Goal: Task Accomplishment & Management: Manage account settings

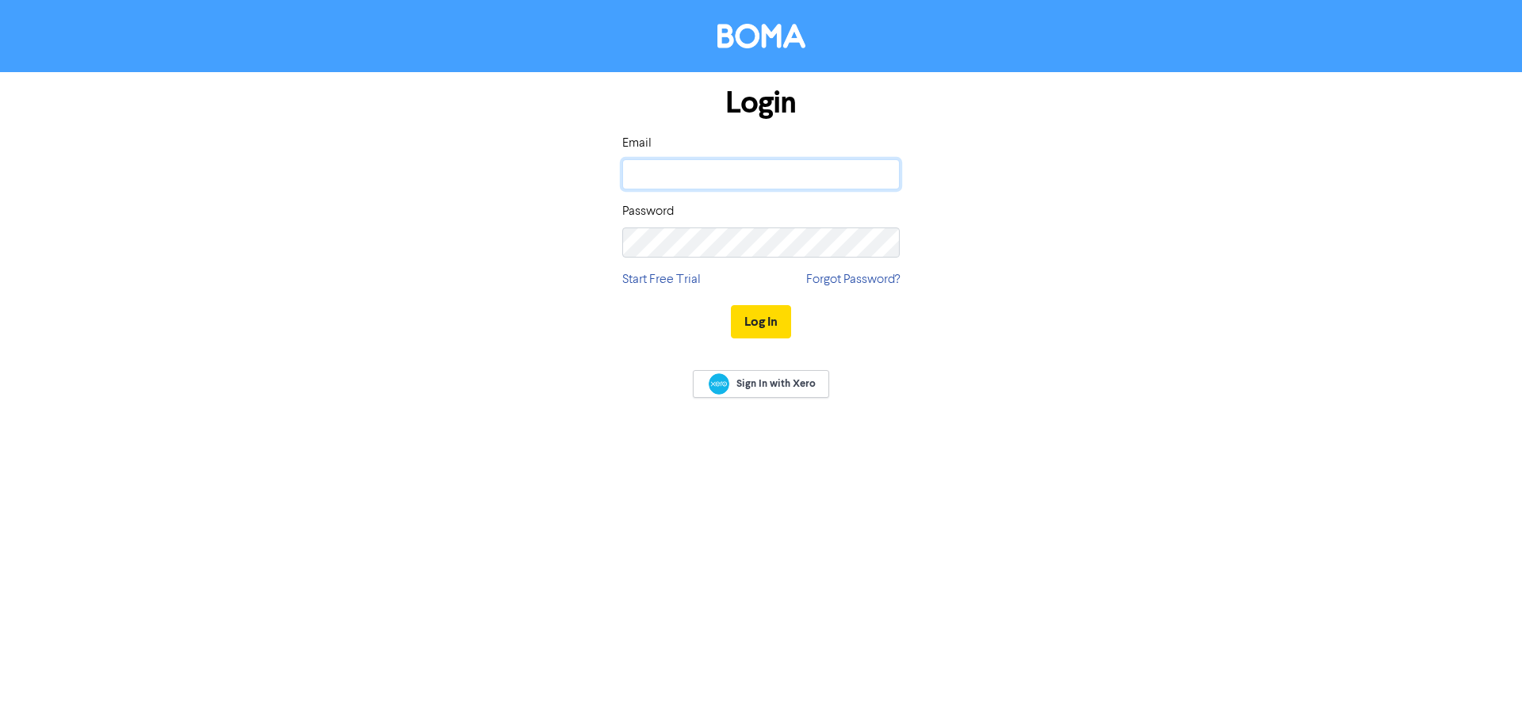
drag, startPoint x: 0, startPoint y: 0, endPoint x: 714, endPoint y: 177, distance: 735.6
click at [714, 177] on input "email" at bounding box center [760, 174] width 277 height 30
type input "[EMAIL_ADDRESS][DOMAIN_NAME]"
click at [754, 315] on button "Log In" at bounding box center [761, 321] width 60 height 33
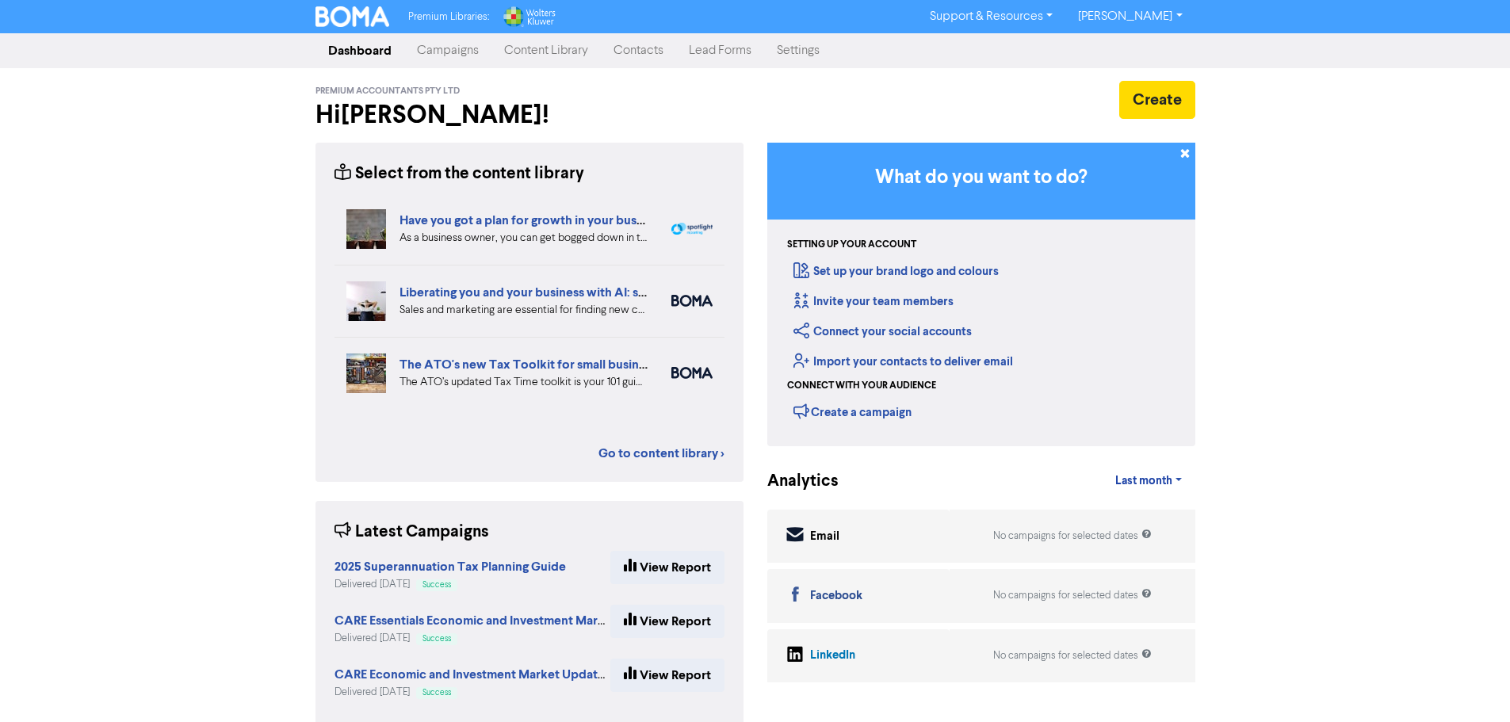
click at [453, 52] on link "Campaigns" at bounding box center [447, 51] width 87 height 32
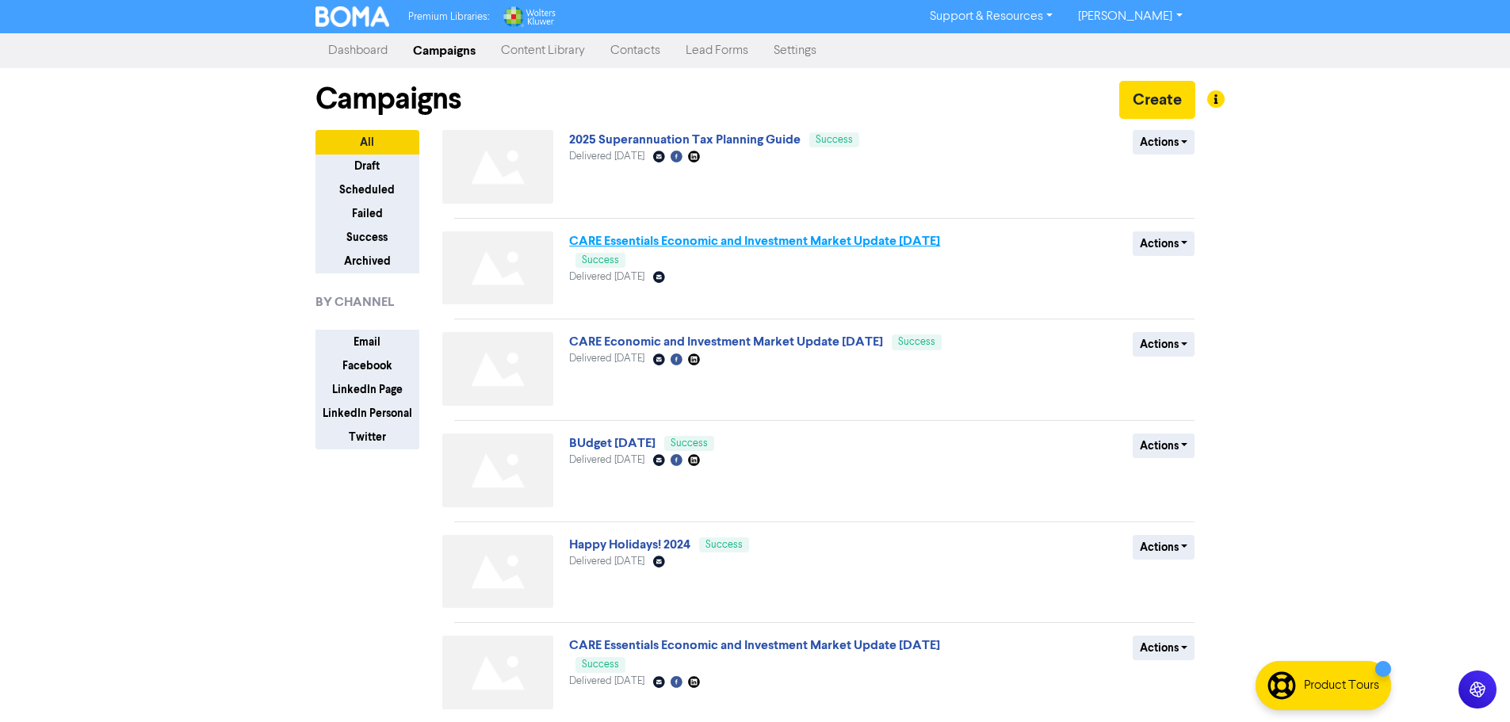
click at [858, 242] on link "CARE Essentials Economic and Investment Market Update [DATE]" at bounding box center [754, 241] width 371 height 16
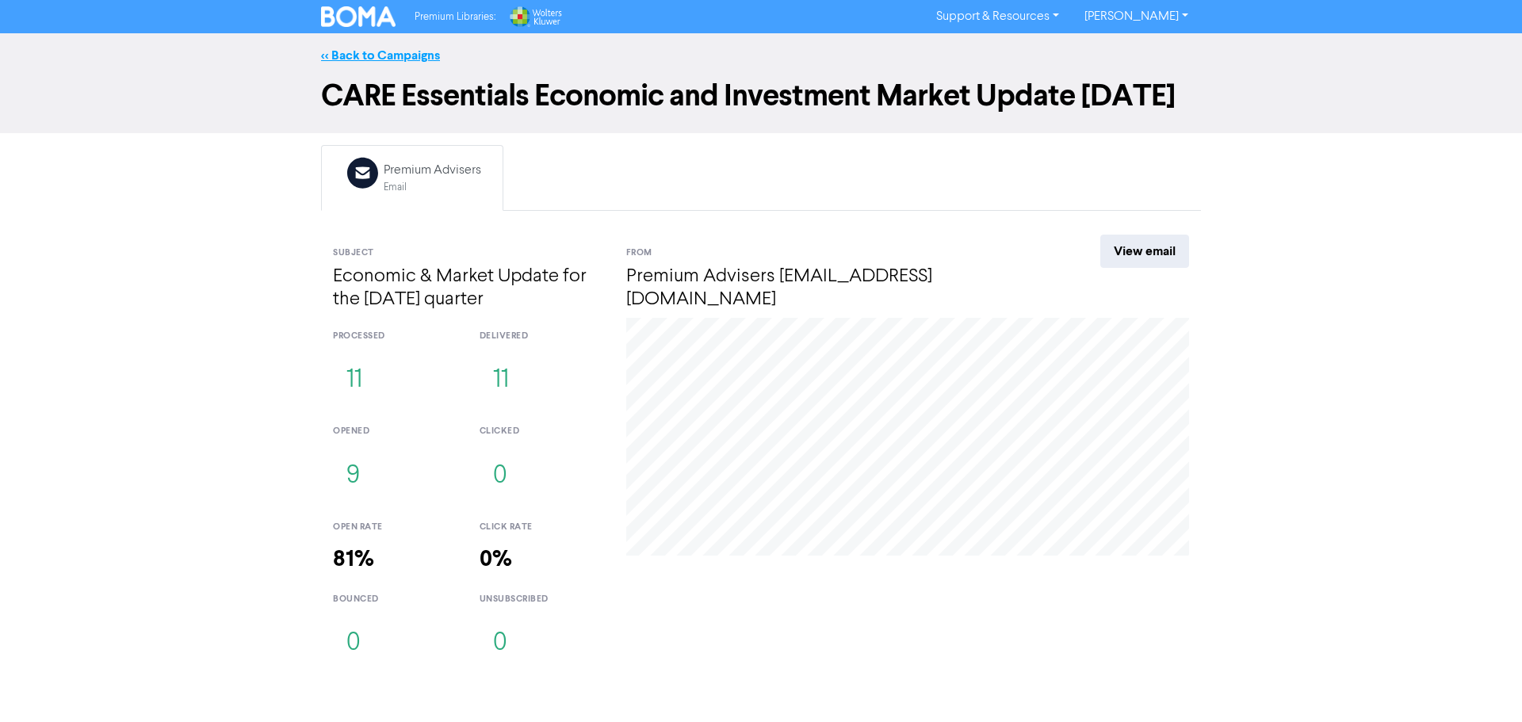
click at [379, 52] on link "<< Back to Campaigns" at bounding box center [380, 56] width 119 height 16
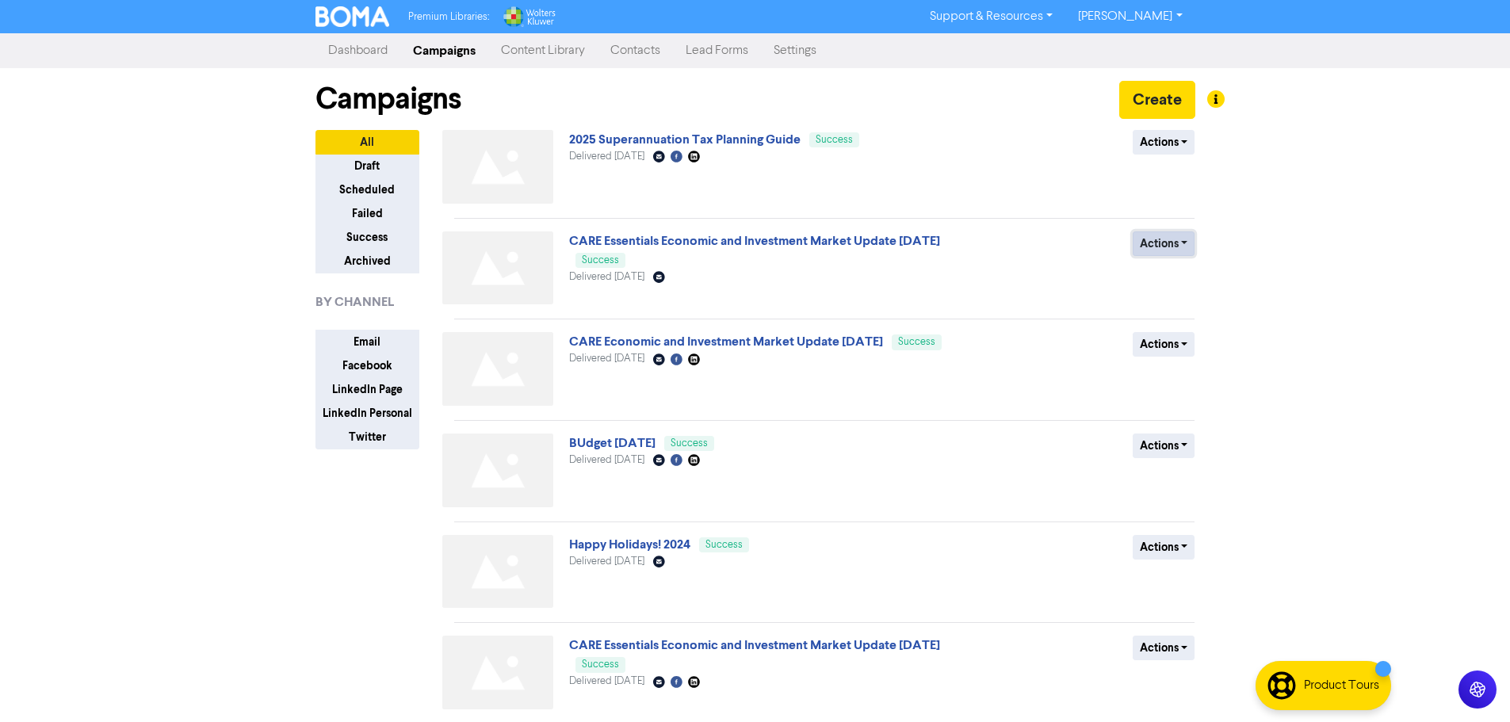
click at [1188, 245] on button "Actions" at bounding box center [1164, 243] width 63 height 25
click at [1186, 281] on button "Duplicate" at bounding box center [1195, 277] width 125 height 25
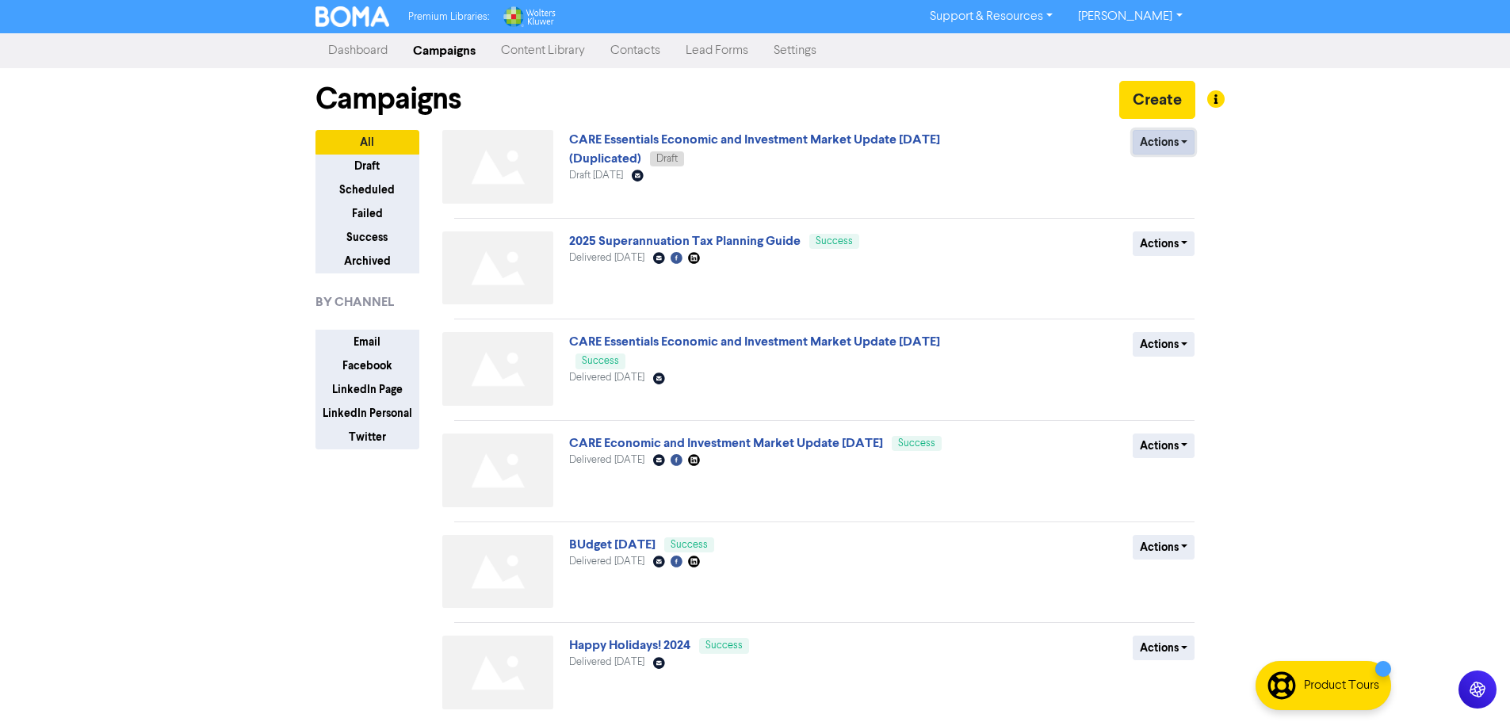
click at [1187, 140] on button "Actions" at bounding box center [1164, 142] width 63 height 25
click at [1178, 231] on button "Rename" at bounding box center [1195, 226] width 125 height 25
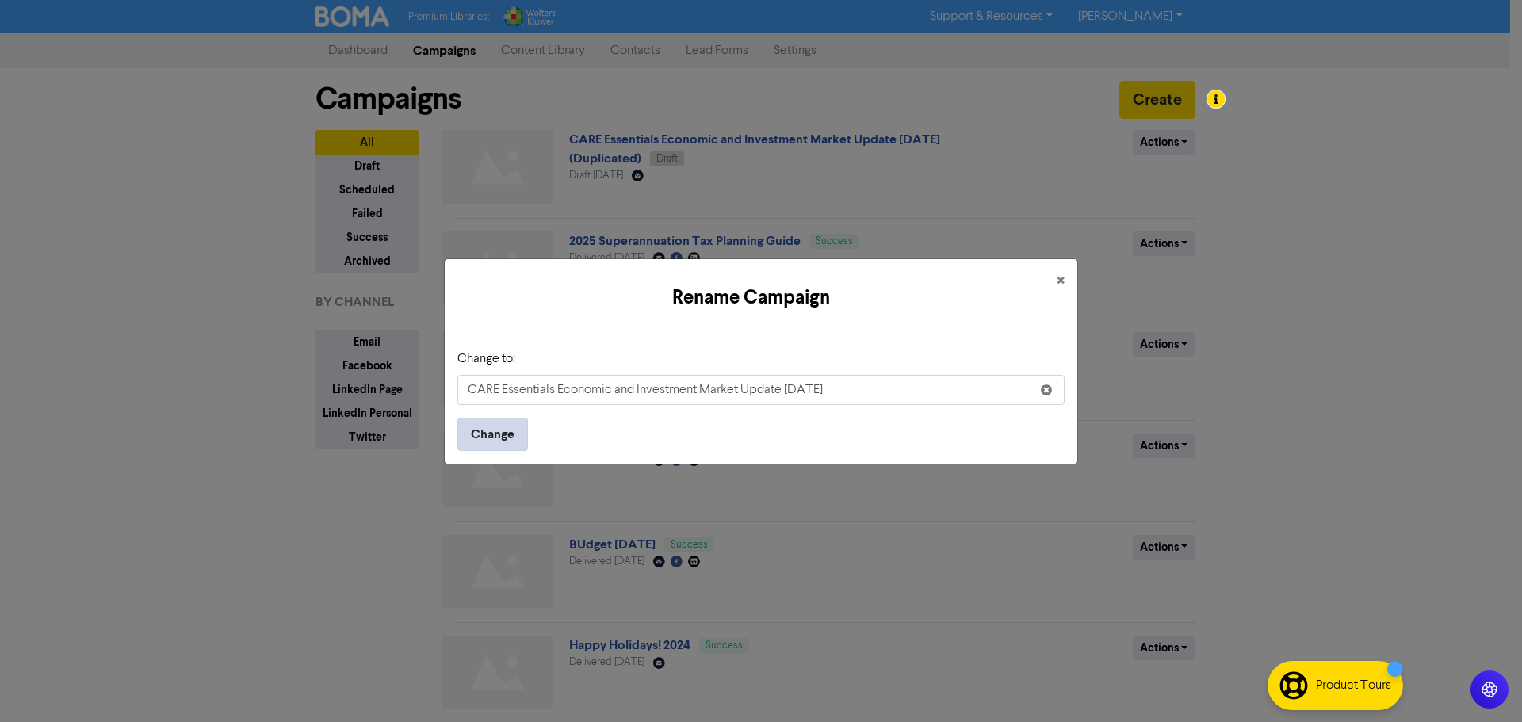
type input "CARE Essentials Economic and Investment Market Update [DATE]"
click at [486, 442] on button "Change" at bounding box center [492, 434] width 71 height 33
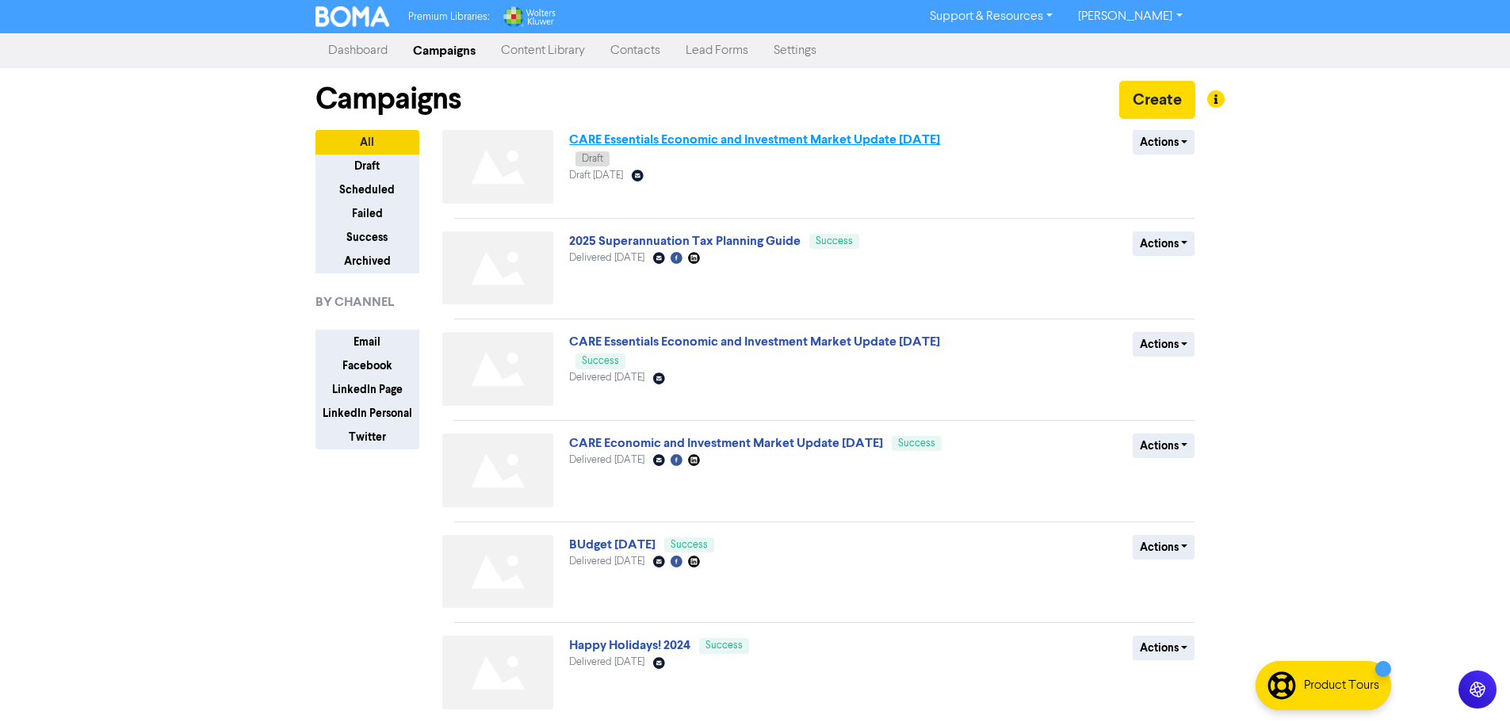
click at [747, 139] on link "CARE Essentials Economic and Investment Market Update [DATE]" at bounding box center [754, 140] width 371 height 16
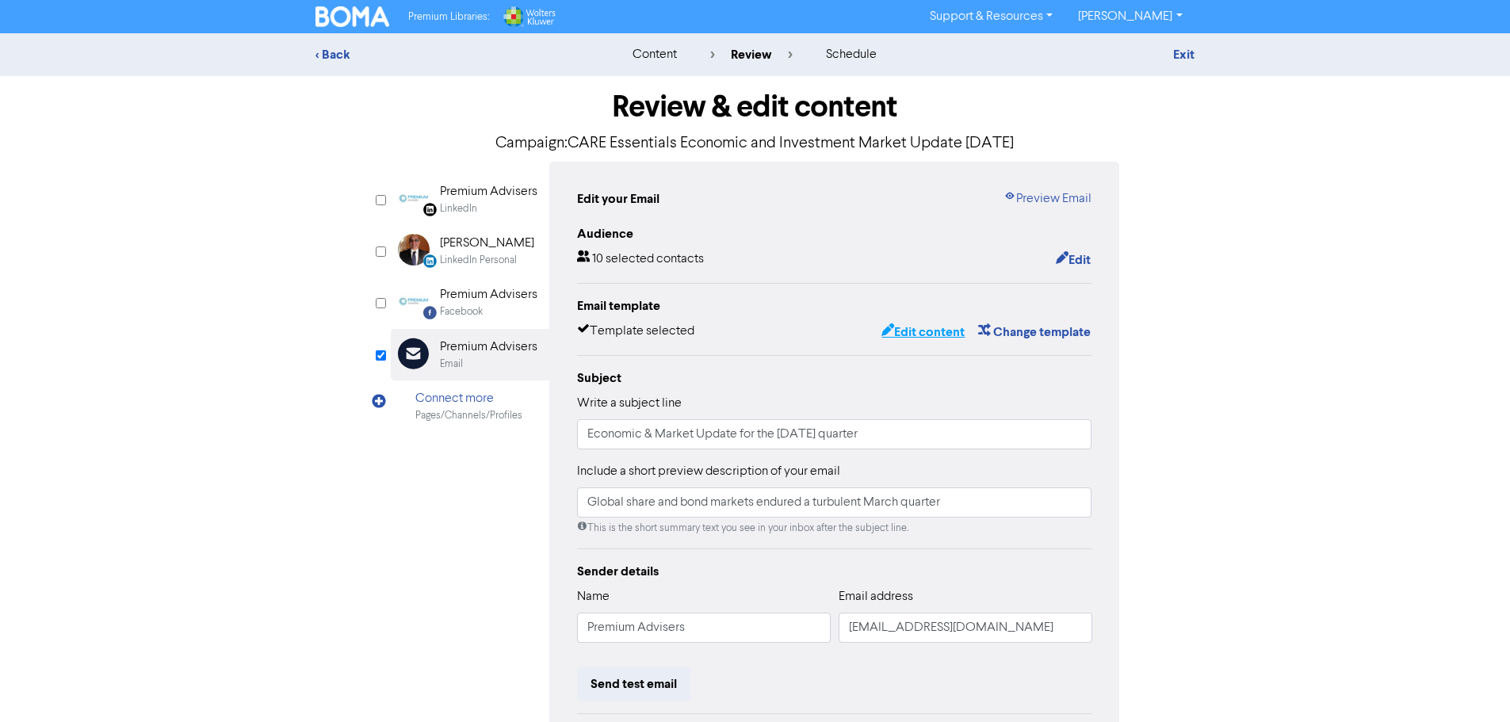
click at [917, 338] on button "Edit content" at bounding box center [923, 332] width 85 height 21
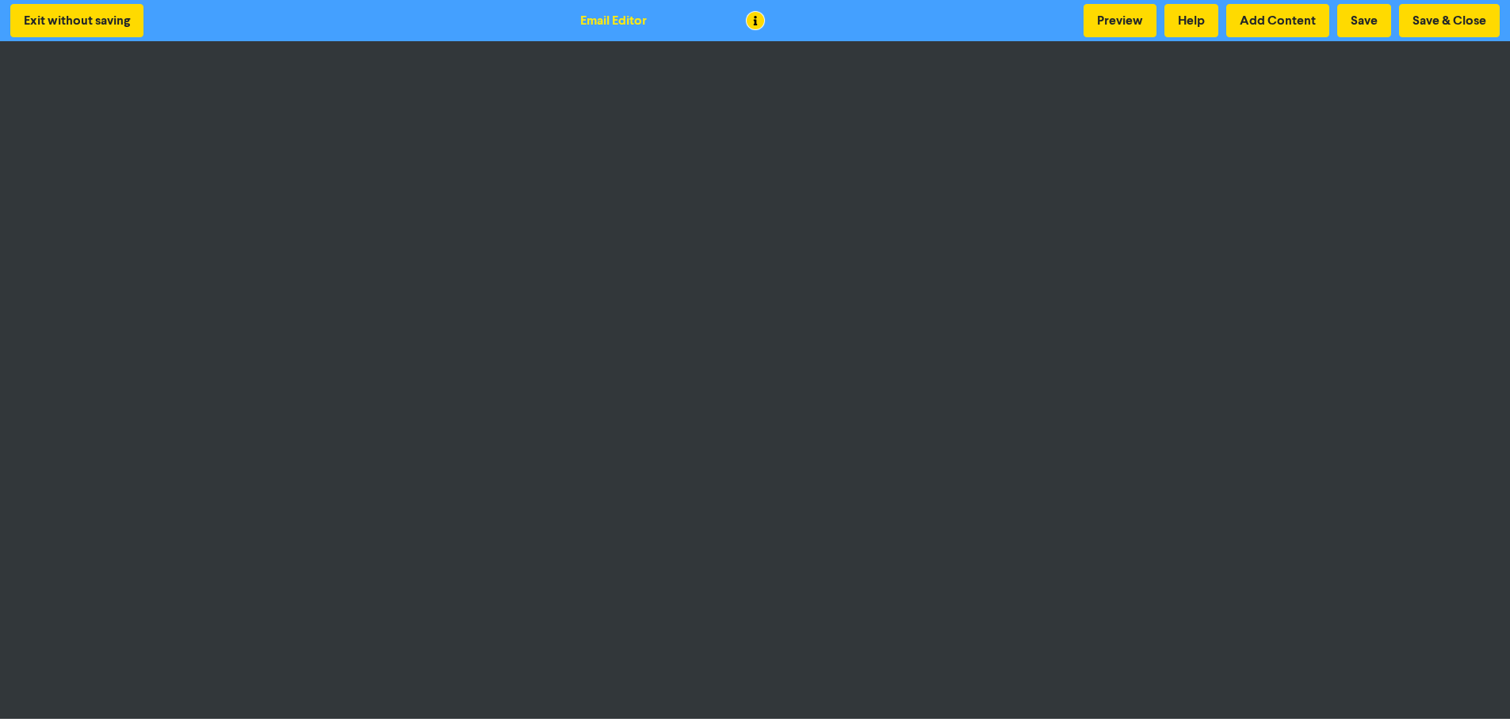
scroll to position [2, 0]
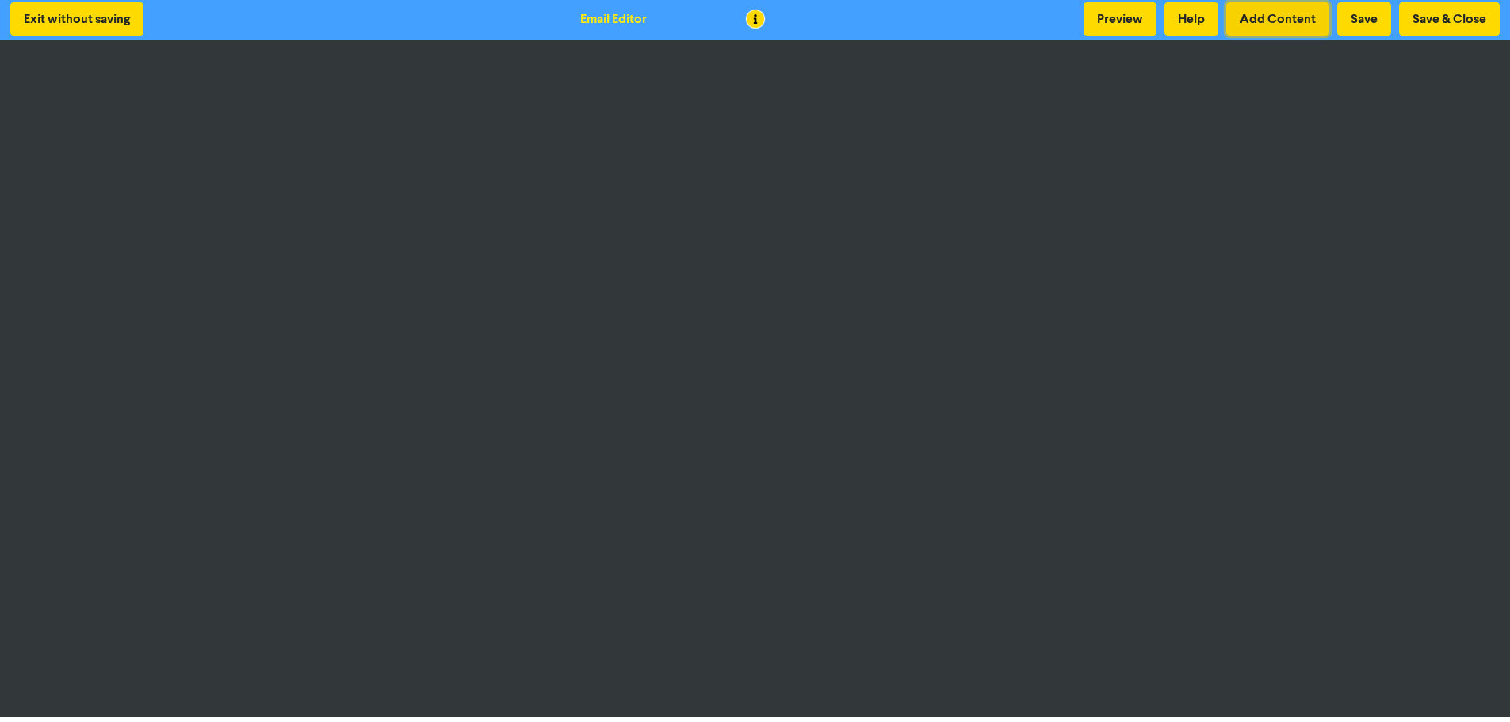
click at [1268, 23] on button "Add Content" at bounding box center [1277, 18] width 103 height 33
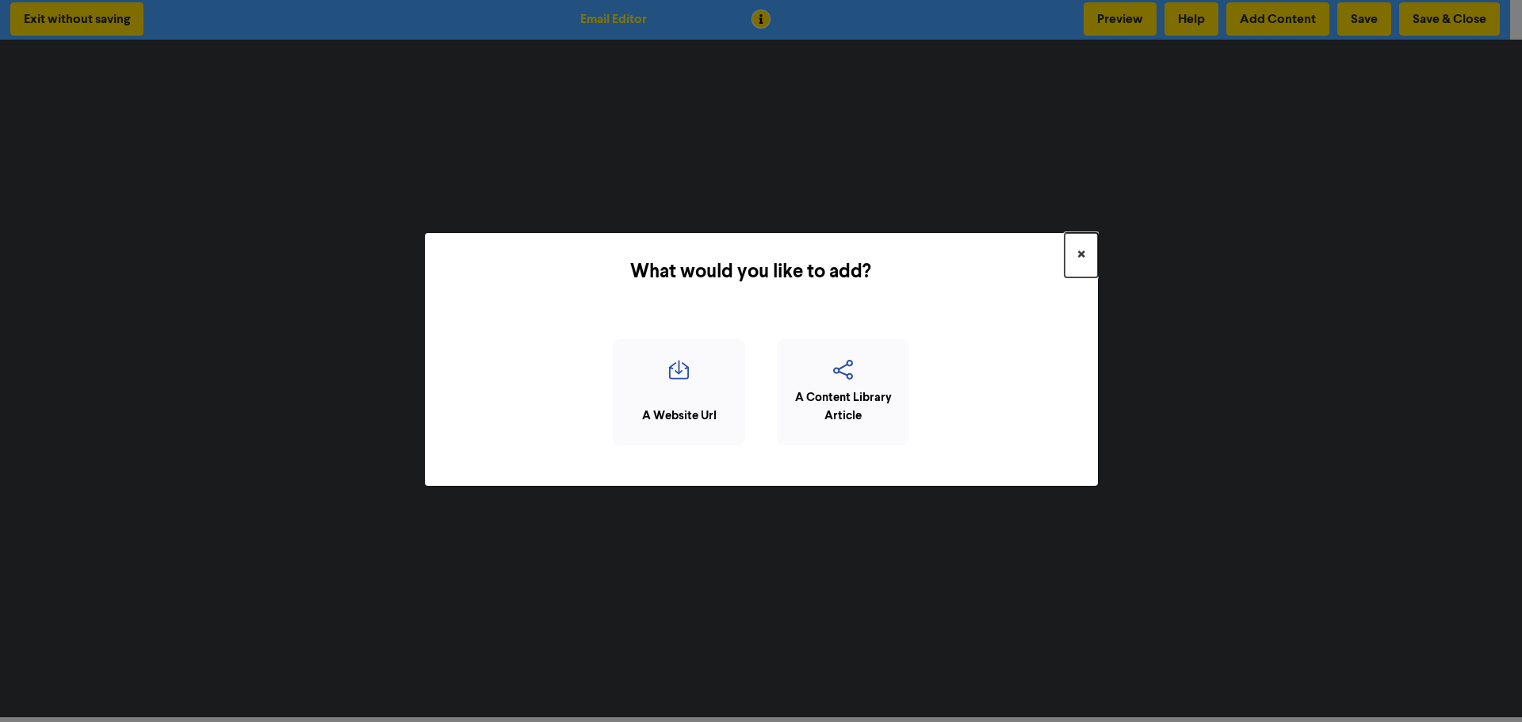
click at [1075, 250] on button "×" at bounding box center [1080, 255] width 33 height 44
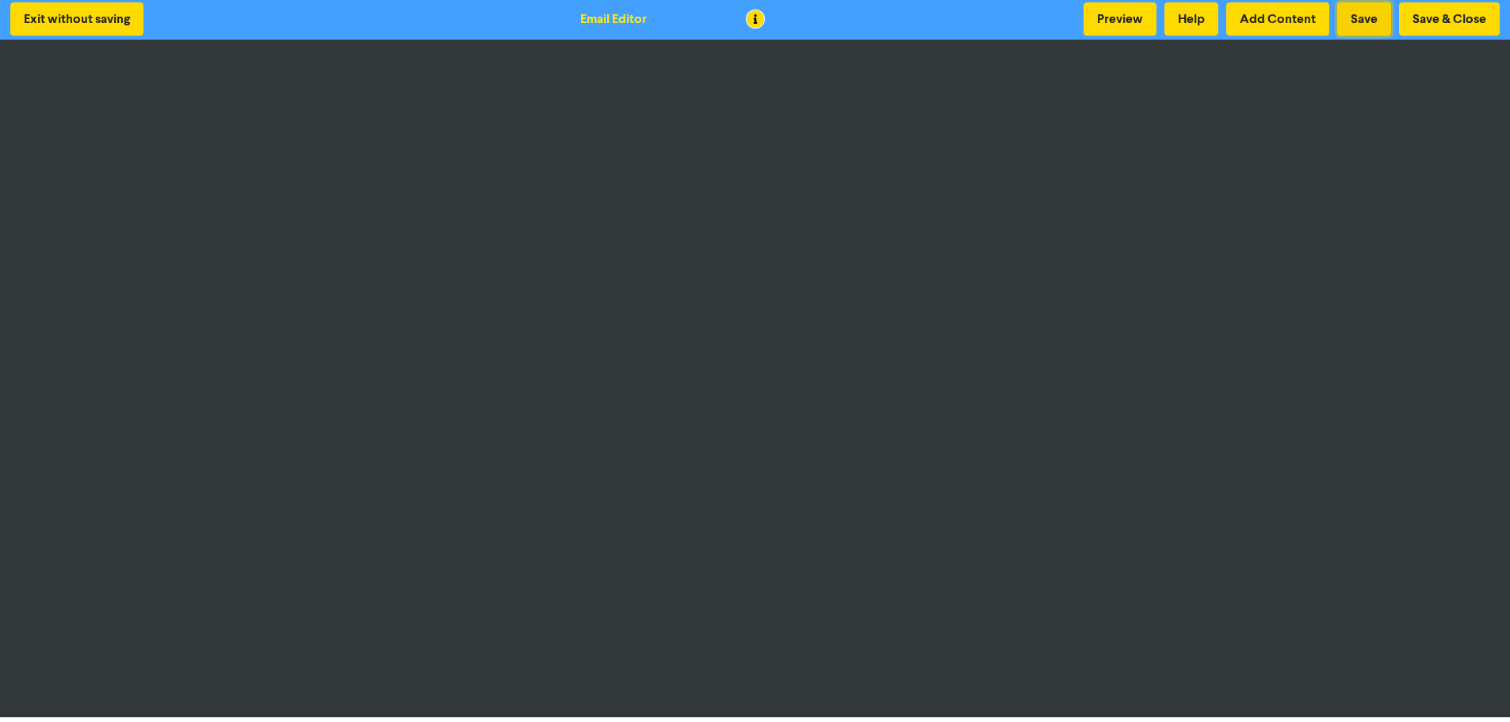
click at [1358, 14] on button "Save" at bounding box center [1364, 18] width 54 height 33
click at [1454, 18] on button "Save & Close" at bounding box center [1449, 18] width 101 height 33
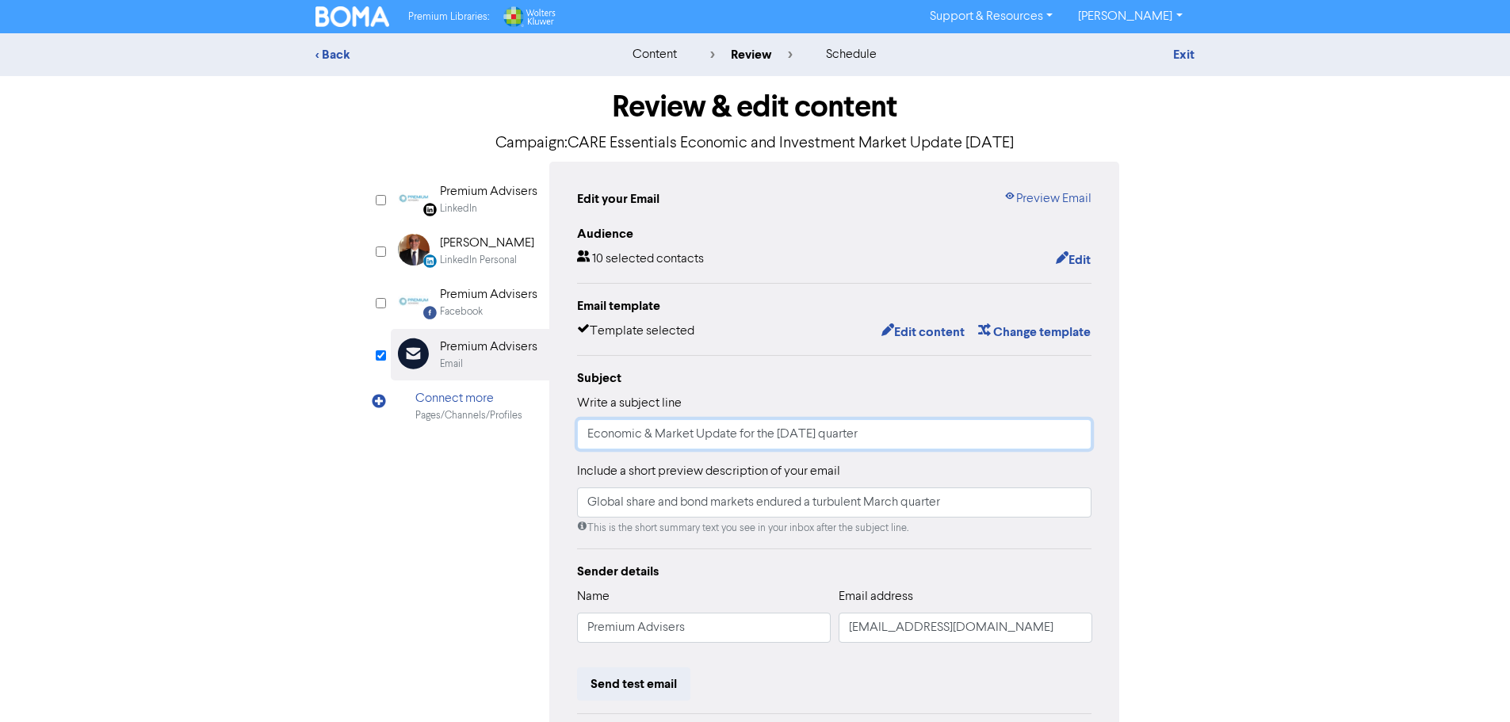
drag, startPoint x: 781, startPoint y: 437, endPoint x: 814, endPoint y: 434, distance: 33.5
click at [814, 434] on input "Economic & Market Update for the [DATE] quarter" at bounding box center [834, 434] width 515 height 30
type input "Economic & Market Update for the [DATE] quarter"
drag, startPoint x: 956, startPoint y: 506, endPoint x: 534, endPoint y: 495, distance: 421.8
click at [534, 495] on div "LinkedIn Page Created with Sketch. Premium Advisers LinkedIn LinkedIn Personal …" at bounding box center [755, 492] width 729 height 661
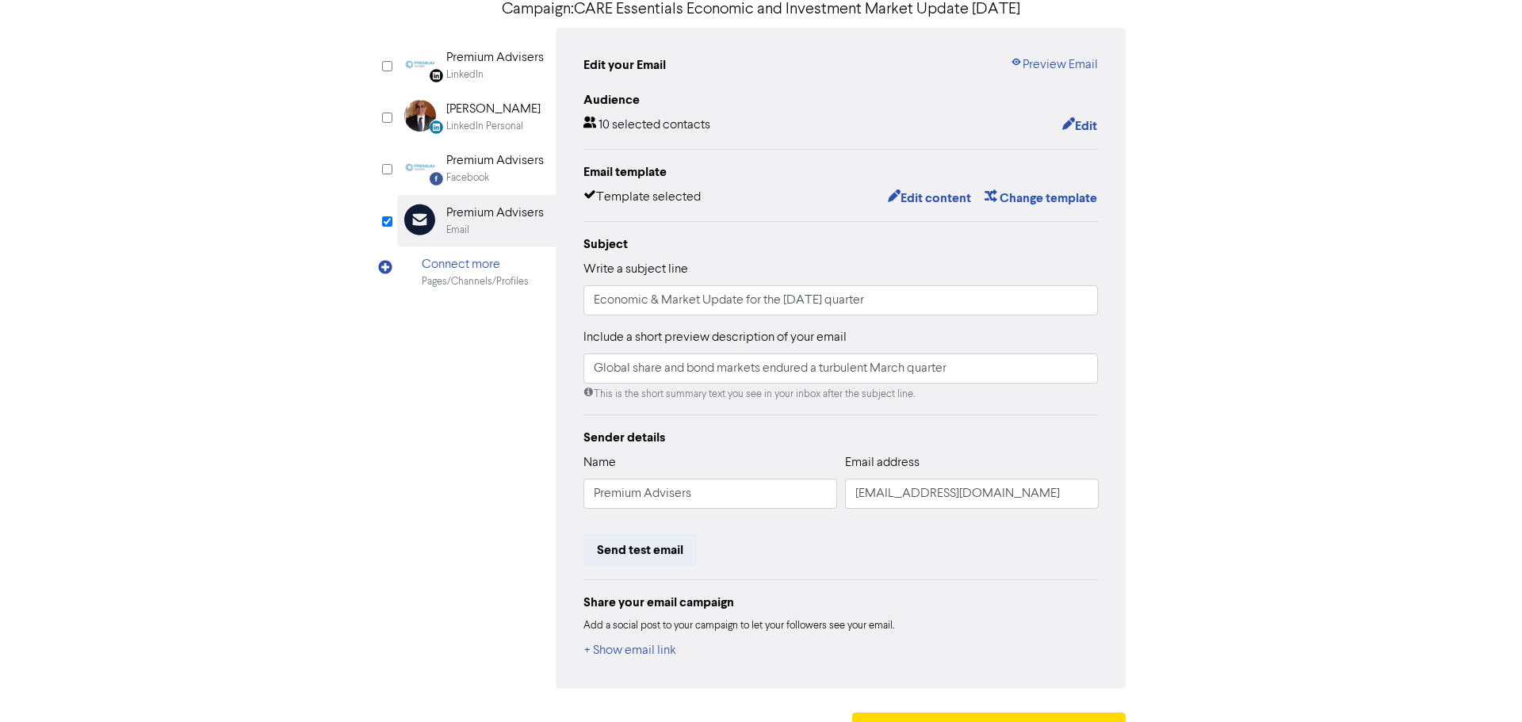
scroll to position [144, 0]
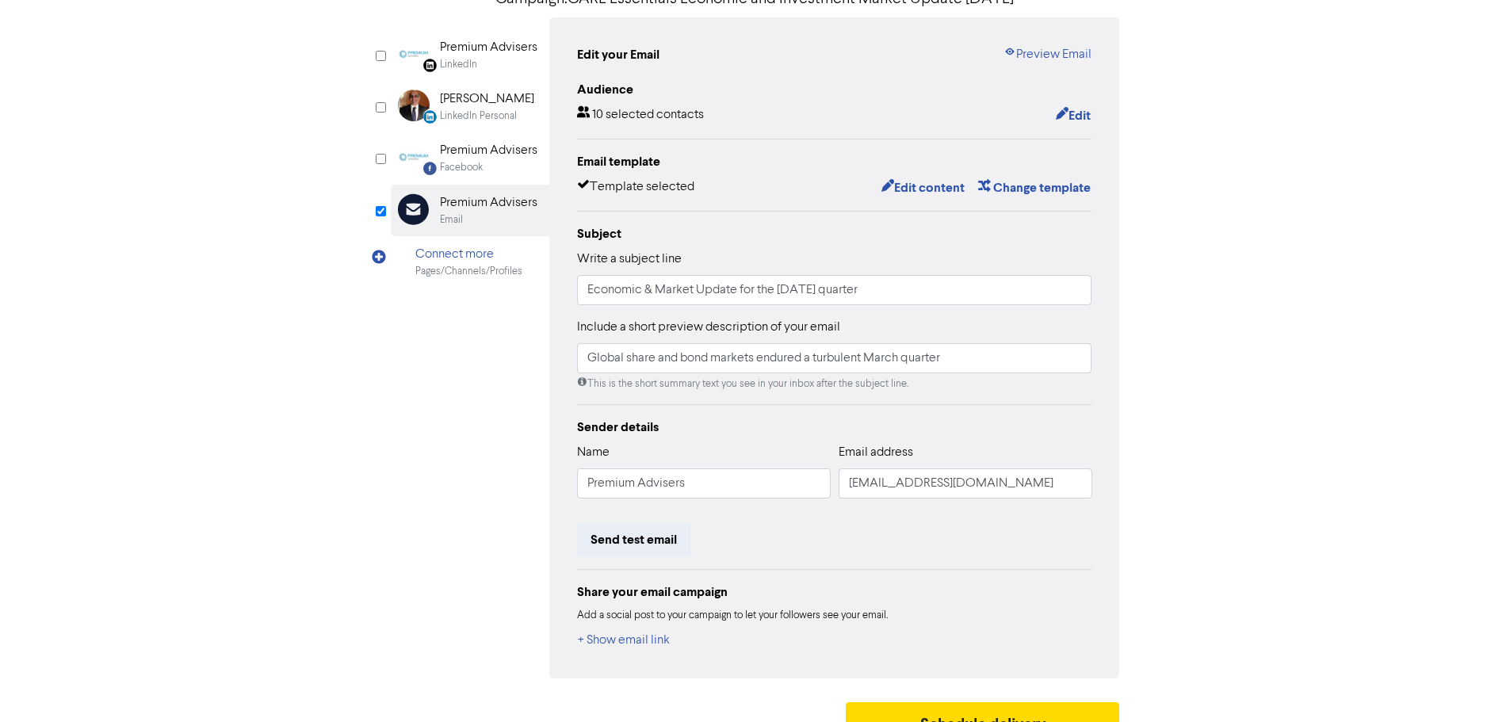
click at [1092, 118] on div "Edit your Email Preview Email Audience 10 selected contacts Edit Email template…" at bounding box center [834, 347] width 571 height 661
click at [1086, 116] on button "Edit" at bounding box center [1073, 115] width 36 height 21
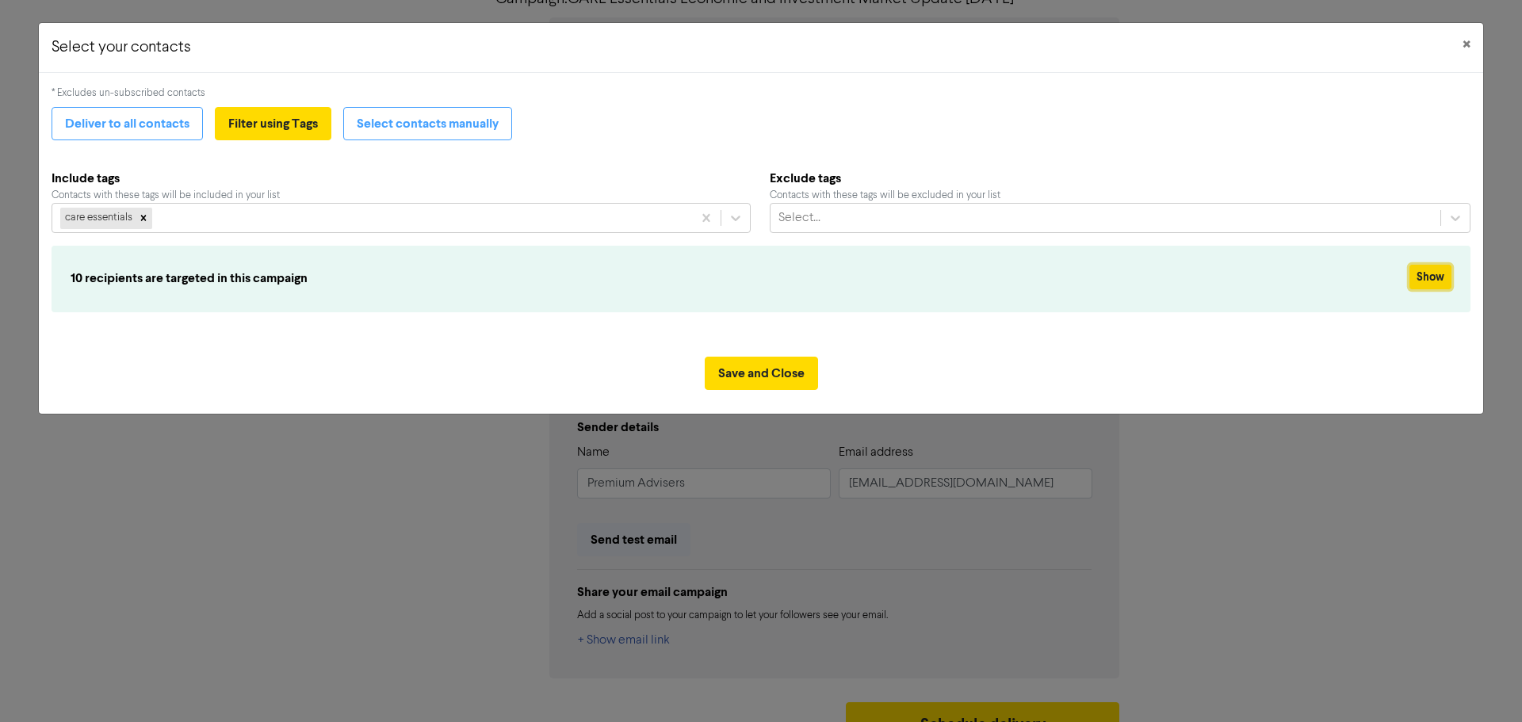
click at [1444, 276] on button "Show" at bounding box center [1430, 277] width 42 height 25
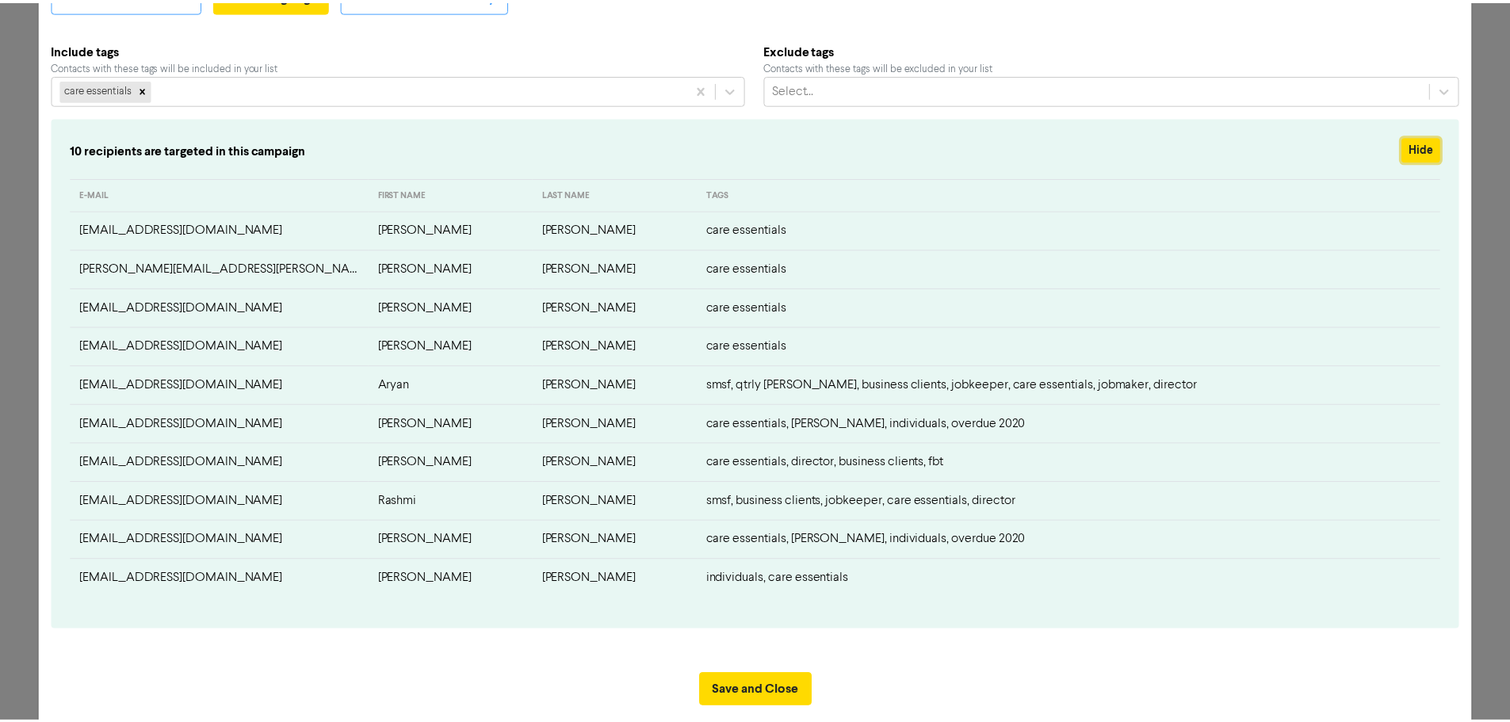
scroll to position [128, 0]
click at [740, 690] on button "Save and Close" at bounding box center [761, 691] width 113 height 33
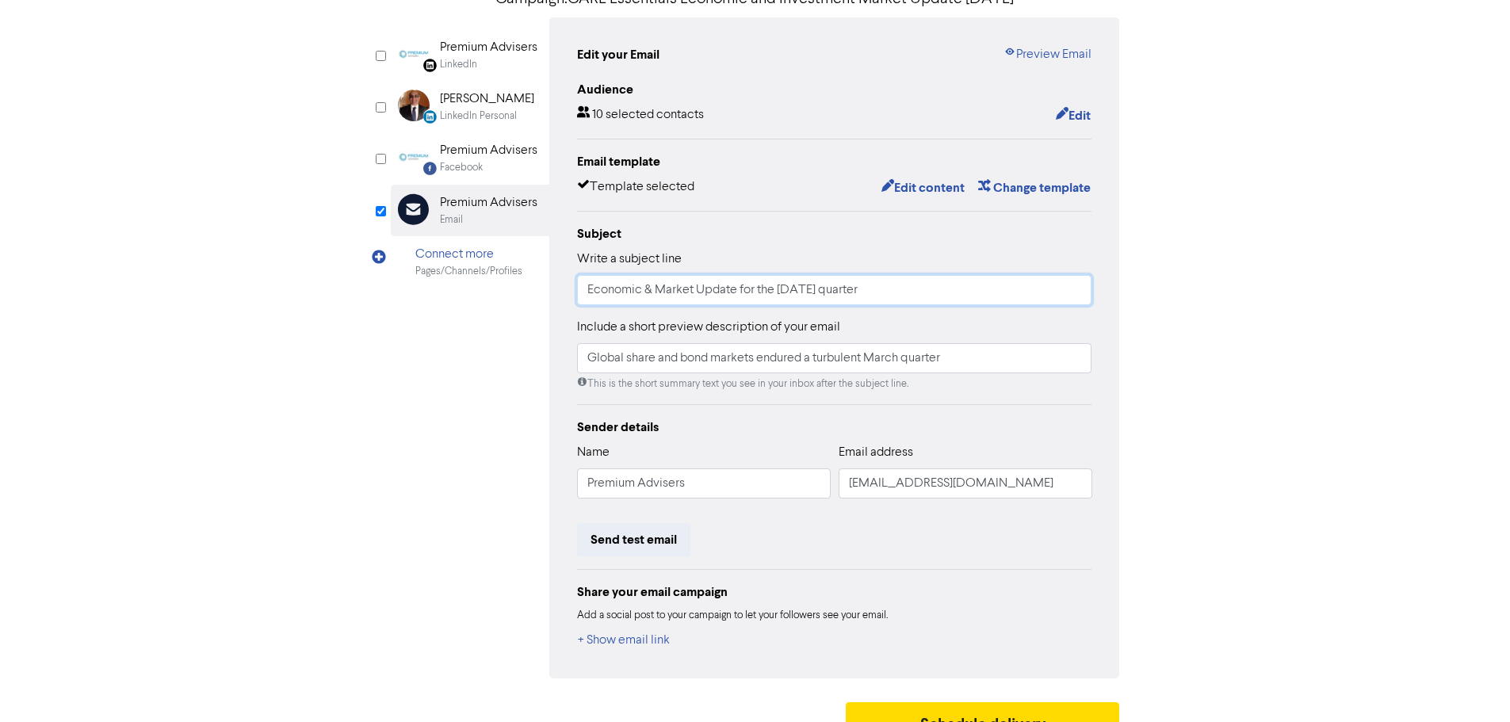
drag, startPoint x: 588, startPoint y: 289, endPoint x: 914, endPoint y: 288, distance: 325.7
click at [914, 288] on input "Economic & Market Update for the [DATE] quarter" at bounding box center [834, 290] width 515 height 30
drag, startPoint x: 584, startPoint y: 358, endPoint x: 993, endPoint y: 356, distance: 409.0
click at [993, 356] on input "Global share and bond markets endured a turbulent March quarter" at bounding box center [834, 358] width 515 height 30
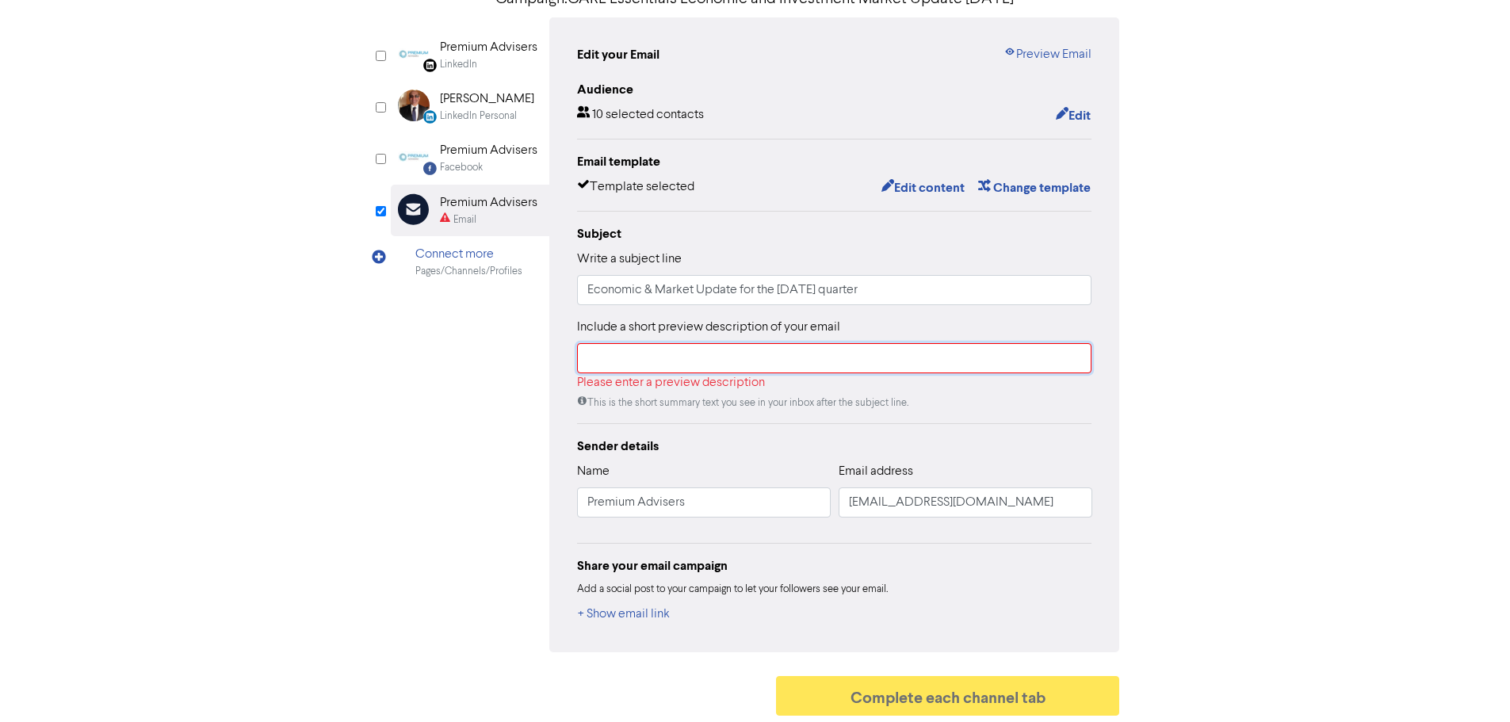
click at [590, 367] on input "text" at bounding box center [834, 358] width 515 height 30
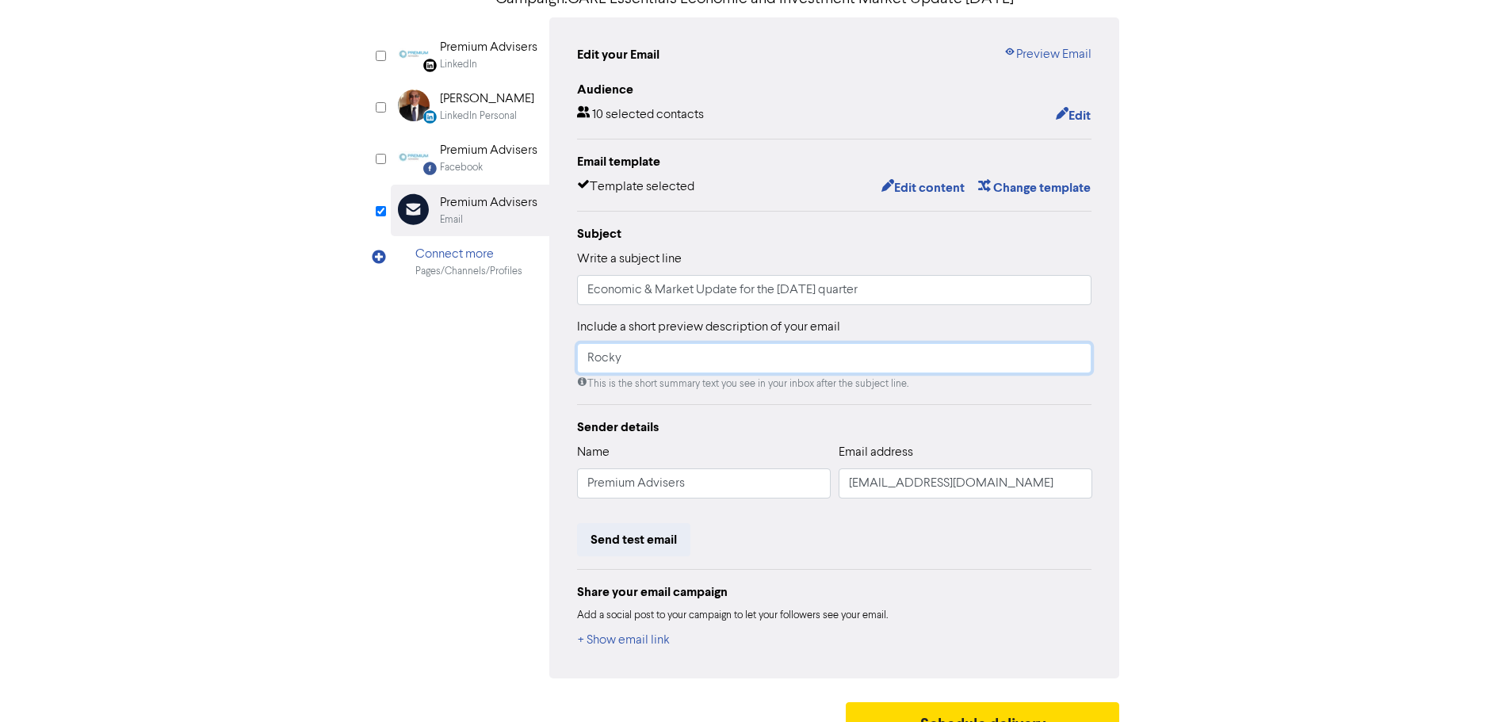
click at [691, 365] on input "Rocky" at bounding box center [834, 358] width 515 height 30
type input "Rocky start to quarter due to tariff policy by [PERSON_NAME] administration"
click at [645, 536] on button "Send test email" at bounding box center [633, 539] width 113 height 33
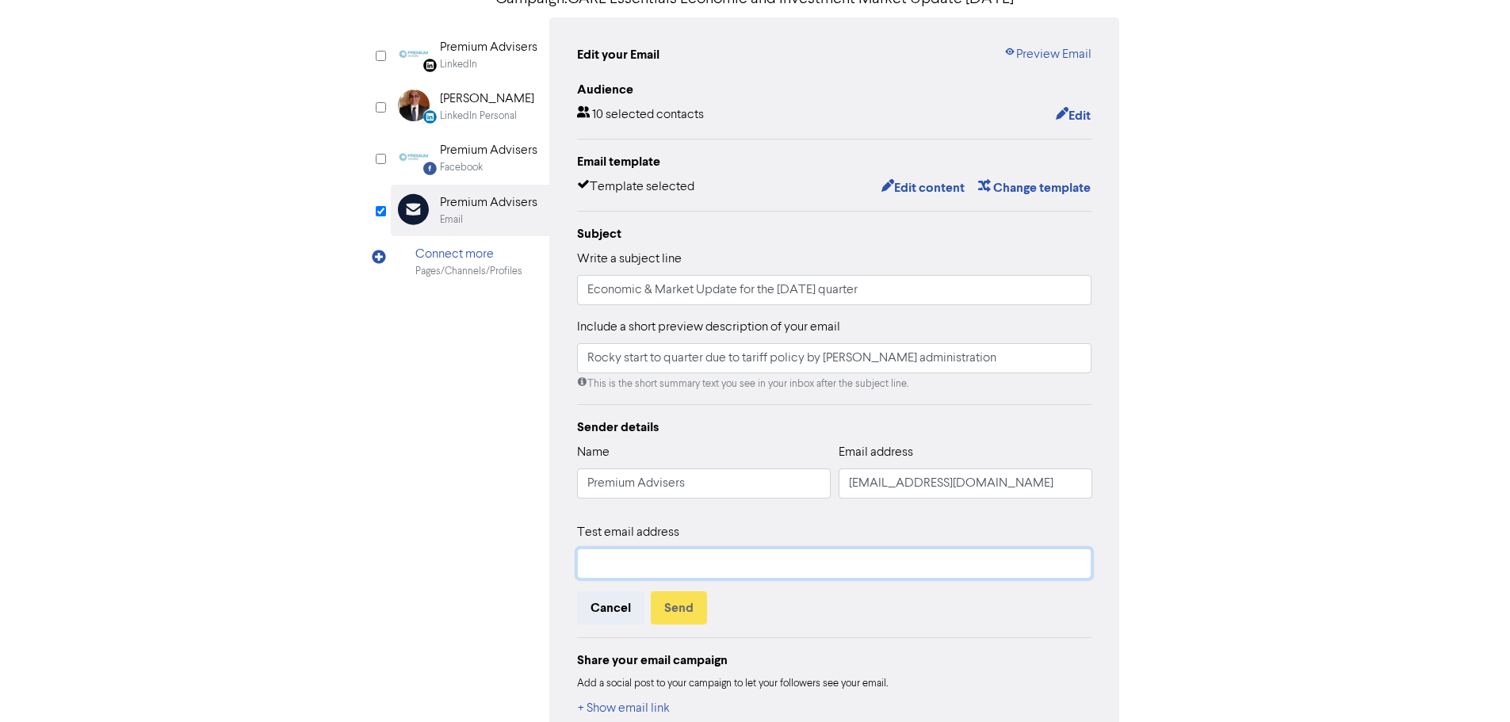
click at [626, 569] on input "text" at bounding box center [834, 563] width 515 height 30
type input "[EMAIL_ADDRESS][DOMAIN_NAME]"
click at [688, 603] on button "Send" at bounding box center [679, 607] width 56 height 33
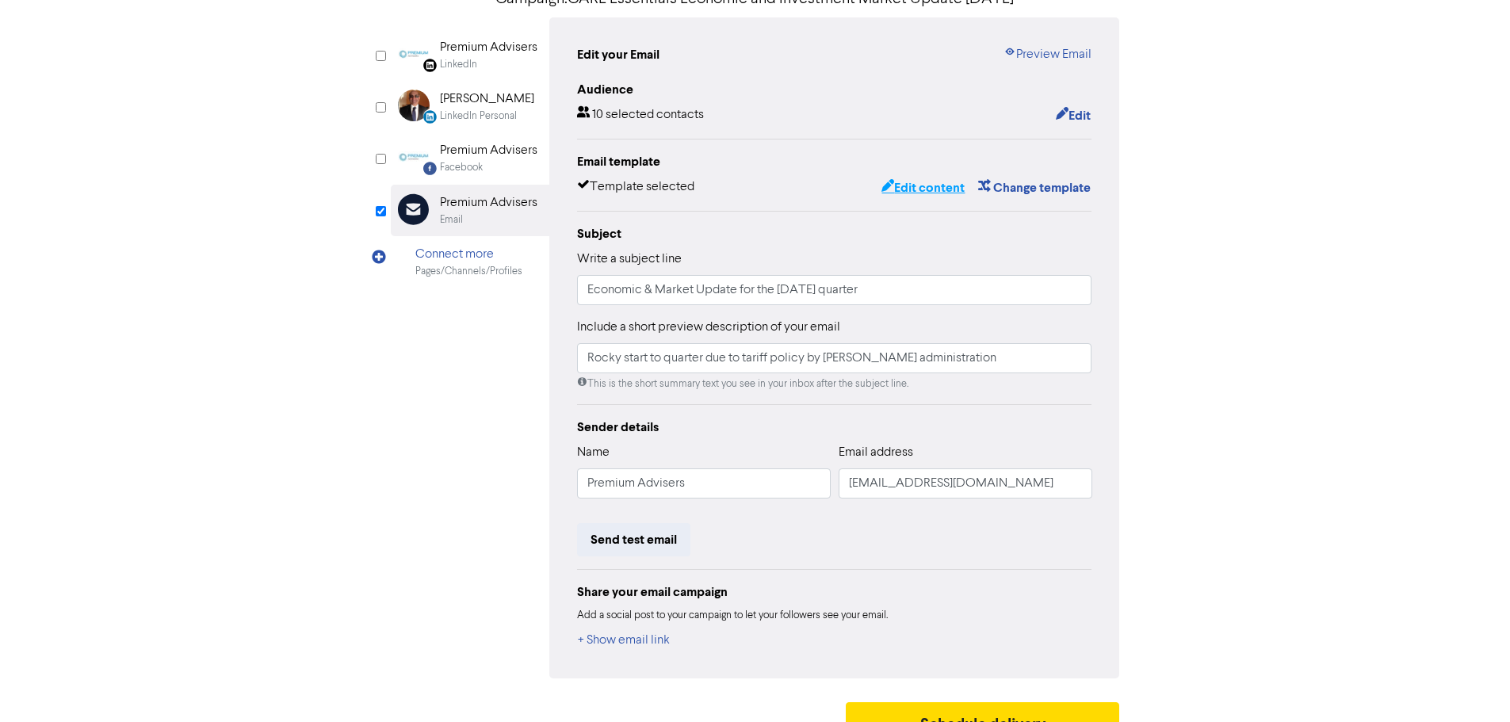
click at [934, 187] on button "Edit content" at bounding box center [923, 188] width 85 height 21
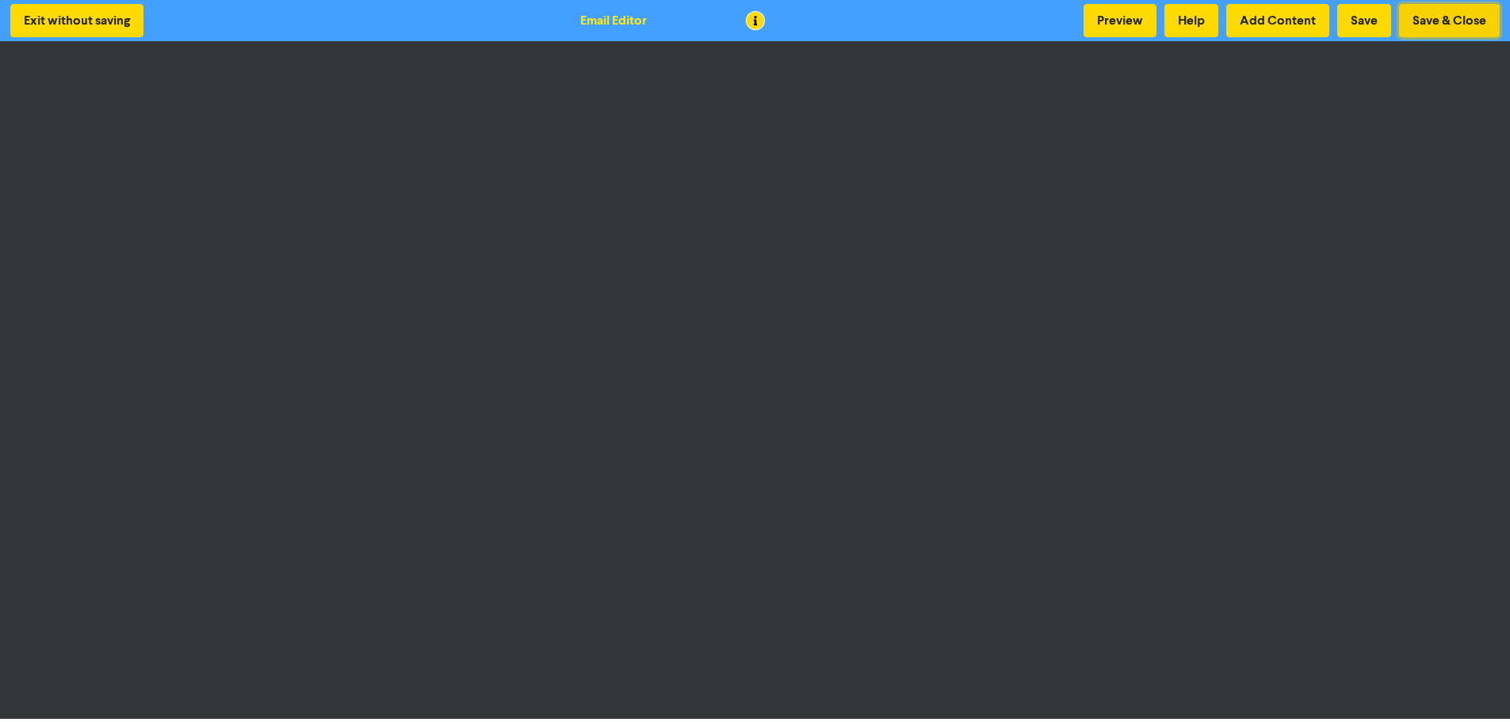
click at [1455, 18] on button "Save & Close" at bounding box center [1449, 20] width 101 height 33
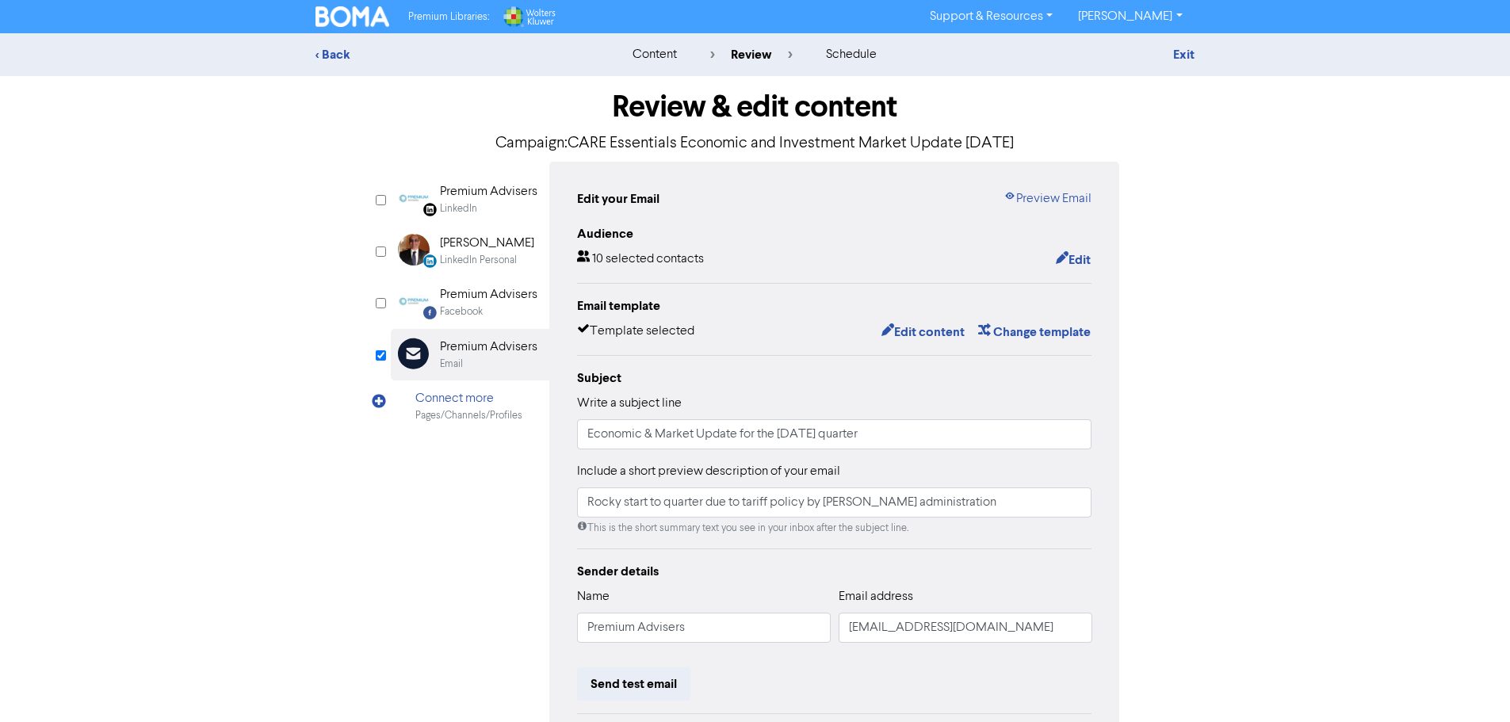
click at [494, 194] on div "Premium Advisers" at bounding box center [488, 191] width 97 height 19
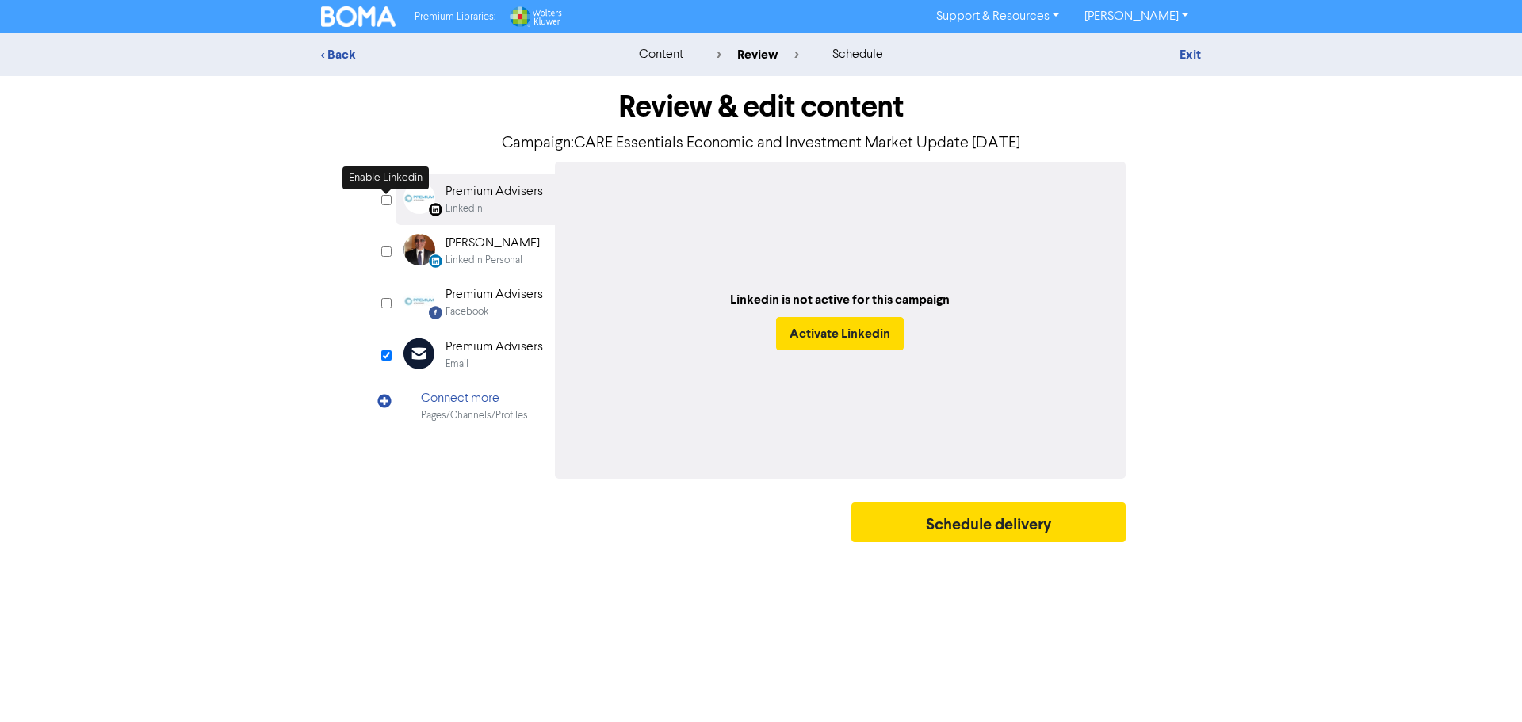
click at [387, 204] on input "checkbox" at bounding box center [386, 200] width 10 height 10
checkbox input "true"
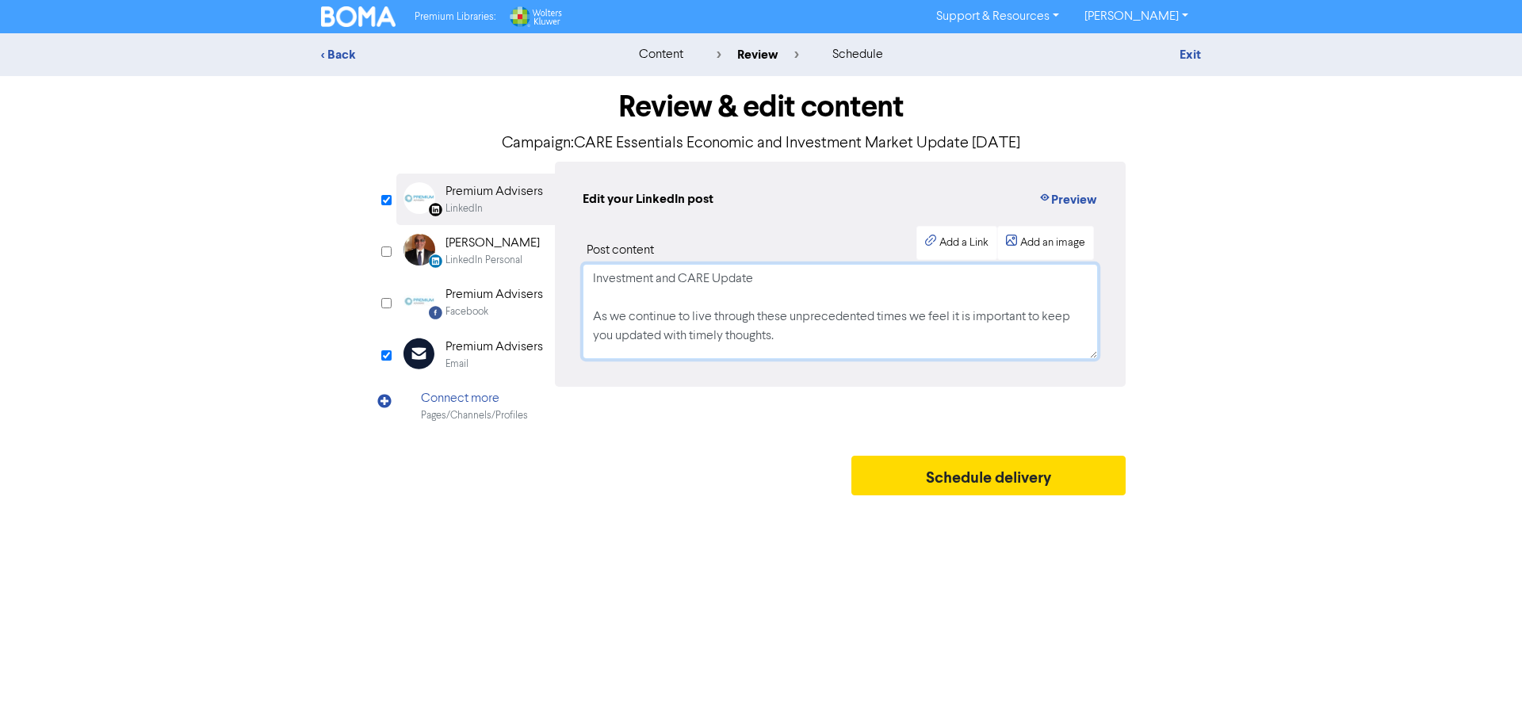
click at [814, 279] on textarea "Investment and CARE Update As we continue to live through these unprecedented t…" at bounding box center [840, 311] width 515 height 95
drag, startPoint x: 590, startPoint y: 317, endPoint x: 849, endPoint y: 331, distance: 259.6
click at [849, 331] on textarea "Investment and CARE Update [DATE] qtr As we continue to live through these unpr…" at bounding box center [840, 311] width 515 height 95
click at [857, 288] on textarea "Investment and CARE Update [DATE] qtr As we continue to live through these unpr…" at bounding box center [840, 311] width 515 height 95
drag, startPoint x: 591, startPoint y: 317, endPoint x: 833, endPoint y: 334, distance: 242.3
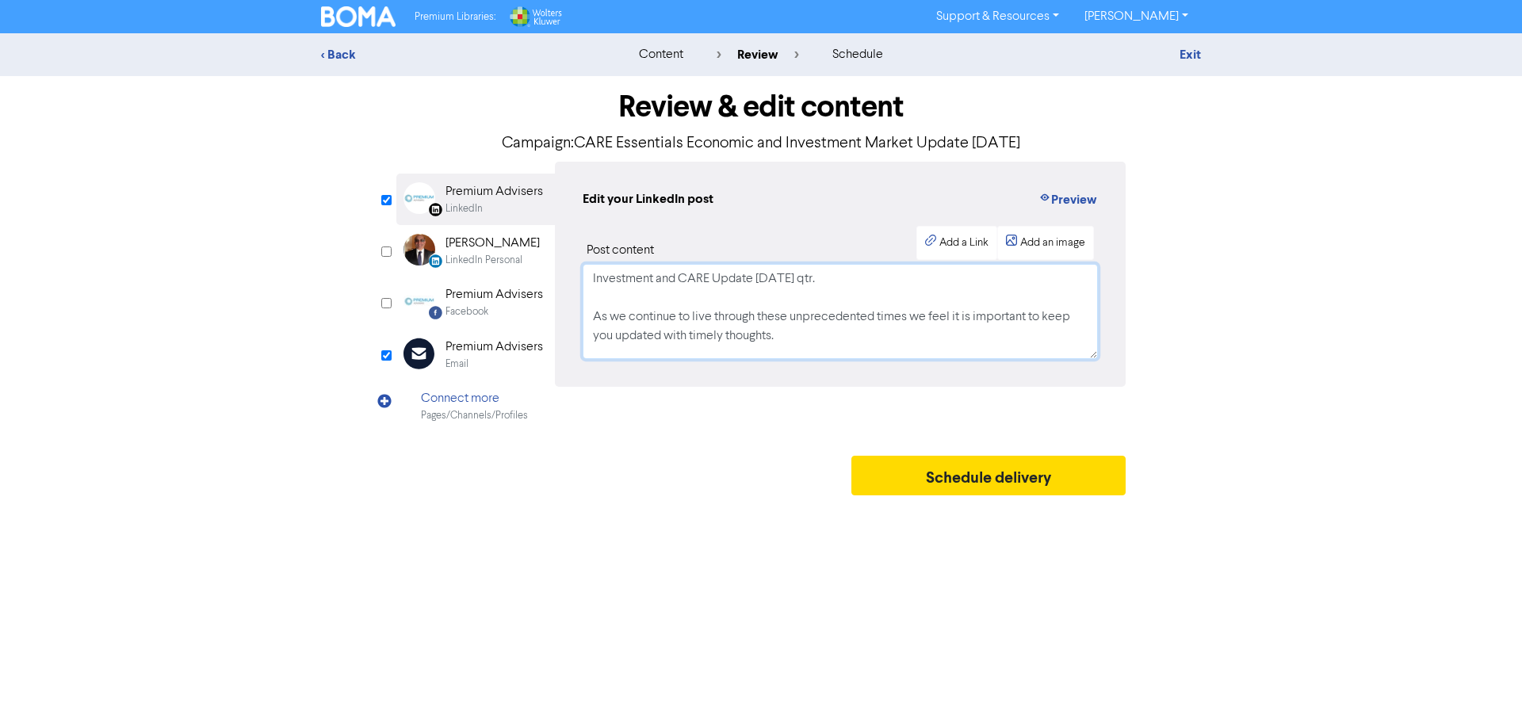
click at [833, 334] on textarea "Investment and CARE Update [DATE] qtr. As we continue to live through these unp…" at bounding box center [840, 311] width 515 height 95
type textarea "Investment and CARE Update [DATE] qtr."
click at [965, 246] on div "Add a Link" at bounding box center [963, 243] width 49 height 17
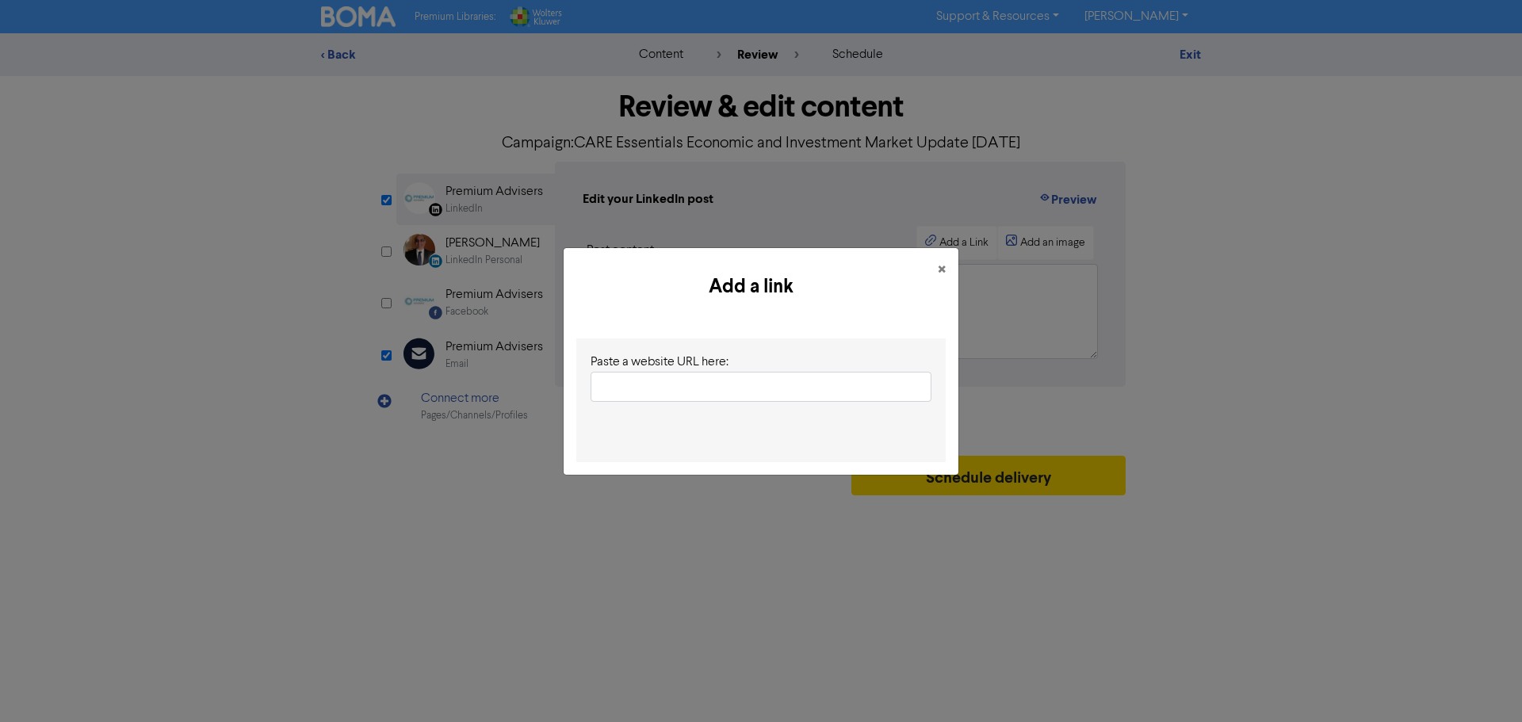
click at [625, 395] on input "text" at bounding box center [760, 387] width 341 height 30
click at [424, 477] on div "Add a link × Paste a website URL here:" at bounding box center [761, 361] width 1522 height 722
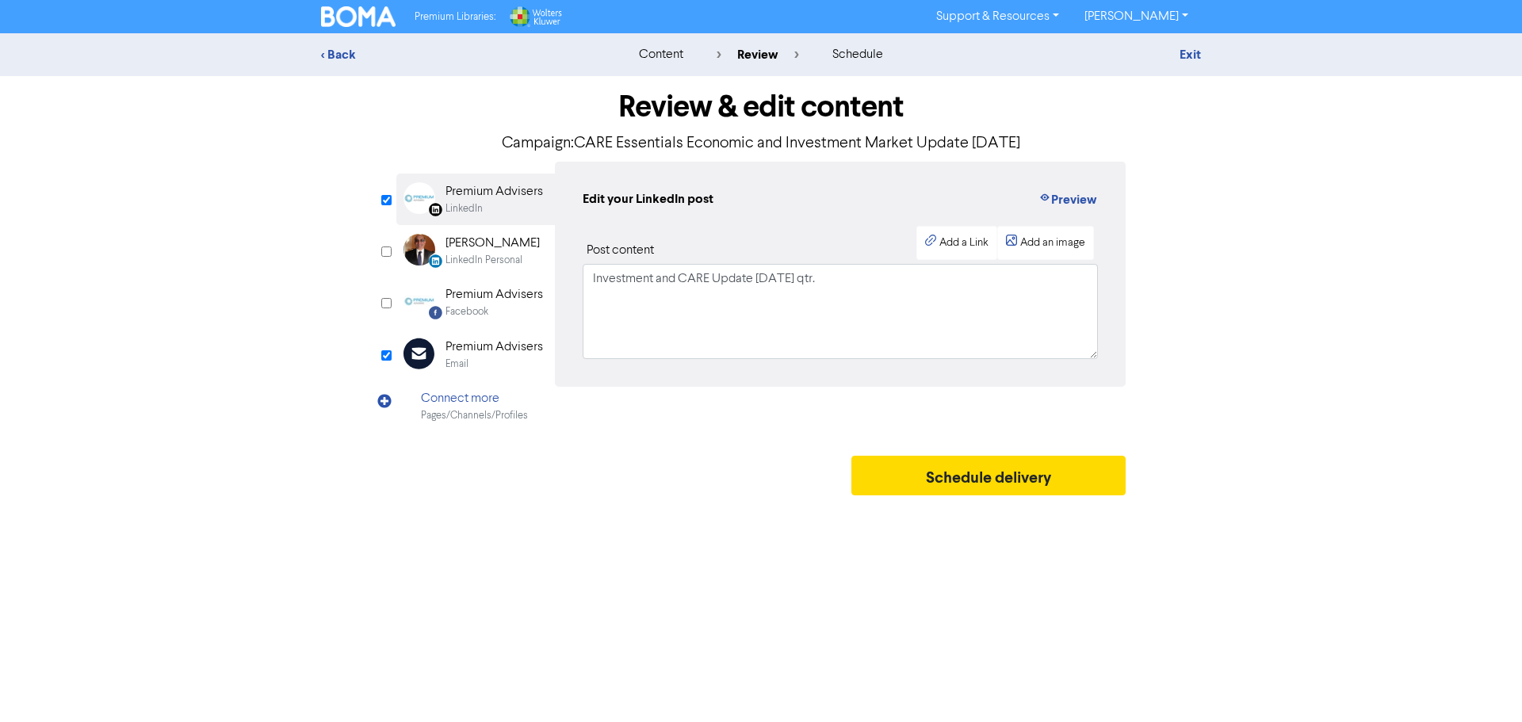
click at [464, 348] on div "Premium Advisers" at bounding box center [493, 347] width 97 height 19
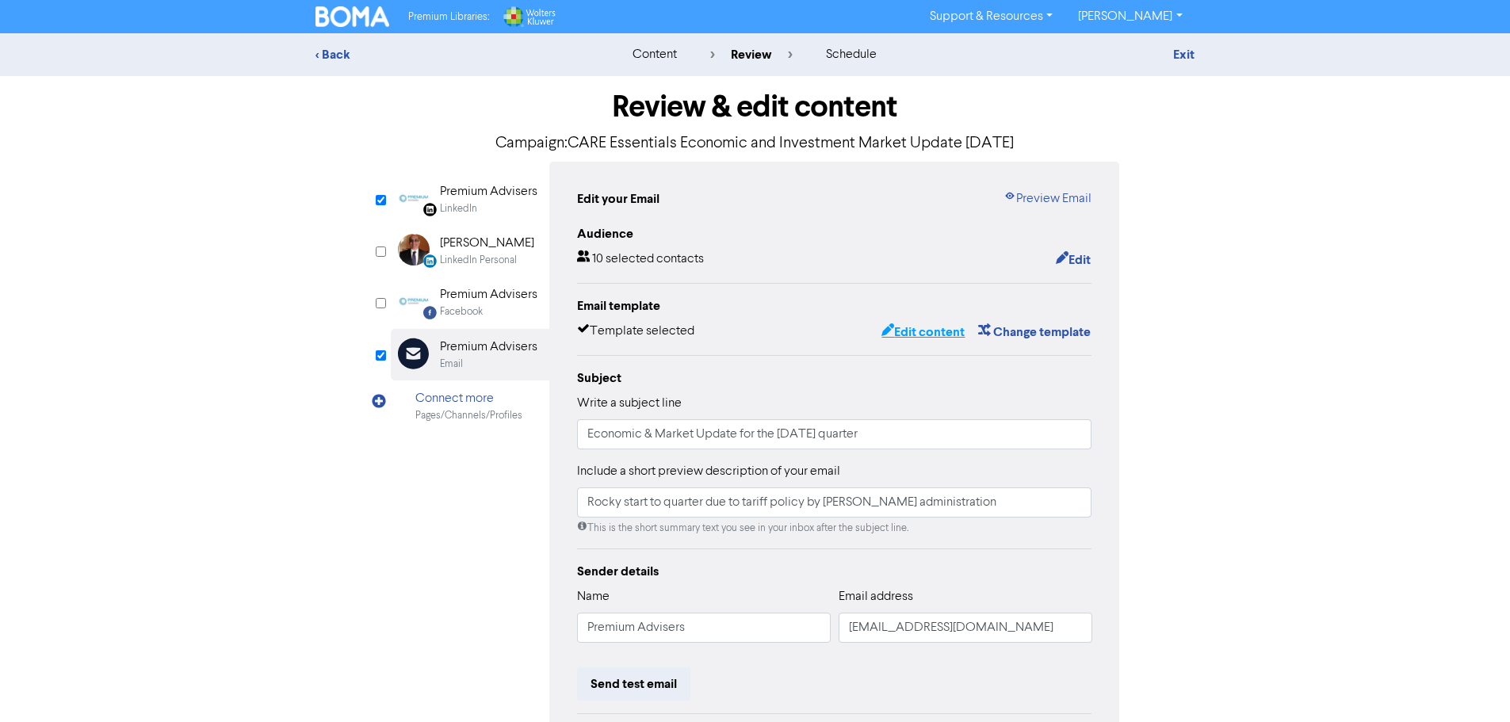
click at [940, 333] on button "Edit content" at bounding box center [923, 332] width 85 height 21
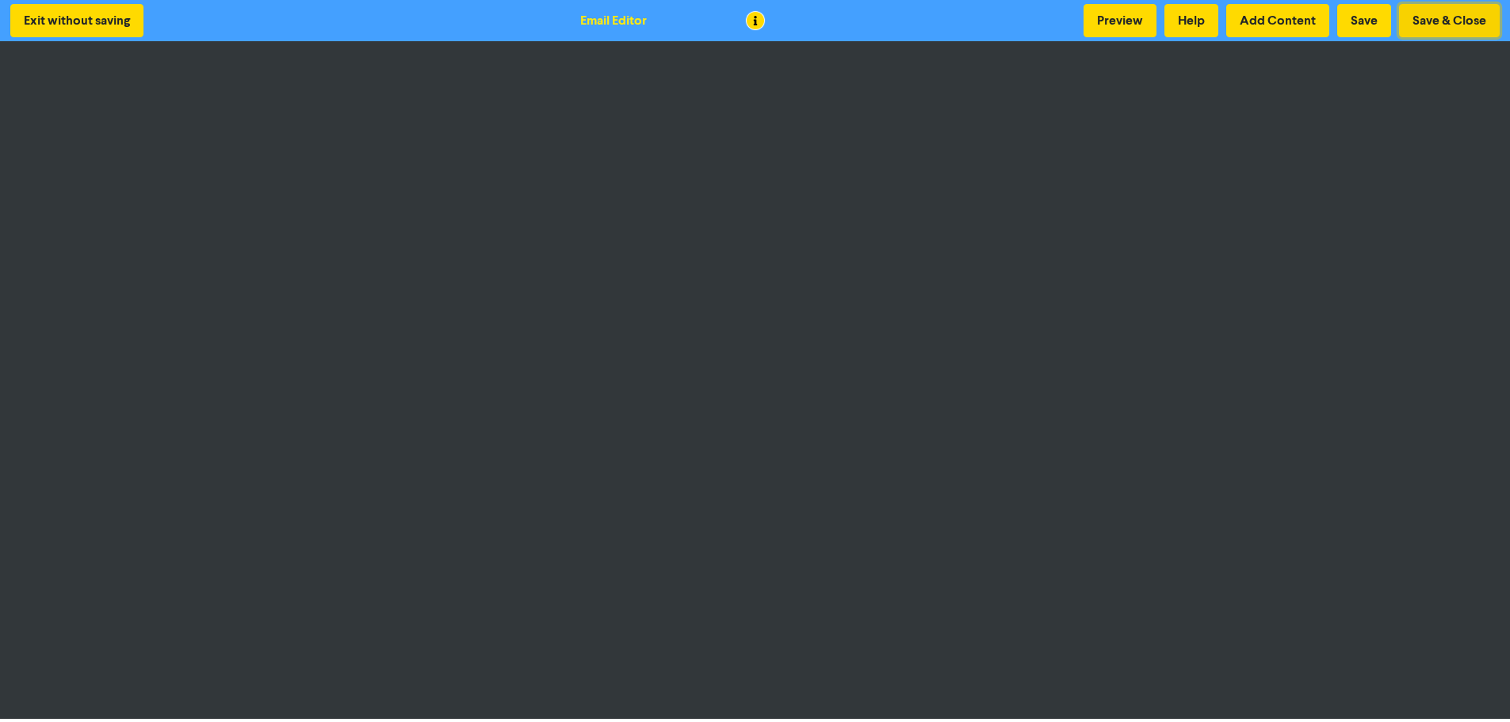
click at [1480, 21] on button "Save & Close" at bounding box center [1449, 20] width 101 height 33
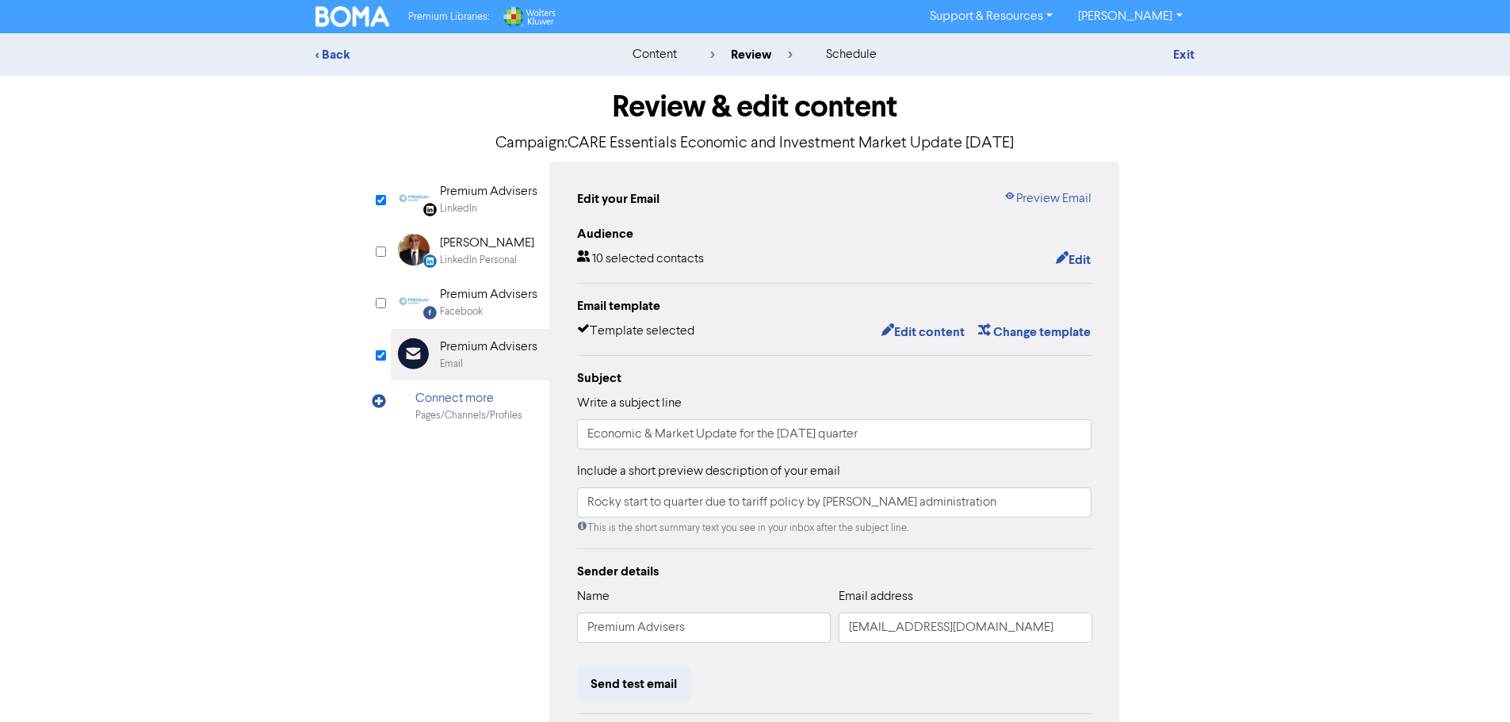
click at [467, 209] on div "LinkedIn" at bounding box center [458, 208] width 37 height 15
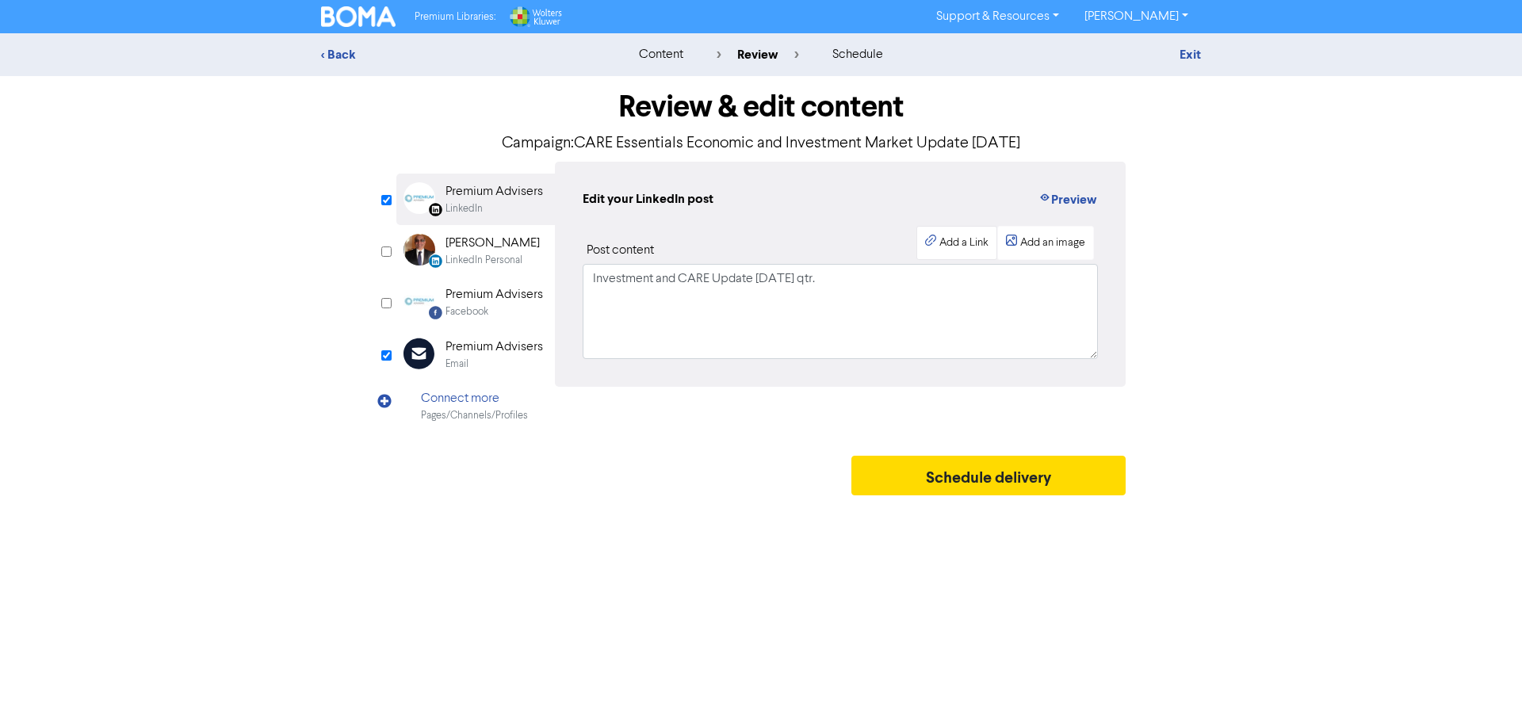
click at [957, 242] on div "Add a Link" at bounding box center [963, 243] width 49 height 17
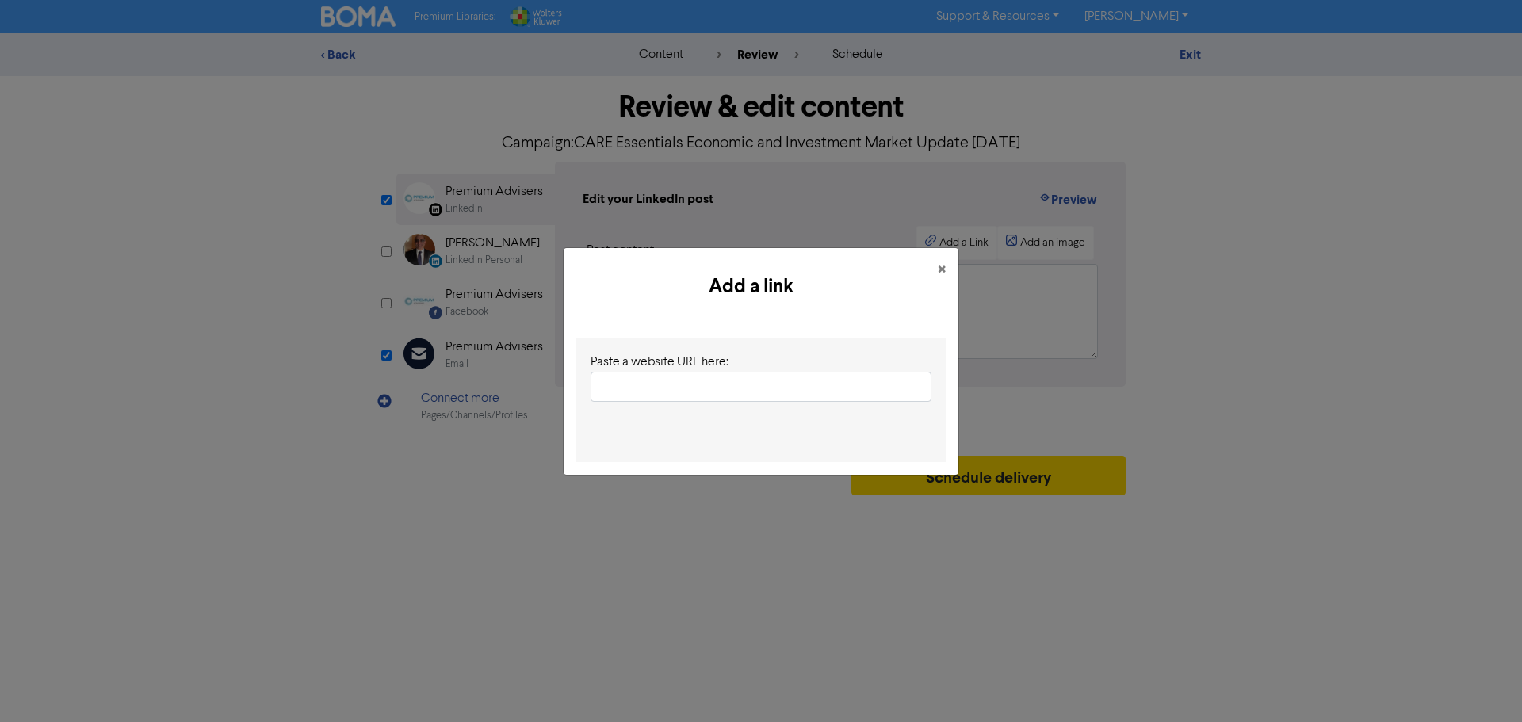
click at [670, 393] on input "text" at bounding box center [760, 387] width 341 height 30
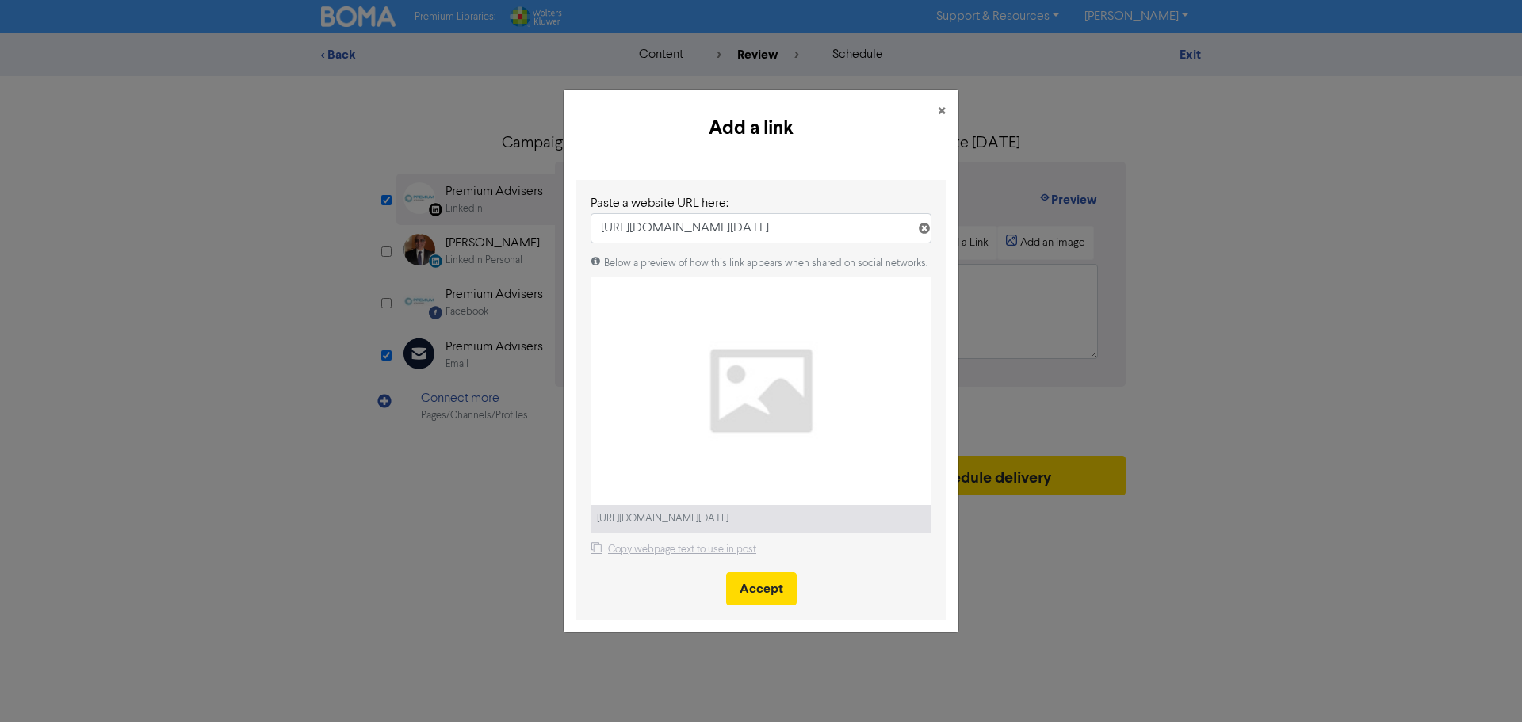
type input "[URL][DOMAIN_NAME][DATE]"
click at [752, 392] on object at bounding box center [760, 390] width 341 height 227
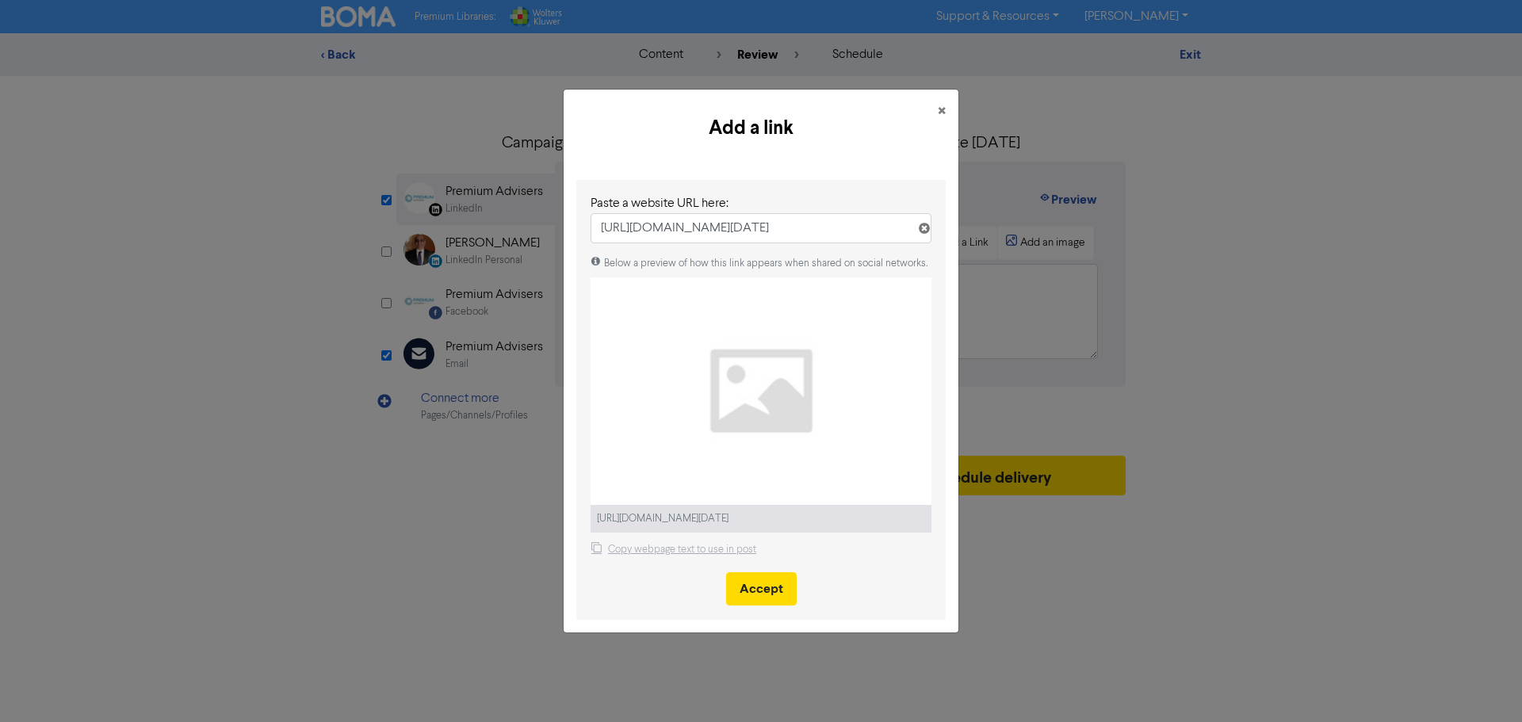
click at [742, 402] on object at bounding box center [760, 390] width 341 height 227
click at [760, 586] on button "Accept" at bounding box center [761, 588] width 71 height 33
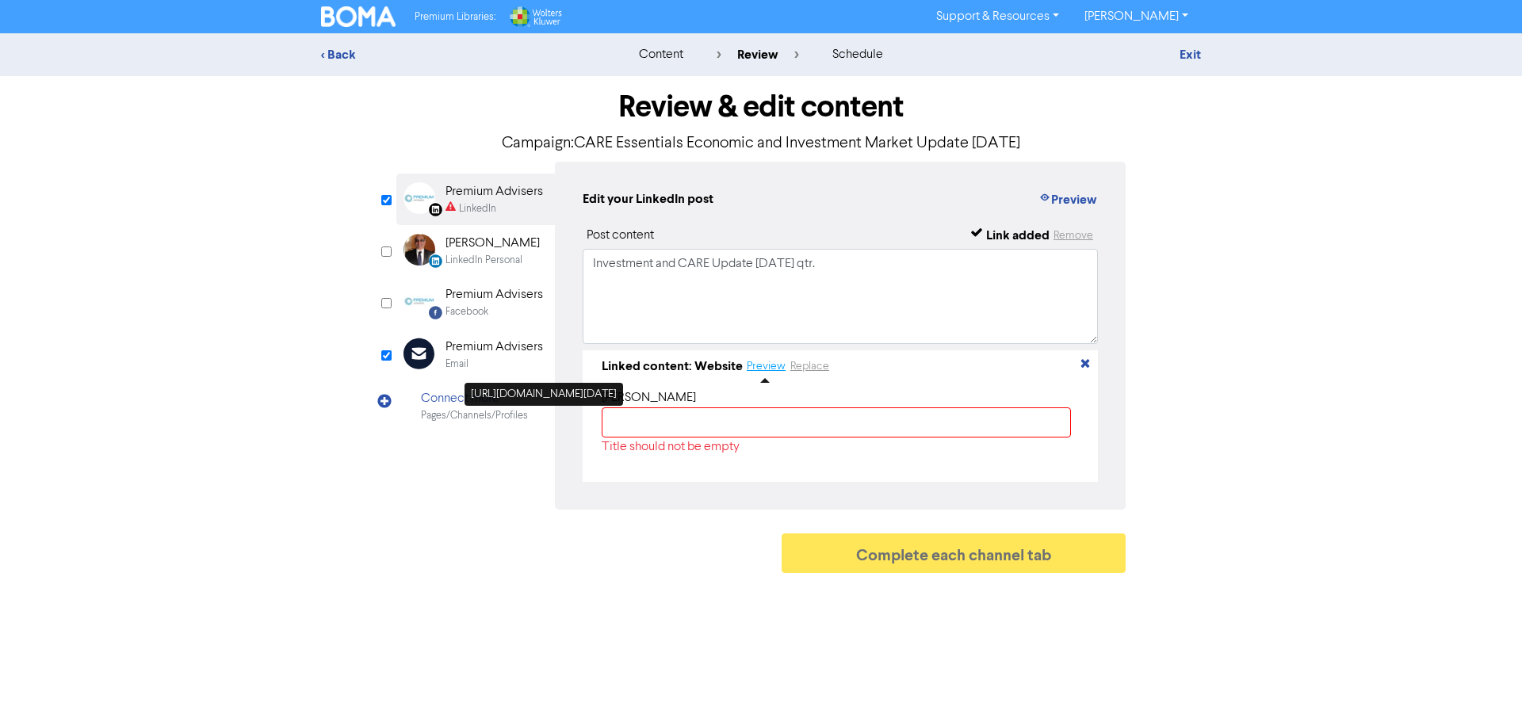
click at [769, 369] on button "Preview" at bounding box center [766, 366] width 40 height 18
click at [636, 422] on input "text" at bounding box center [836, 422] width 469 height 30
drag, startPoint x: 841, startPoint y: 265, endPoint x: 590, endPoint y: 263, distance: 251.2
click at [590, 263] on textarea "Investment and CARE Update [DATE] qtr." at bounding box center [840, 296] width 515 height 95
click at [640, 431] on input "text" at bounding box center [836, 422] width 469 height 30
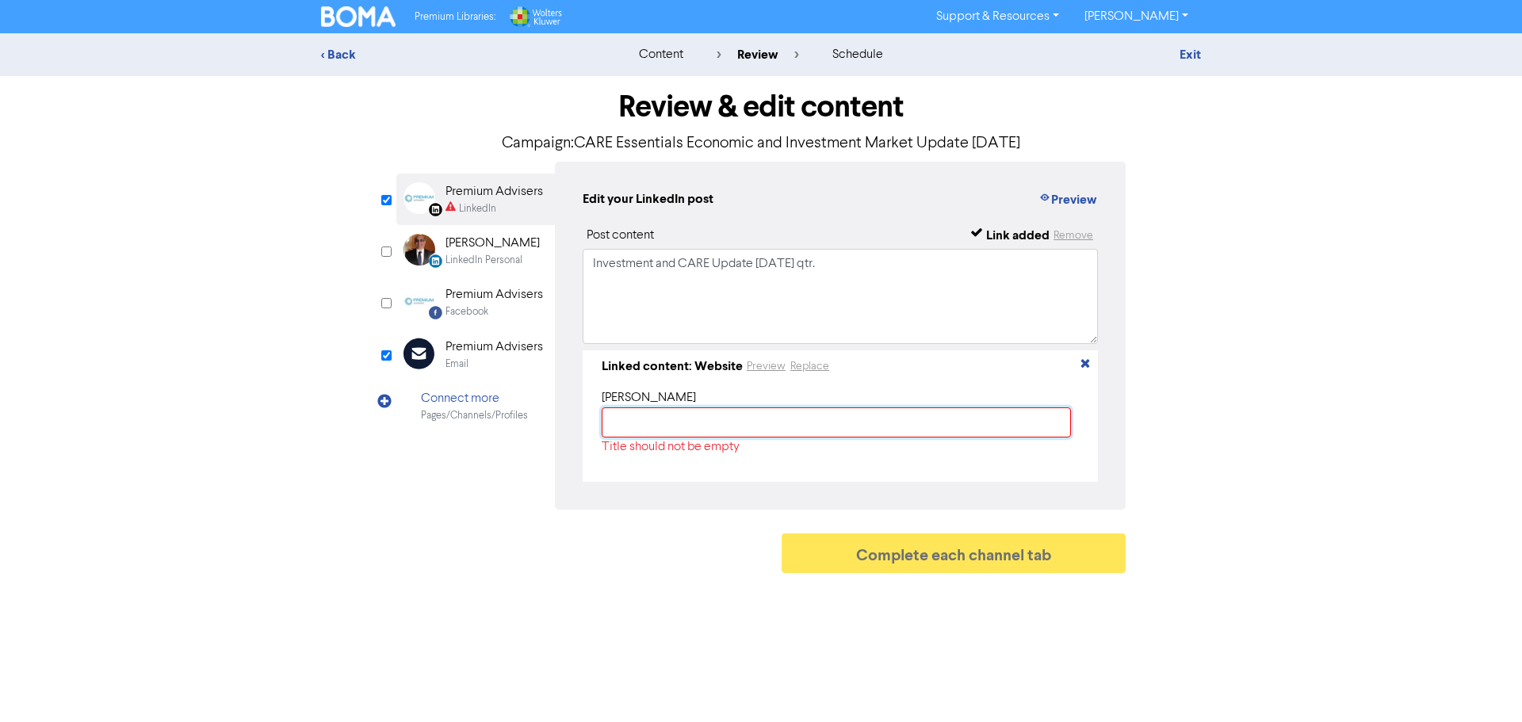
click at [636, 426] on input "text" at bounding box center [836, 422] width 469 height 30
paste input "Economic and Investment Market Update [DATE] quarter"
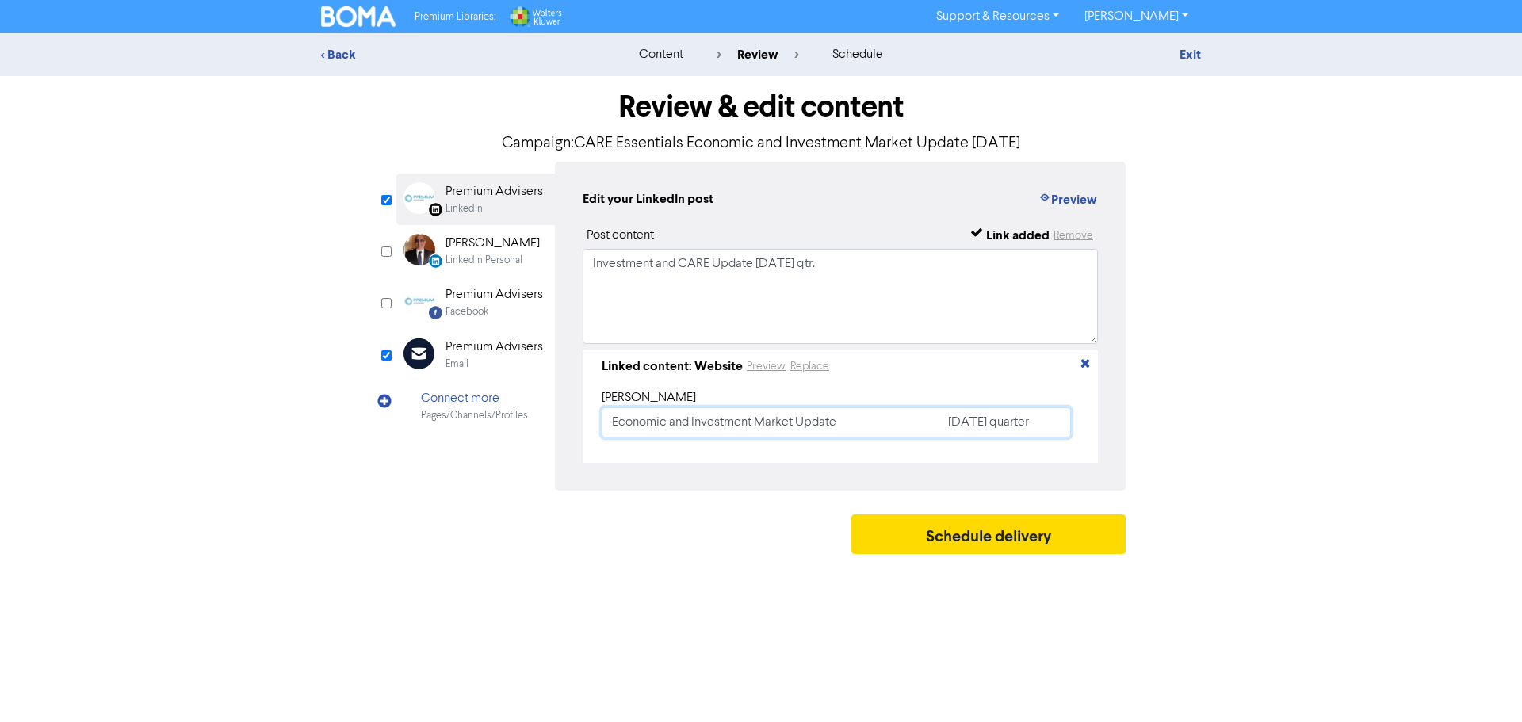
click at [846, 425] on input "Economic and Investment Market Update [DATE] quarter" at bounding box center [836, 422] width 469 height 30
type input "Economic and Investment Market Update - [DATE] quarter"
drag, startPoint x: 843, startPoint y: 267, endPoint x: 583, endPoint y: 268, distance: 260.0
click at [583, 268] on textarea "Investment and CARE Update [DATE] qtr." at bounding box center [840, 296] width 515 height 95
click at [594, 297] on textarea "Investment and CARE Update [DATE] qtr." at bounding box center [840, 296] width 515 height 95
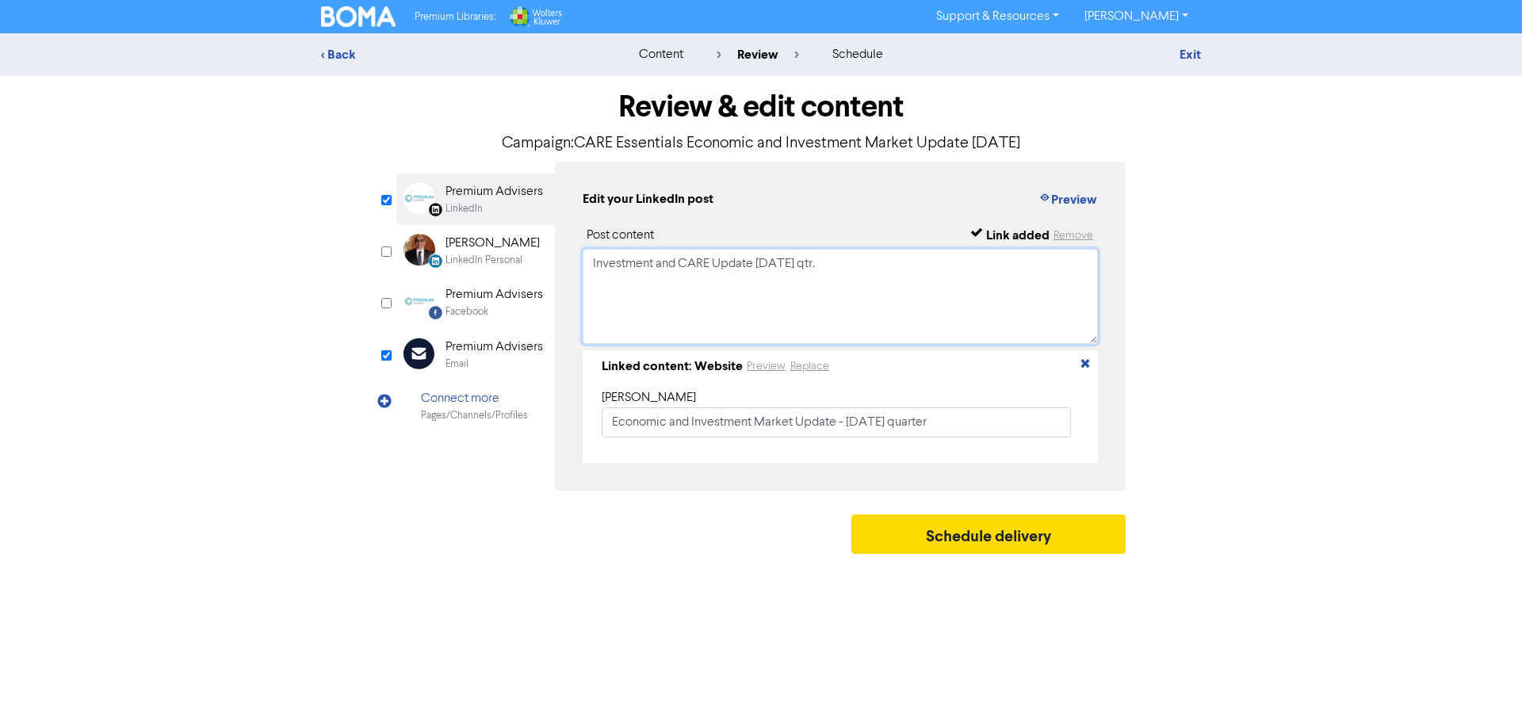
paste textarea "• It was a rocky start in terms of investment returns due to tariff policy of t…"
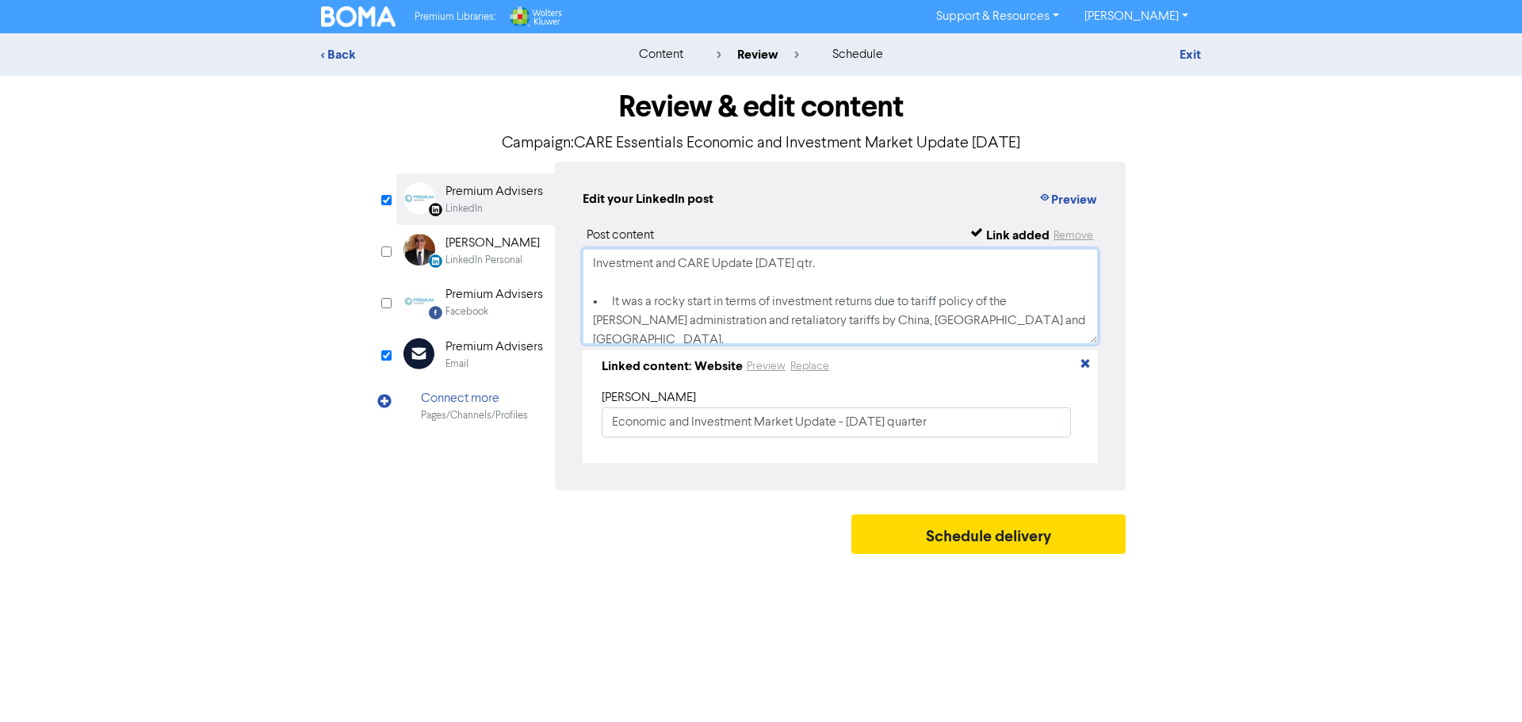
click at [619, 287] on textarea "Investment and CARE Update [DATE] qtr. • It was a rocky start in terms of inves…" at bounding box center [840, 296] width 515 height 95
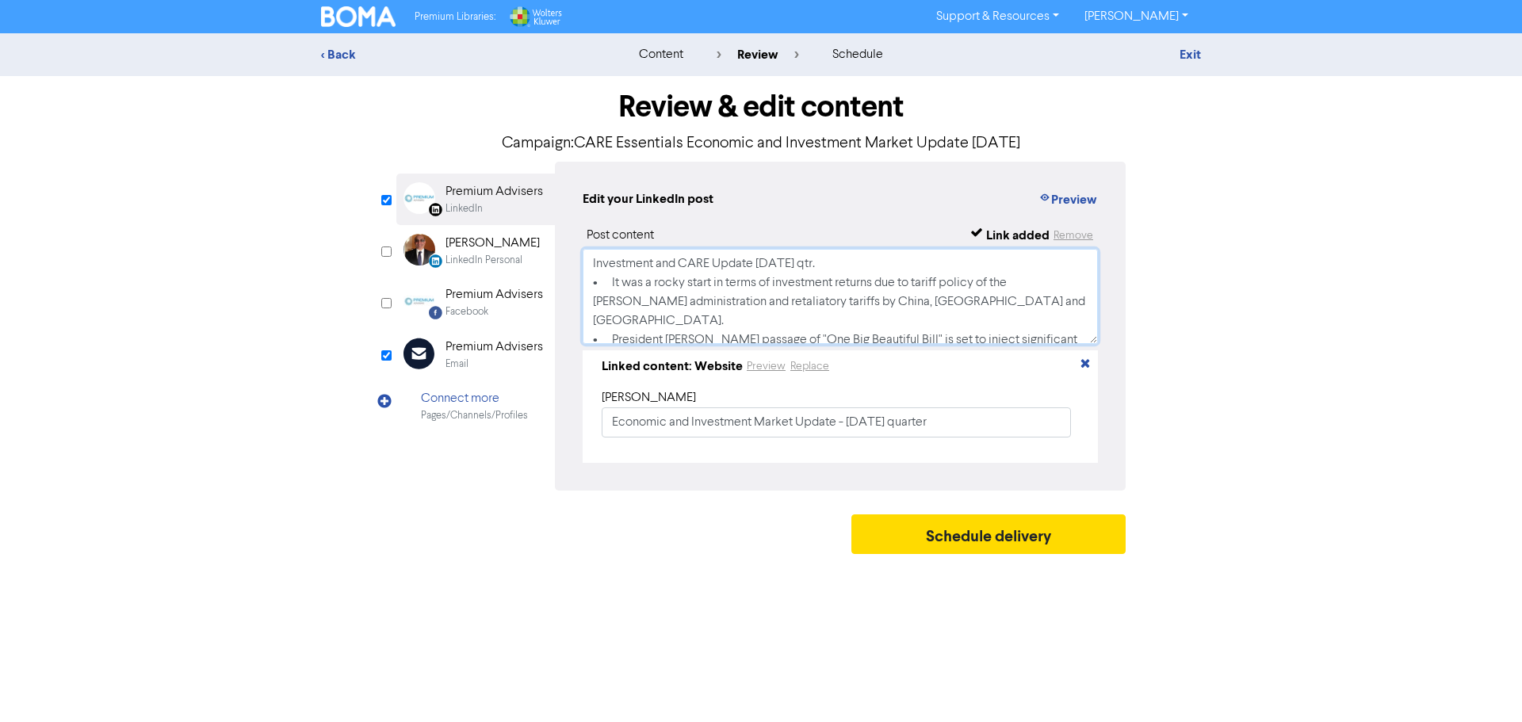
click at [608, 286] on textarea "Investment and CARE Update [DATE] qtr. • It was a rocky start in terms of inves…" at bounding box center [840, 296] width 515 height 95
click at [593, 306] on textarea "Investment and CARE Update [DATE] qtr. • It was a rocky start in terms of inves…" at bounding box center [840, 296] width 515 height 95
click at [616, 282] on textarea "Investment and CARE Update [DATE] qtr. • It was a rocky start in terms of inves…" at bounding box center [840, 296] width 515 height 95
click at [592, 301] on textarea "Investment and CARE Update [DATE] qtr. •It was a rocky start in terms of invest…" at bounding box center [840, 296] width 515 height 95
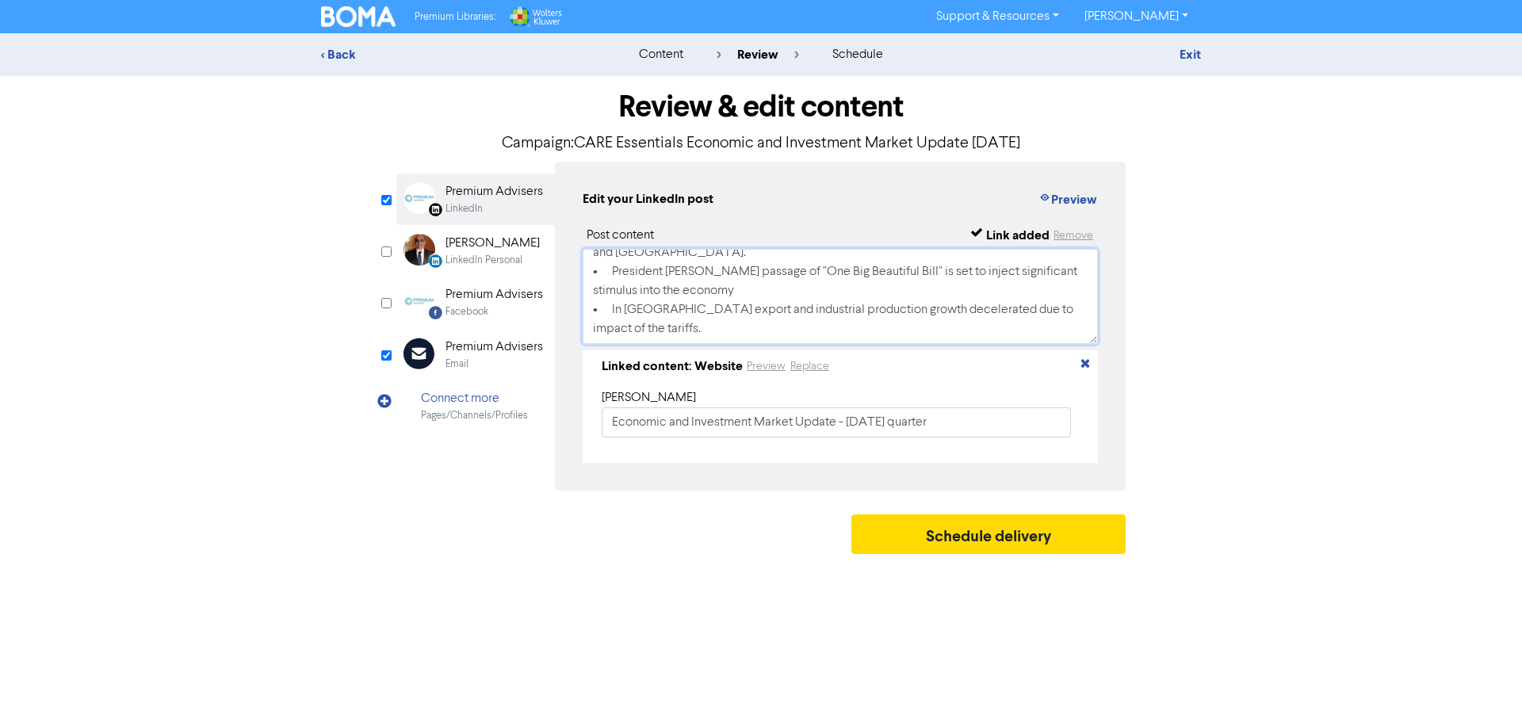
scroll to position [77, 0]
click at [618, 317] on textarea "Investment and CARE Update [DATE] qtr. •It was a rocky start in terms of invest…" at bounding box center [840, 296] width 515 height 95
type textarea "Investment and CARE Update [DATE] qtr. •It was a rocky start in terms of invest…"
click at [484, 302] on div "Premium Advisers" at bounding box center [493, 294] width 97 height 19
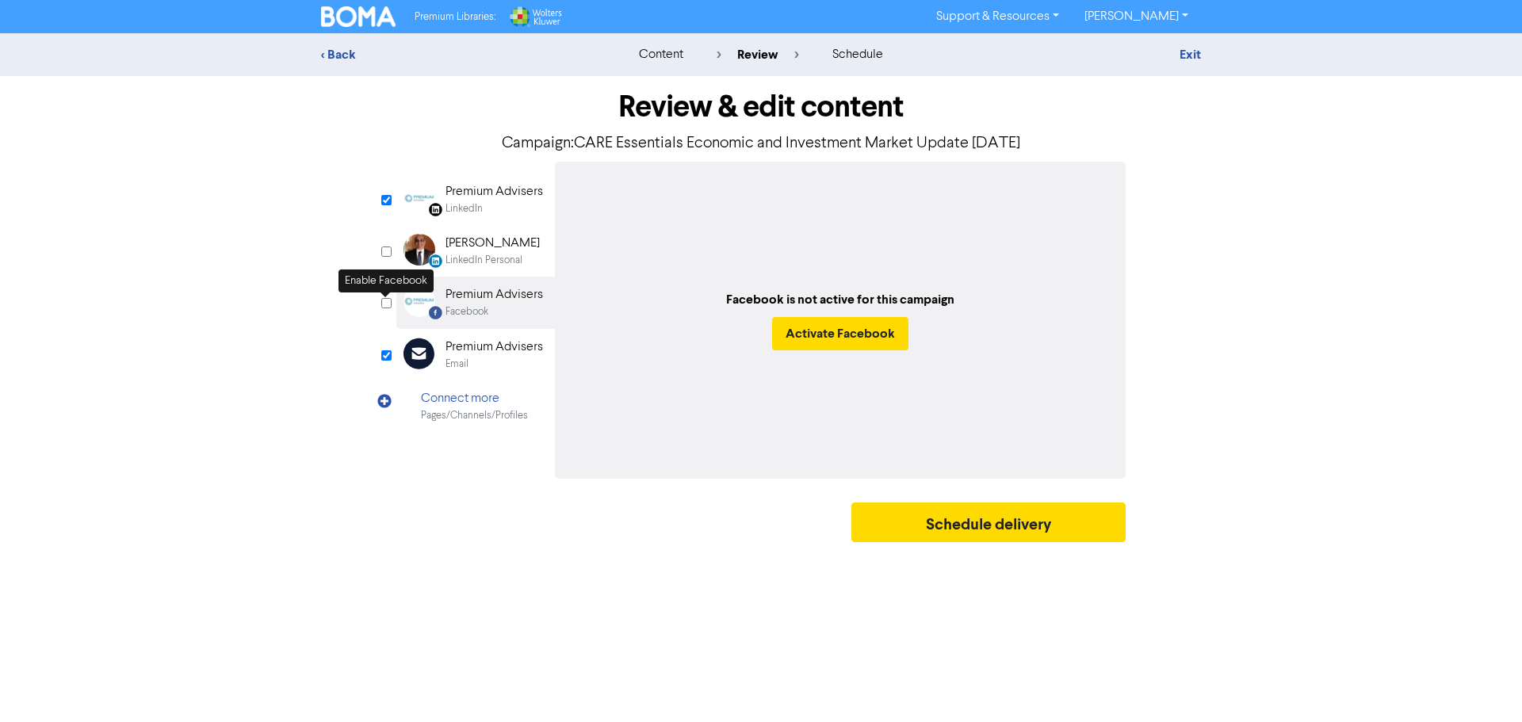
click at [385, 303] on input "checkbox" at bounding box center [386, 303] width 10 height 10
checkbox input "true"
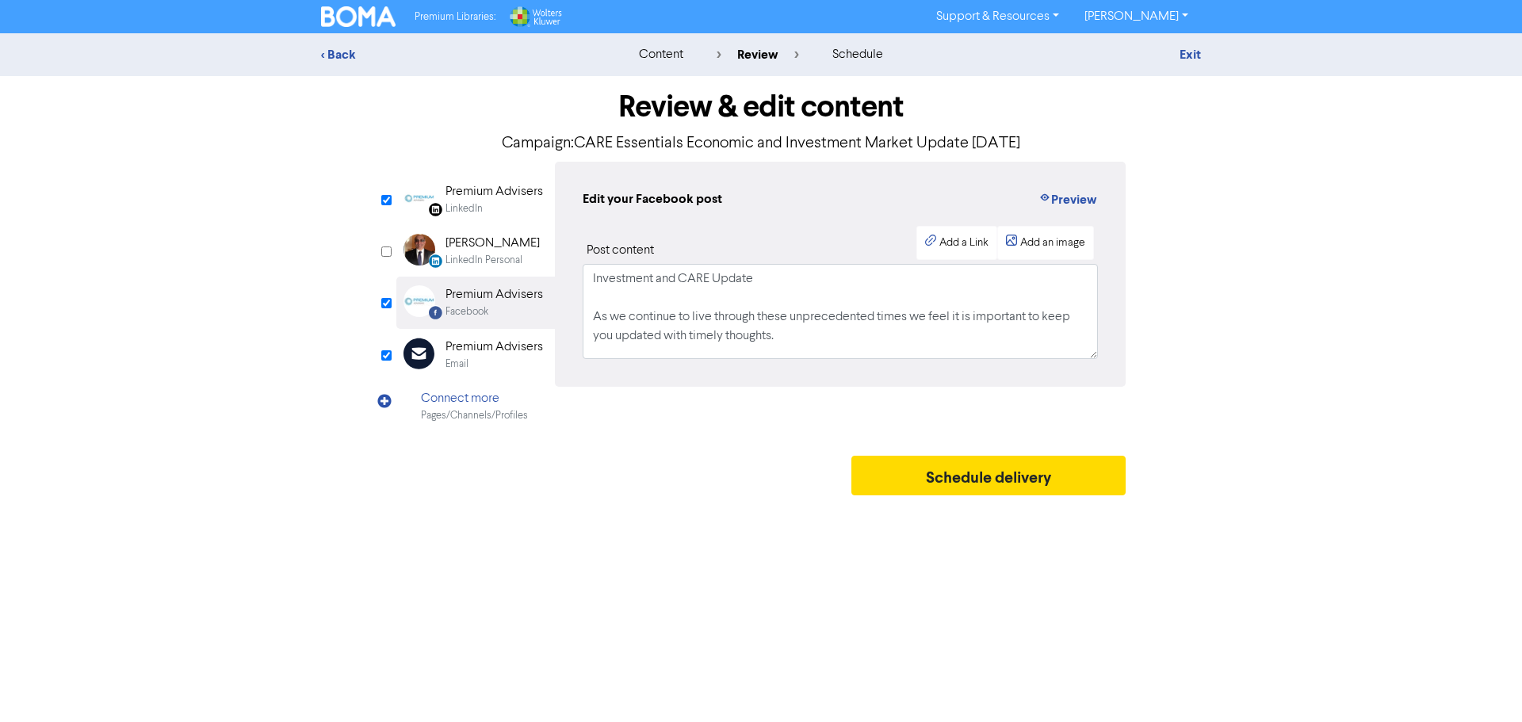
click at [483, 194] on div "Premium Advisers" at bounding box center [493, 191] width 97 height 19
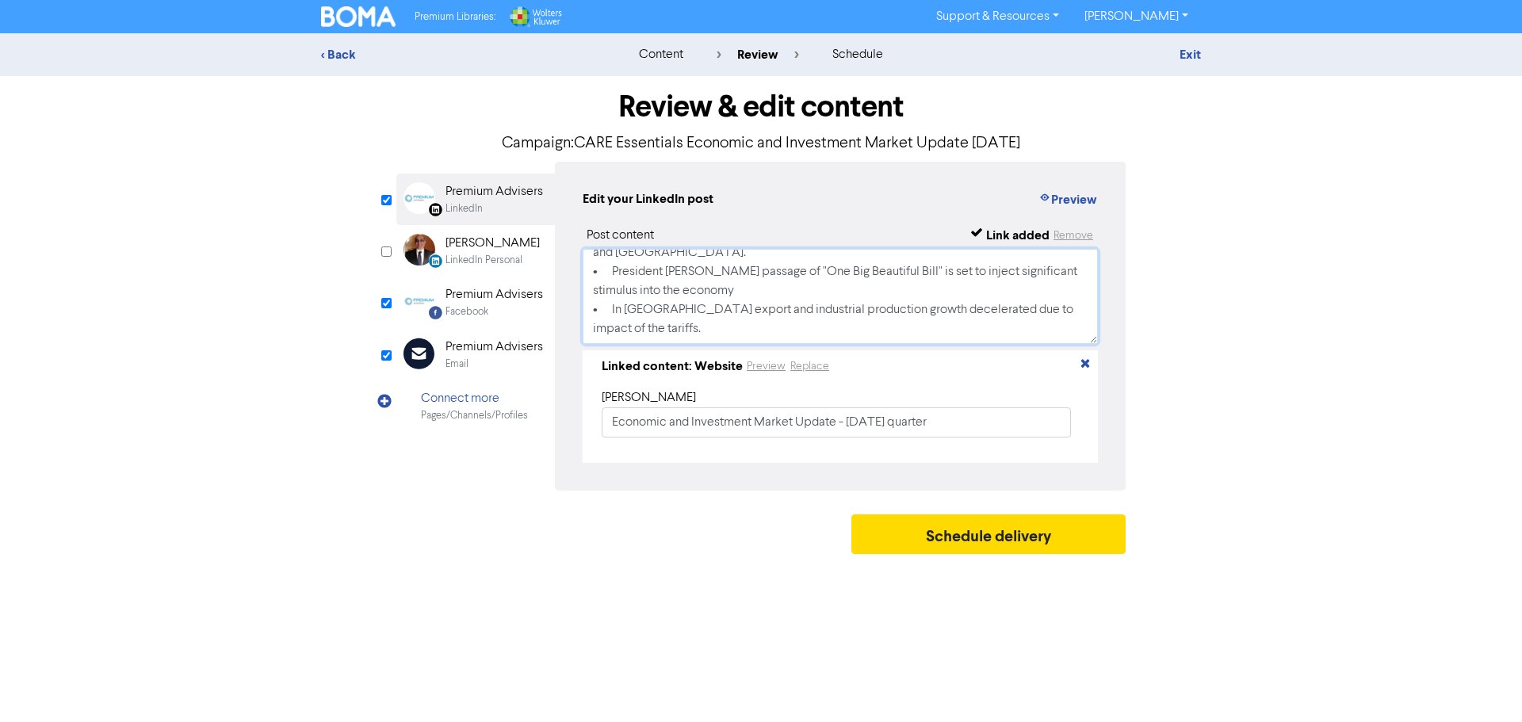
drag, startPoint x: 586, startPoint y: 267, endPoint x: 690, endPoint y: 344, distance: 129.2
click at [690, 344] on textarea "Investment and CARE Update [DATE] qtr. •It was a rocky start in terms of invest…" at bounding box center [840, 296] width 515 height 95
click at [505, 296] on div "Premium Advisers" at bounding box center [493, 294] width 97 height 19
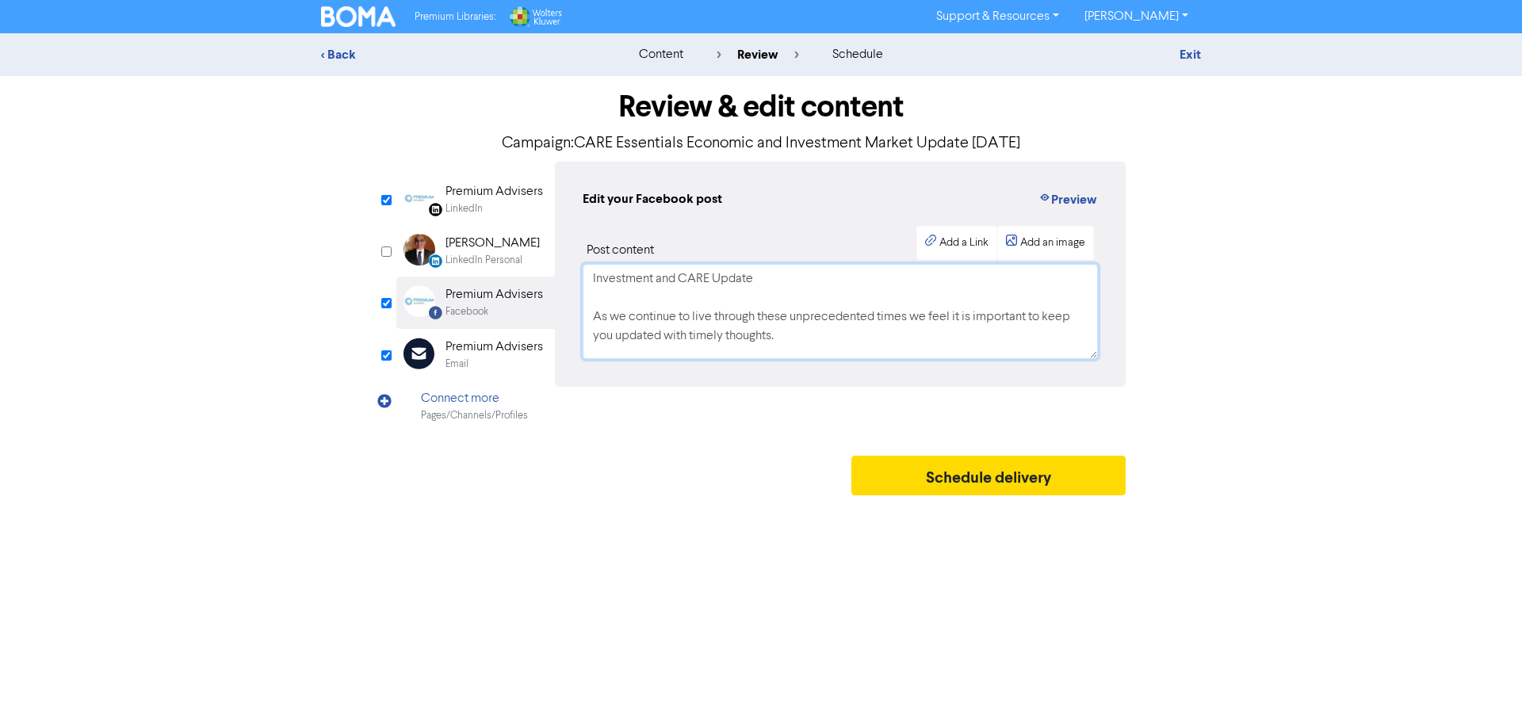
scroll to position [11, 0]
drag, startPoint x: 593, startPoint y: 281, endPoint x: 794, endPoint y: 357, distance: 215.5
click at [794, 357] on textarea "Investment and CARE Update As we continue to live through these unprecedented t…" at bounding box center [840, 311] width 515 height 95
paste textarea "[DATE] qtr. •It was a rocky start in terms of investment returns due to tariff …"
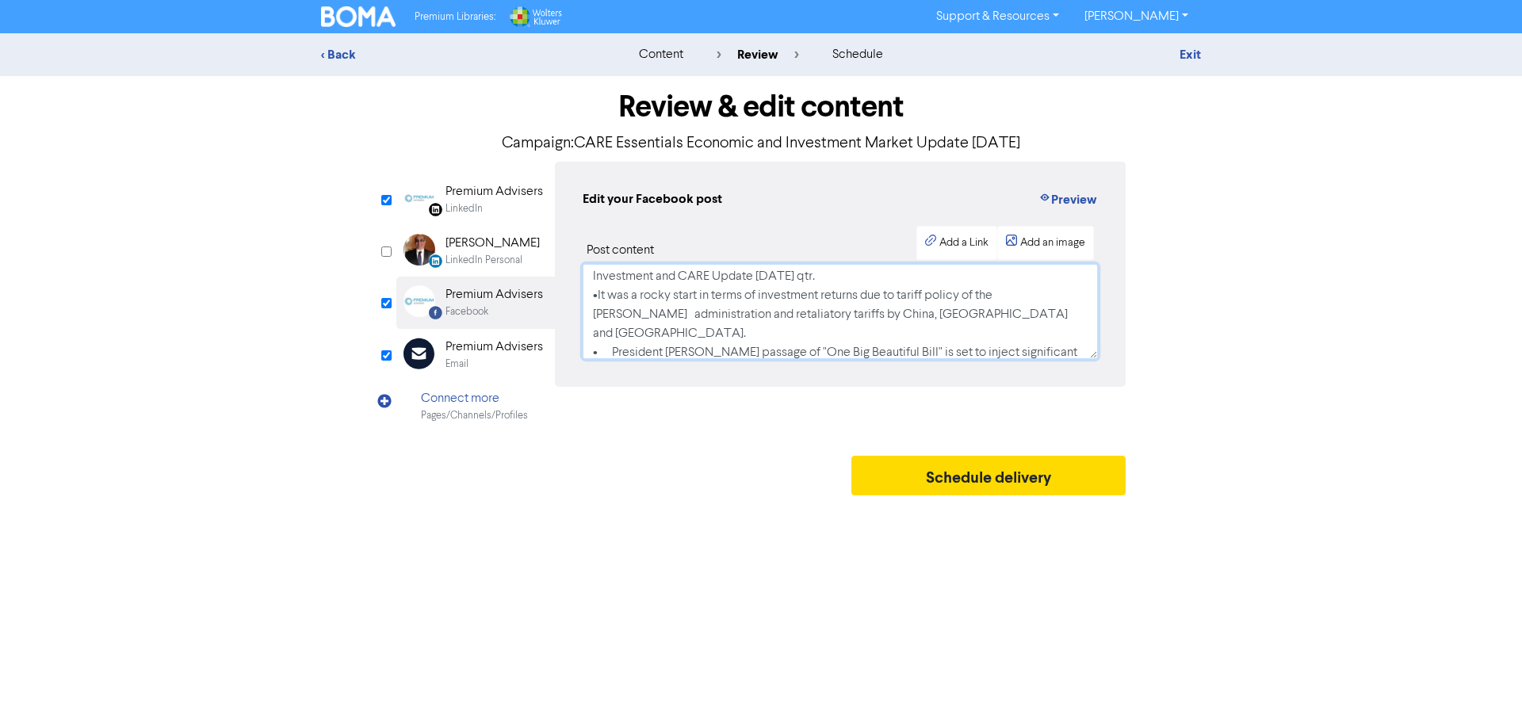
scroll to position [0, 0]
type textarea "Investment and CARE Update [DATE] qtr. •It was a rocky start in terms of invest…"
click at [493, 197] on div "Premium Advisers" at bounding box center [493, 191] width 97 height 19
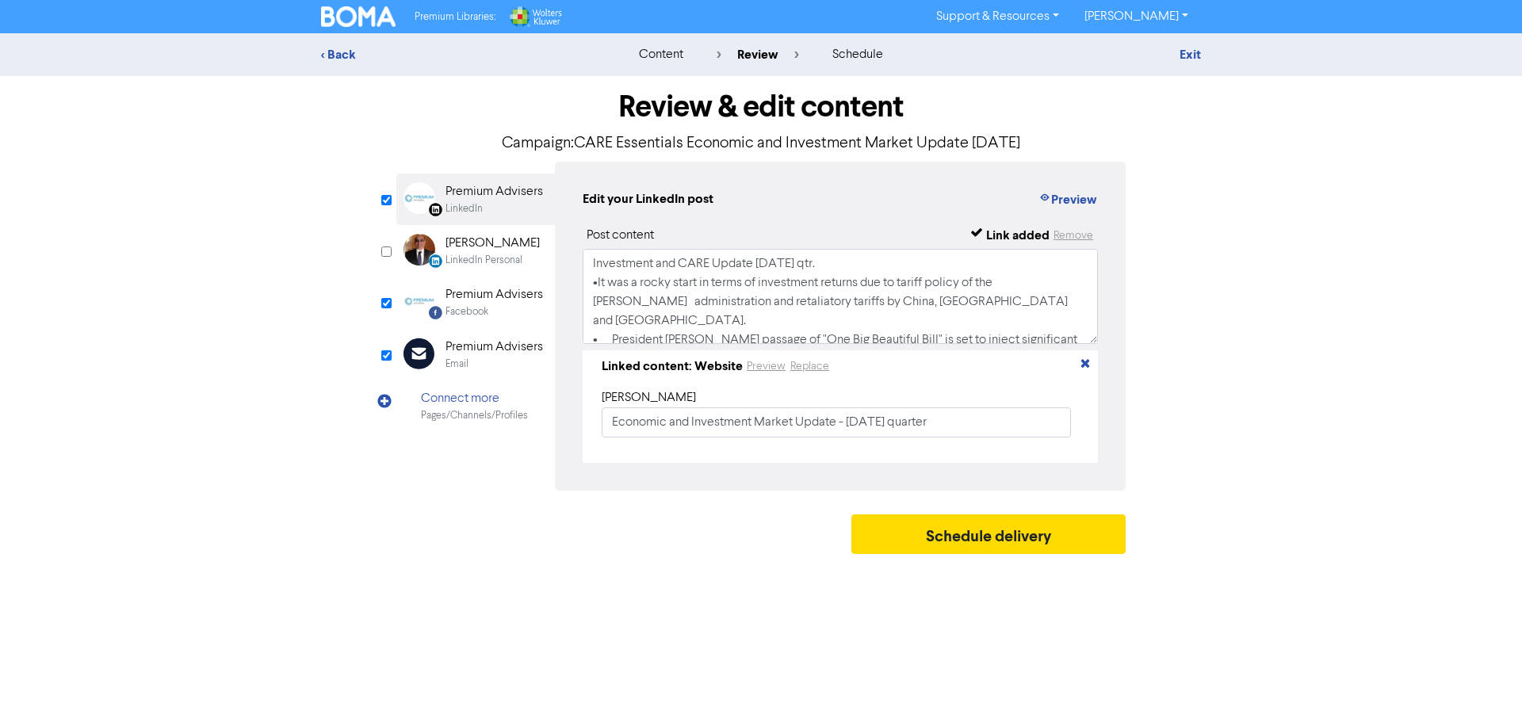
click at [514, 300] on div "Premium Advisers" at bounding box center [493, 294] width 97 height 19
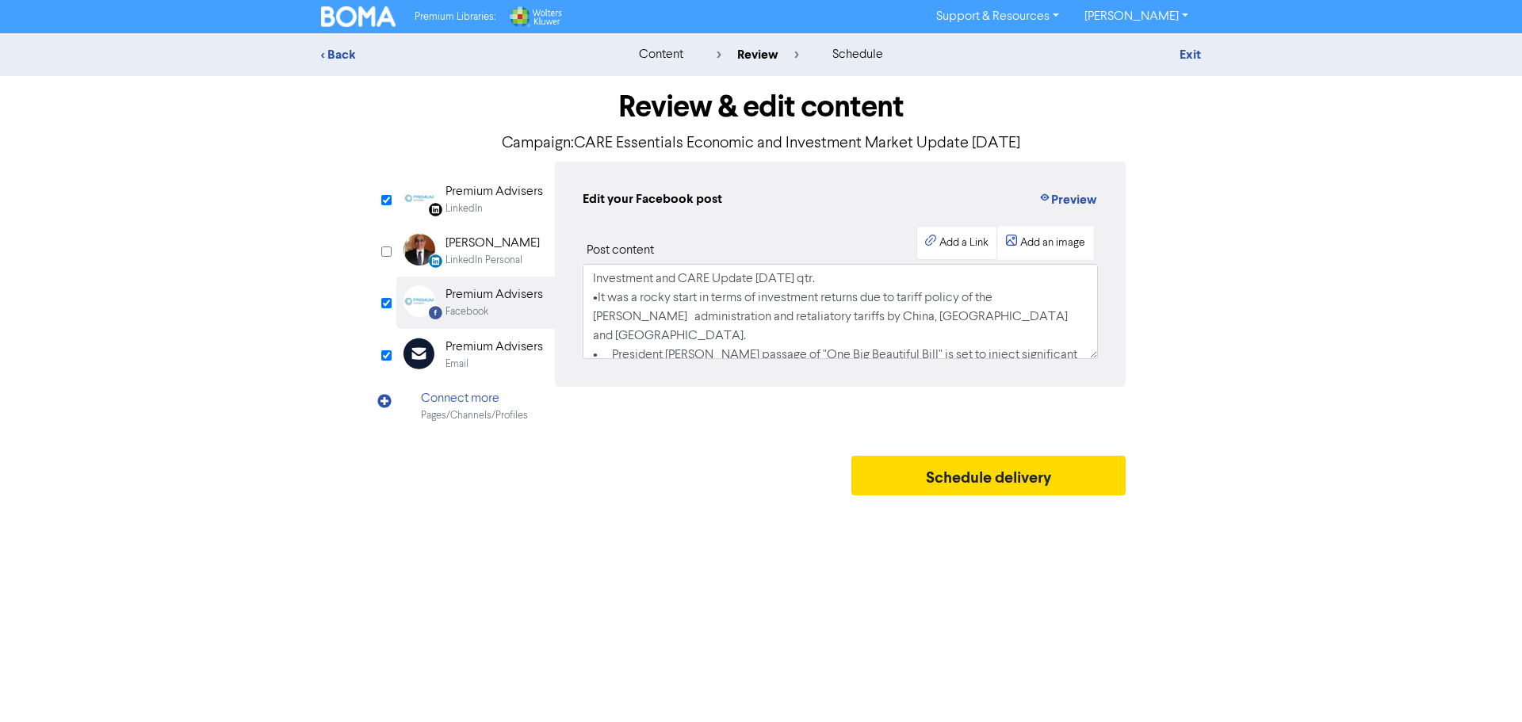
click at [947, 245] on div "Add a Link" at bounding box center [963, 243] width 49 height 17
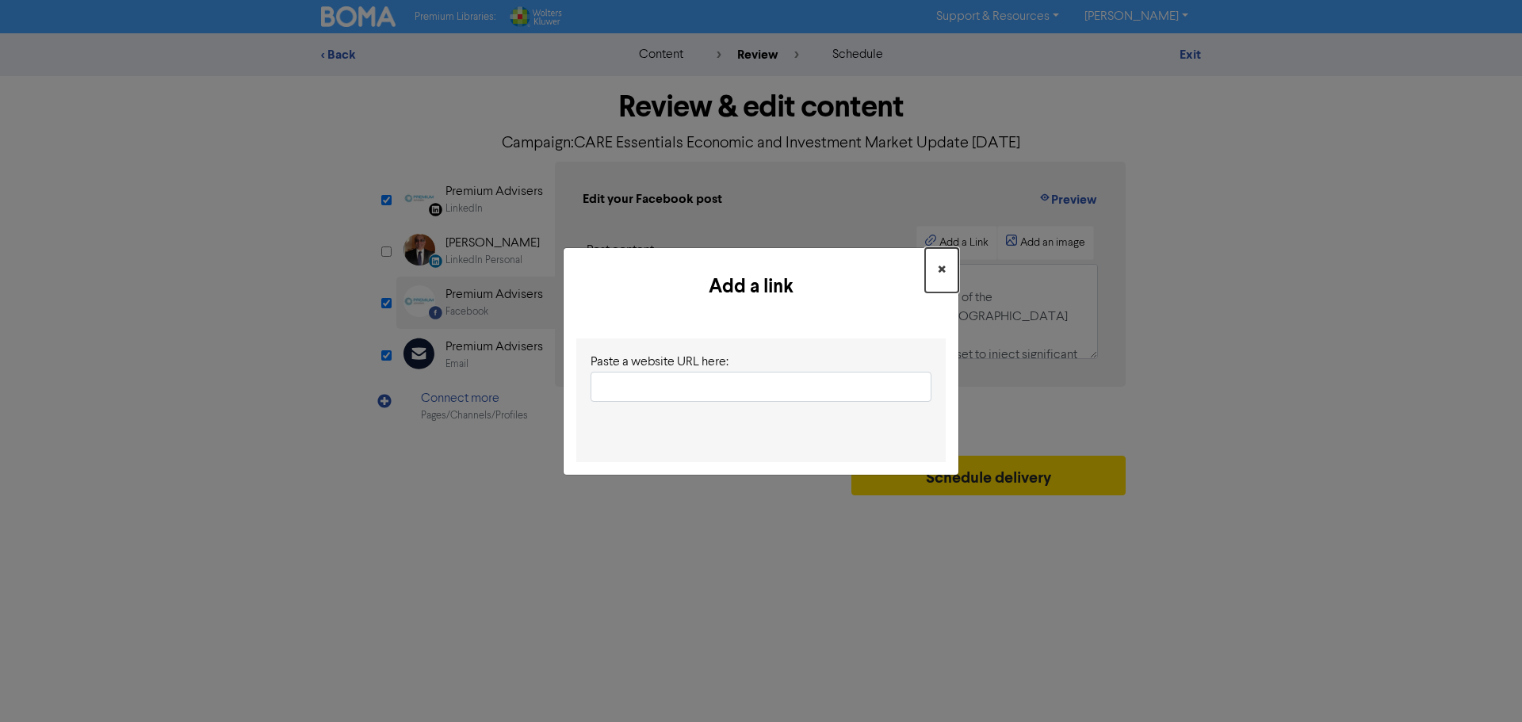
click at [946, 272] on button "×" at bounding box center [941, 270] width 33 height 44
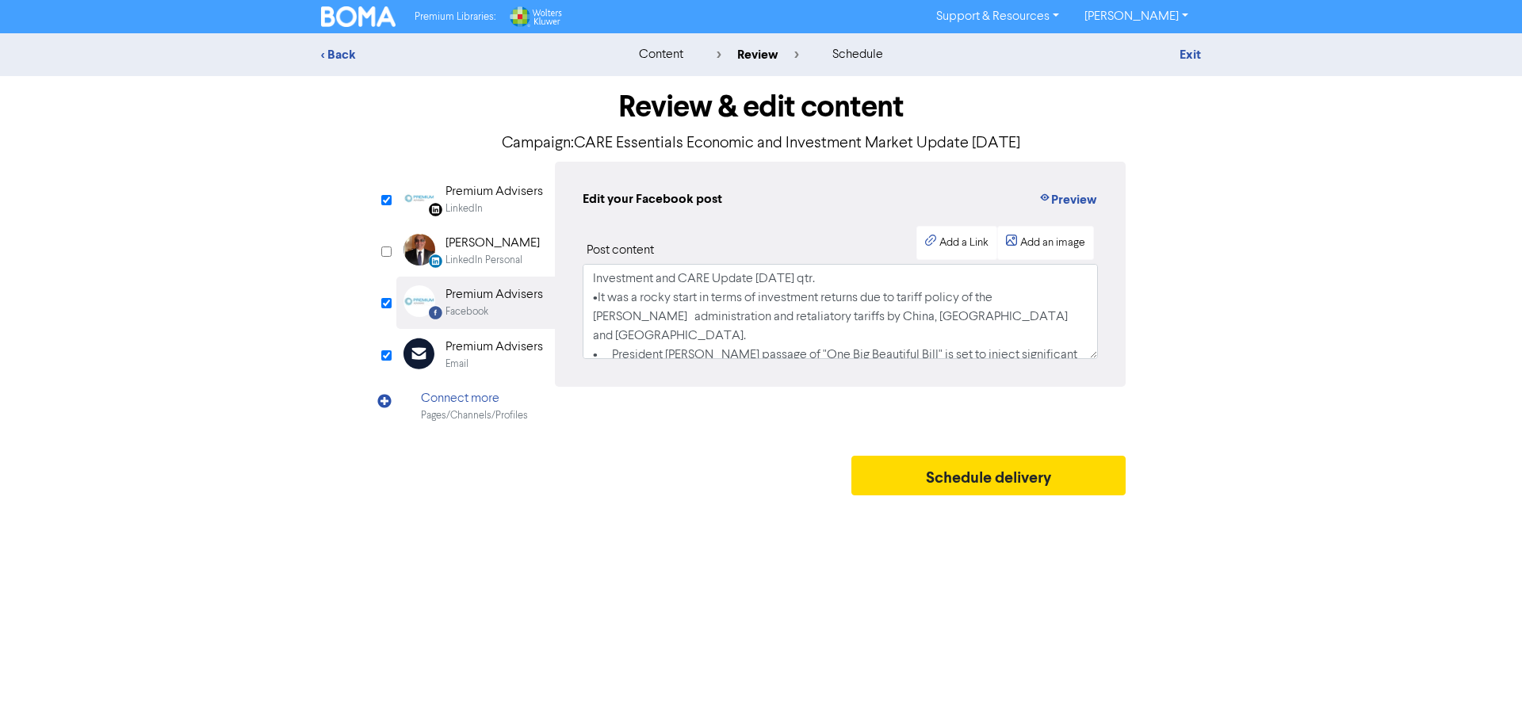
click at [493, 200] on div "Premium Advisers" at bounding box center [493, 191] width 97 height 19
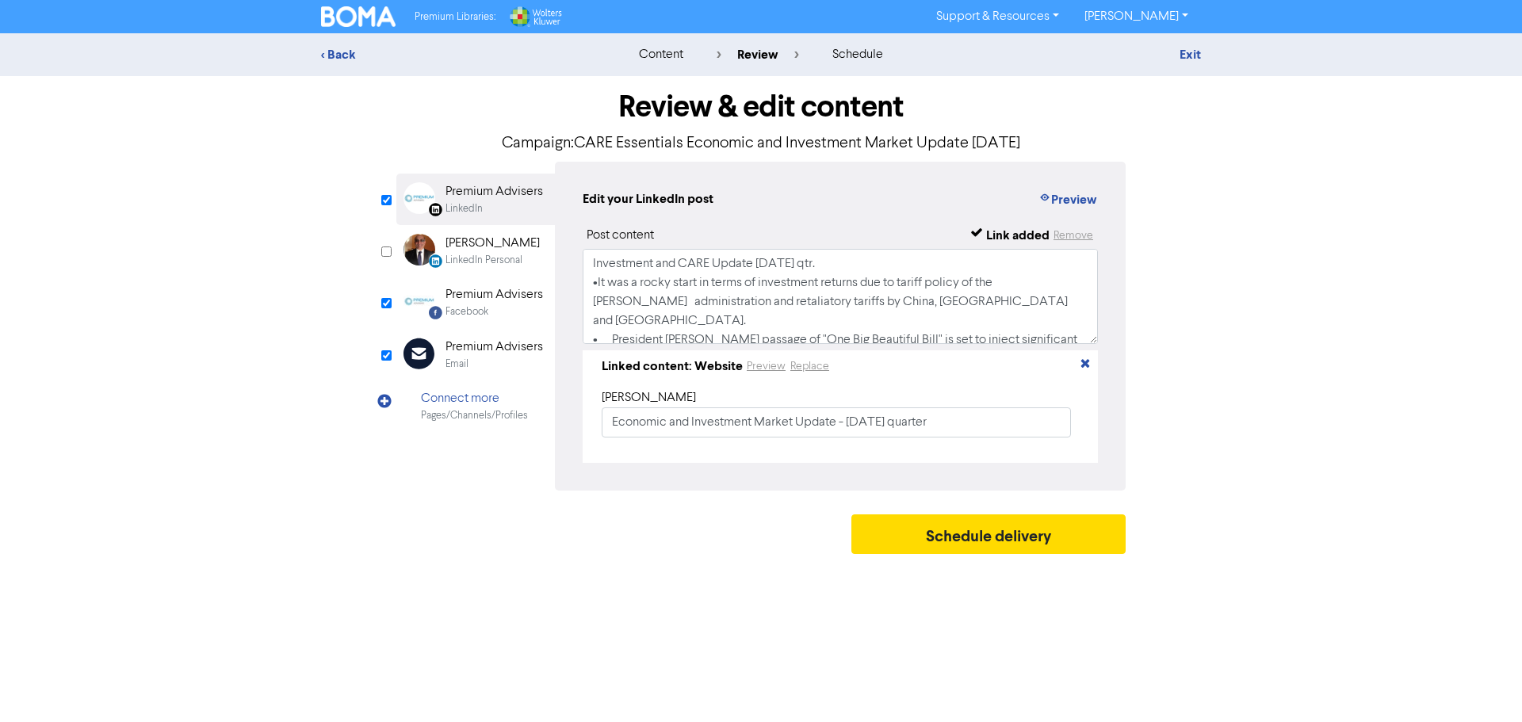
click at [498, 197] on div "Premium Advisers" at bounding box center [493, 191] width 97 height 19
click at [498, 187] on div "Premium Advisers" at bounding box center [493, 191] width 97 height 19
click at [488, 194] on div "Premium Advisers" at bounding box center [493, 191] width 97 height 19
click at [473, 346] on div "Premium Advisers" at bounding box center [493, 347] width 97 height 19
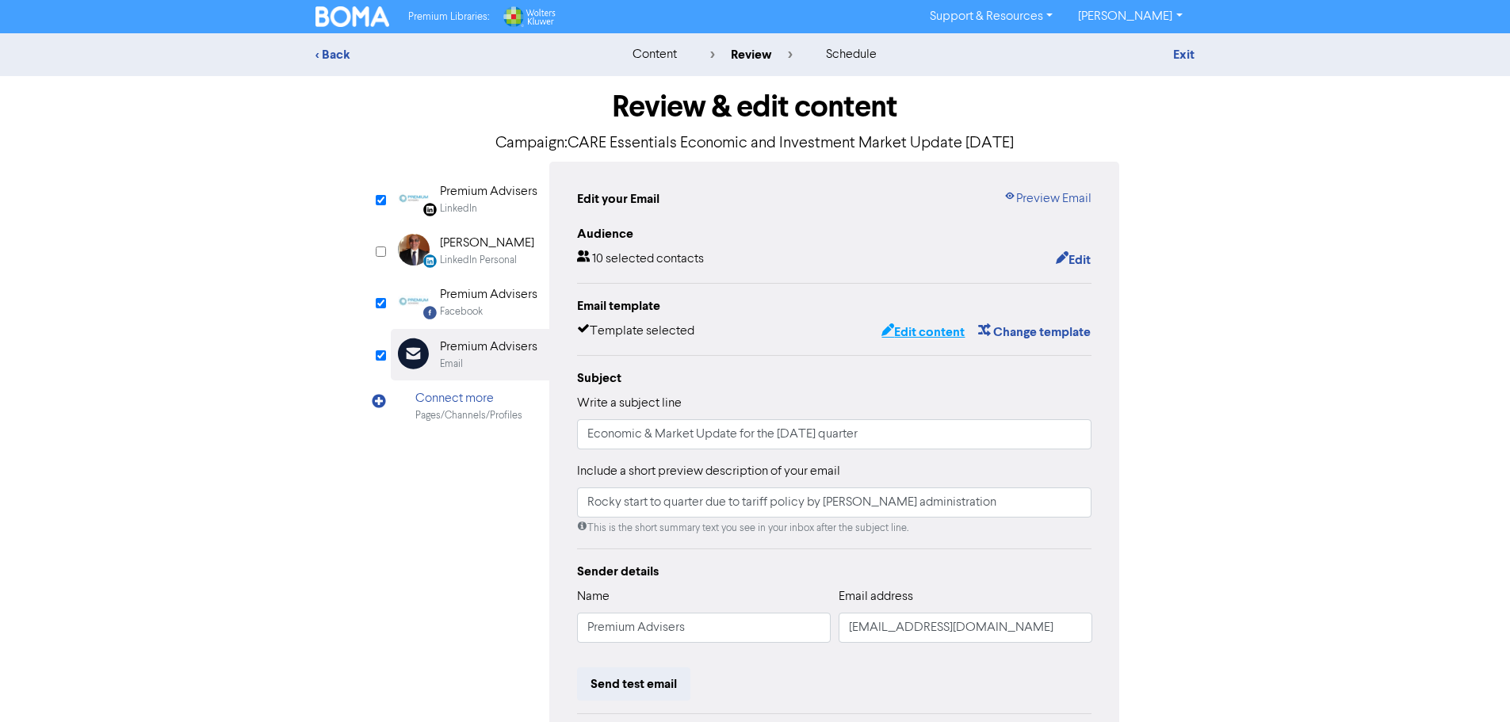
click at [911, 335] on button "Edit content" at bounding box center [923, 332] width 85 height 21
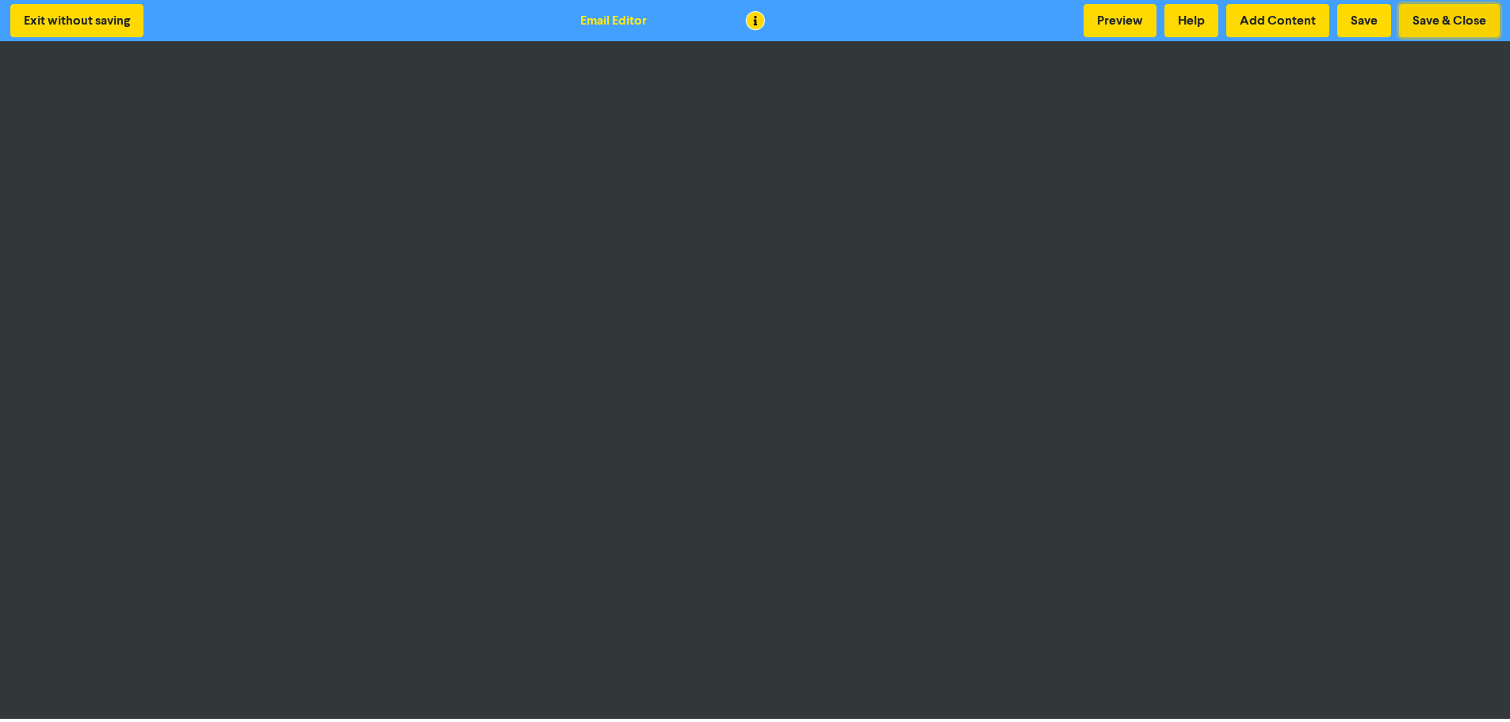
click at [1459, 20] on button "Save & Close" at bounding box center [1449, 20] width 101 height 33
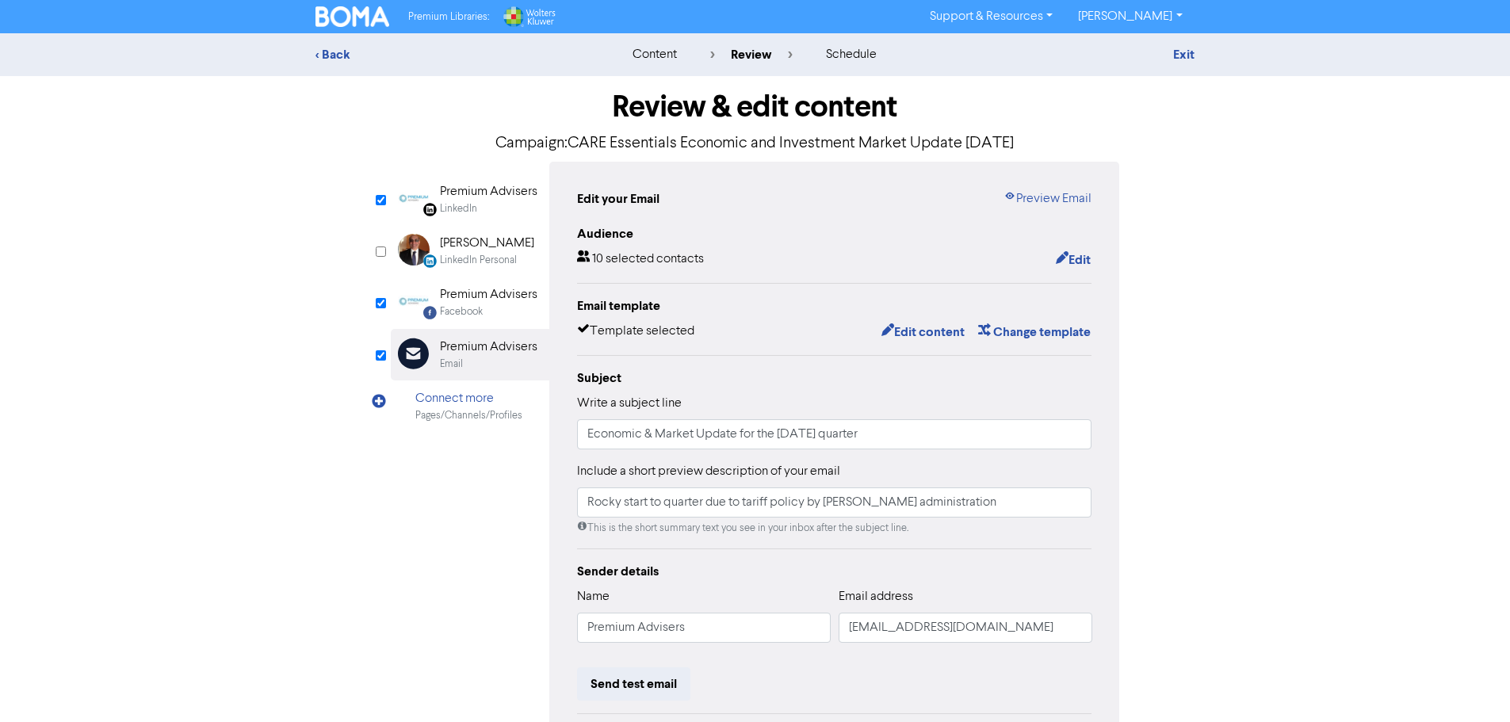
click at [481, 345] on div "Premium Advisers" at bounding box center [488, 347] width 97 height 19
click at [479, 309] on div "Facebook" at bounding box center [461, 311] width 43 height 15
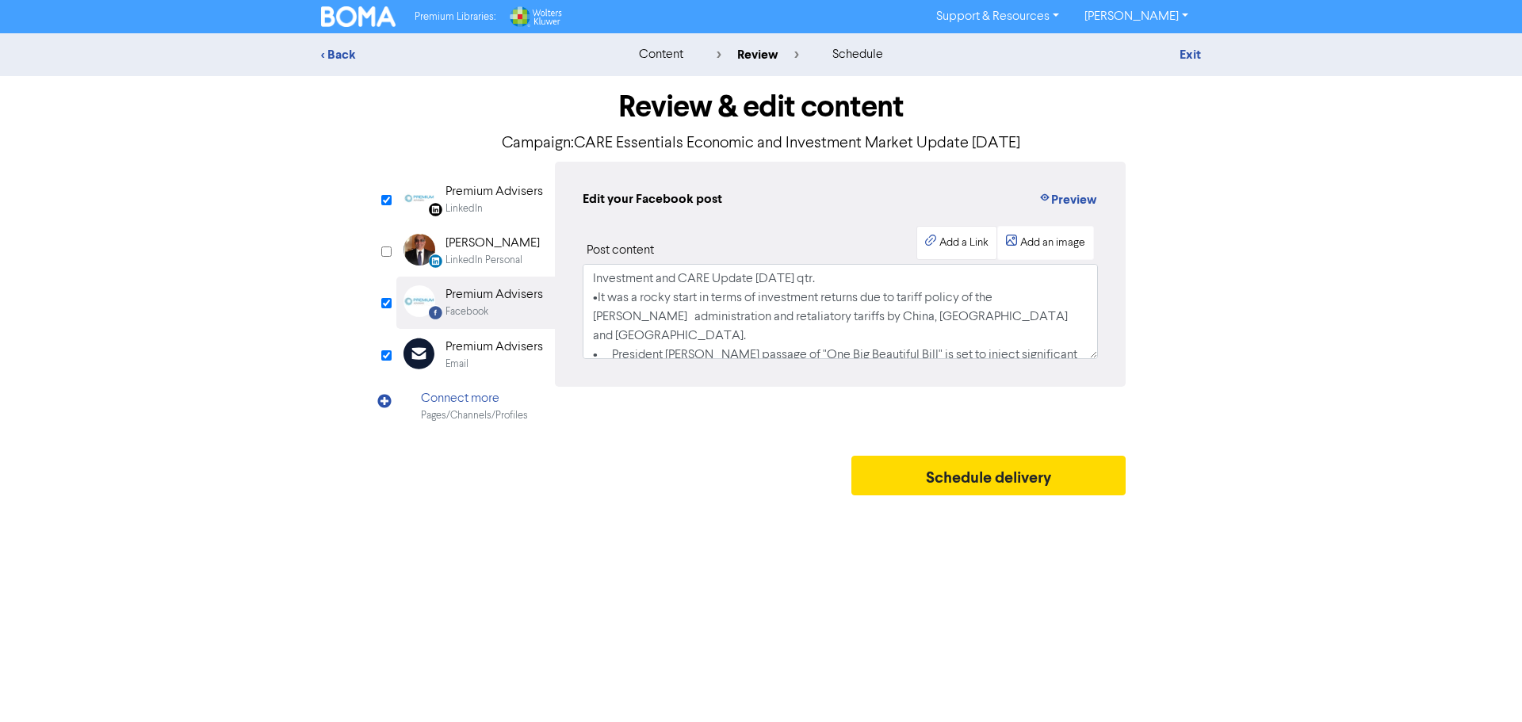
click at [980, 246] on div "Add a Link" at bounding box center [963, 243] width 49 height 17
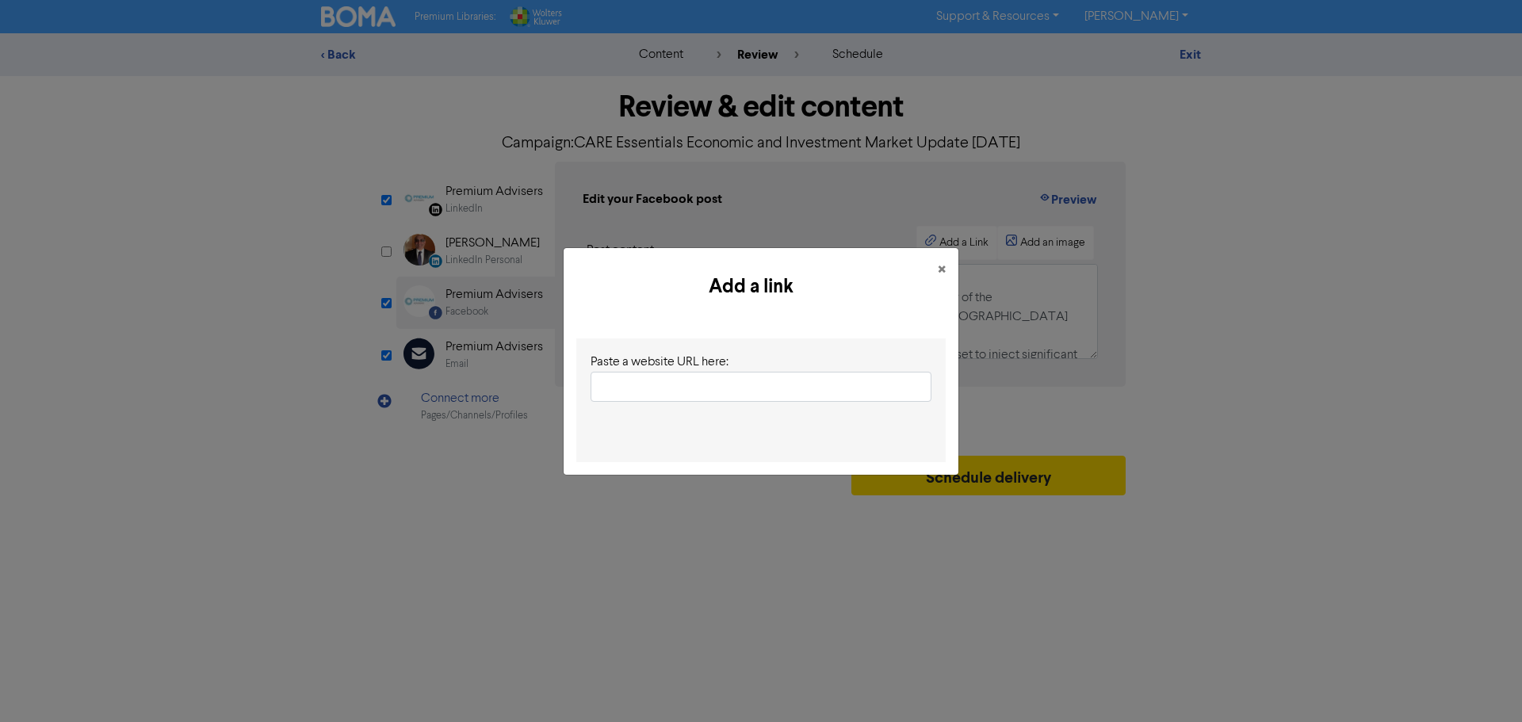
click at [600, 384] on input "text" at bounding box center [760, 387] width 341 height 30
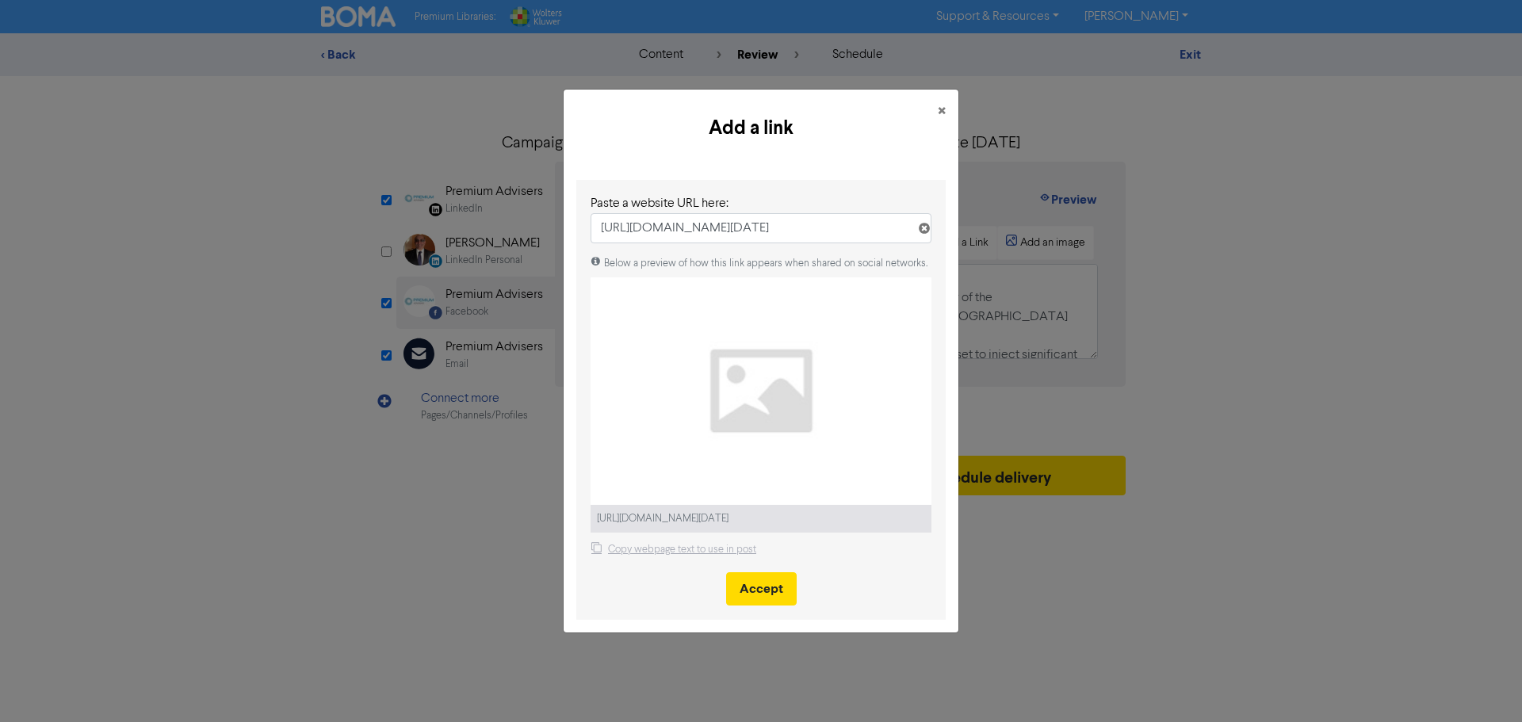
type input "[URL][DOMAIN_NAME][DATE]"
click at [762, 388] on object at bounding box center [760, 390] width 341 height 227
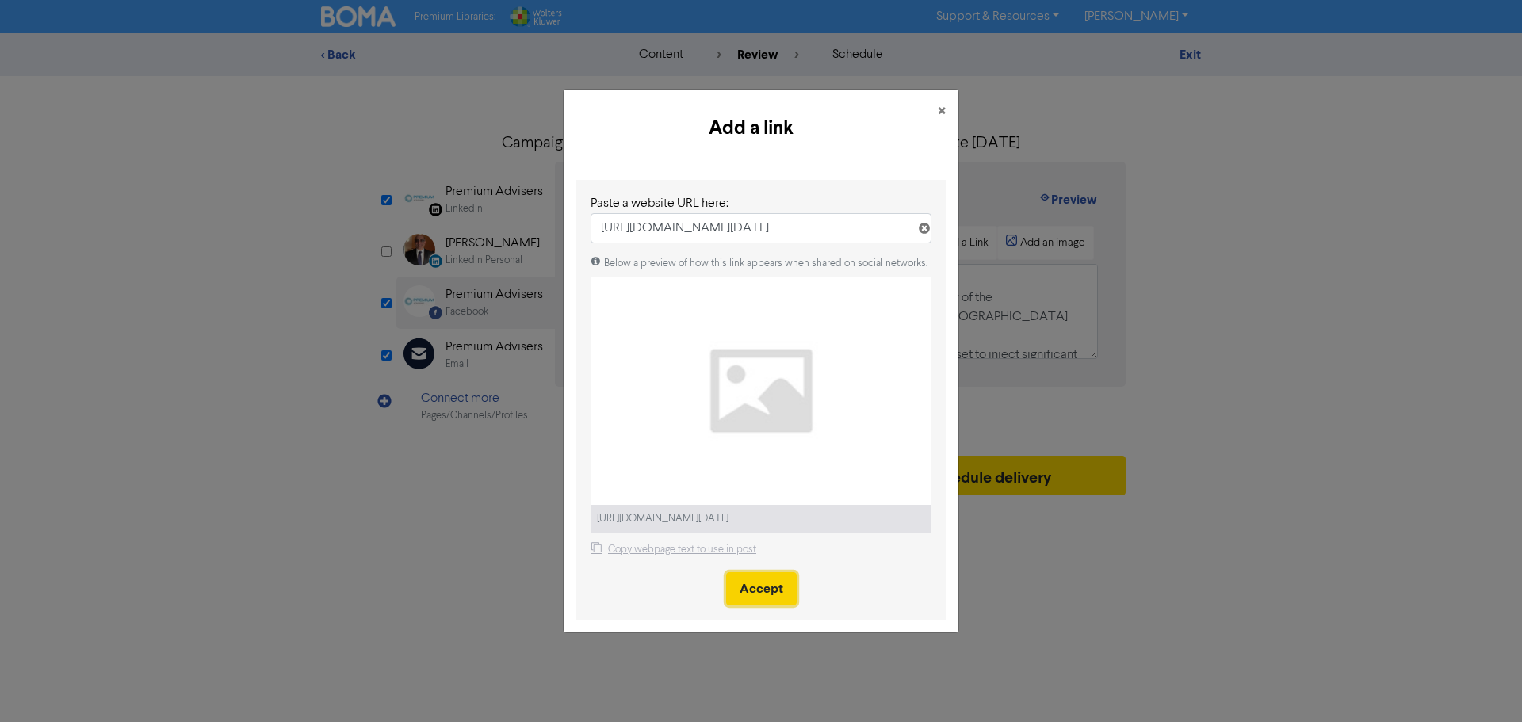
click at [768, 591] on button "Accept" at bounding box center [761, 588] width 71 height 33
select select "LEARN_MORE"
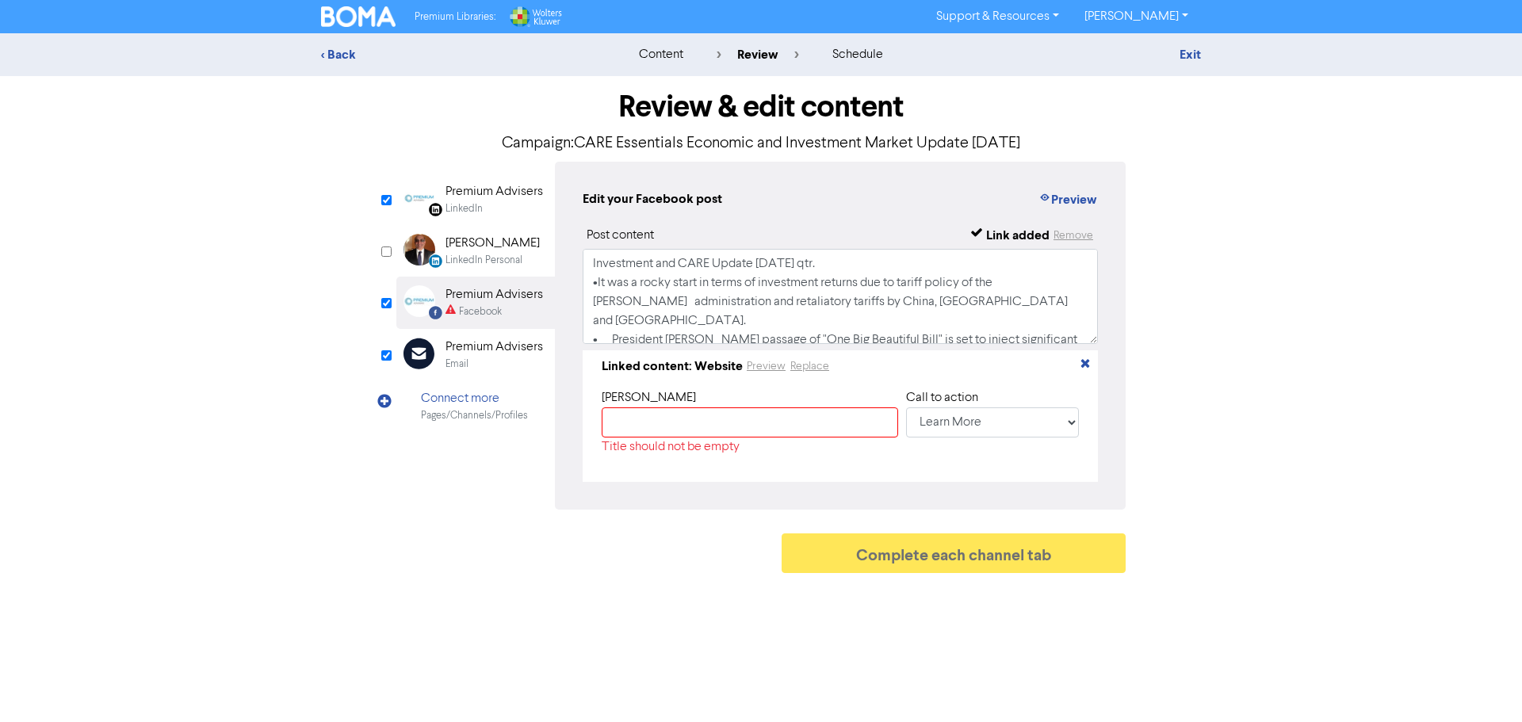
click at [506, 193] on div "Premium Advisers" at bounding box center [493, 191] width 97 height 19
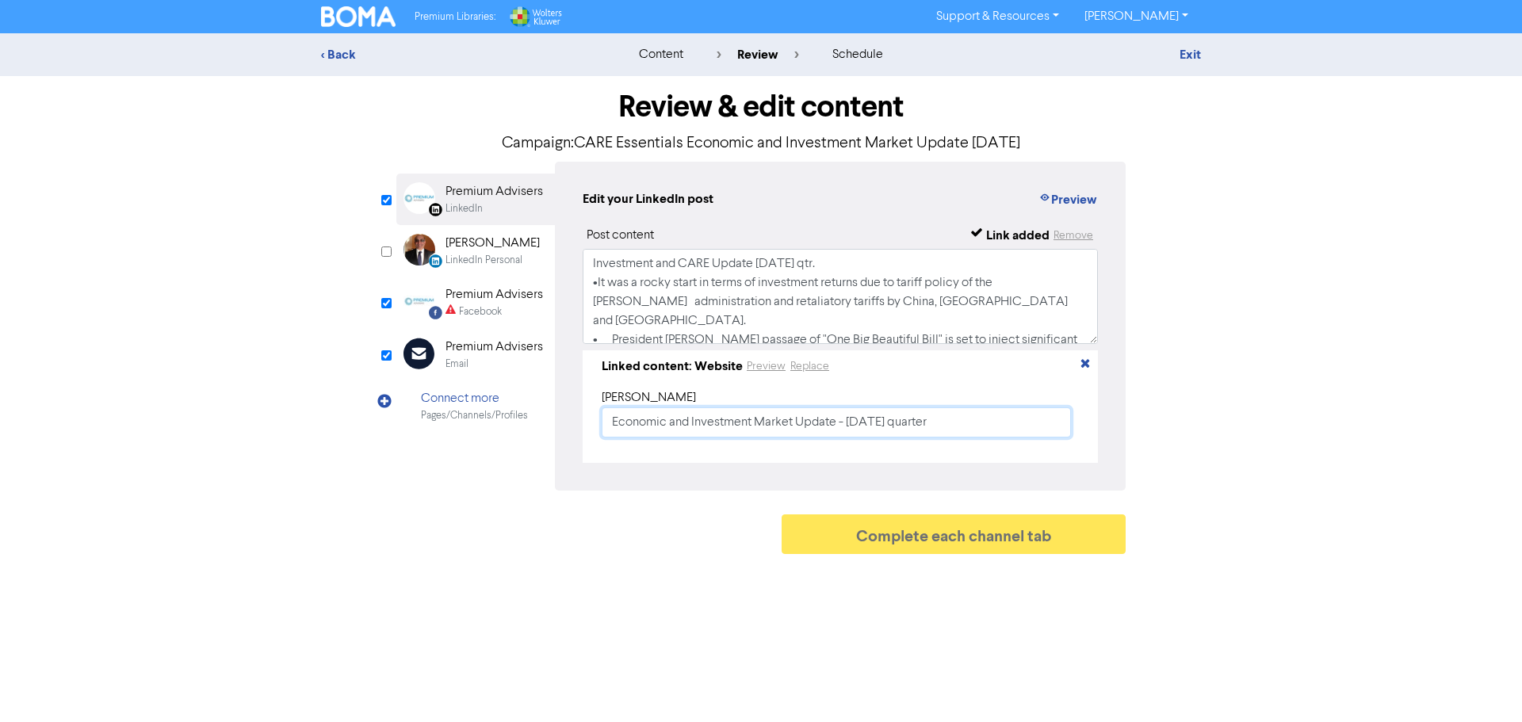
drag, startPoint x: 957, startPoint y: 423, endPoint x: 524, endPoint y: 411, distance: 432.9
click at [524, 411] on div "LinkedIn Page Created with Sketch. Premium Advisers LinkedIn LinkedIn Personal …" at bounding box center [760, 326] width 729 height 329
click at [479, 311] on div "Facebook" at bounding box center [480, 311] width 43 height 15
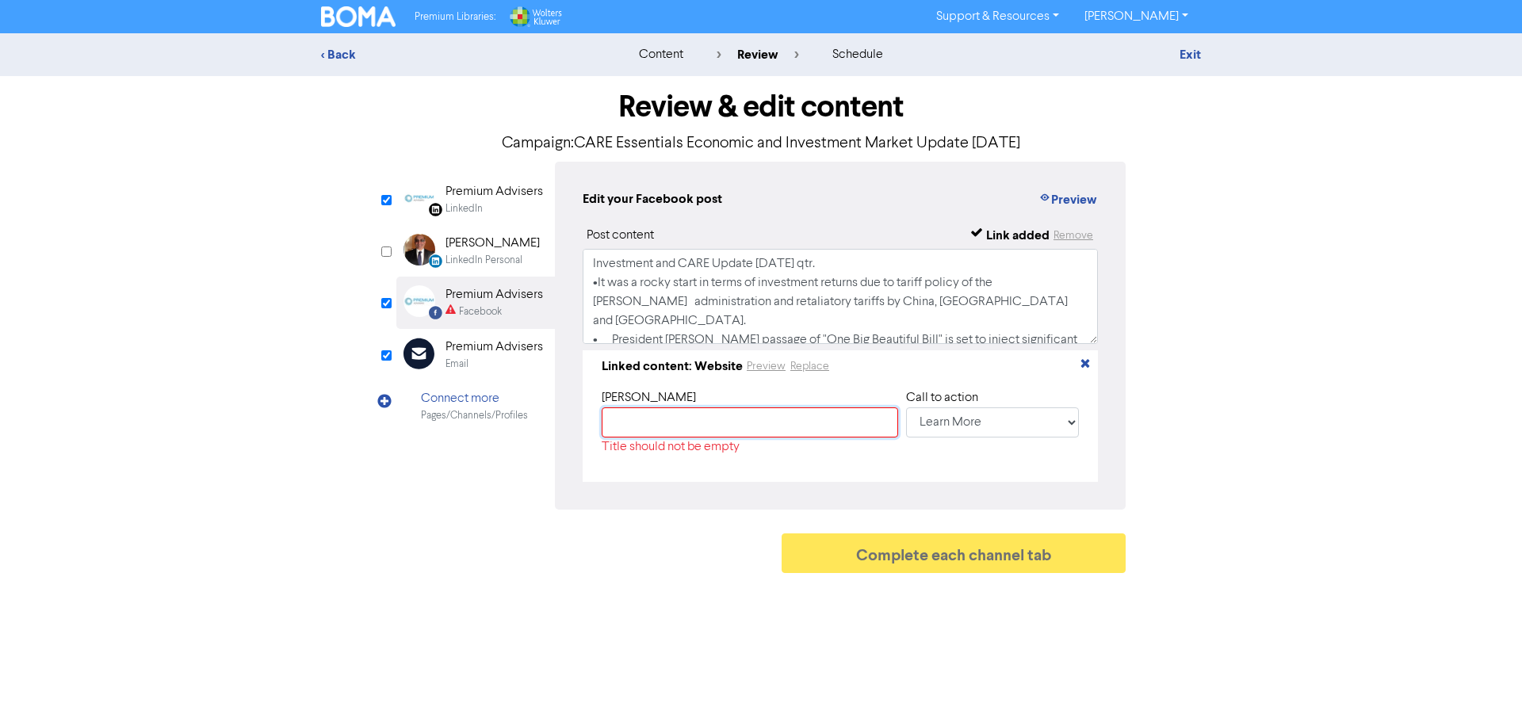
click at [644, 429] on input "text" at bounding box center [750, 422] width 296 height 30
paste input "Economic and Investment Market Update - [DATE] quarter"
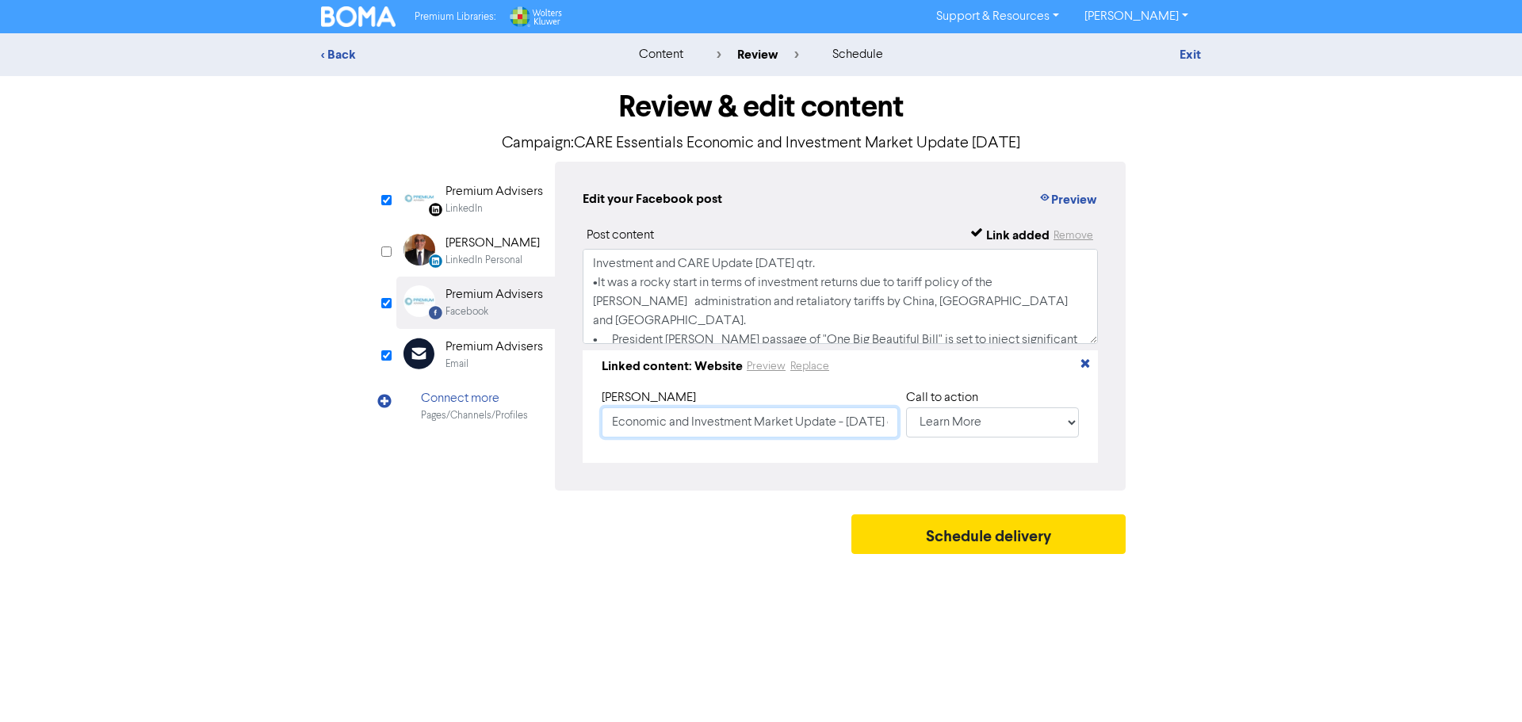
scroll to position [0, 58]
type input "Economic and Investment Market Update - [DATE] quarter"
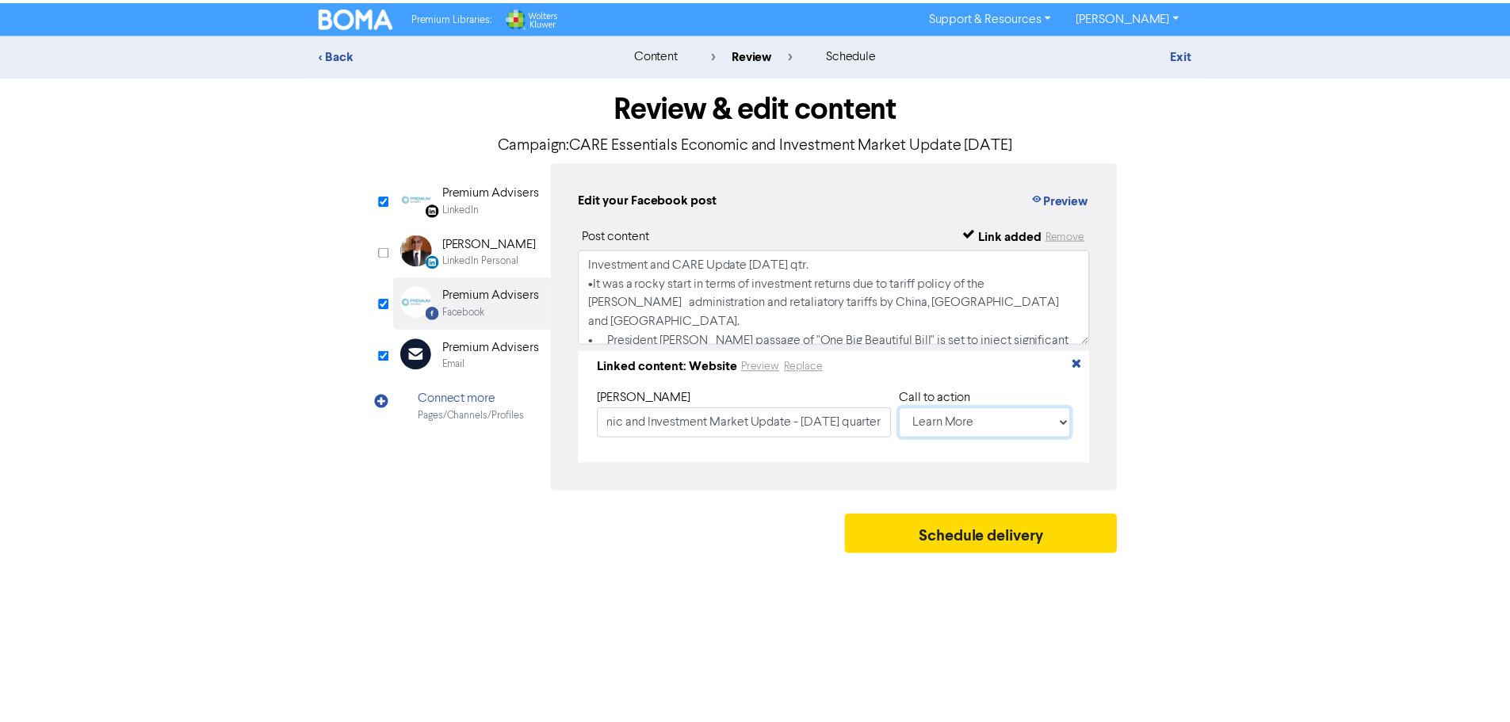
scroll to position [0, 0]
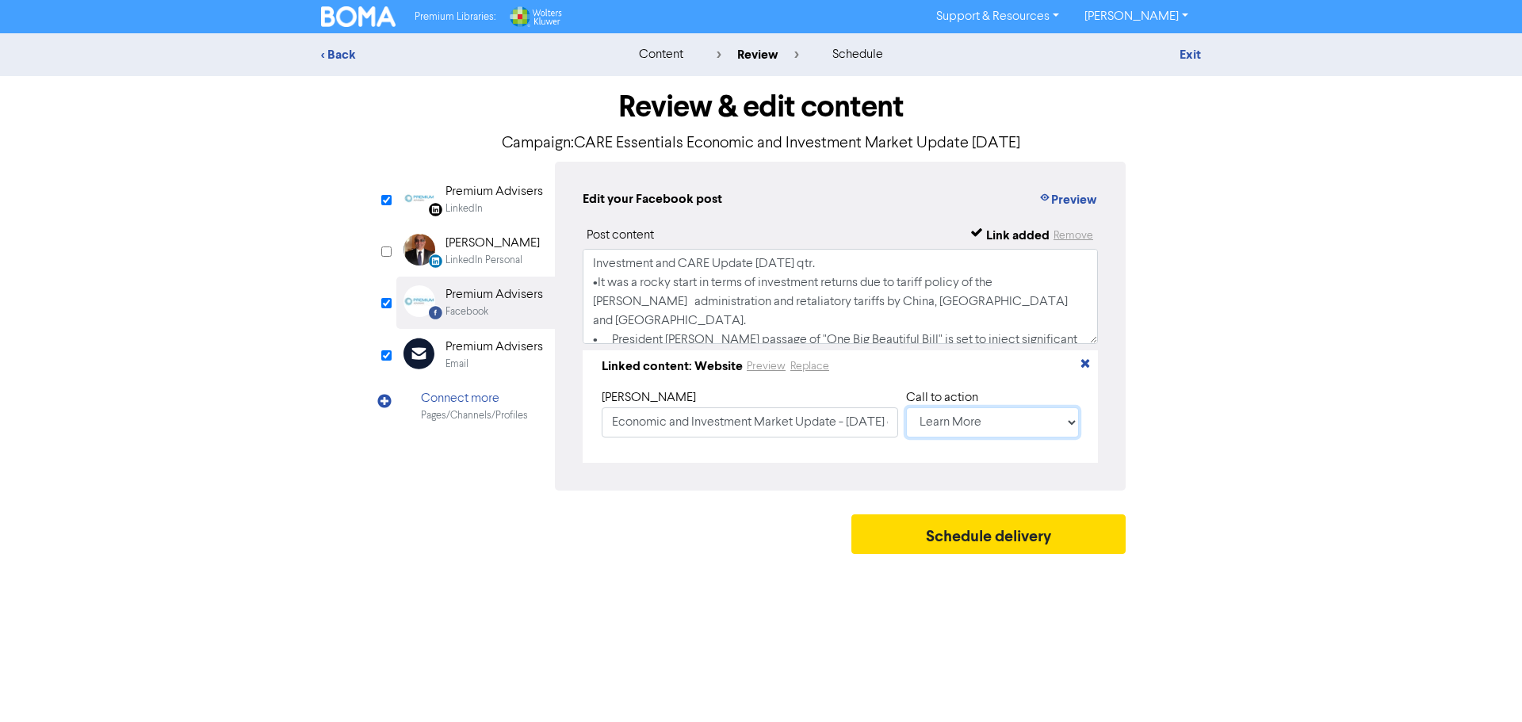
click at [1062, 422] on select "No Button Shop Now Apply Now Book Now Buy Now Contact Us Download Learn More Se…" at bounding box center [992, 422] width 173 height 30
click at [1250, 422] on div "< Back content review schedule Exit Review & edit content Campaign: CARE Essent…" at bounding box center [761, 297] width 1522 height 529
click at [497, 357] on div "Email" at bounding box center [493, 364] width 97 height 15
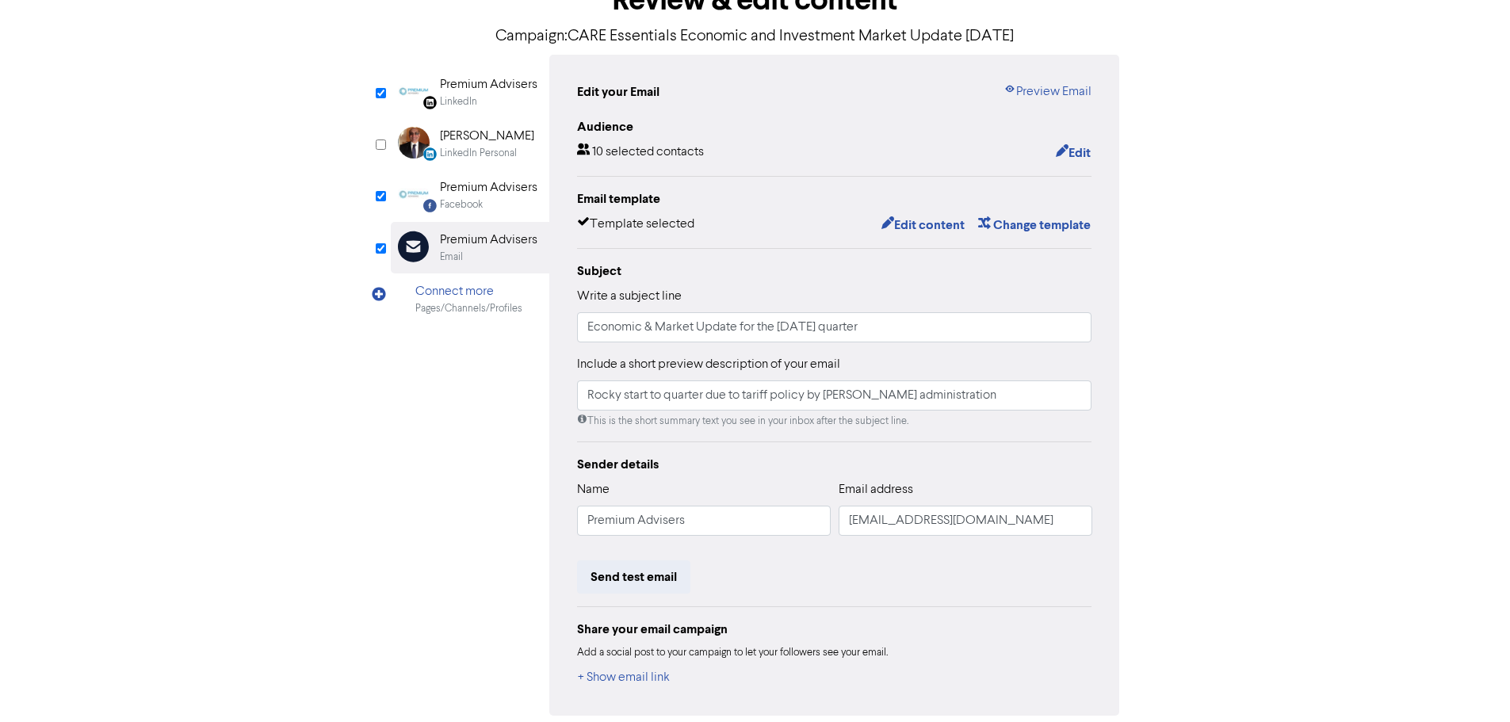
scroll to position [174, 0]
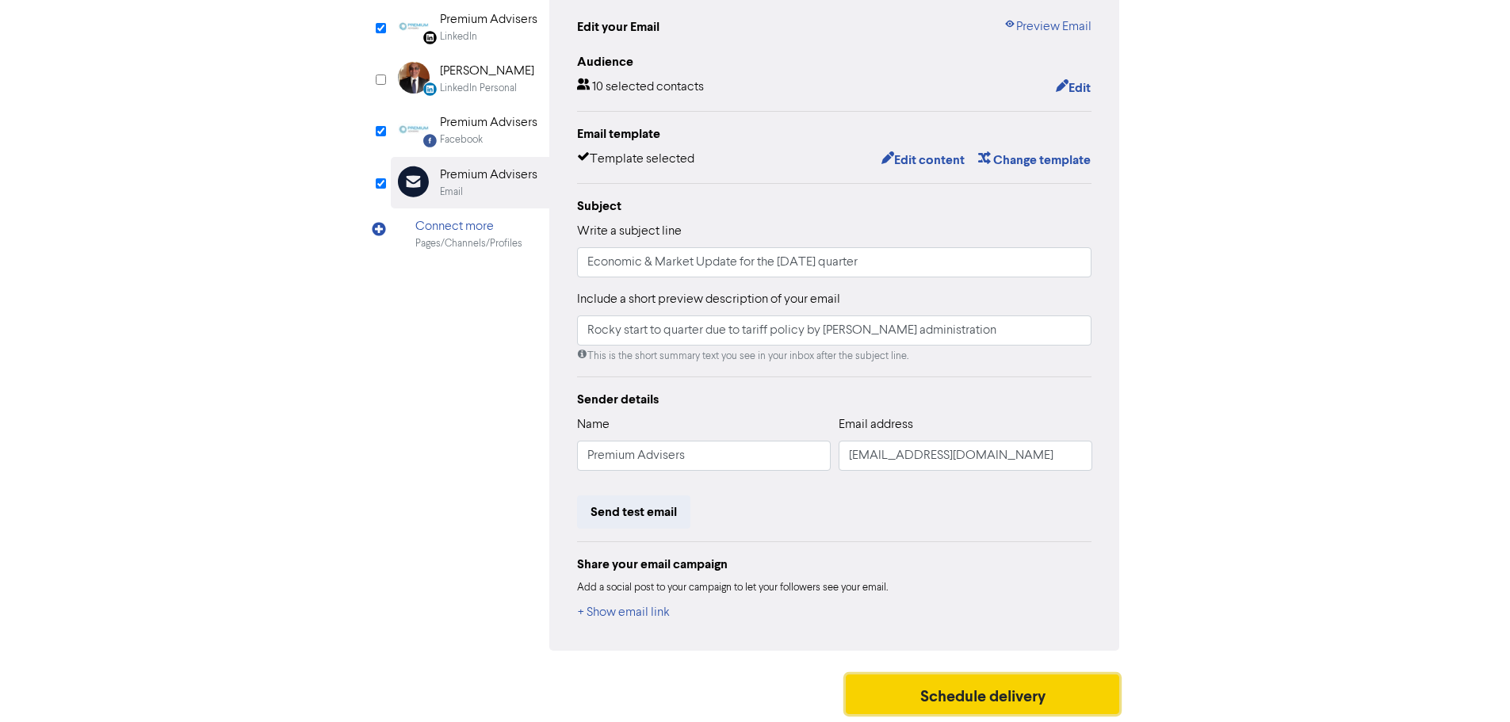
click at [1007, 695] on button "Schedule delivery" at bounding box center [983, 694] width 274 height 40
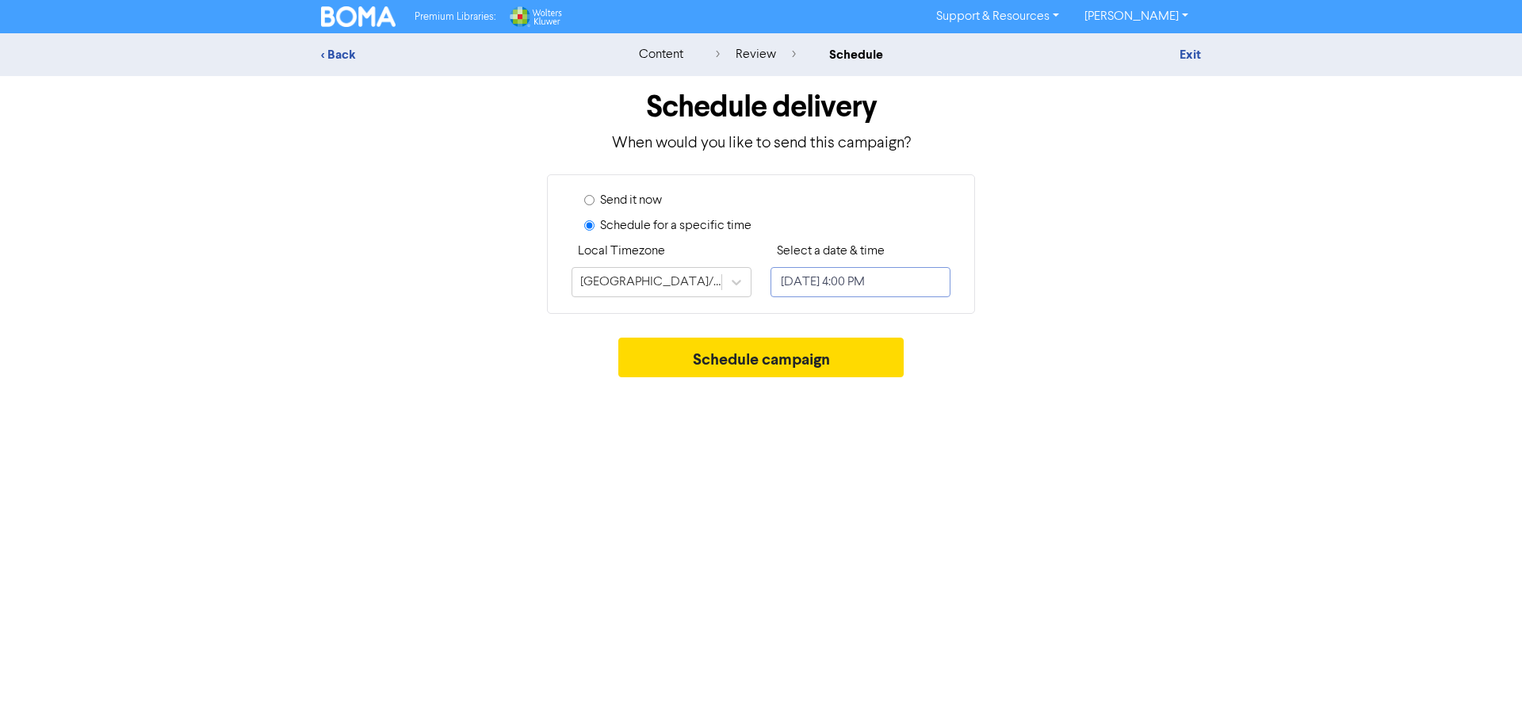
click at [869, 291] on input "[DATE] 4:00 PM" at bounding box center [860, 282] width 180 height 30
select select "8"
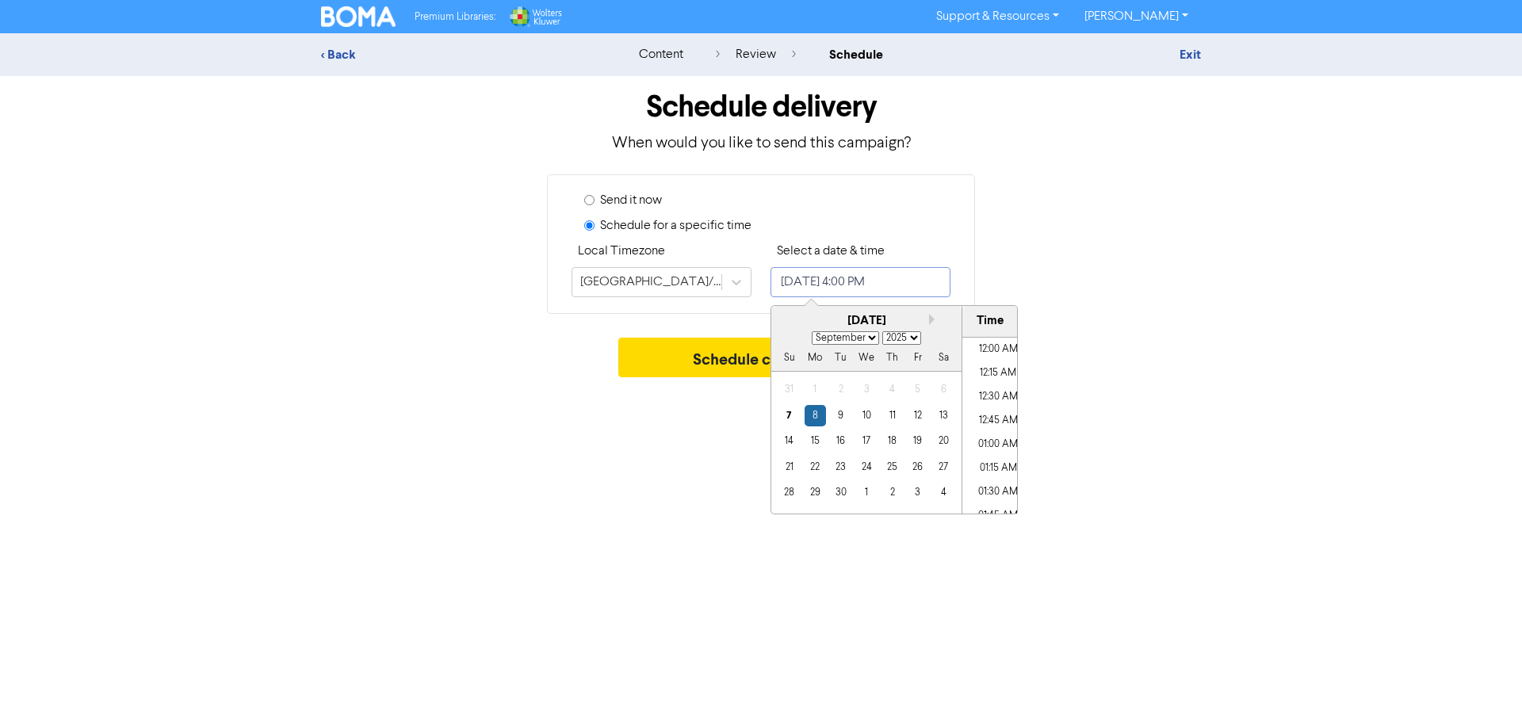
scroll to position [1446, 0]
click at [1159, 311] on div "Send it now Schedule for a specific time Local Timezone [GEOGRAPHIC_DATA]/[GEOG…" at bounding box center [760, 243] width 903 height 139
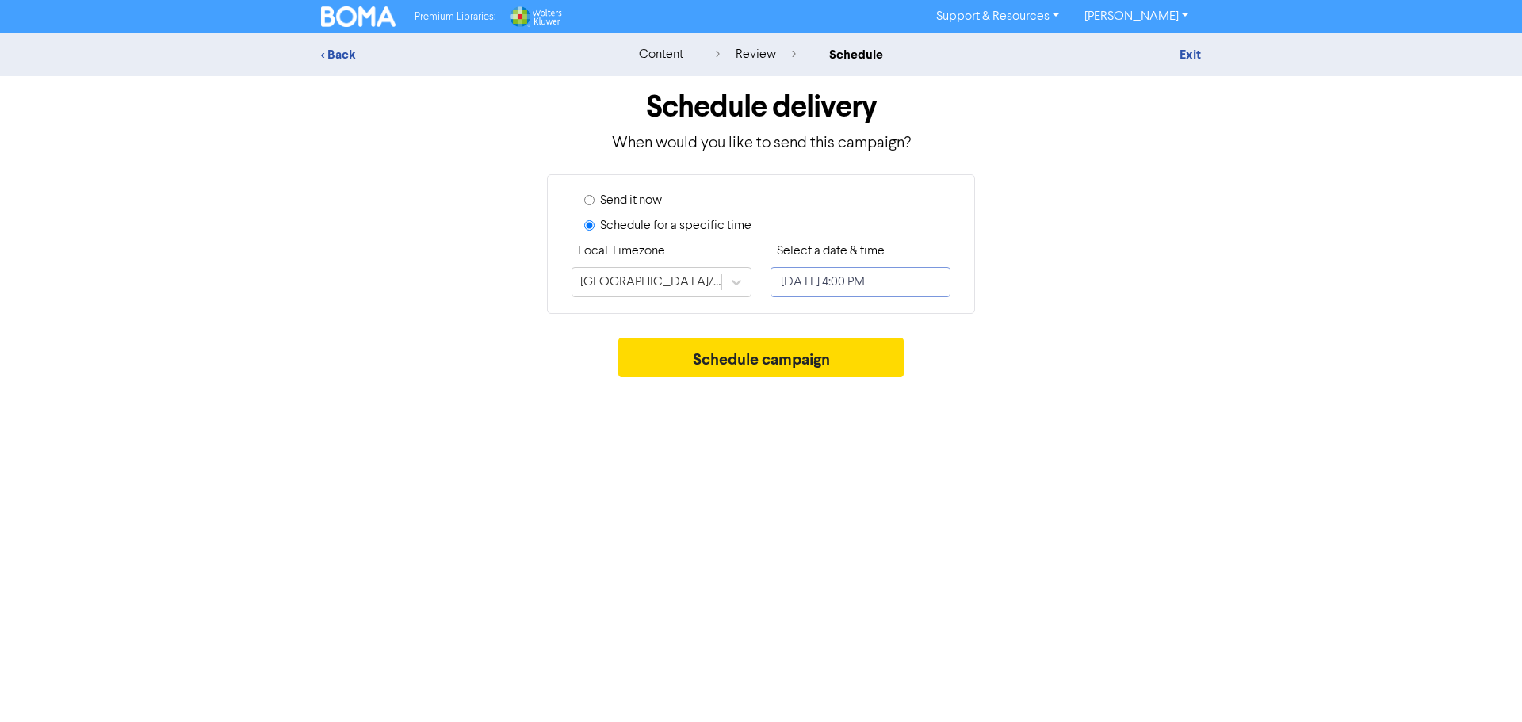
select select "8"
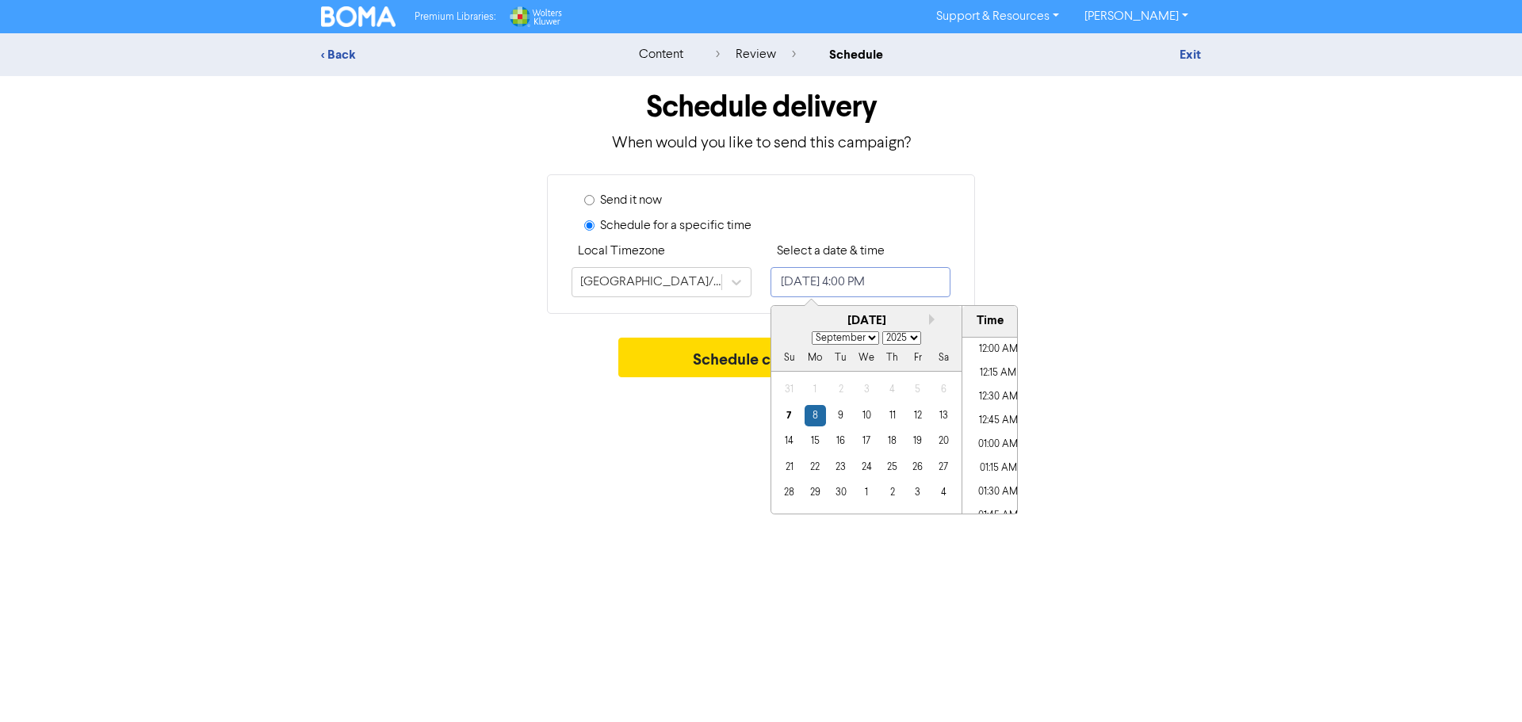
click at [913, 277] on input "[DATE] 4:00 PM" at bounding box center [860, 282] width 180 height 30
click at [1002, 426] on li "09:00 AM" at bounding box center [997, 433] width 71 height 24
type input "[DATE] 9:00 AM"
click at [1187, 432] on div "Premium Libraries: Support & Resources Video Tutorials FAQ & Guides Marketing E…" at bounding box center [761, 361] width 1522 height 722
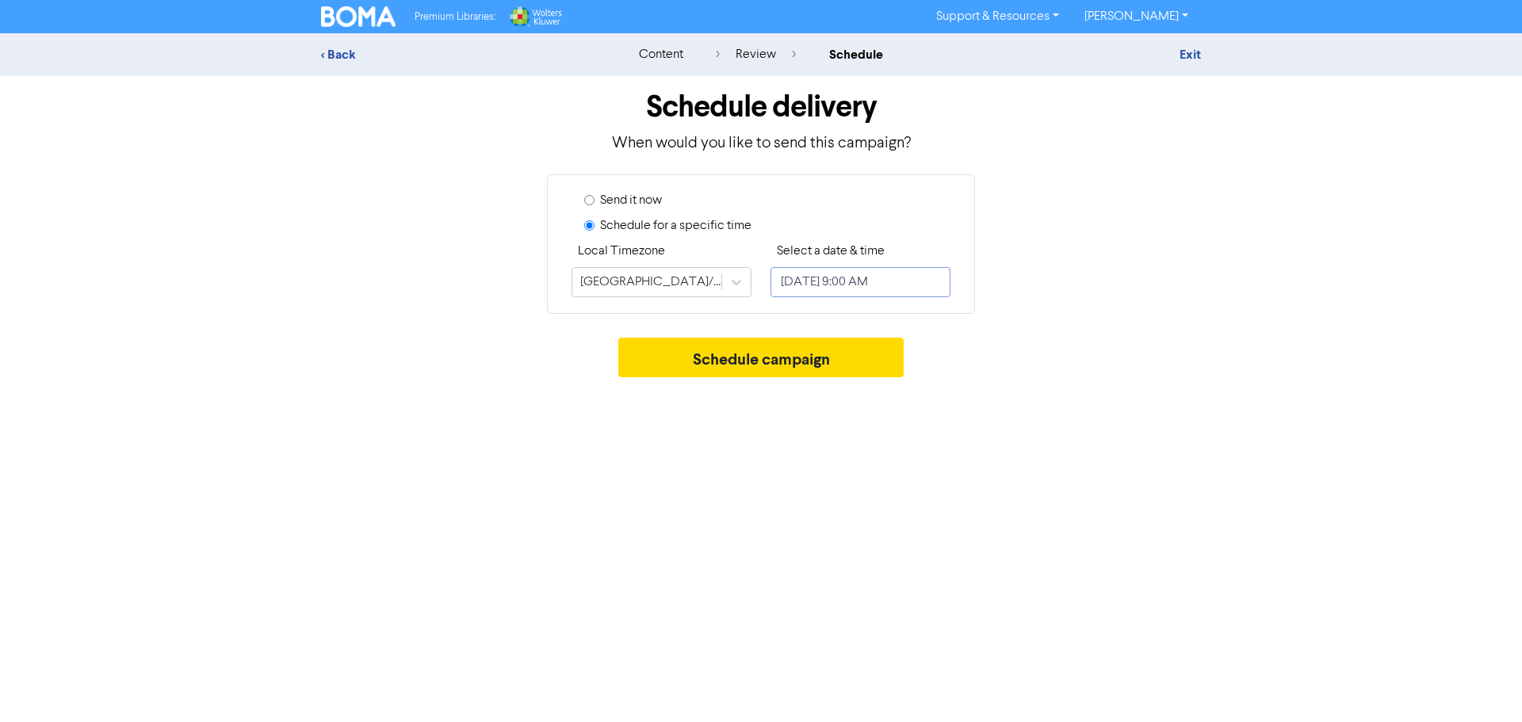
select select "8"
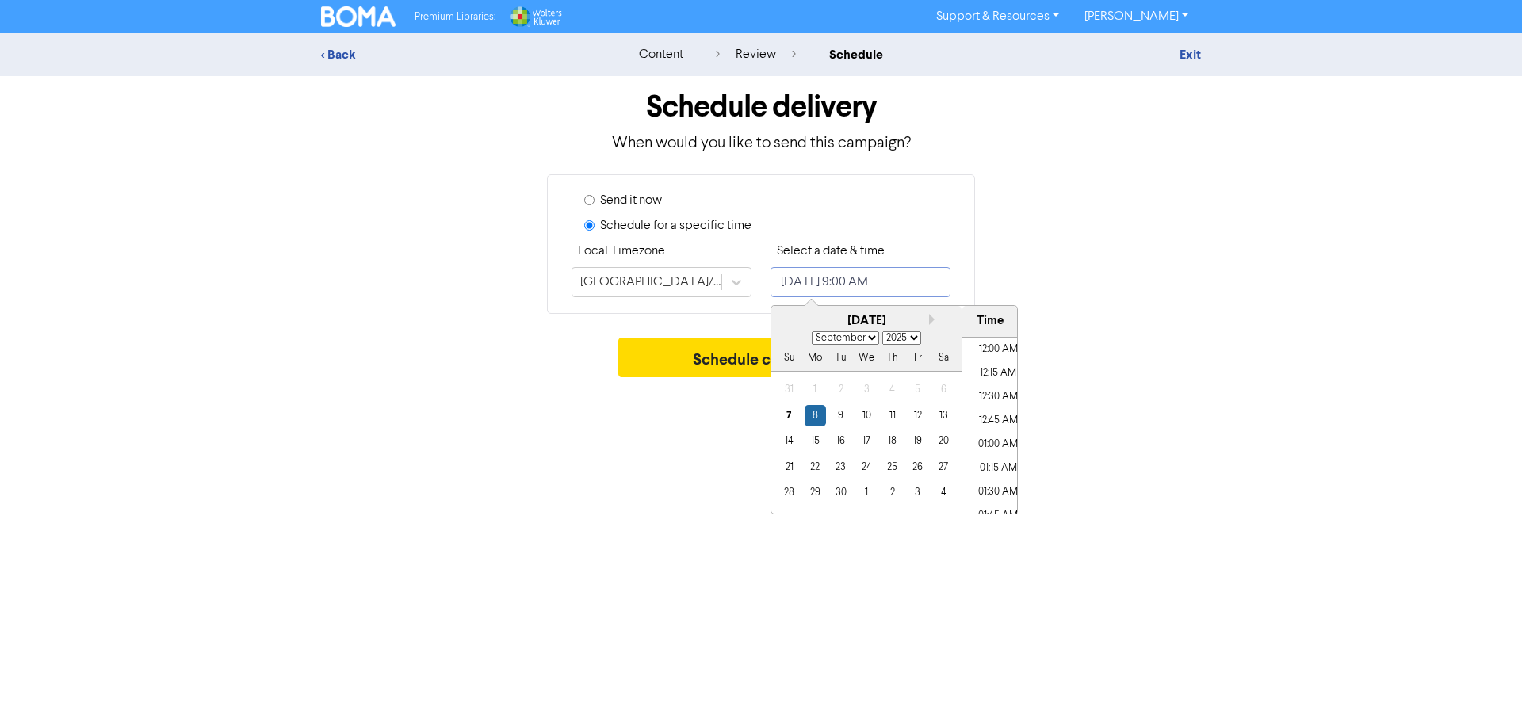
click at [916, 282] on input "[DATE] 9:00 AM" at bounding box center [860, 282] width 180 height 30
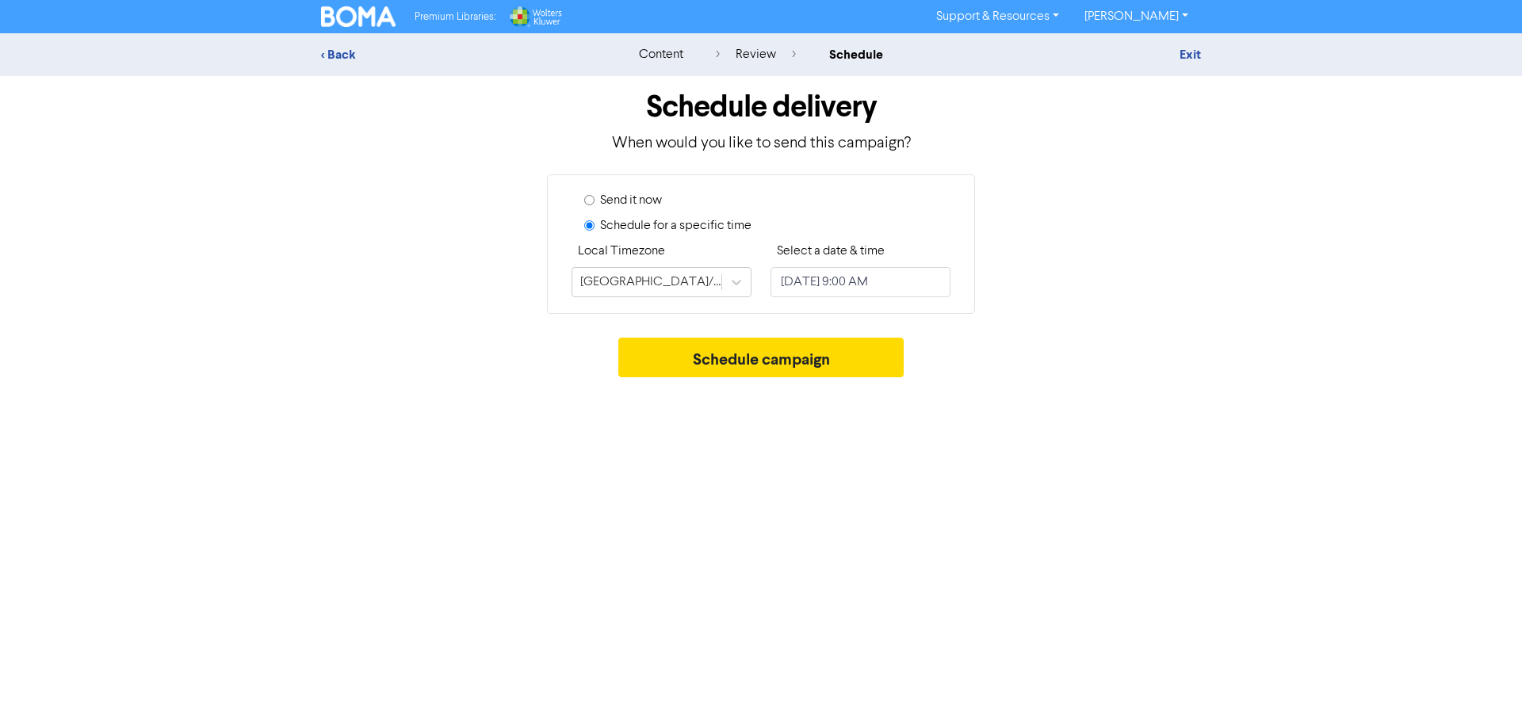
click at [1343, 358] on div "< Back content review schedule Exit Schedule delivery When would you like to se…" at bounding box center [761, 209] width 1522 height 352
click at [789, 353] on button "Schedule campaign" at bounding box center [761, 358] width 286 height 40
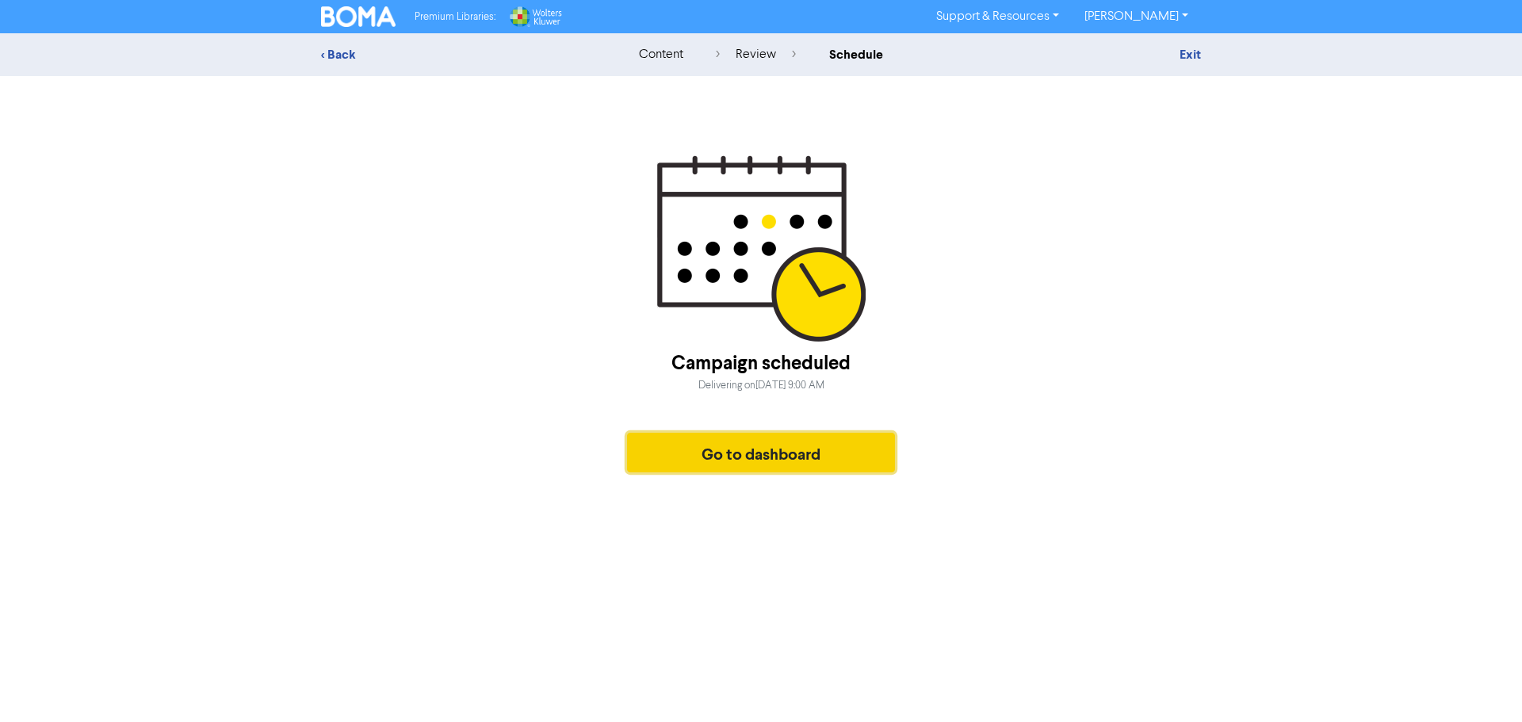
click at [808, 455] on button "Go to dashboard" at bounding box center [761, 453] width 268 height 40
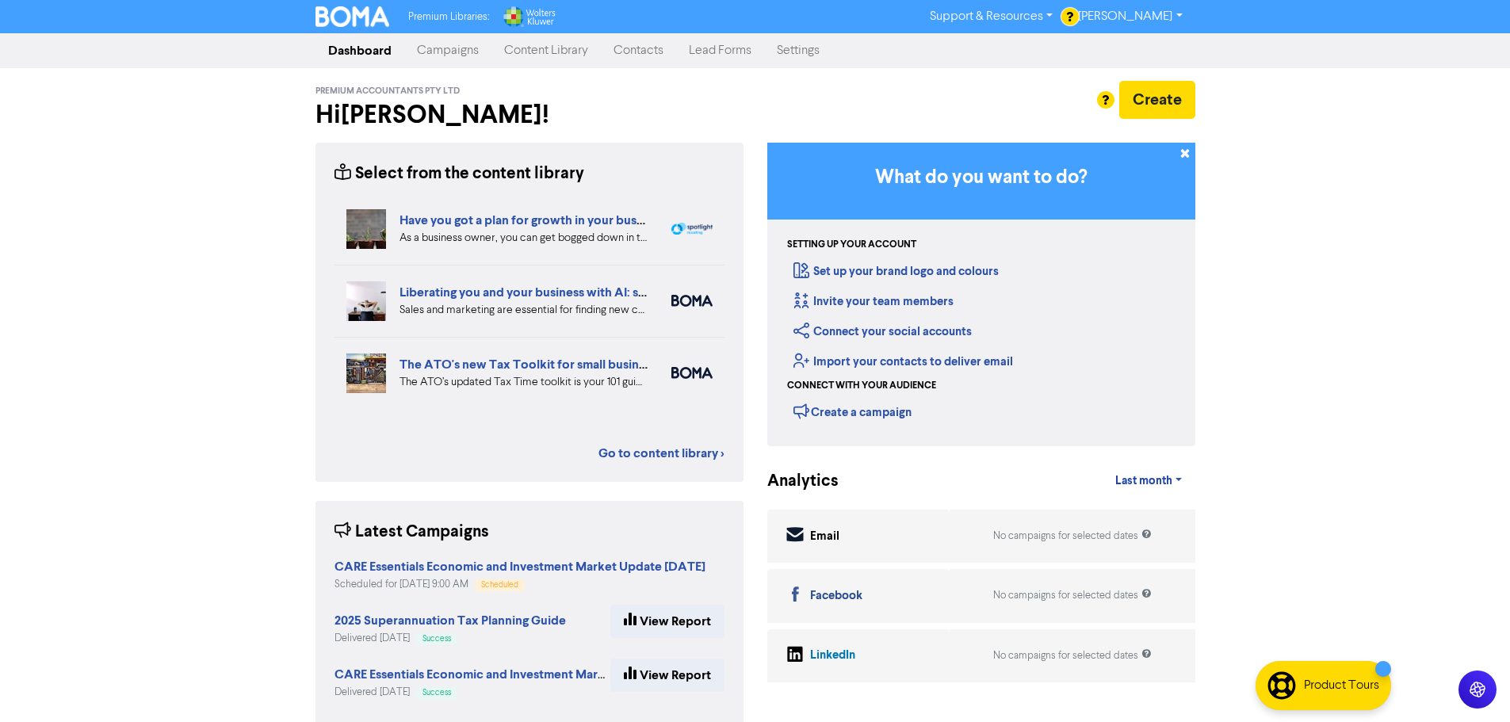
click at [561, 52] on link "Content Library" at bounding box center [545, 51] width 109 height 32
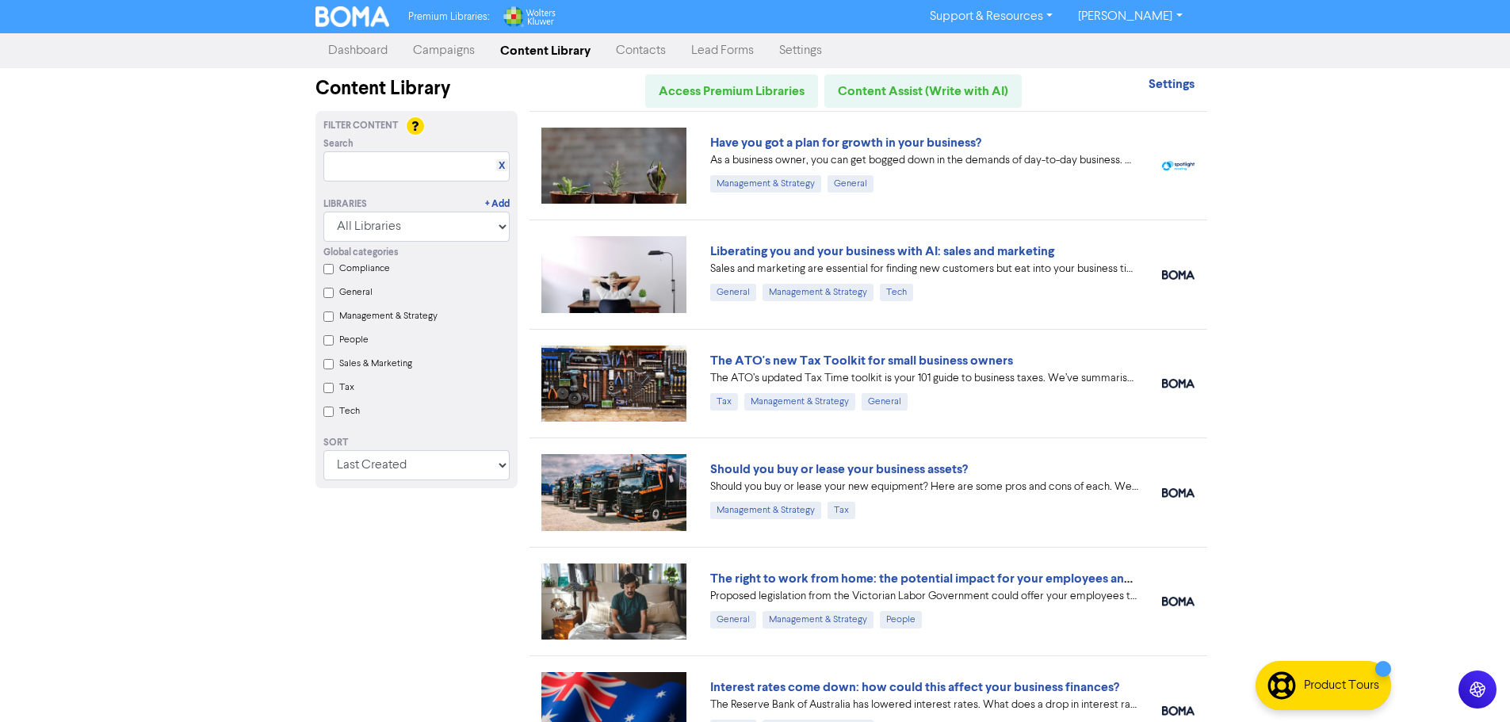
click at [422, 52] on link "Campaigns" at bounding box center [443, 51] width 87 height 32
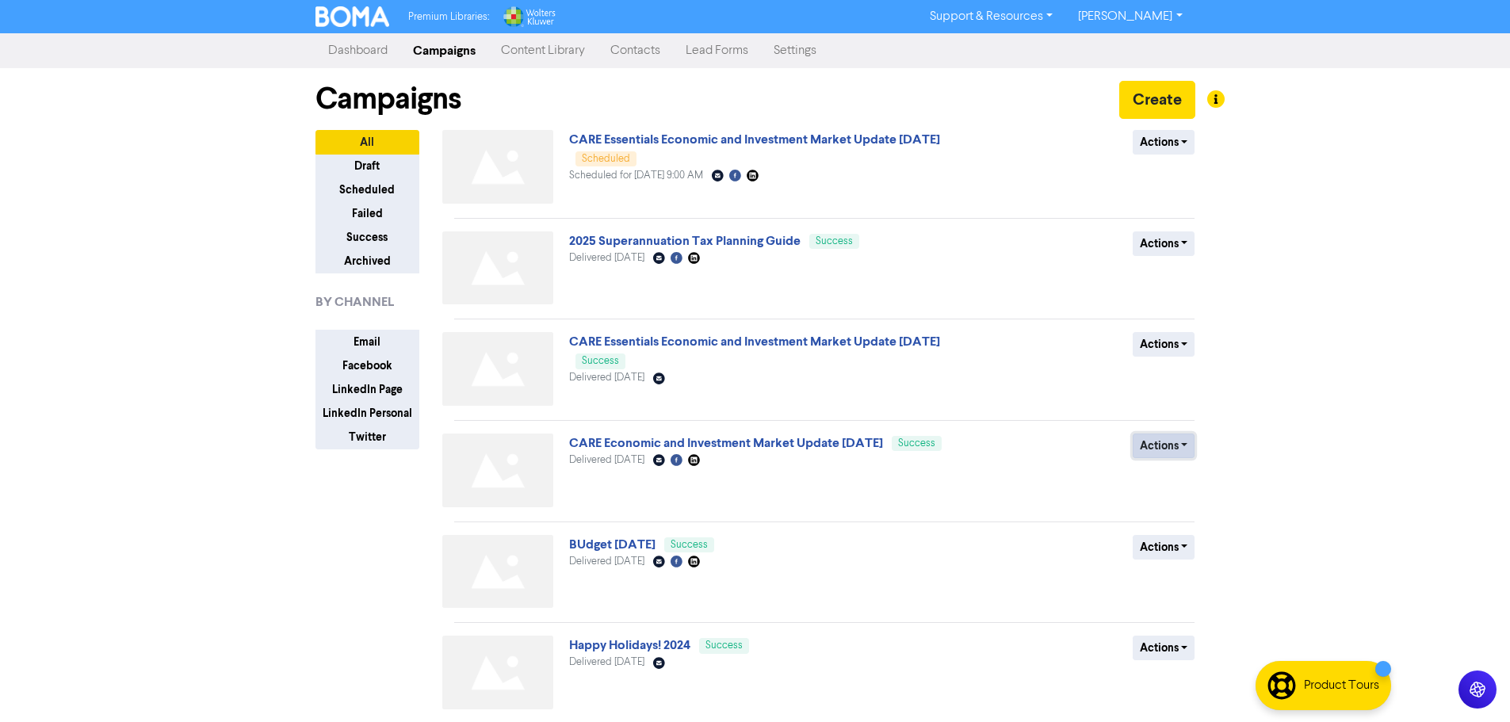
click at [1182, 448] on button "Actions" at bounding box center [1164, 446] width 63 height 25
click at [1170, 481] on button "Duplicate" at bounding box center [1195, 479] width 125 height 25
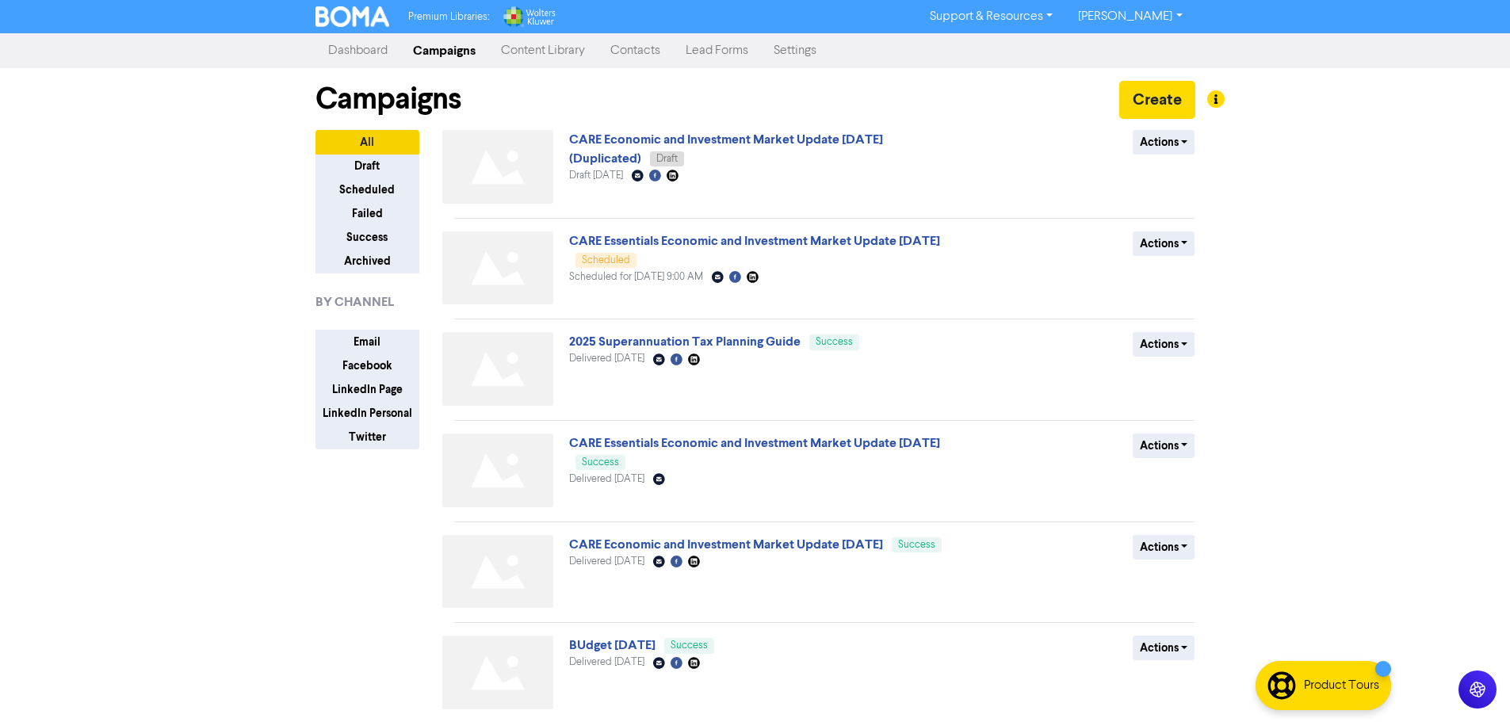
click at [895, 360] on div "Delivered [DATE] Email Created with Sketch. Facebook Created with Sketch. Linke…" at bounding box center [760, 358] width 382 height 15
click at [1180, 145] on button "Actions" at bounding box center [1164, 142] width 63 height 25
click at [1176, 223] on button "Rename" at bounding box center [1195, 226] width 125 height 25
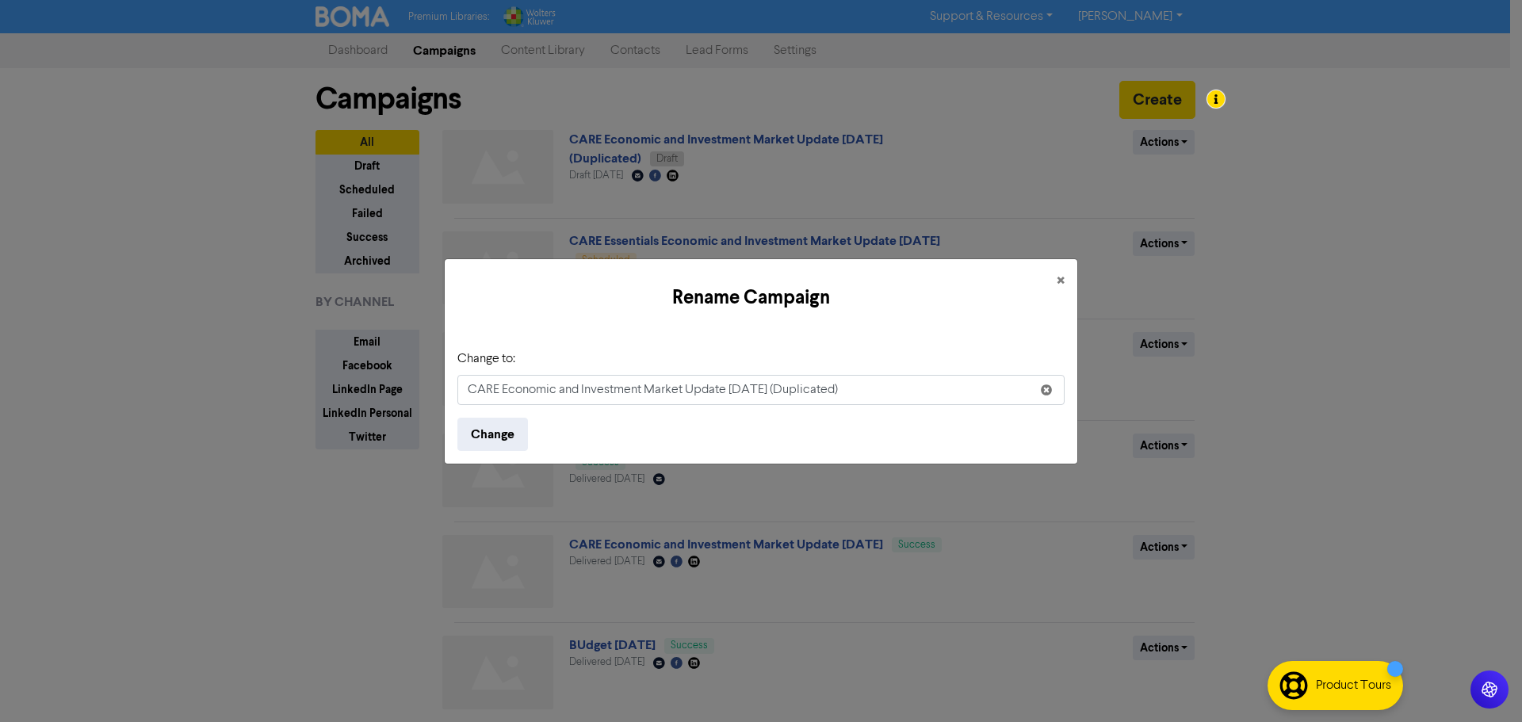
click at [879, 392] on input "CARE Economic and Investment Market Update [DATE] (Duplicated)" at bounding box center [760, 390] width 607 height 30
type input "CARE Economic and Investment Market Update [DATE]"
click at [502, 428] on button "Change" at bounding box center [492, 434] width 71 height 33
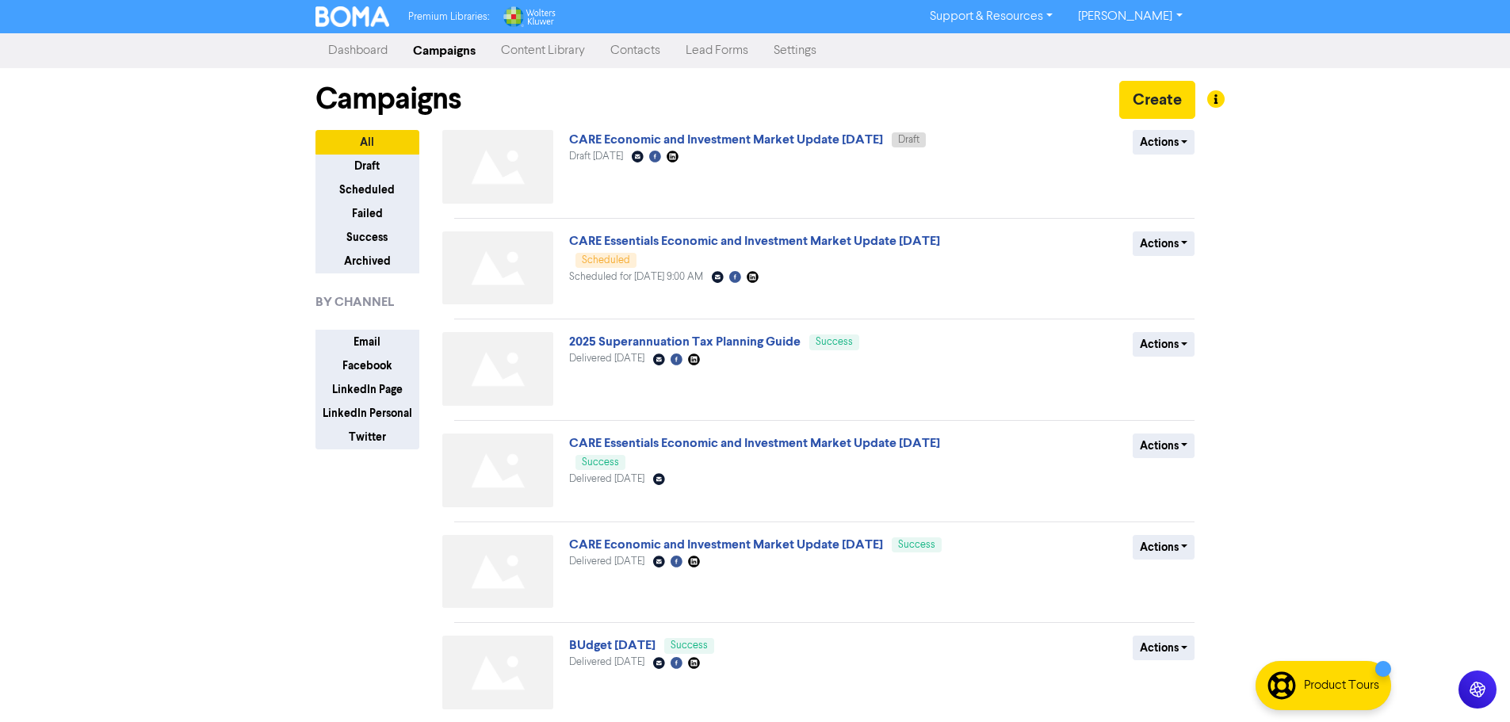
click at [808, 133] on span "CARE Economic and Investment Market Update [DATE] Draft" at bounding box center [747, 139] width 357 height 13
click at [805, 136] on link "CARE Economic and Investment Market Update [DATE]" at bounding box center [726, 140] width 314 height 16
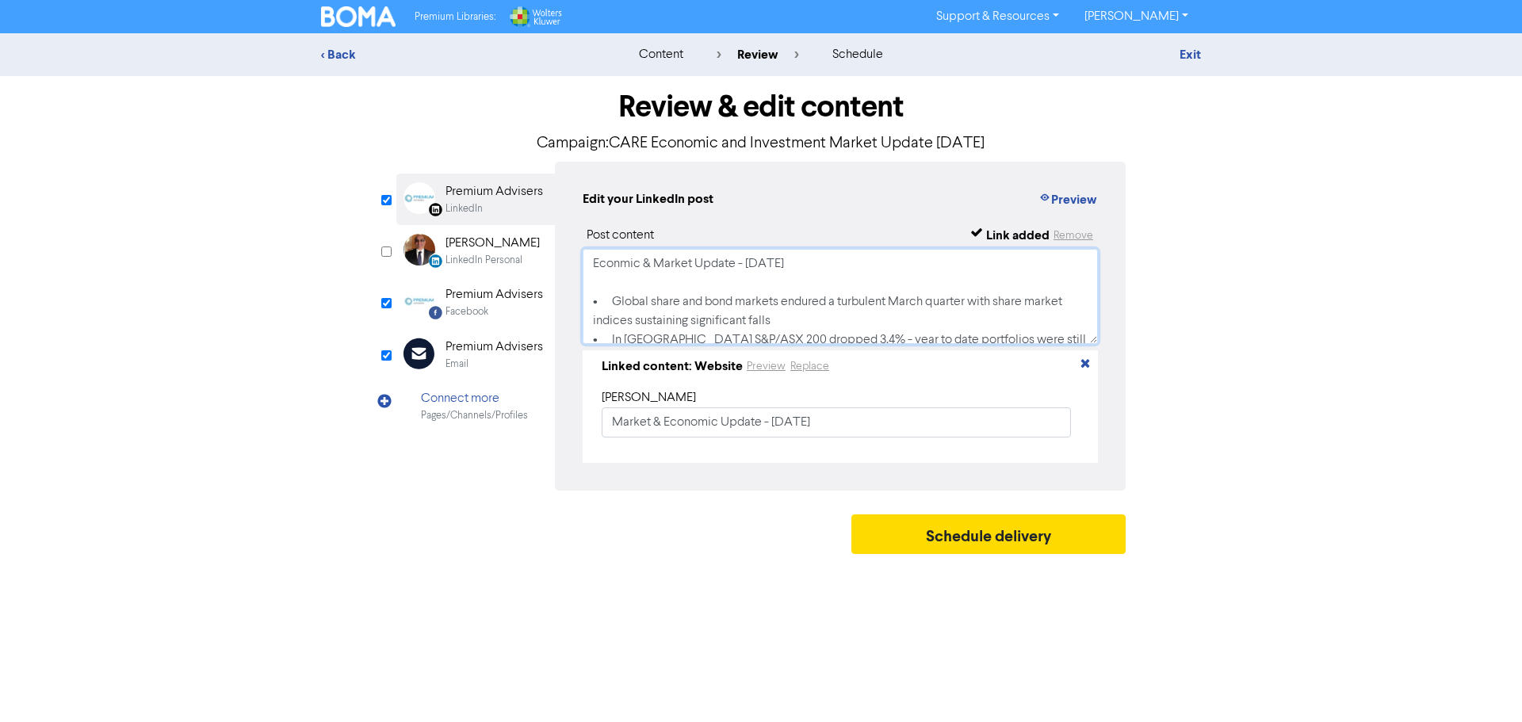
scroll to position [68, 0]
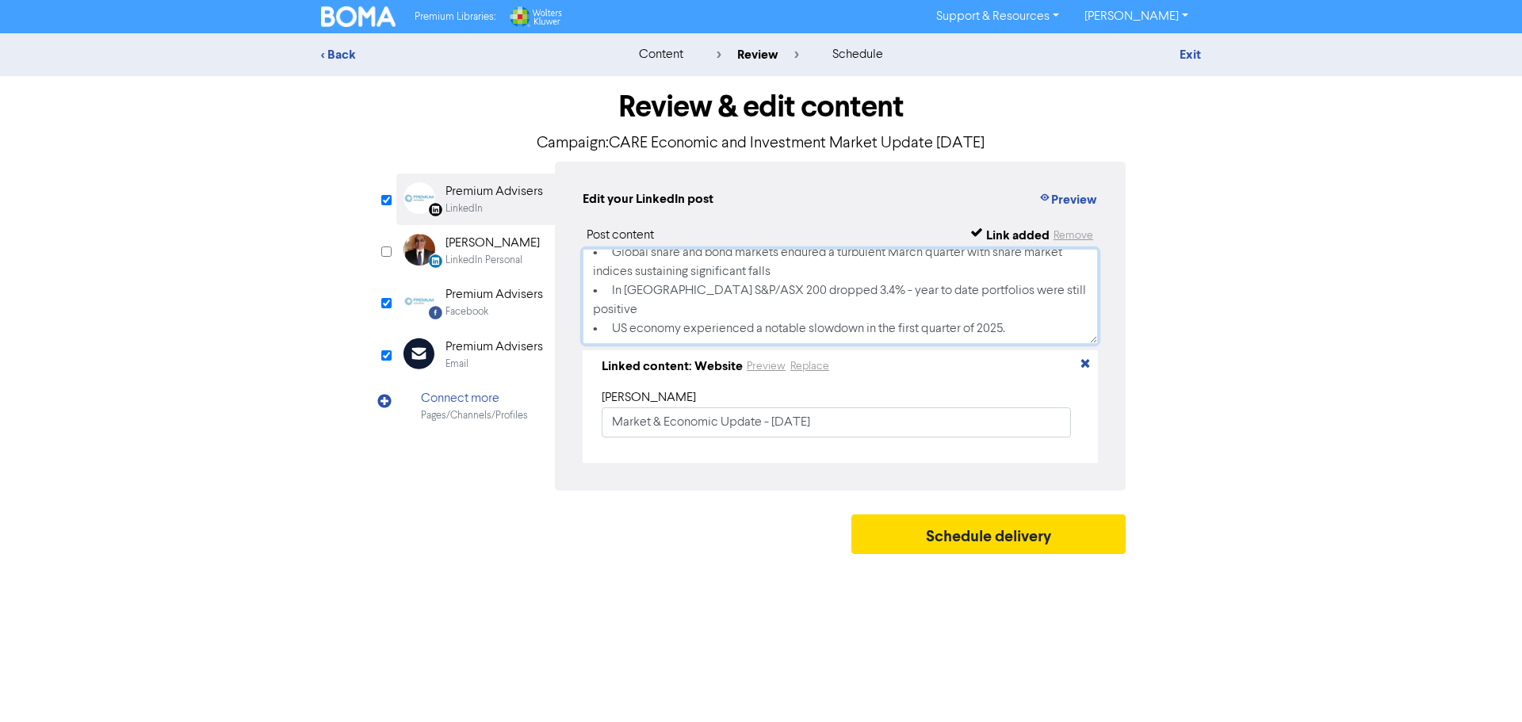
drag, startPoint x: 591, startPoint y: 265, endPoint x: 682, endPoint y: 346, distance: 121.8
click at [682, 346] on div "Post content Link added Remove Econmic & Market Update - [DATE] • Global share …" at bounding box center [840, 344] width 515 height 237
paste textarea "omic and Investment Market Update [DATE] quarter • It was a rocky start in term…"
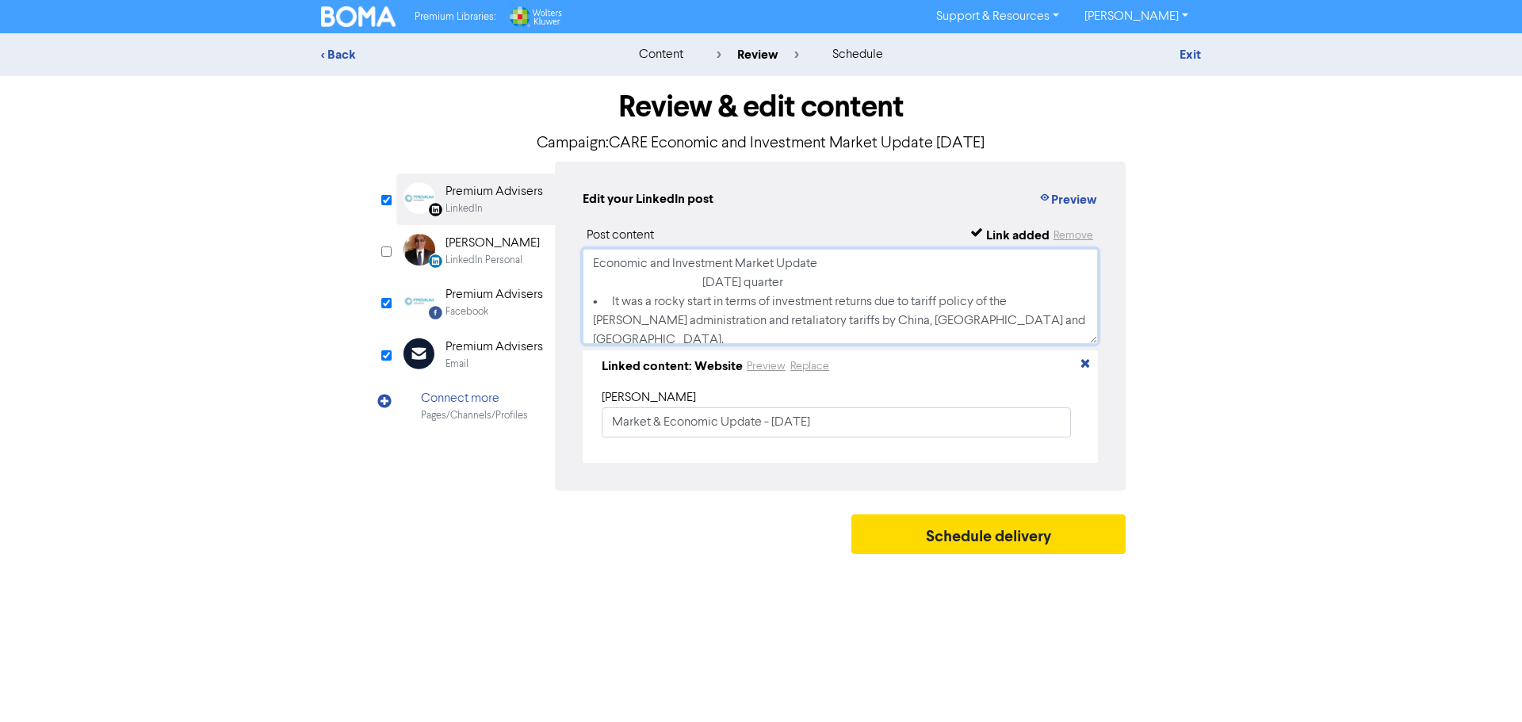
type textarea "Economic and Investment Market Update [DATE] quarter • It was a rocky start in …"
click at [469, 299] on div "Premium Advisers" at bounding box center [493, 294] width 97 height 19
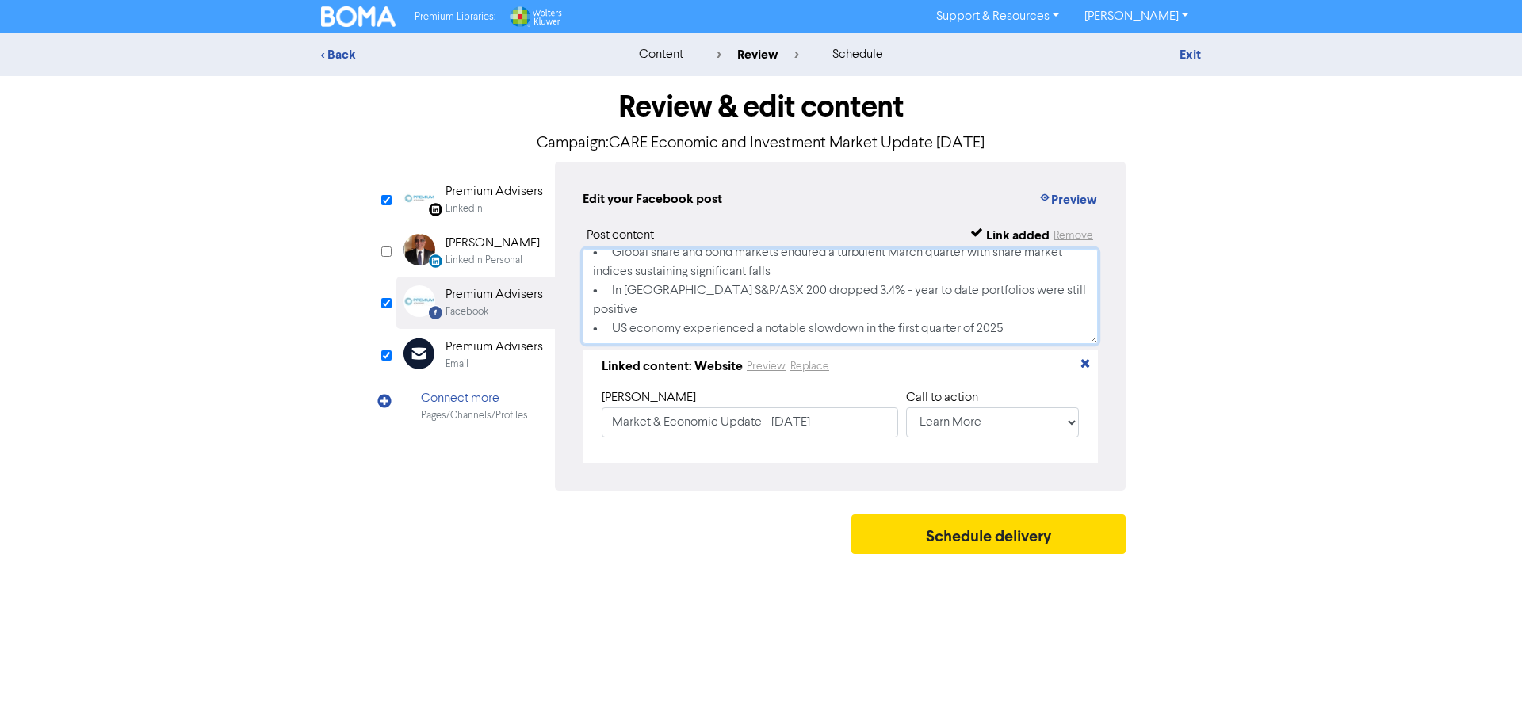
scroll to position [68, 0]
drag, startPoint x: 594, startPoint y: 264, endPoint x: 758, endPoint y: 349, distance: 184.7
click at [758, 349] on div "Post content Link added Remove Market & Economic Update - [DATE] • Global share…" at bounding box center [840, 344] width 515 height 237
paste textarea "Economic and Investment Market Update [DATE] quarter • It was a rocky start in …"
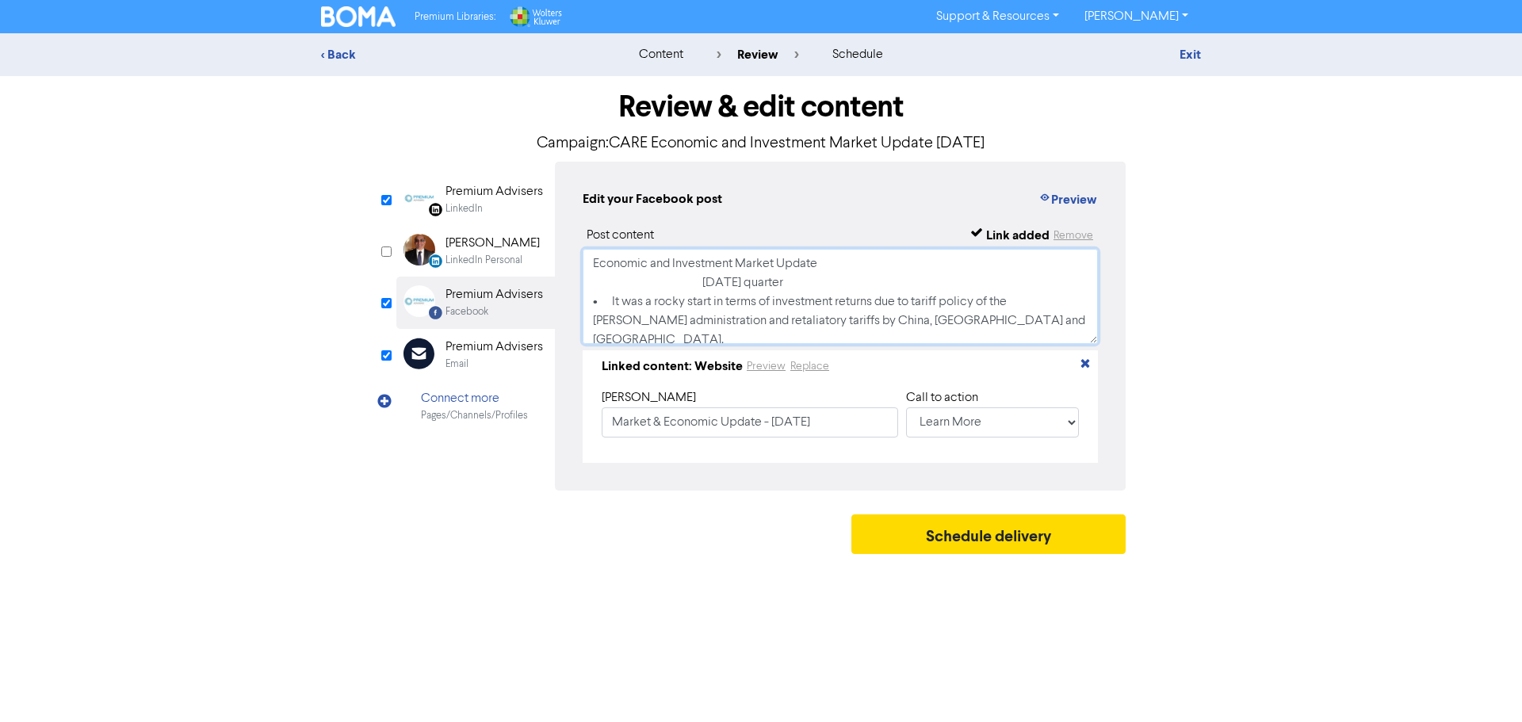
drag, startPoint x: 594, startPoint y: 265, endPoint x: 821, endPoint y: 290, distance: 228.1
click at [821, 290] on textarea "Economic and Investment Market Update [DATE] quarter • It was a rocky start in …" at bounding box center [840, 296] width 515 height 95
click at [793, 270] on textarea "Economic and Investment Market Update [DATE] quarter • It was a rocky start in …" at bounding box center [840, 296] width 515 height 95
type textarea "Economic and Investment Market Update [DATE] quarter • It was a rocky start in …"
click at [486, 345] on div "Premium Advisers" at bounding box center [493, 347] width 97 height 19
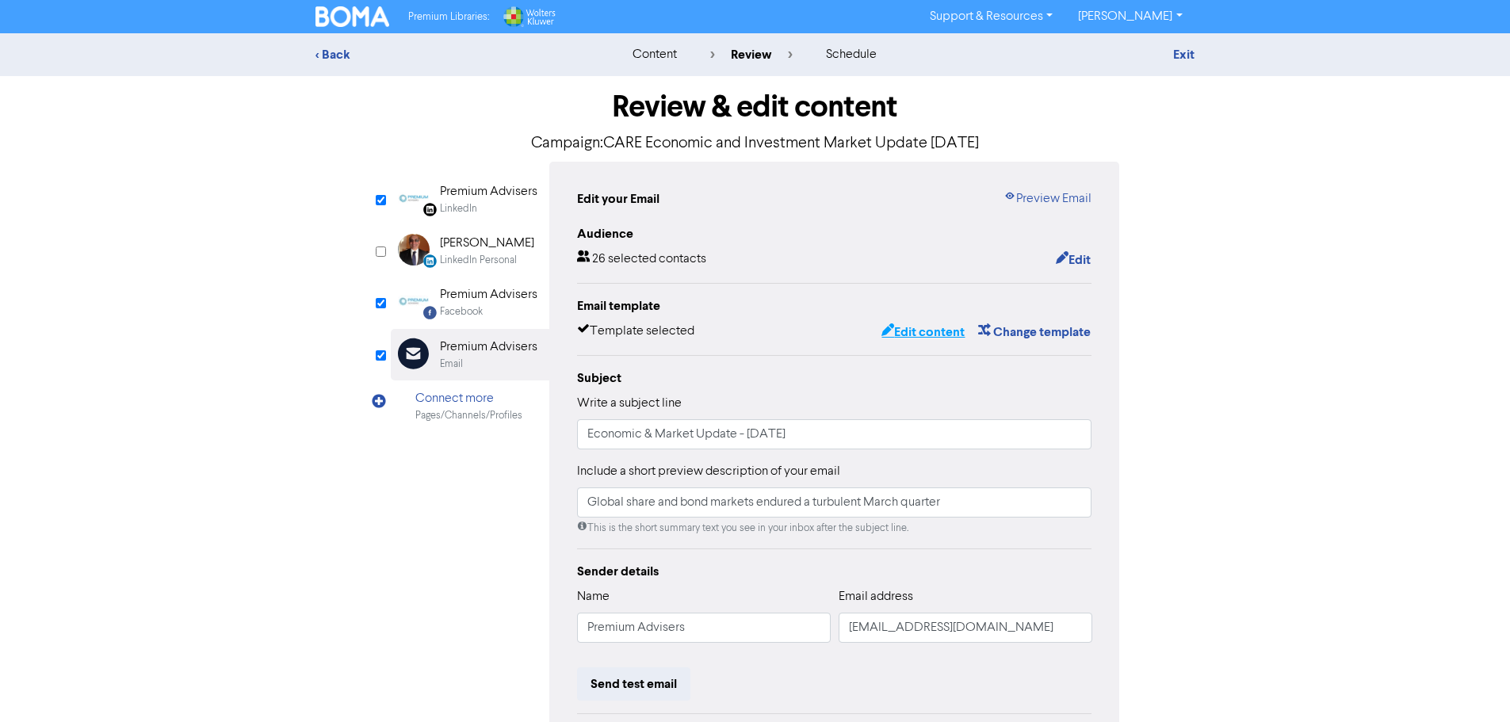
click at [938, 329] on button "Edit content" at bounding box center [923, 332] width 85 height 21
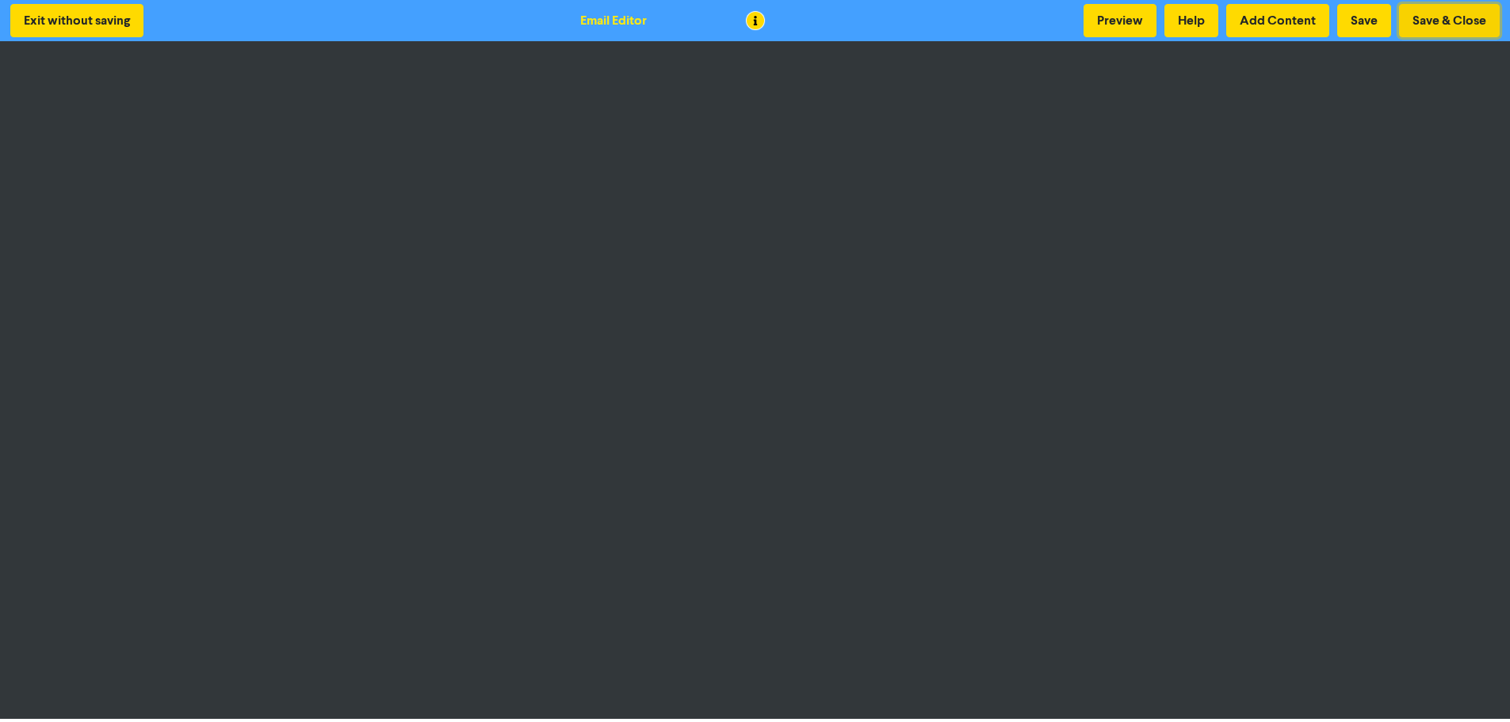
click at [1454, 15] on button "Save & Close" at bounding box center [1449, 20] width 101 height 33
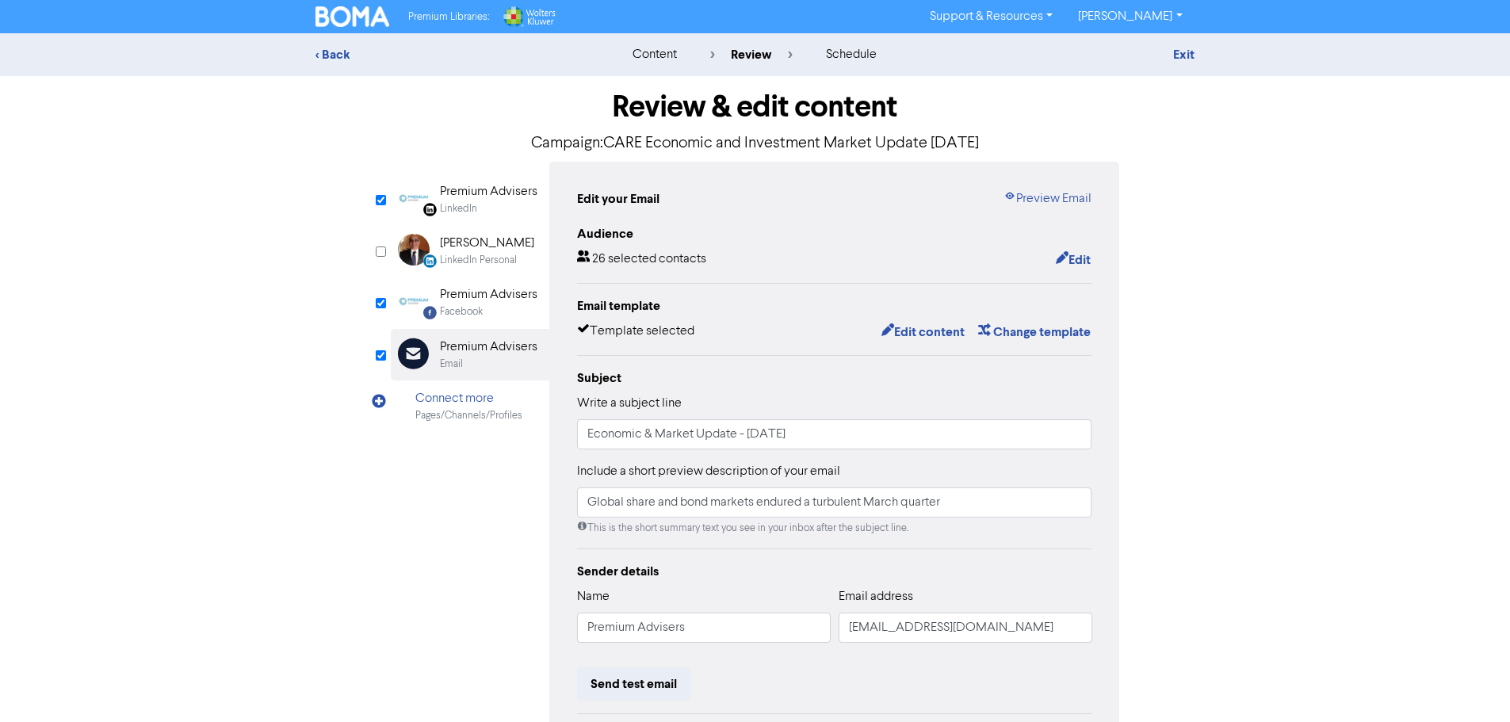
click at [479, 351] on div "Premium Advisers" at bounding box center [488, 347] width 97 height 19
click at [503, 353] on div "Premium Advisers" at bounding box center [488, 347] width 97 height 19
click at [749, 432] on input "Economic & Market Update - [DATE]" at bounding box center [834, 434] width 515 height 30
type input "Economic & Market Update - [DATE]"
click at [920, 331] on button "Edit content" at bounding box center [923, 332] width 85 height 21
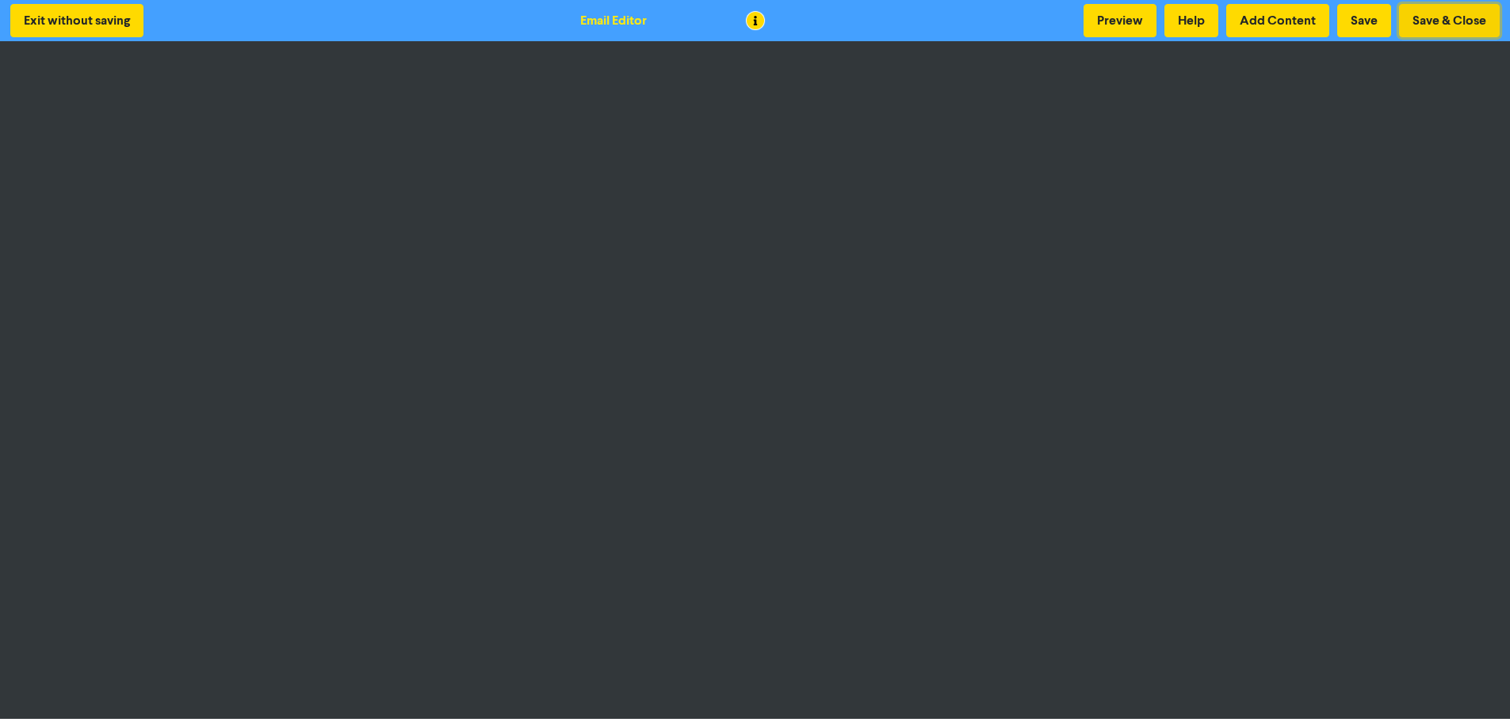
click at [1459, 17] on button "Save & Close" at bounding box center [1449, 20] width 101 height 33
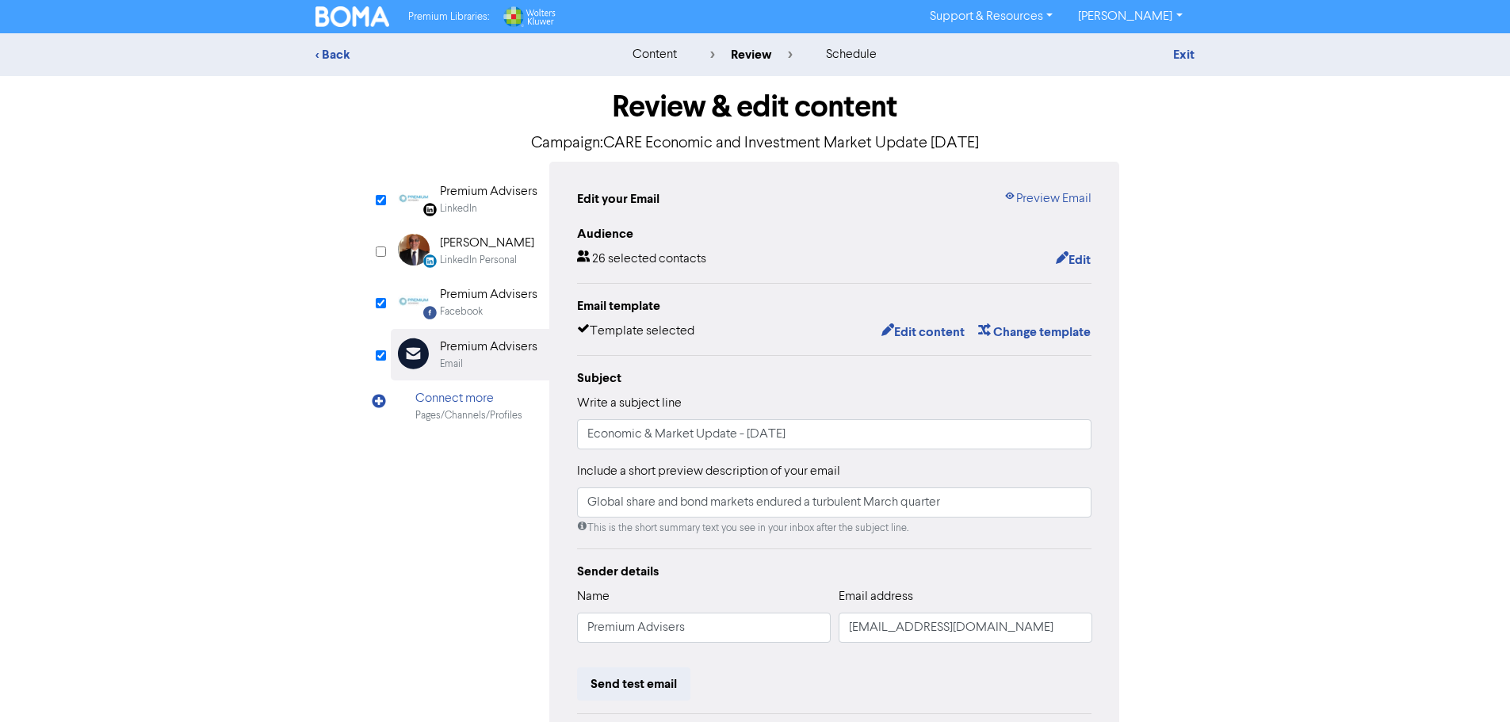
click at [470, 202] on div "LinkedIn" at bounding box center [458, 208] width 37 height 15
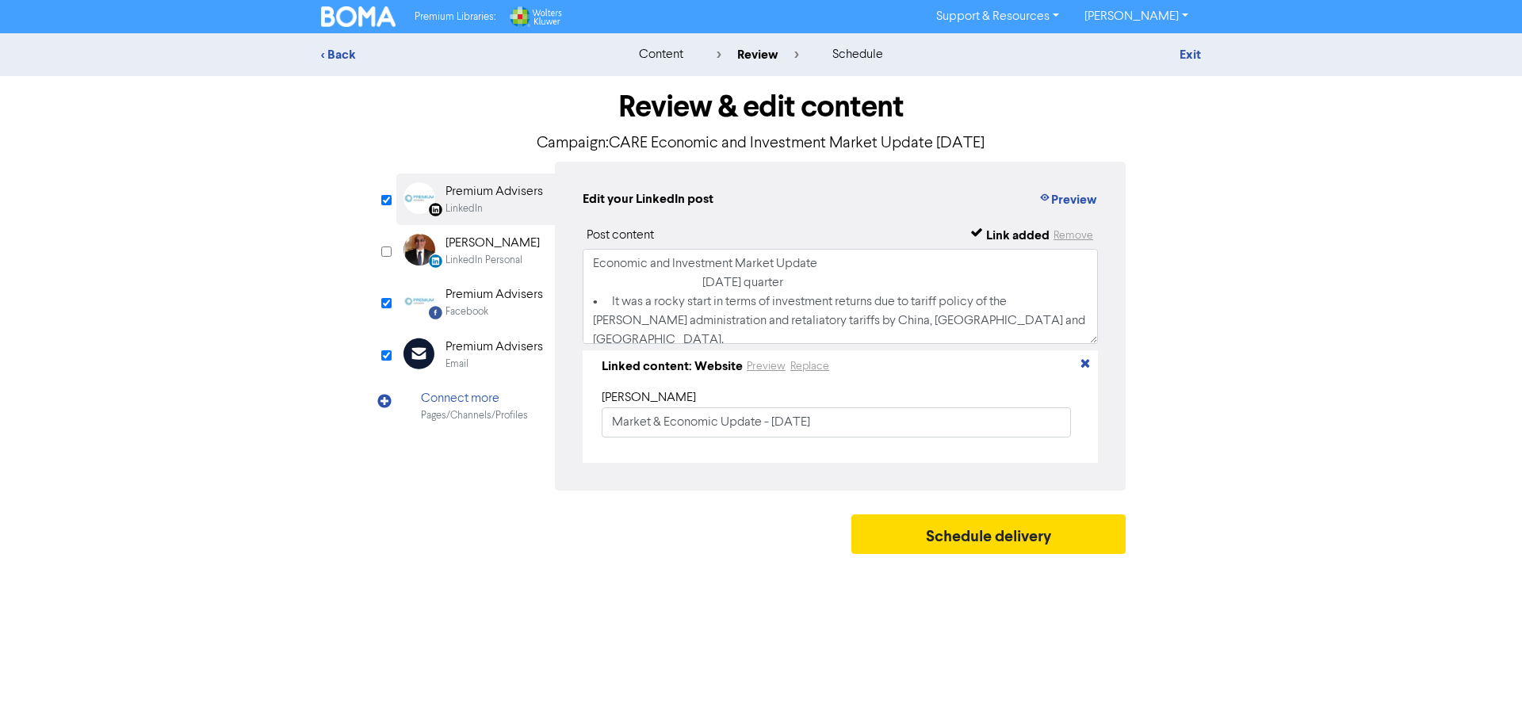
click at [1019, 237] on div "Link added" at bounding box center [1017, 235] width 63 height 19
click at [1087, 369] on icon "button" at bounding box center [1085, 366] width 13 height 13
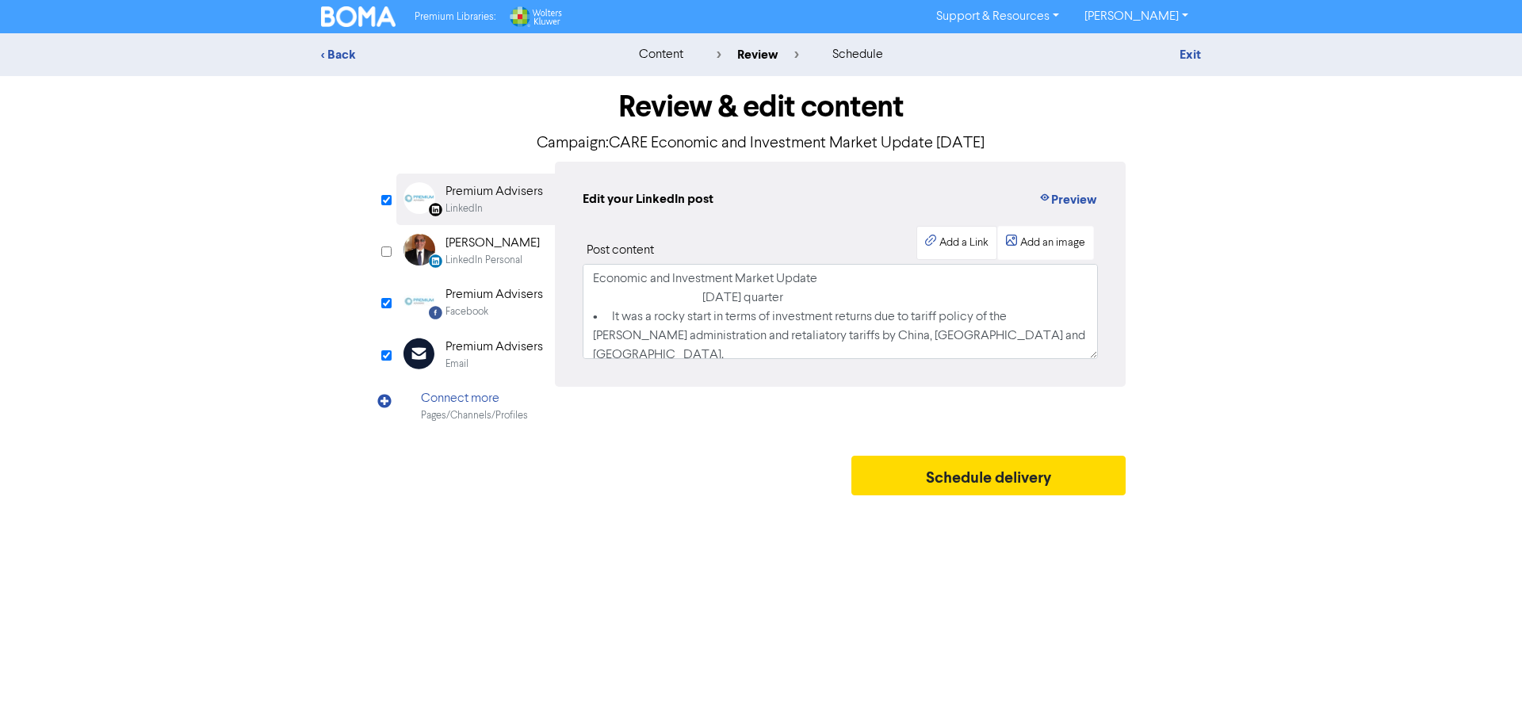
click at [960, 241] on div "Add a Link" at bounding box center [963, 243] width 49 height 17
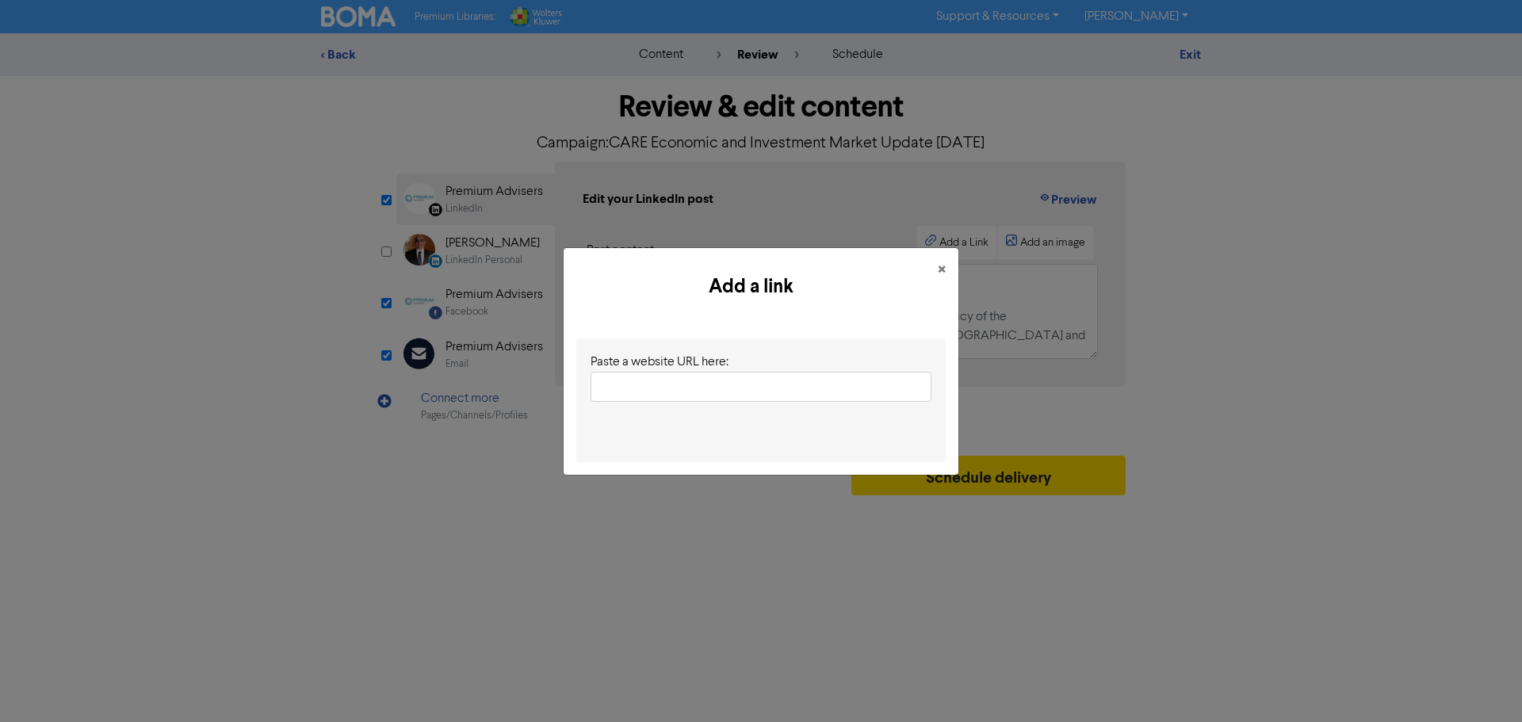
click at [628, 382] on input "text" at bounding box center [760, 387] width 341 height 30
type input "[URL][DOMAIN_NAME][DATE]"
click at [732, 511] on div at bounding box center [760, 428] width 341 height 182
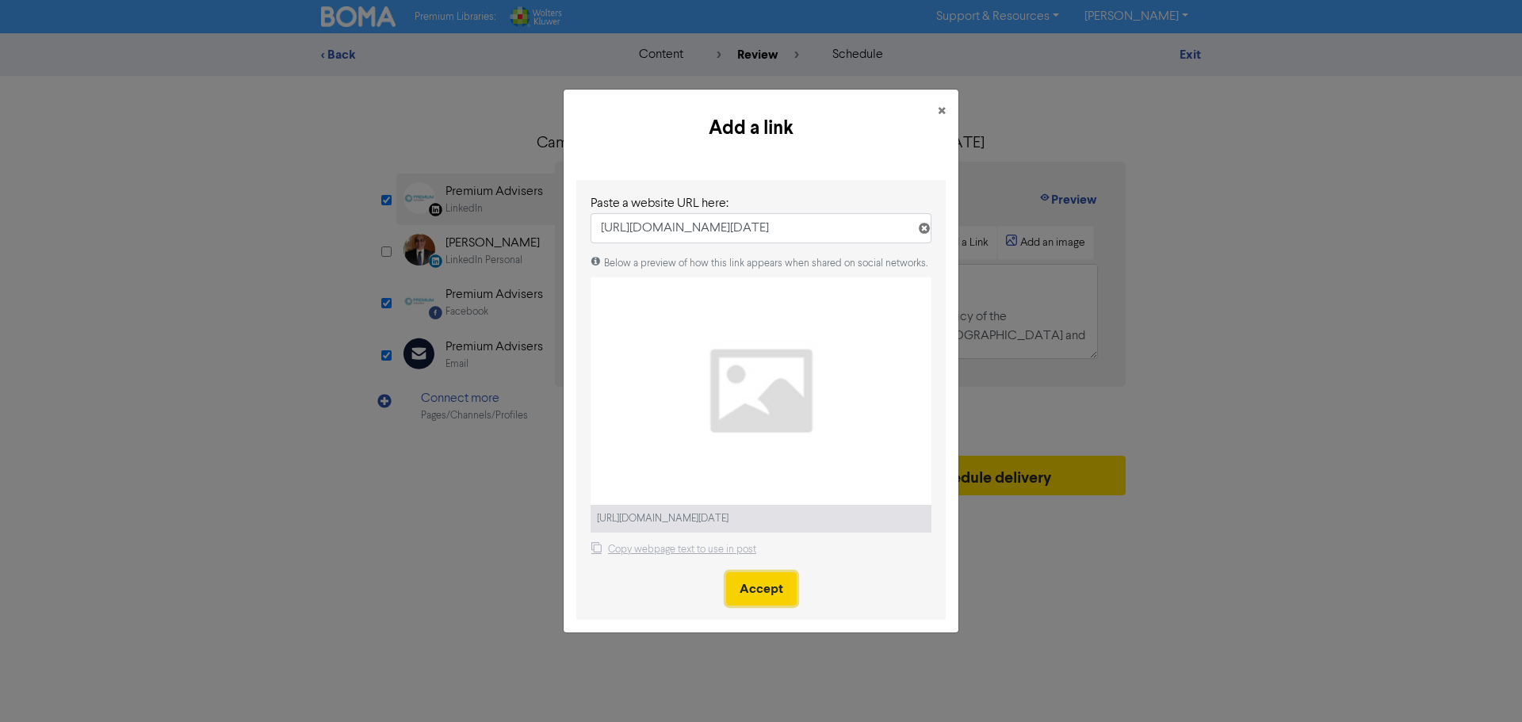
click at [746, 583] on button "Accept" at bounding box center [761, 588] width 71 height 33
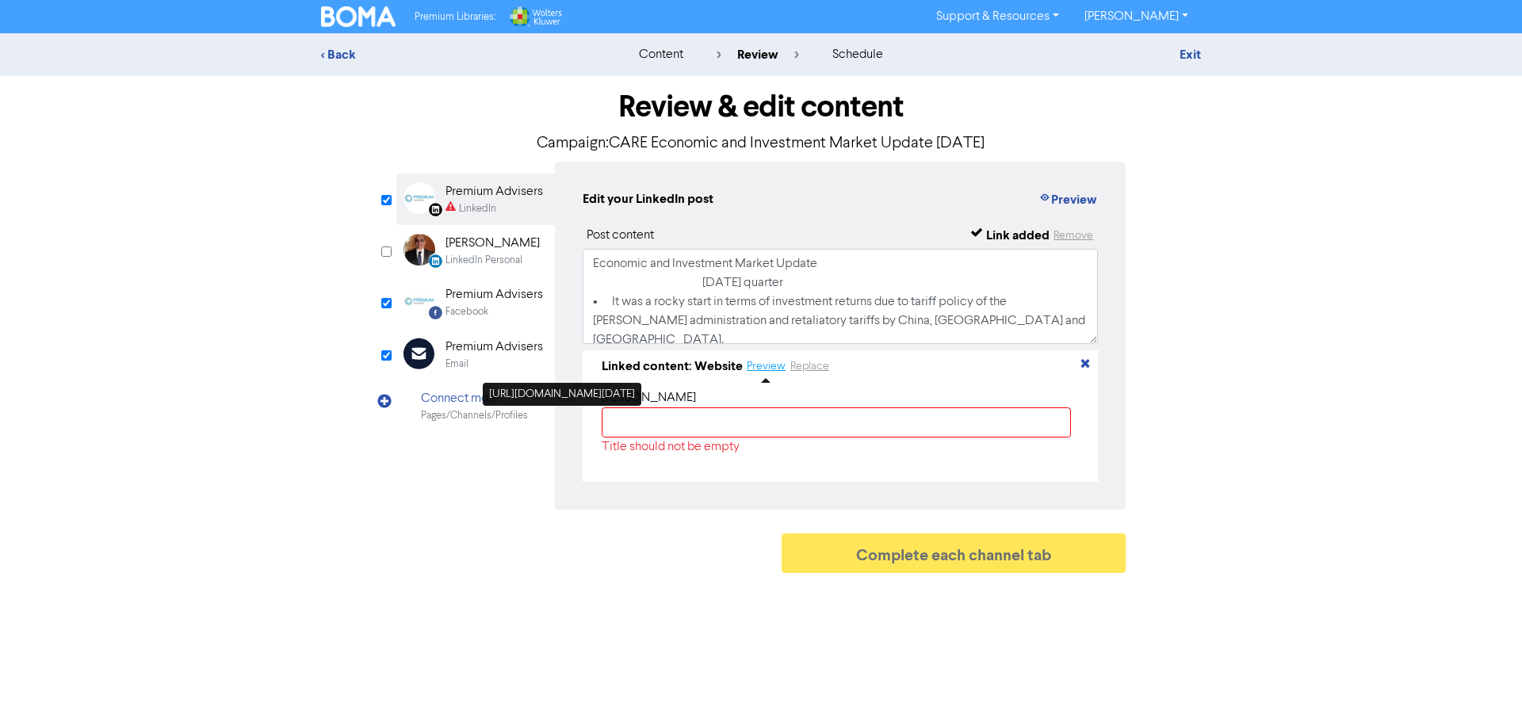
click at [758, 370] on button "Preview" at bounding box center [766, 366] width 40 height 18
click at [648, 542] on div "Complete each channel tab" at bounding box center [760, 557] width 729 height 48
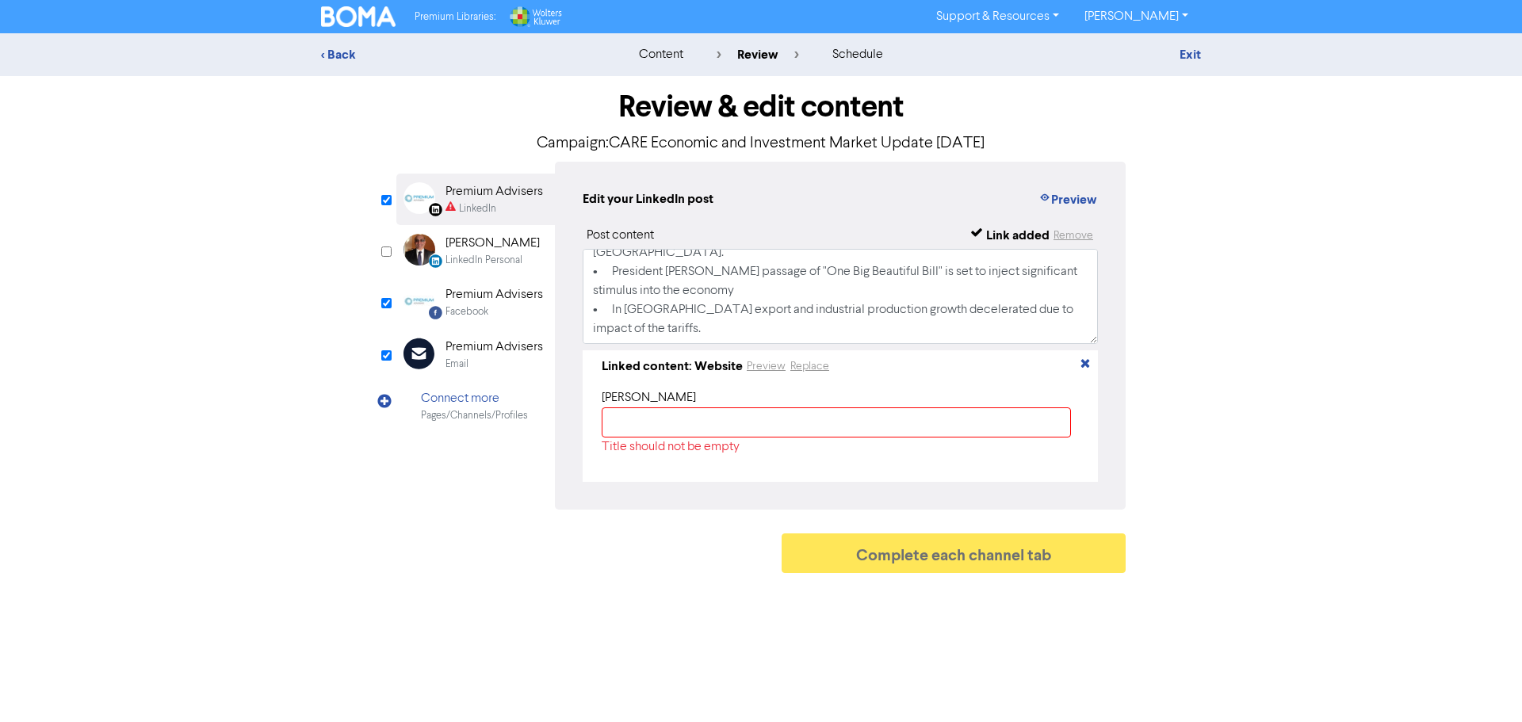
scroll to position [10, 0]
click at [472, 352] on div "Premium Advisers" at bounding box center [493, 347] width 97 height 19
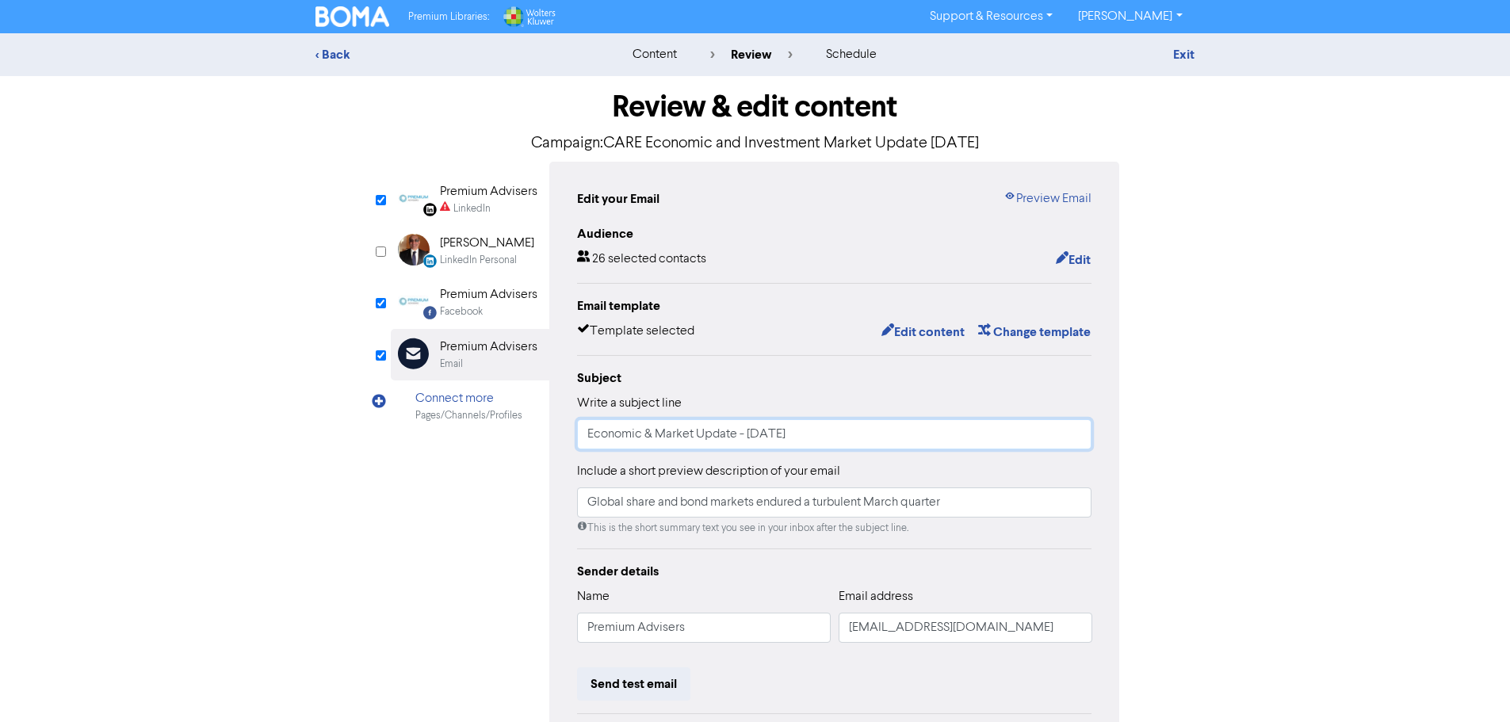
drag, startPoint x: 823, startPoint y: 442, endPoint x: 549, endPoint y: 433, distance: 274.4
click at [549, 433] on div "Edit your Email Preview Email Audience 26 selected contacts Edit Email template…" at bounding box center [834, 492] width 571 height 661
click at [455, 204] on div "LinkedIn" at bounding box center [471, 208] width 37 height 15
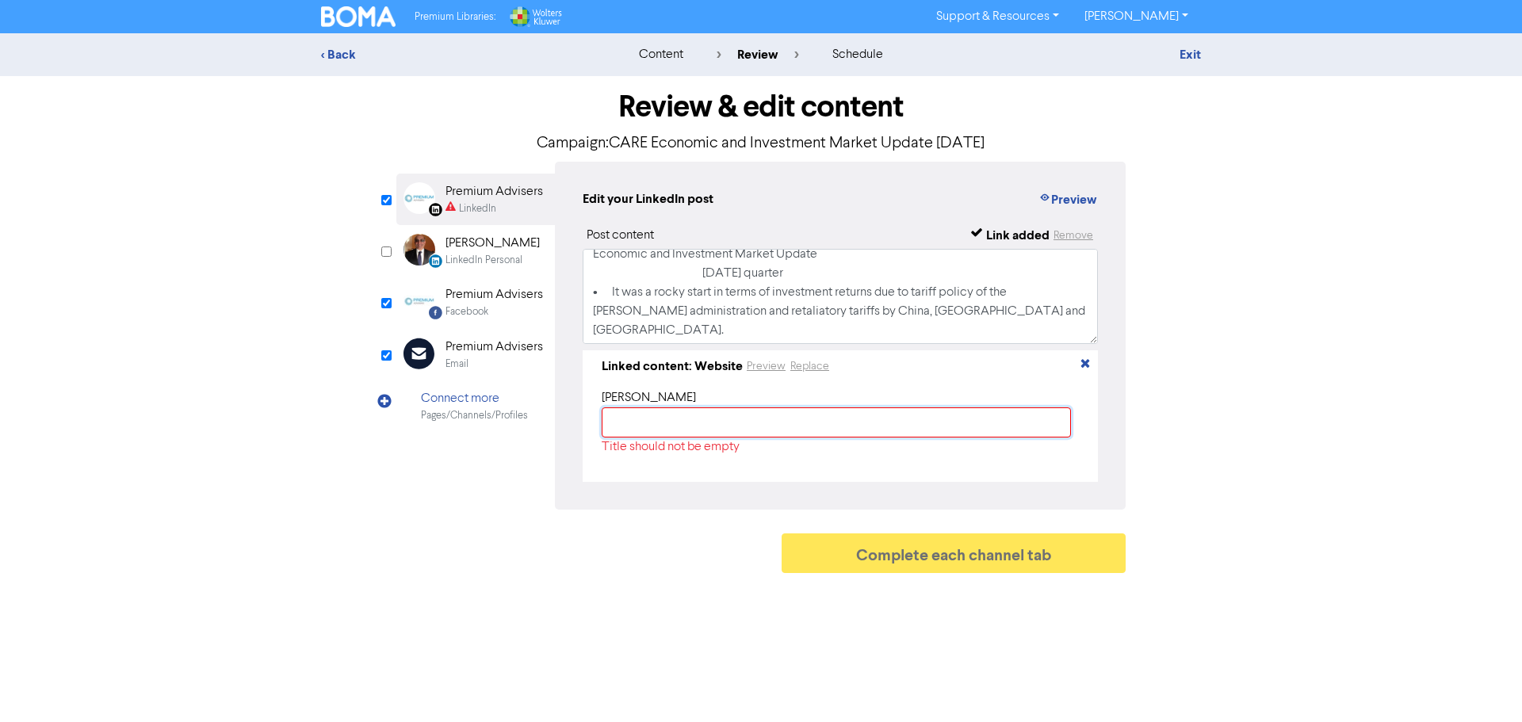
click at [702, 417] on input "text" at bounding box center [836, 422] width 469 height 30
paste input "Economic & Market Update - [DATE]"
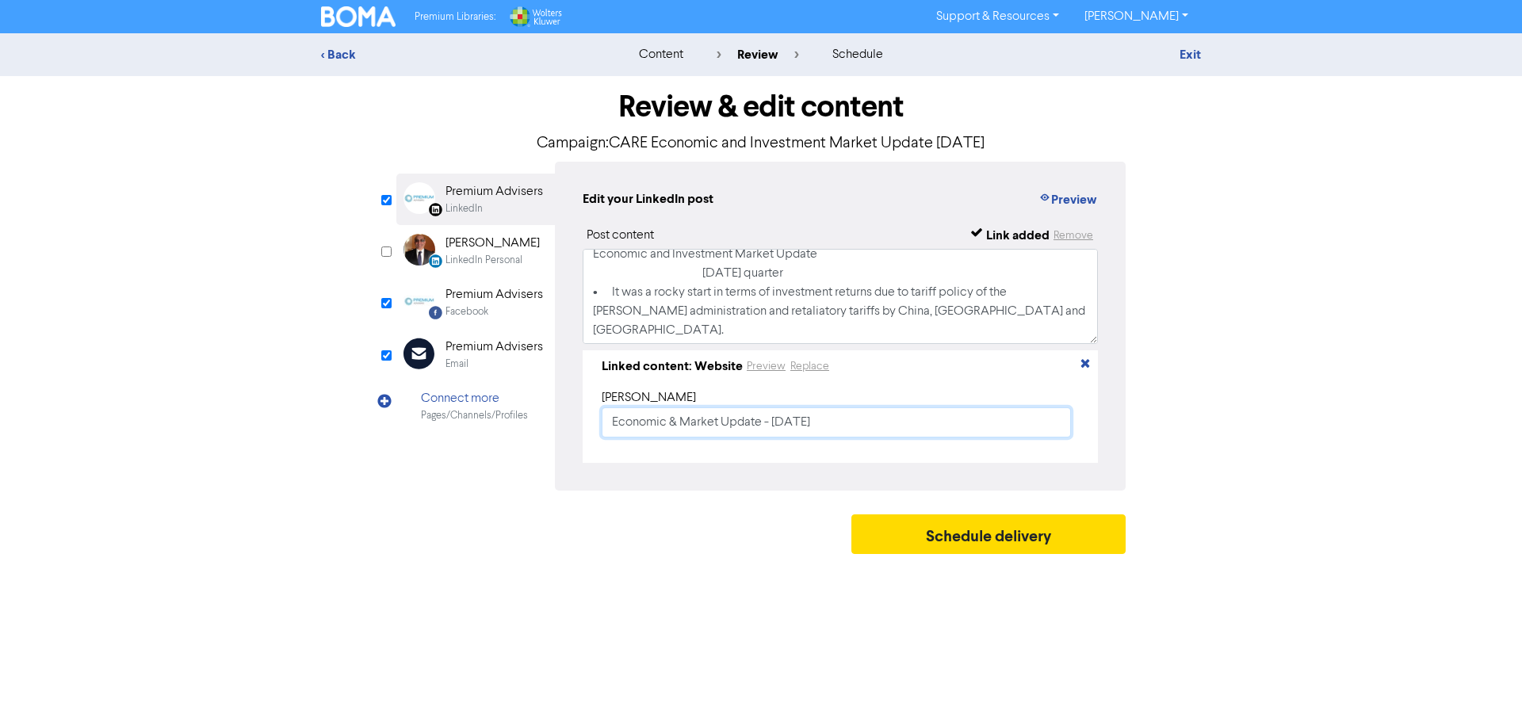
type input "Economic & Market Update - [DATE]"
click at [711, 503] on div "Review & edit content Campaign: CARE Economic and Investment Market Update [DAT…" at bounding box center [760, 319] width 753 height 486
click at [498, 304] on div "Premium Advisers" at bounding box center [493, 294] width 97 height 19
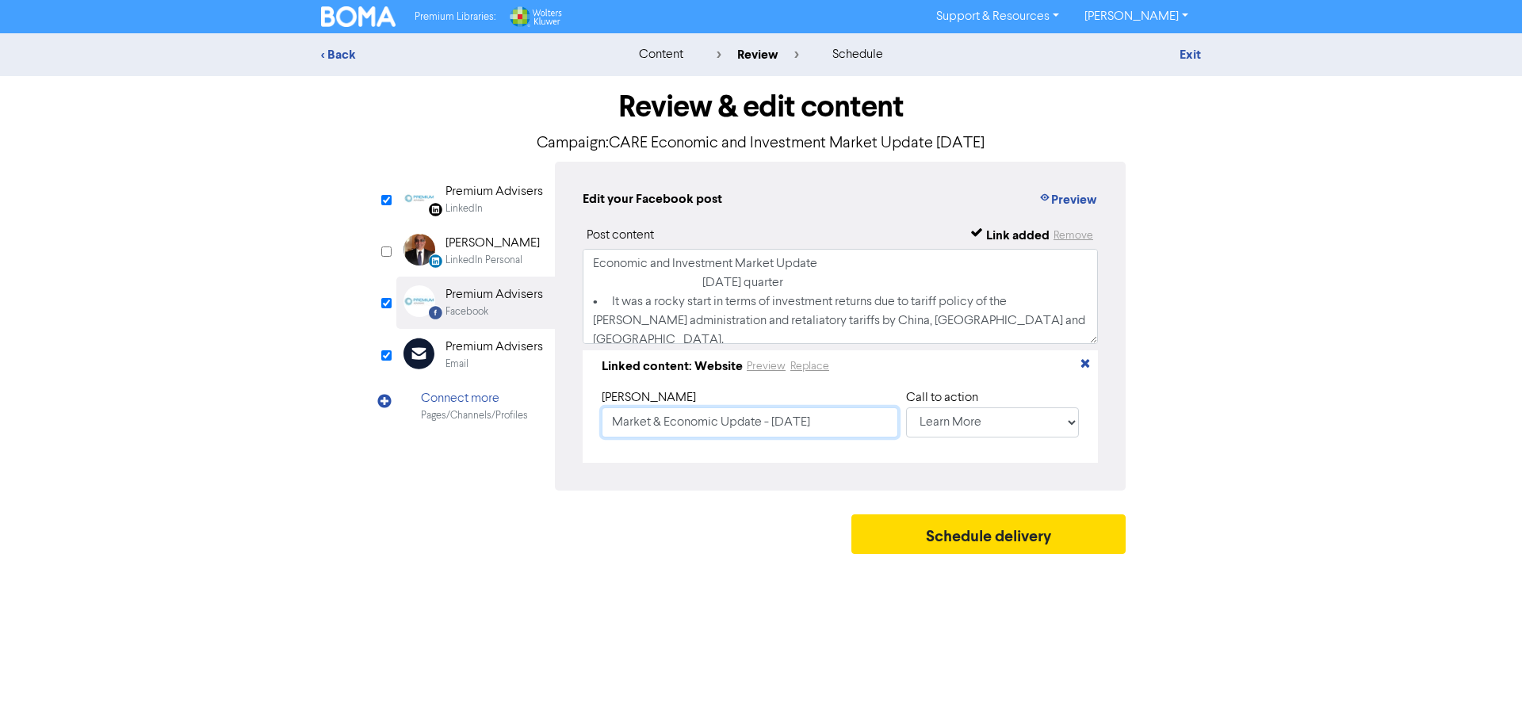
drag, startPoint x: 865, startPoint y: 427, endPoint x: 609, endPoint y: 426, distance: 256.0
click at [609, 426] on input "Market & Economic Update - [DATE]" at bounding box center [750, 422] width 296 height 30
paste input "Economic & Market Update - June"
type input "Economic & Market Update - [DATE]"
click at [658, 483] on div "Edit your Facebook post Preview Post content Link added Remove Economic and Inv…" at bounding box center [840, 326] width 571 height 329
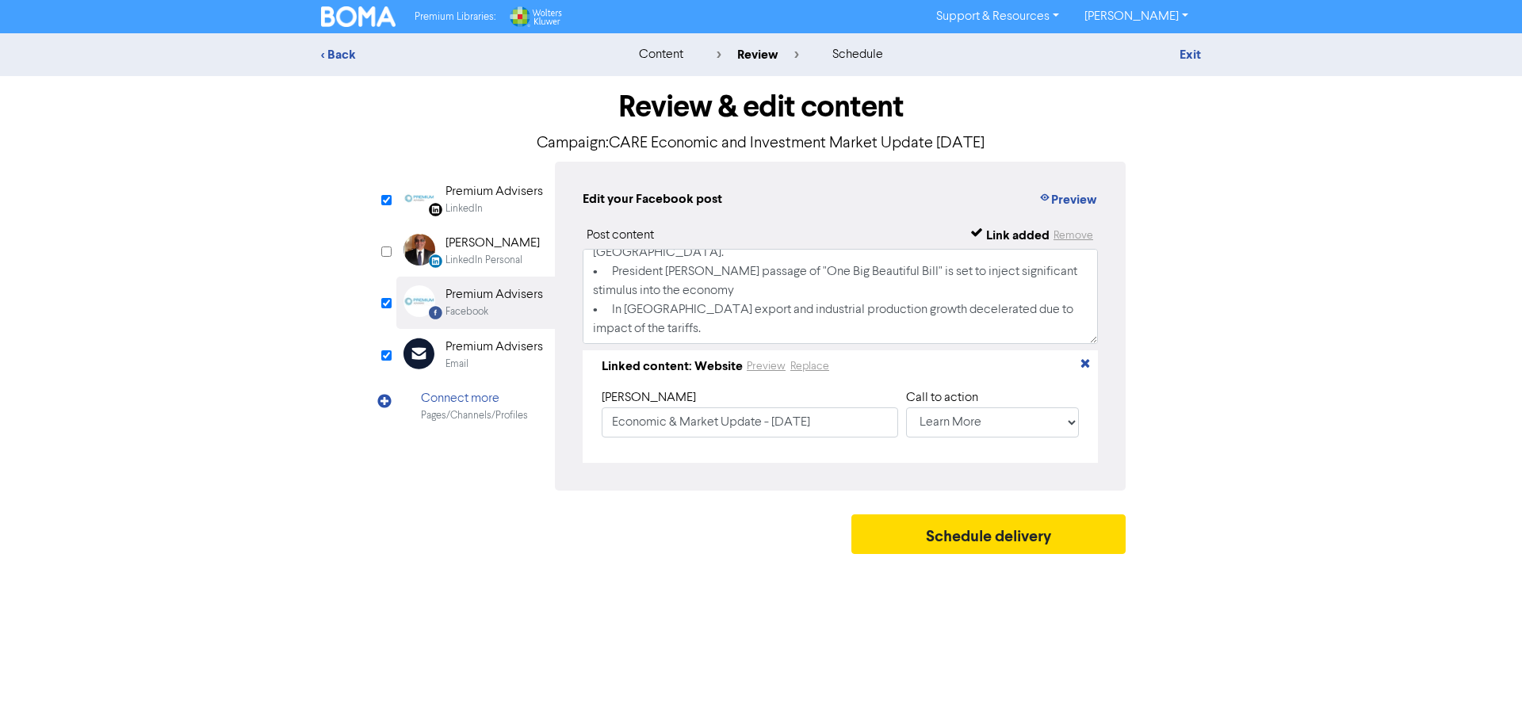
scroll to position [0, 0]
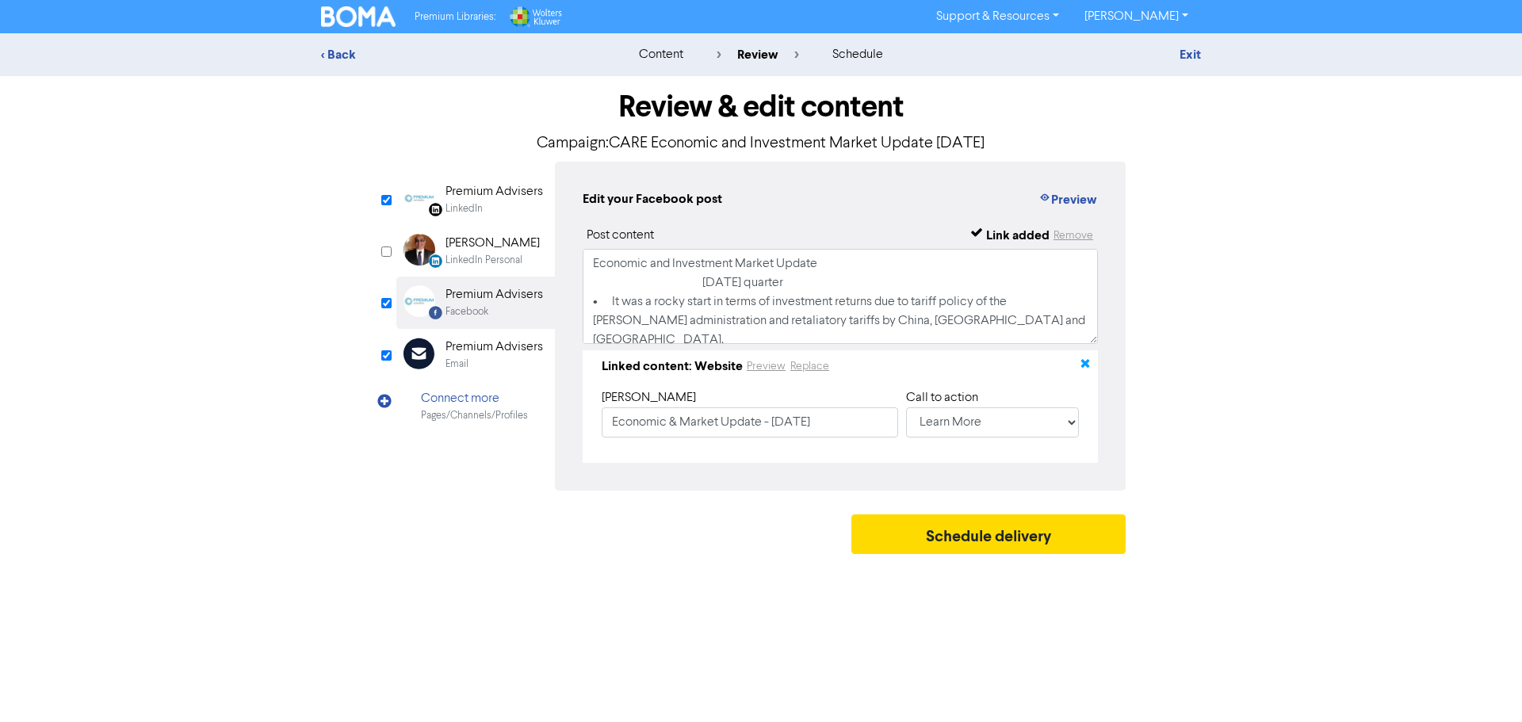
click at [1087, 366] on icon "button" at bounding box center [1085, 366] width 13 height 13
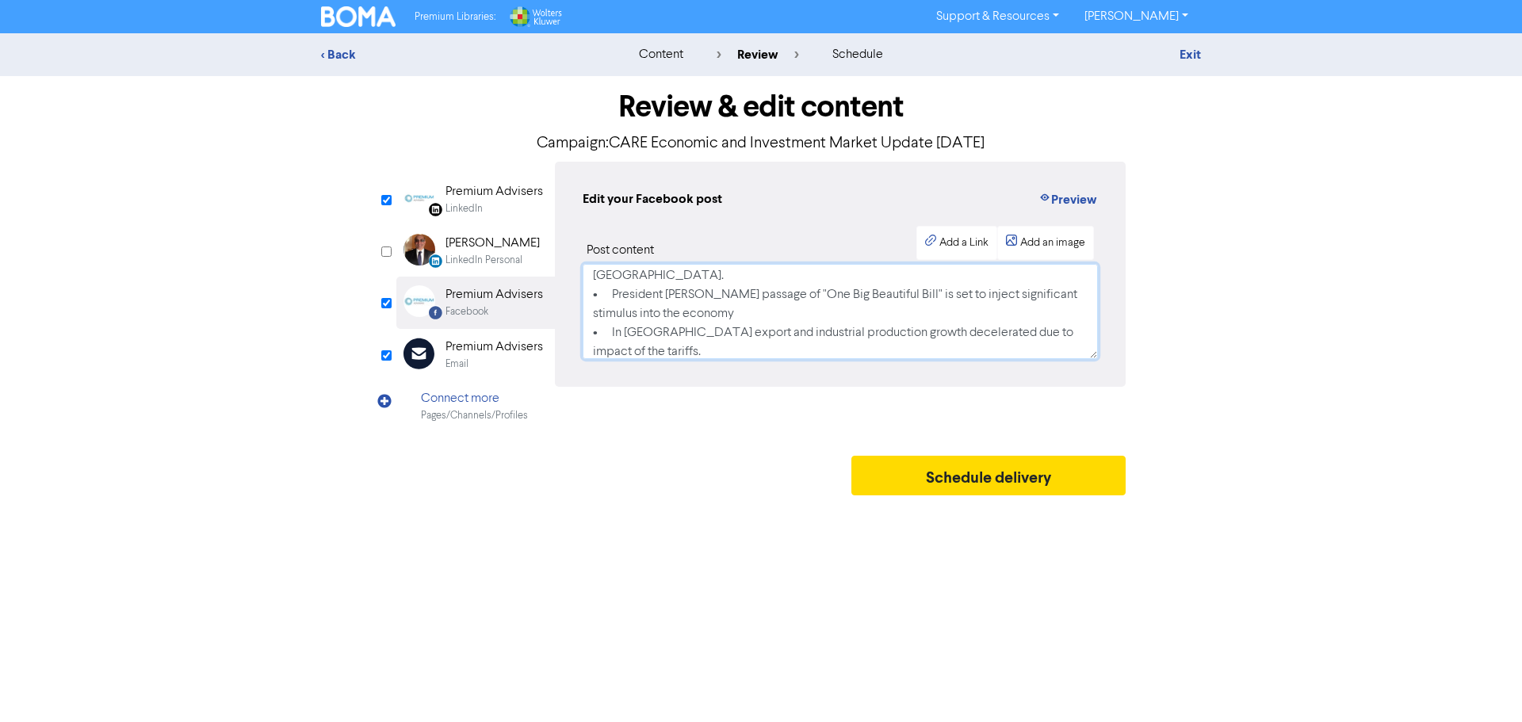
scroll to position [87, 0]
click at [968, 234] on div "Add a Link" at bounding box center [956, 243] width 81 height 34
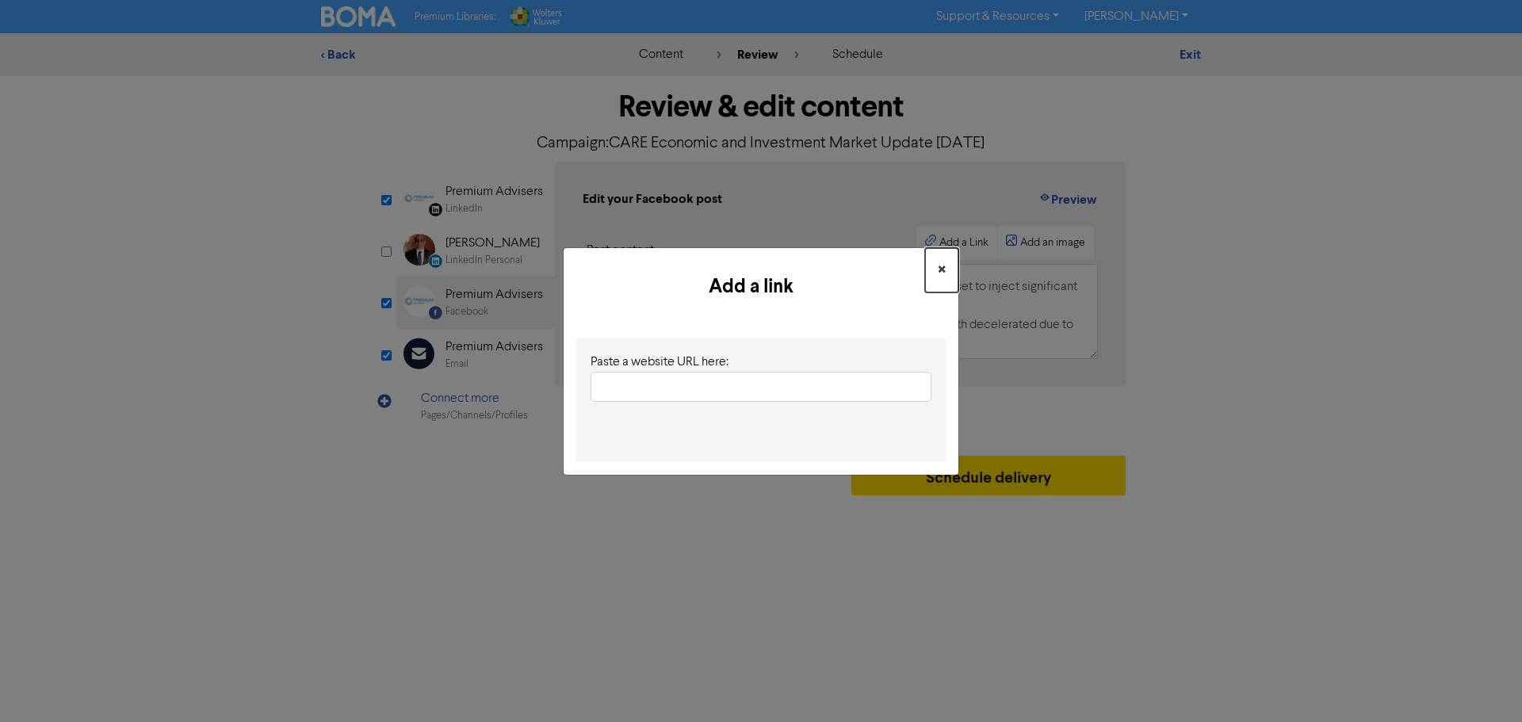
click at [939, 271] on span "×" at bounding box center [942, 270] width 8 height 24
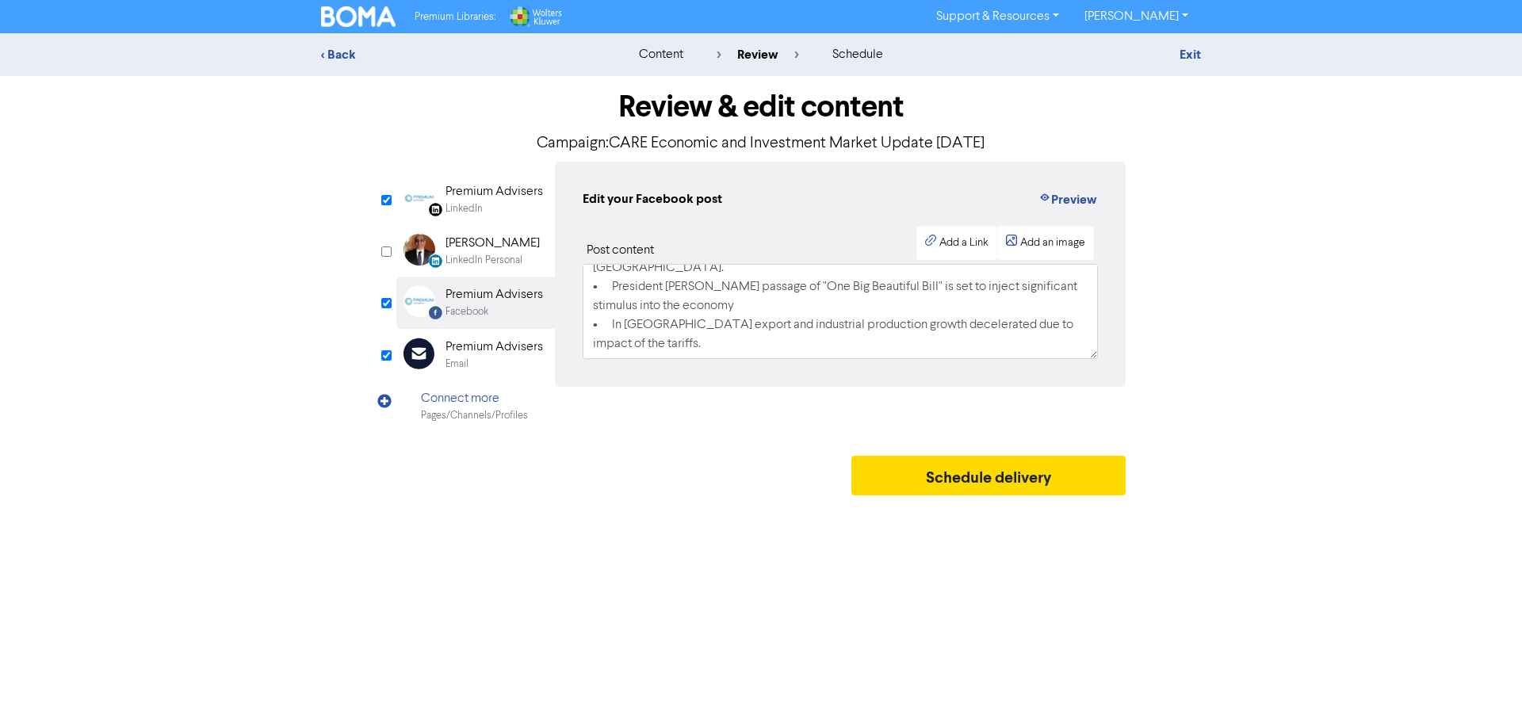
click at [457, 353] on div "Premium Advisers" at bounding box center [493, 347] width 97 height 19
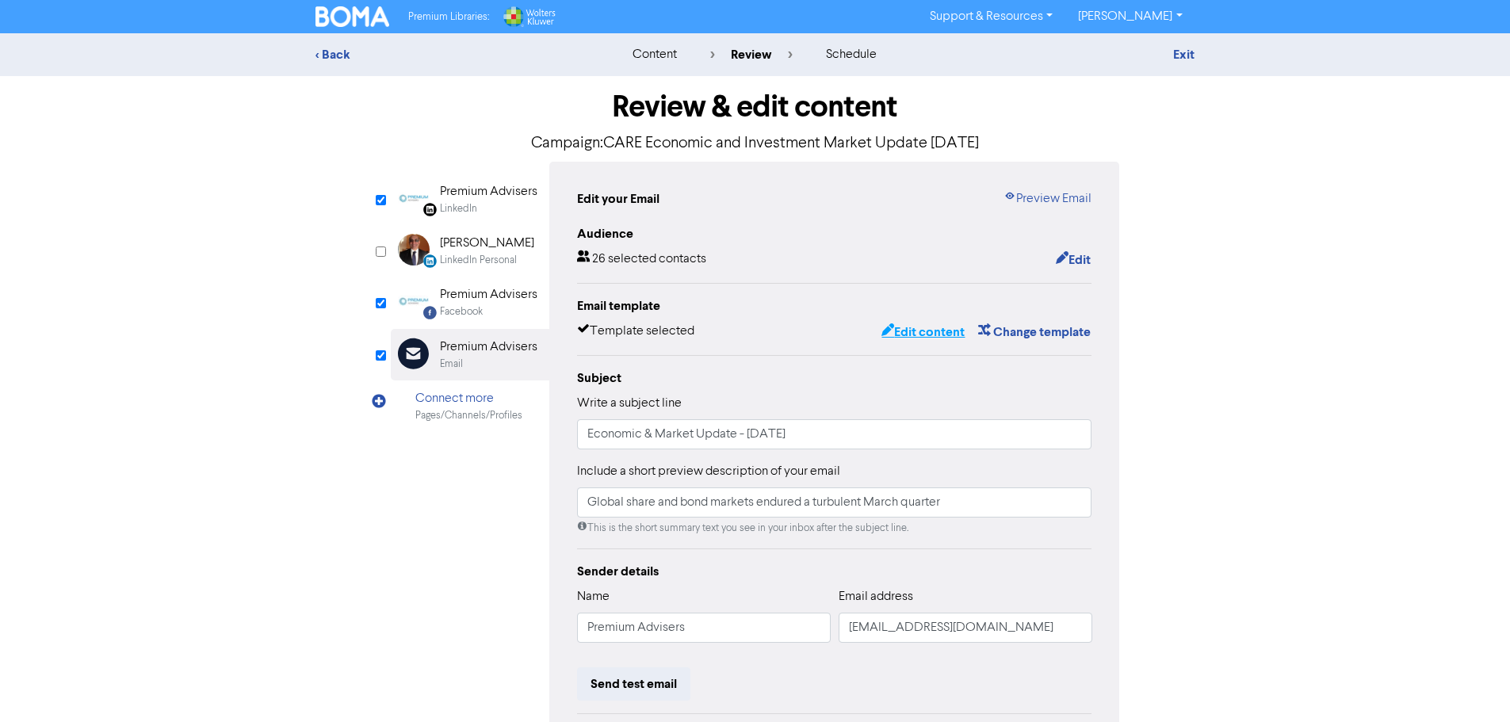
click at [933, 342] on button "Edit content" at bounding box center [923, 332] width 85 height 21
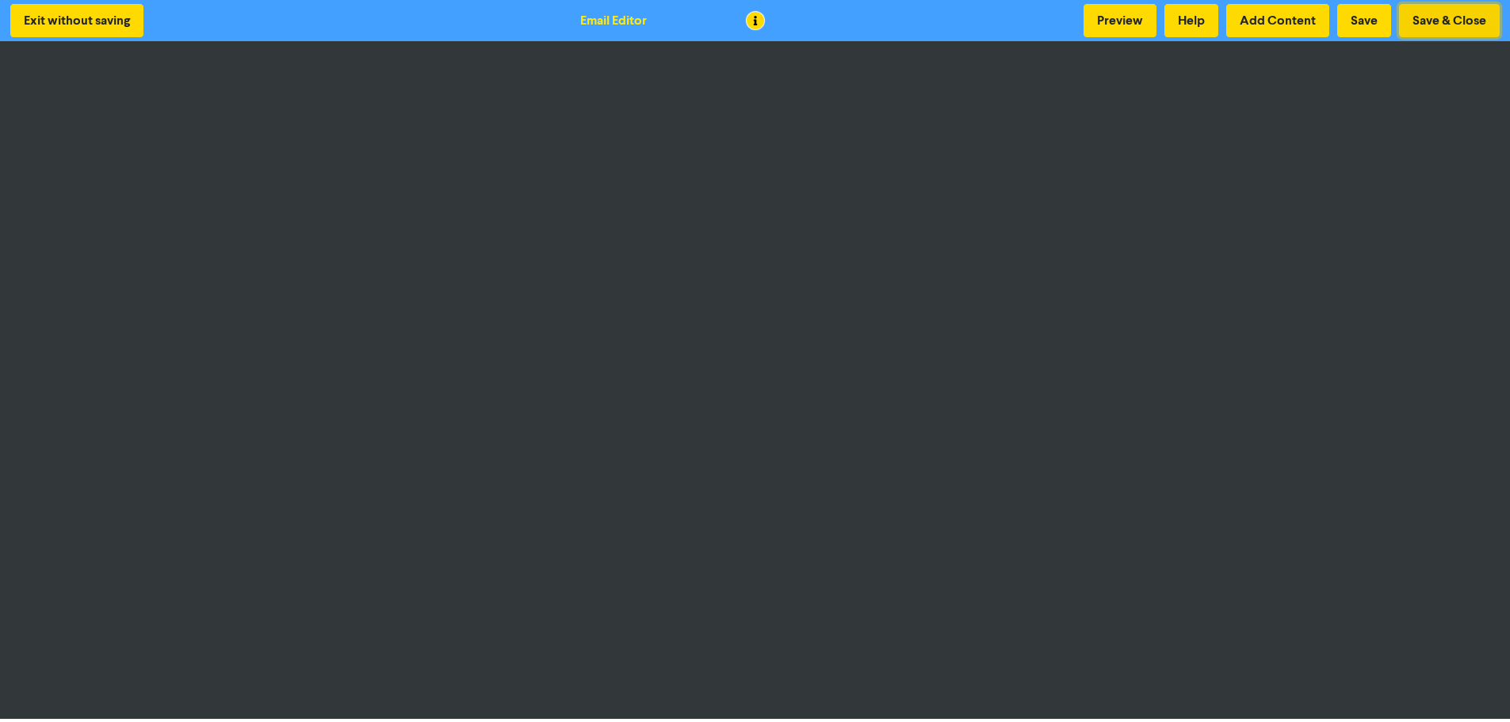
click at [1465, 17] on button "Save & Close" at bounding box center [1449, 20] width 101 height 33
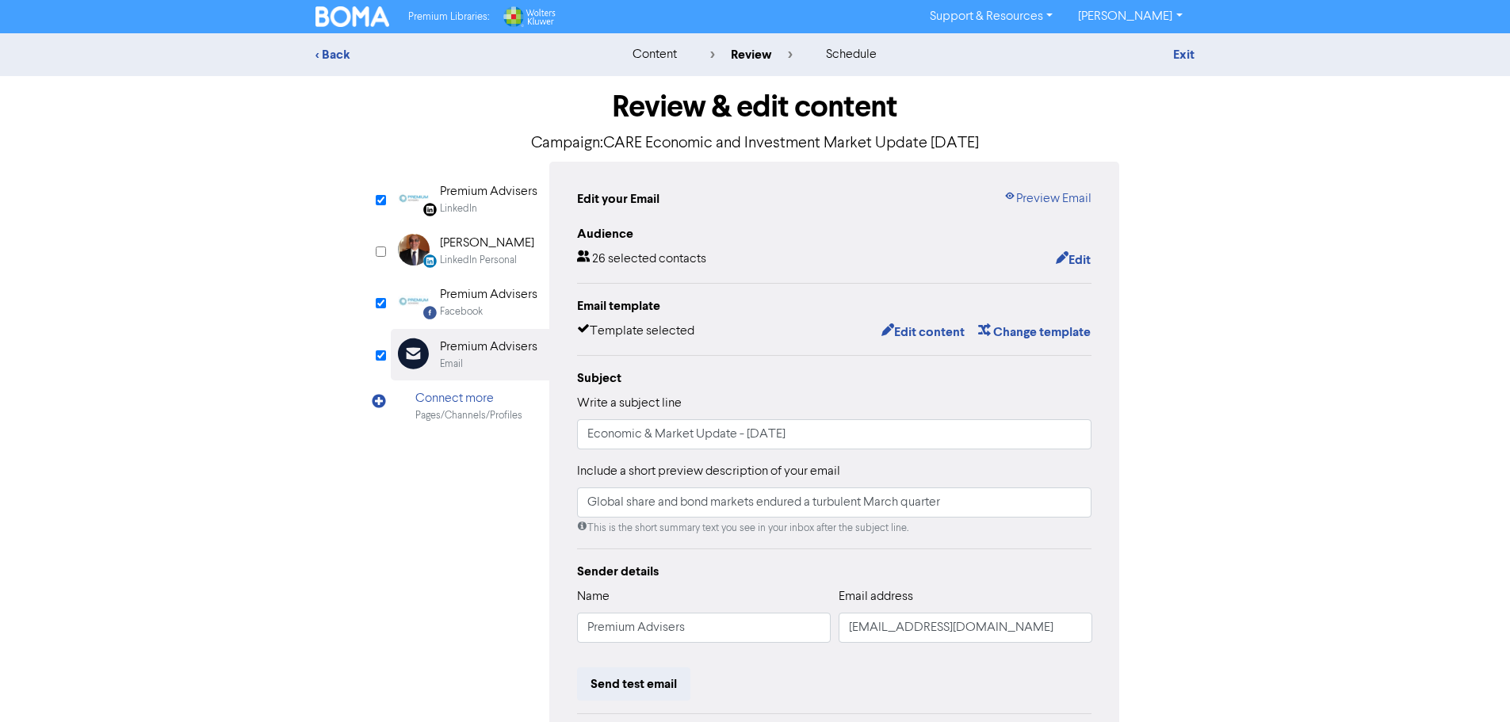
click at [471, 300] on div "Premium Advisers" at bounding box center [488, 294] width 97 height 19
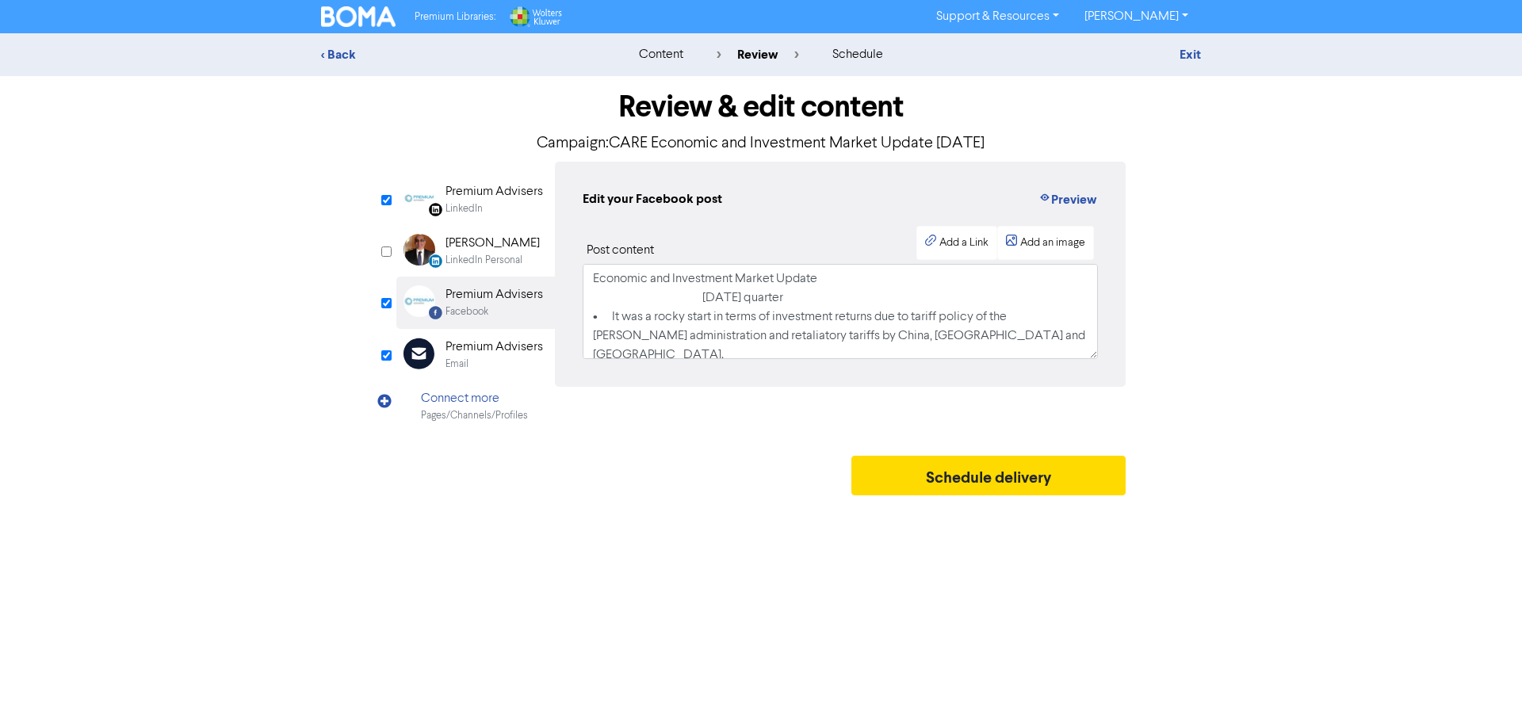
click at [476, 308] on div "Facebook" at bounding box center [466, 311] width 43 height 15
click at [944, 242] on div "Add a Link" at bounding box center [963, 243] width 49 height 17
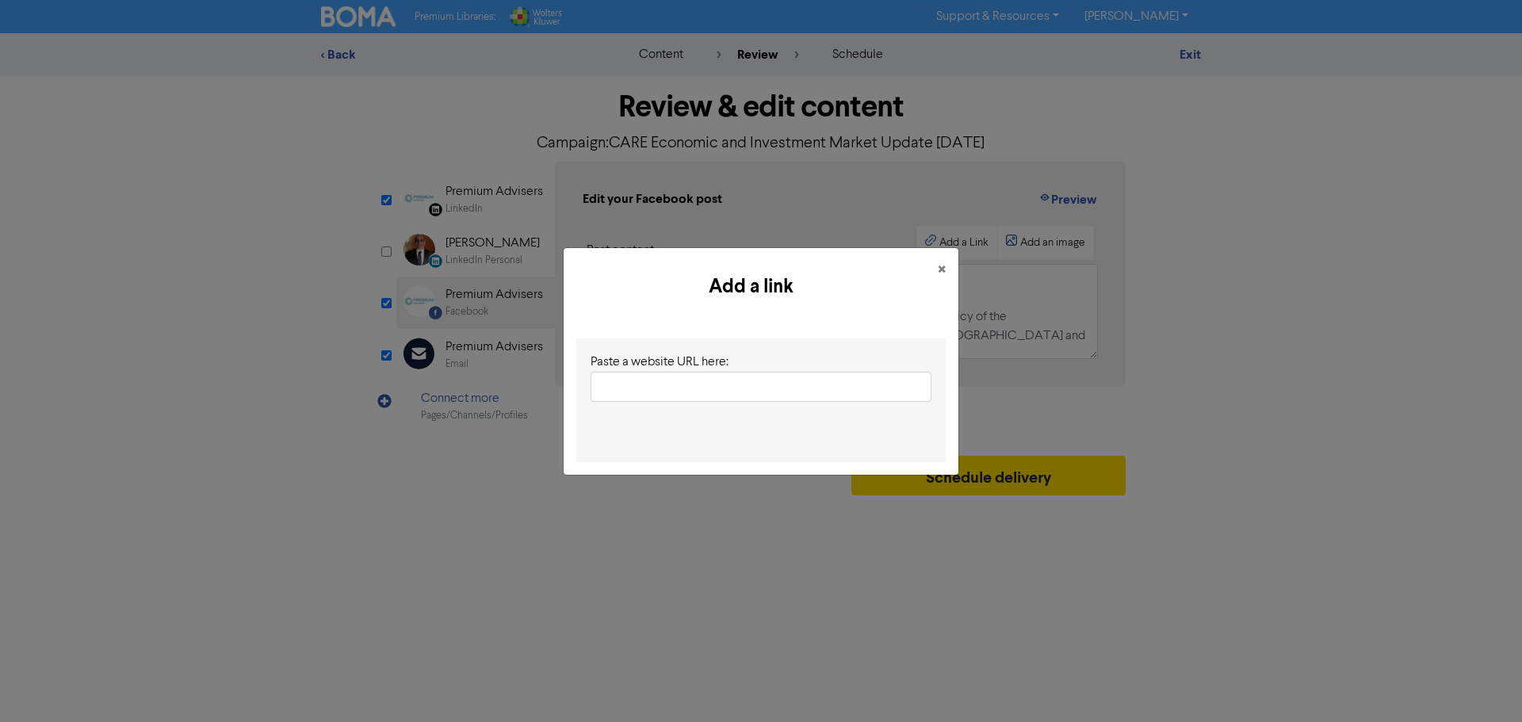
click at [720, 390] on input "text" at bounding box center [760, 387] width 341 height 30
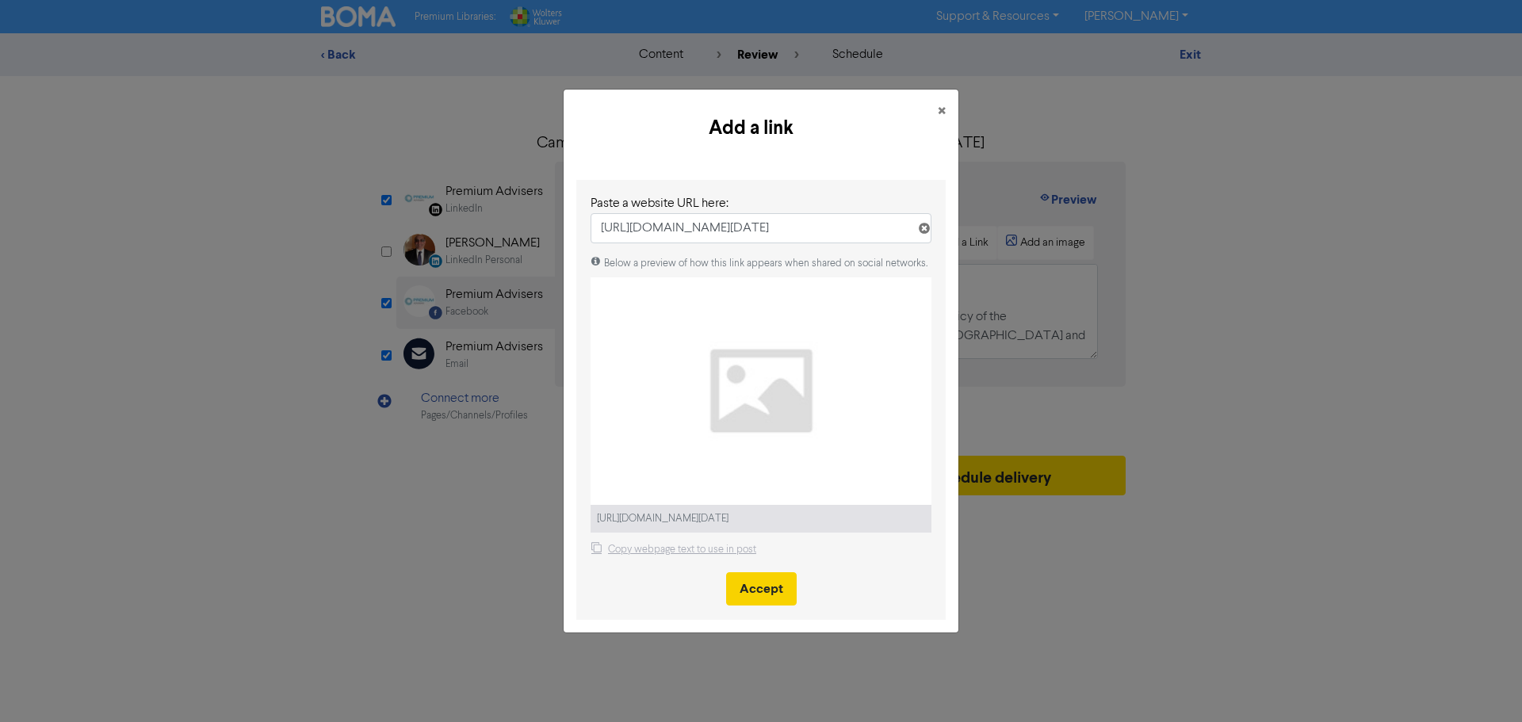
type input "[URL][DOMAIN_NAME][DATE]"
click at [766, 594] on button "Accept" at bounding box center [761, 588] width 71 height 33
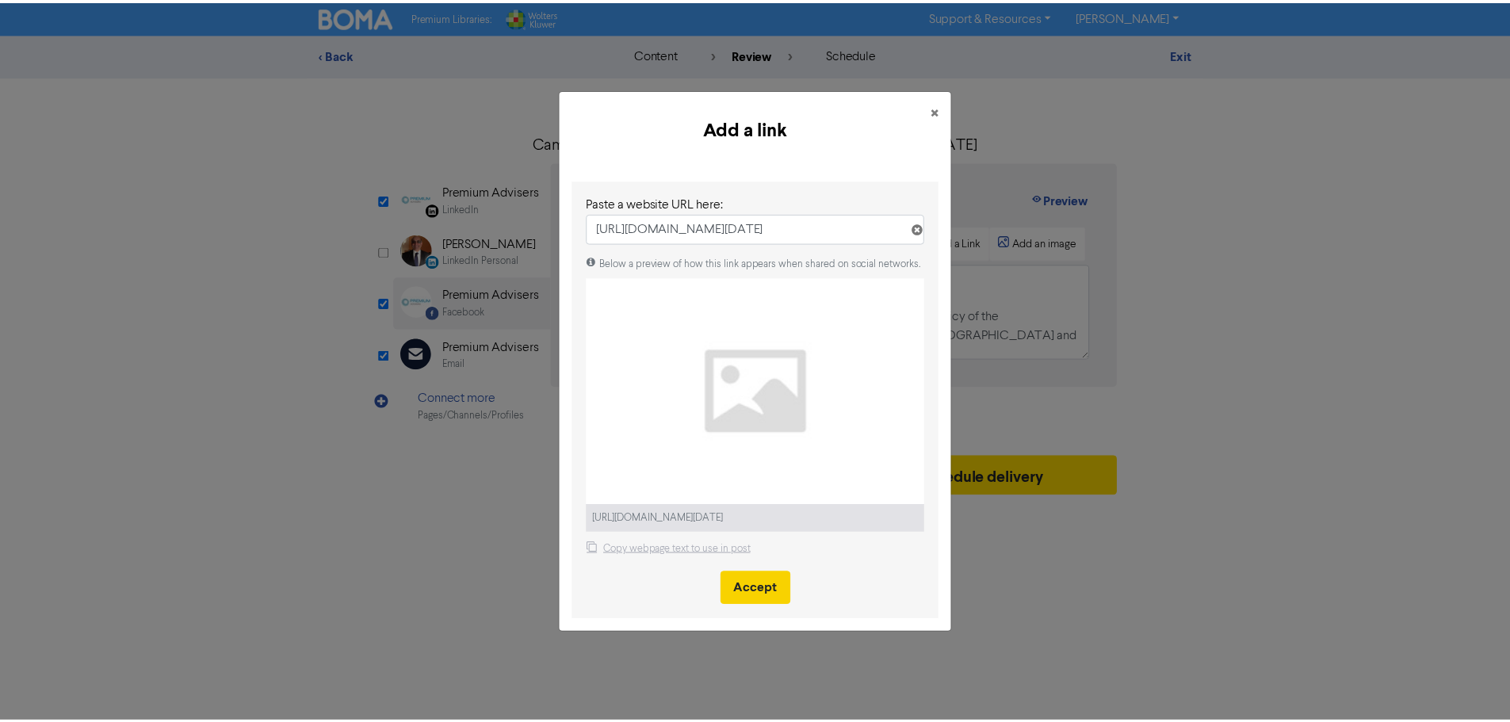
scroll to position [0, 0]
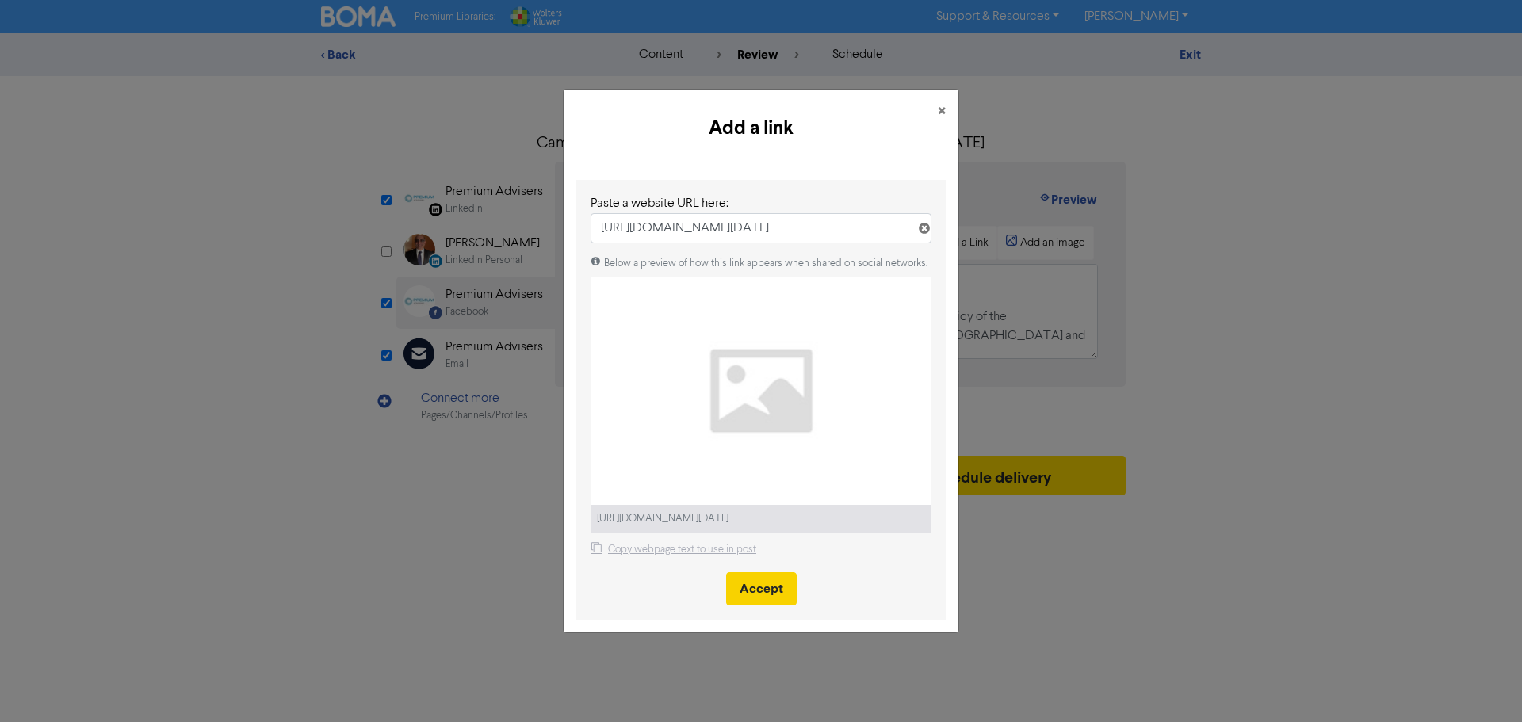
select select "LEARN_MORE"
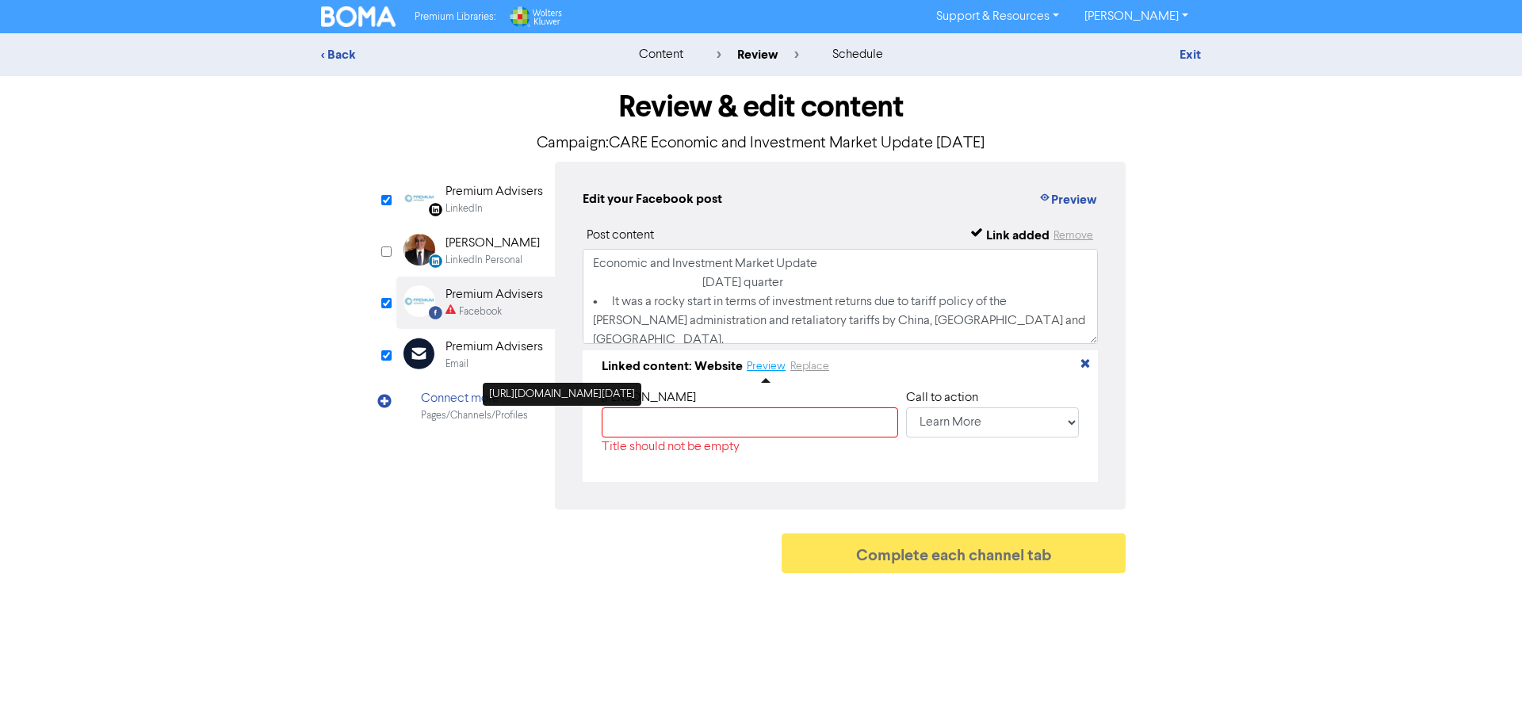
click at [761, 372] on button "Preview" at bounding box center [766, 366] width 40 height 18
click at [450, 344] on div "Premium Advisers" at bounding box center [493, 347] width 97 height 19
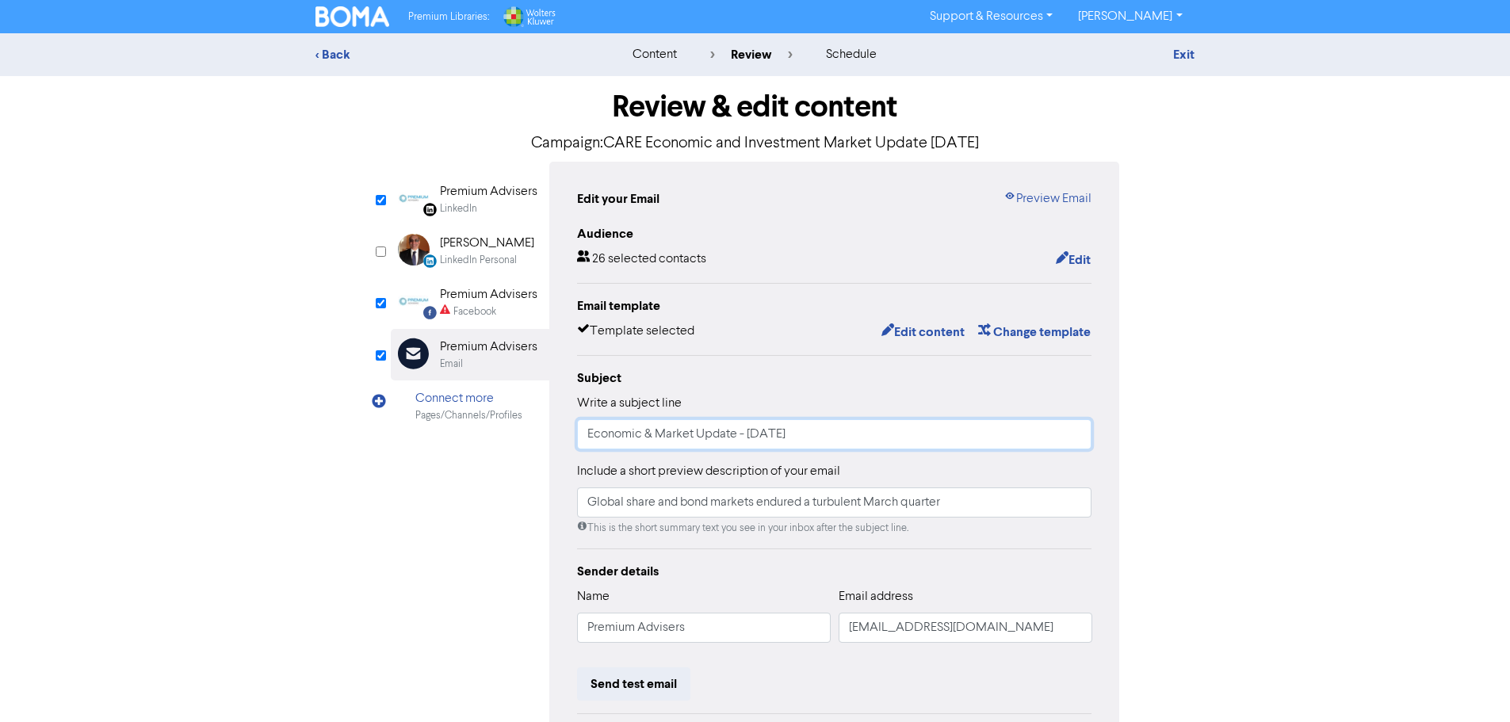
drag, startPoint x: 827, startPoint y: 441, endPoint x: 427, endPoint y: 427, distance: 399.7
click at [427, 427] on div "LinkedIn Page Created with Sketch. Premium Advisers LinkedIn LinkedIn Personal …" at bounding box center [755, 492] width 729 height 661
paste input "[URL][DOMAIN_NAME][DATE]"
type input "[URL][DOMAIN_NAME][DATE]"
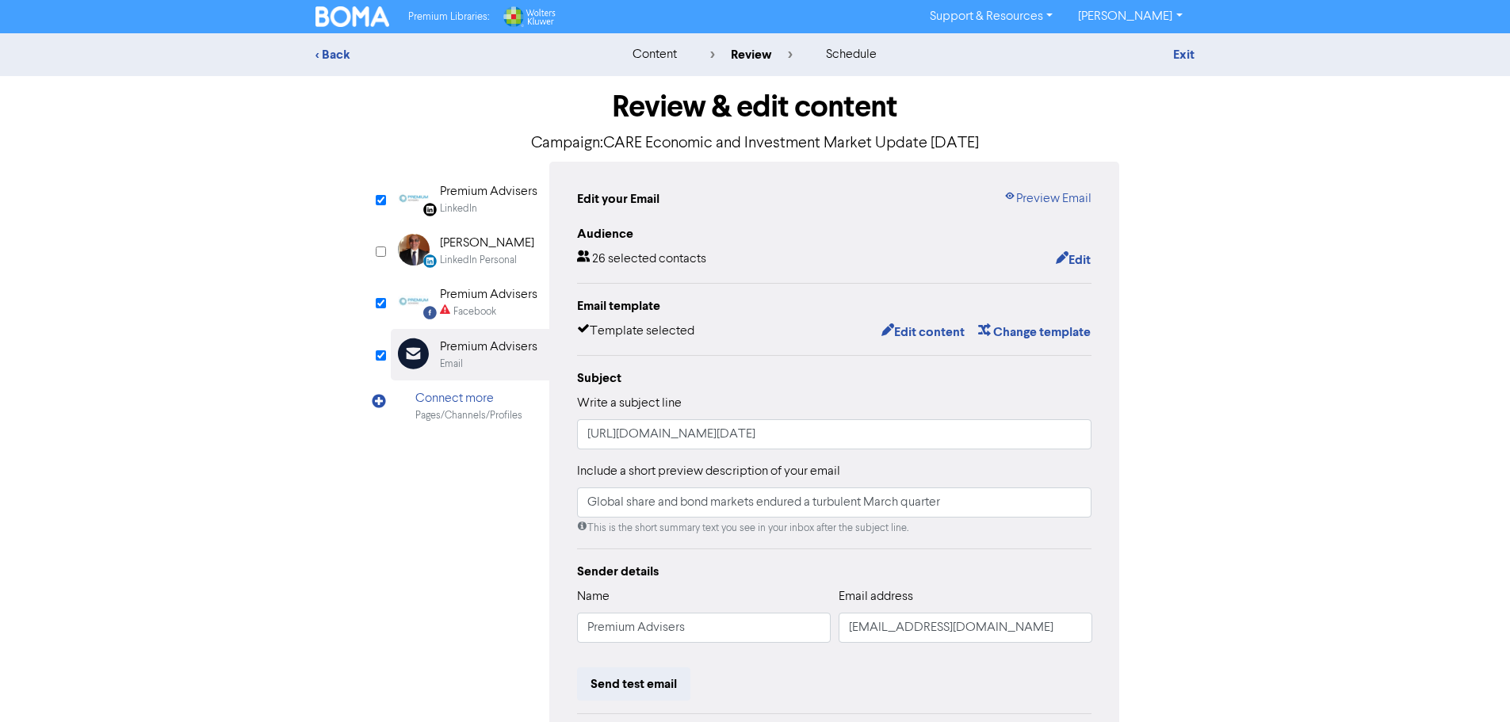
click at [456, 300] on div "Premium Advisers" at bounding box center [488, 294] width 97 height 19
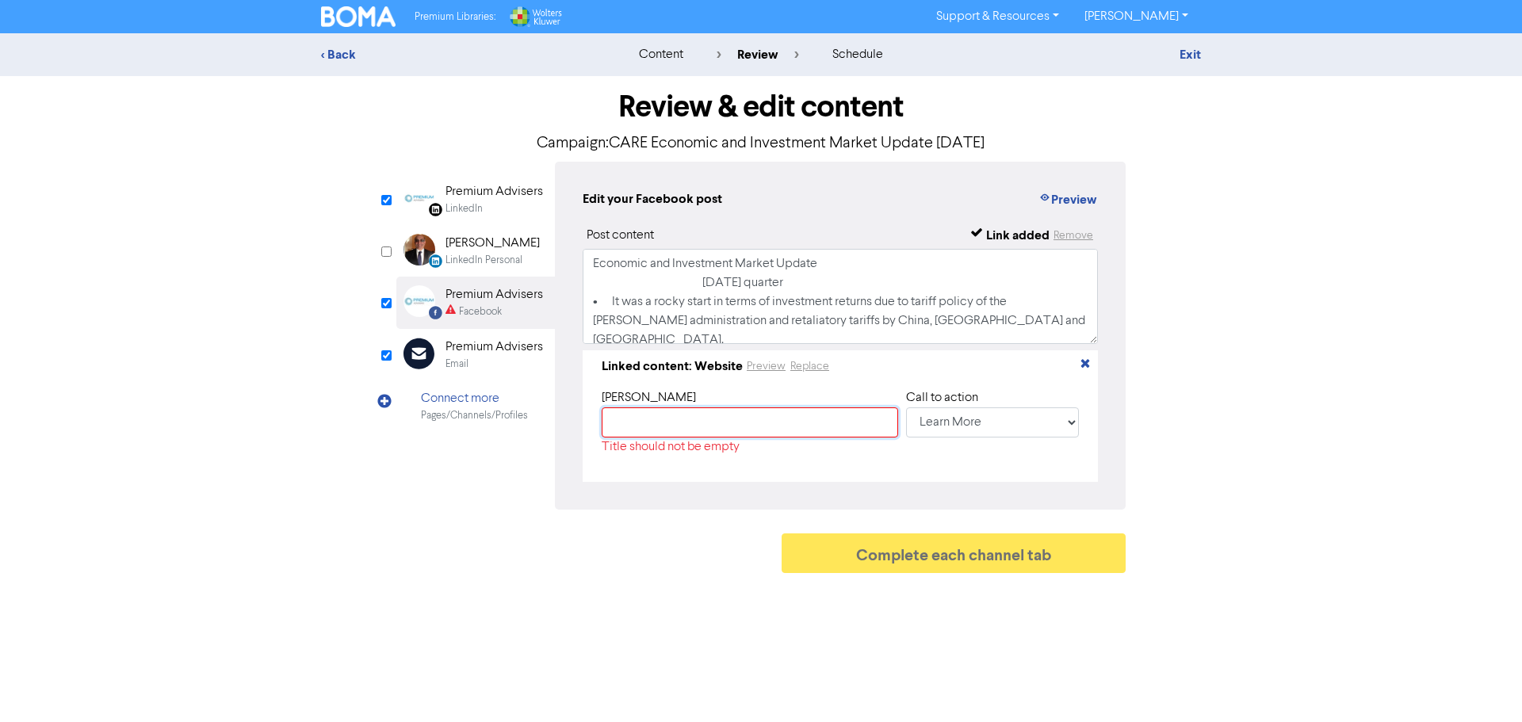
click at [624, 428] on input "text" at bounding box center [750, 422] width 296 height 30
paste input "[URL][DOMAIN_NAME][DATE]"
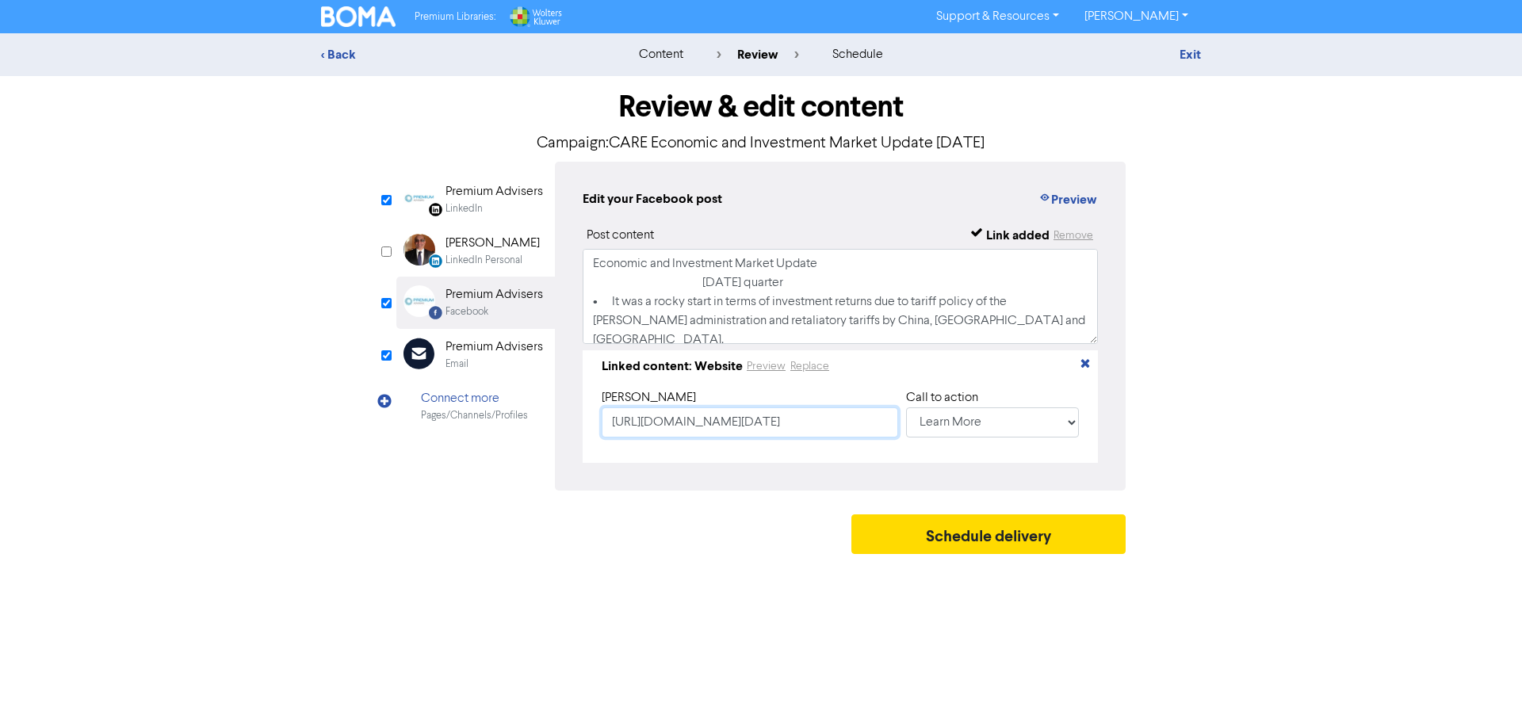
type input "[URL][DOMAIN_NAME][DATE]"
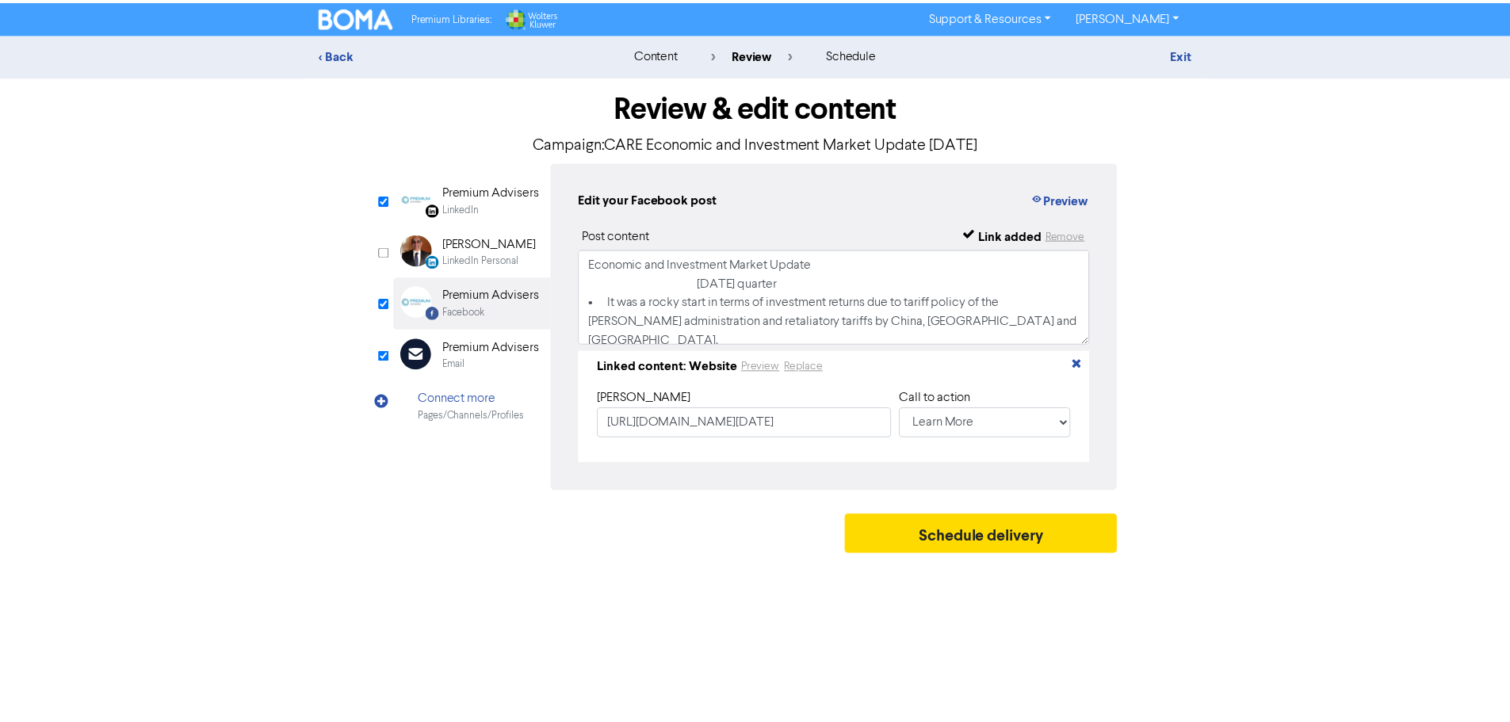
scroll to position [0, 0]
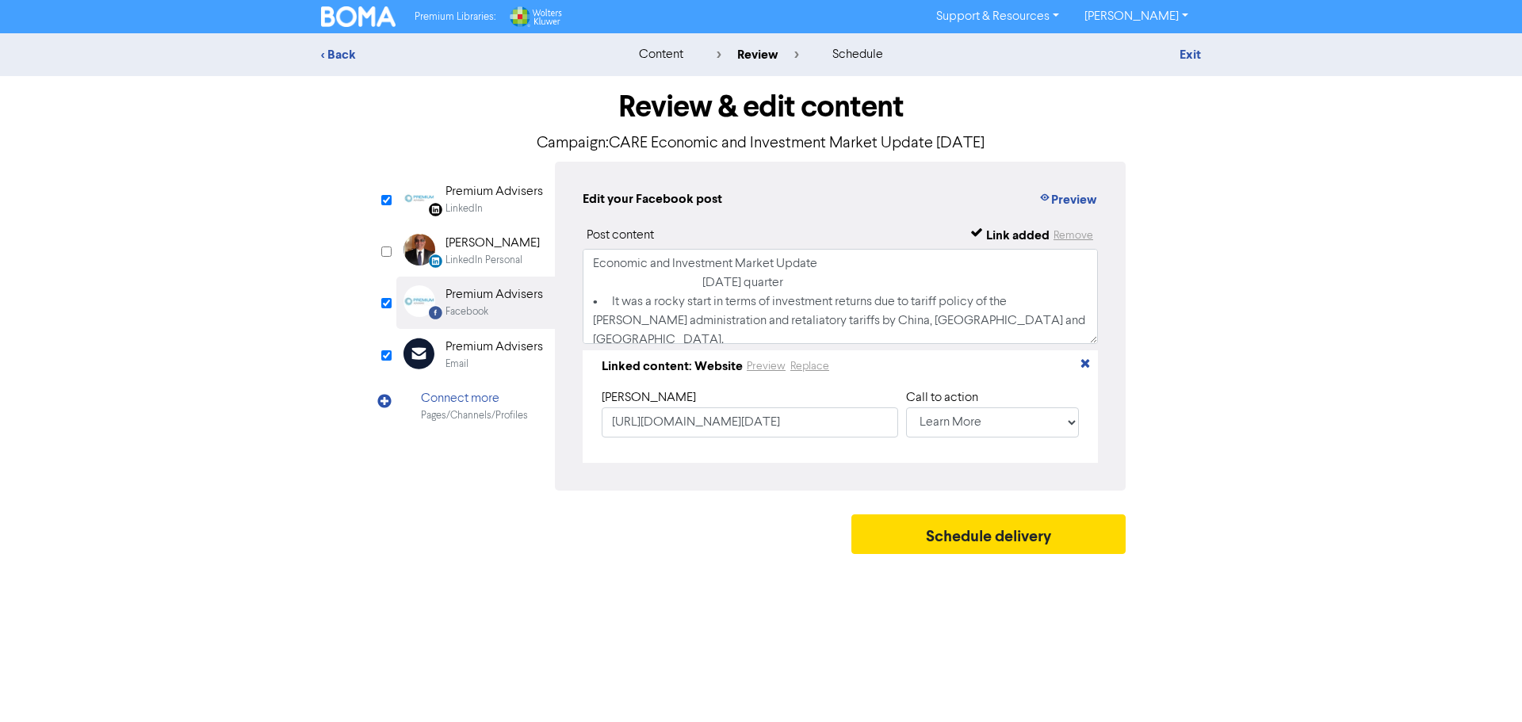
click at [678, 541] on div "Schedule delivery" at bounding box center [760, 538] width 729 height 48
click at [484, 354] on div "Premium Advisers" at bounding box center [493, 347] width 97 height 19
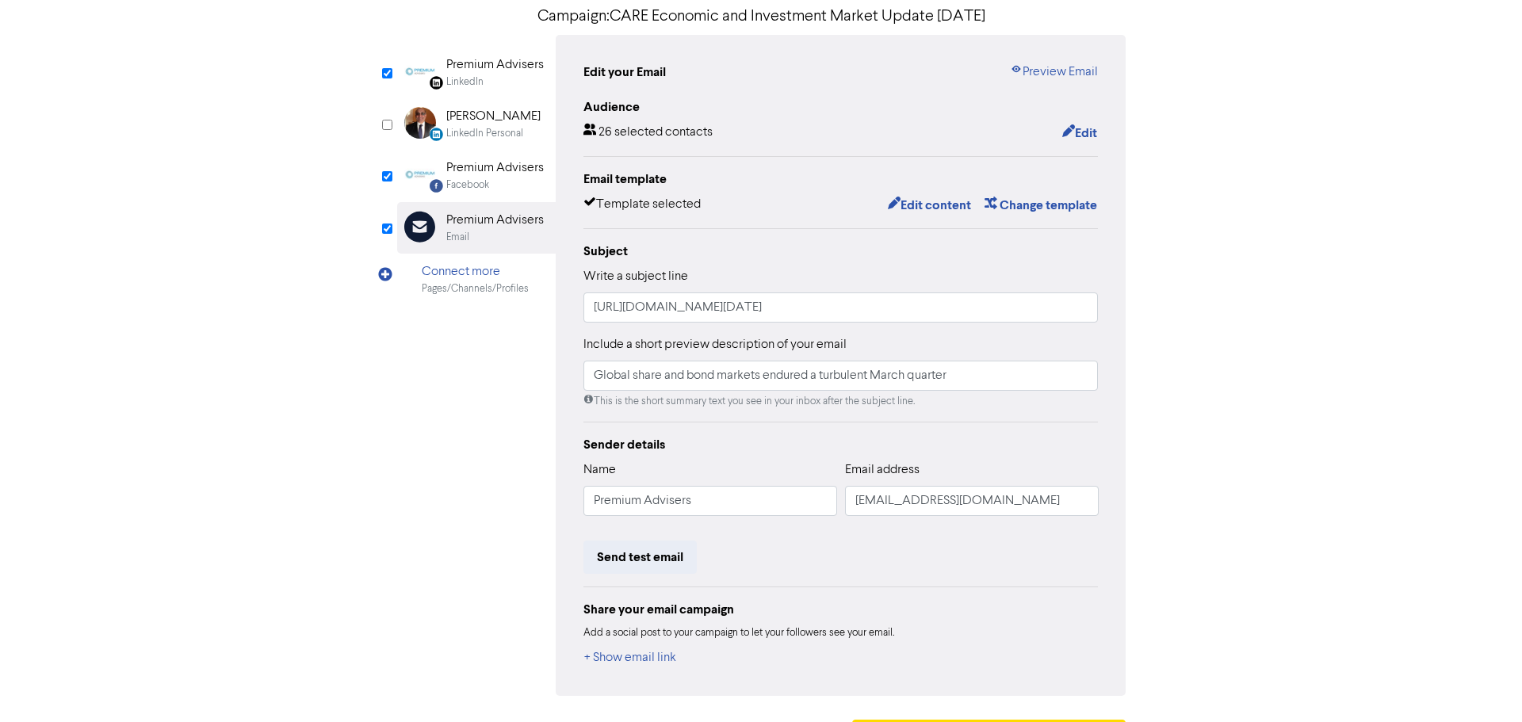
scroll to position [174, 0]
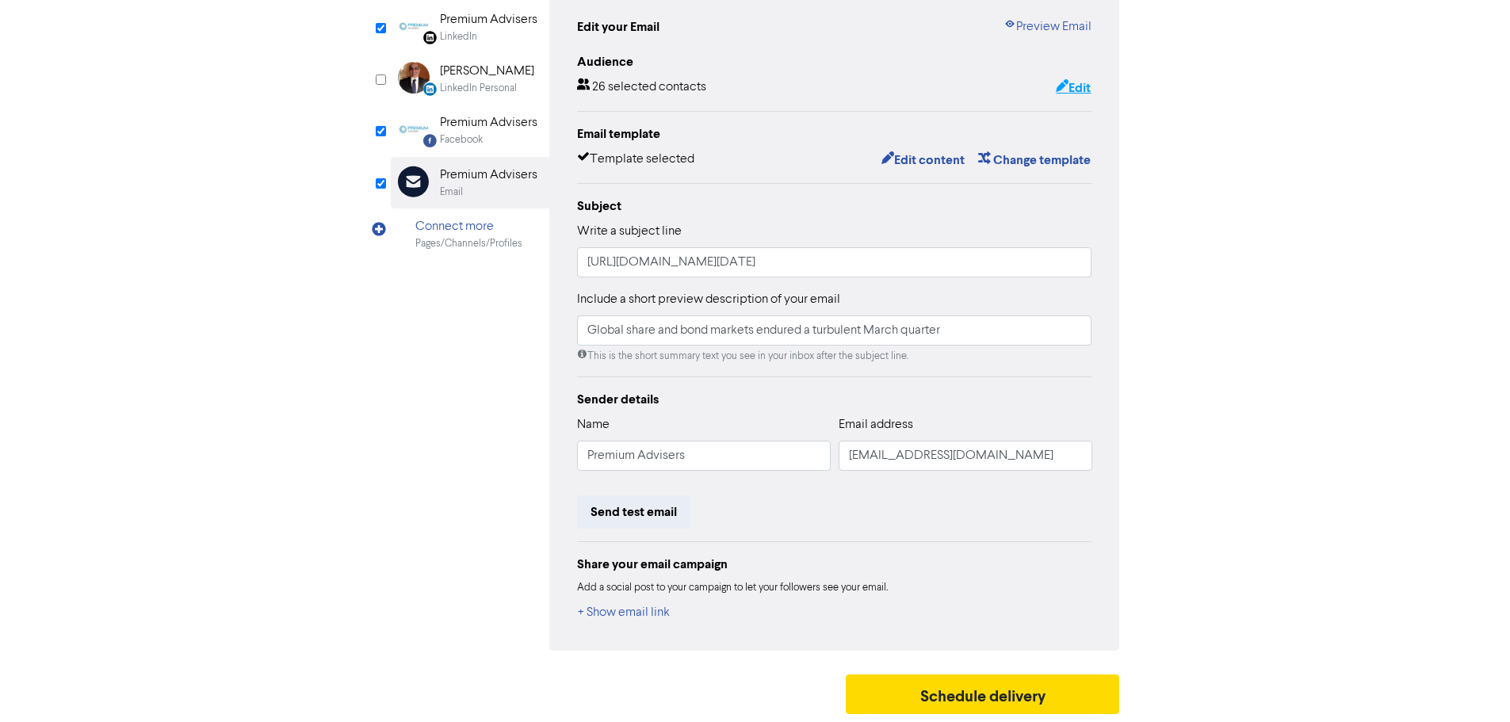
click at [1073, 86] on button "Edit" at bounding box center [1073, 88] width 36 height 21
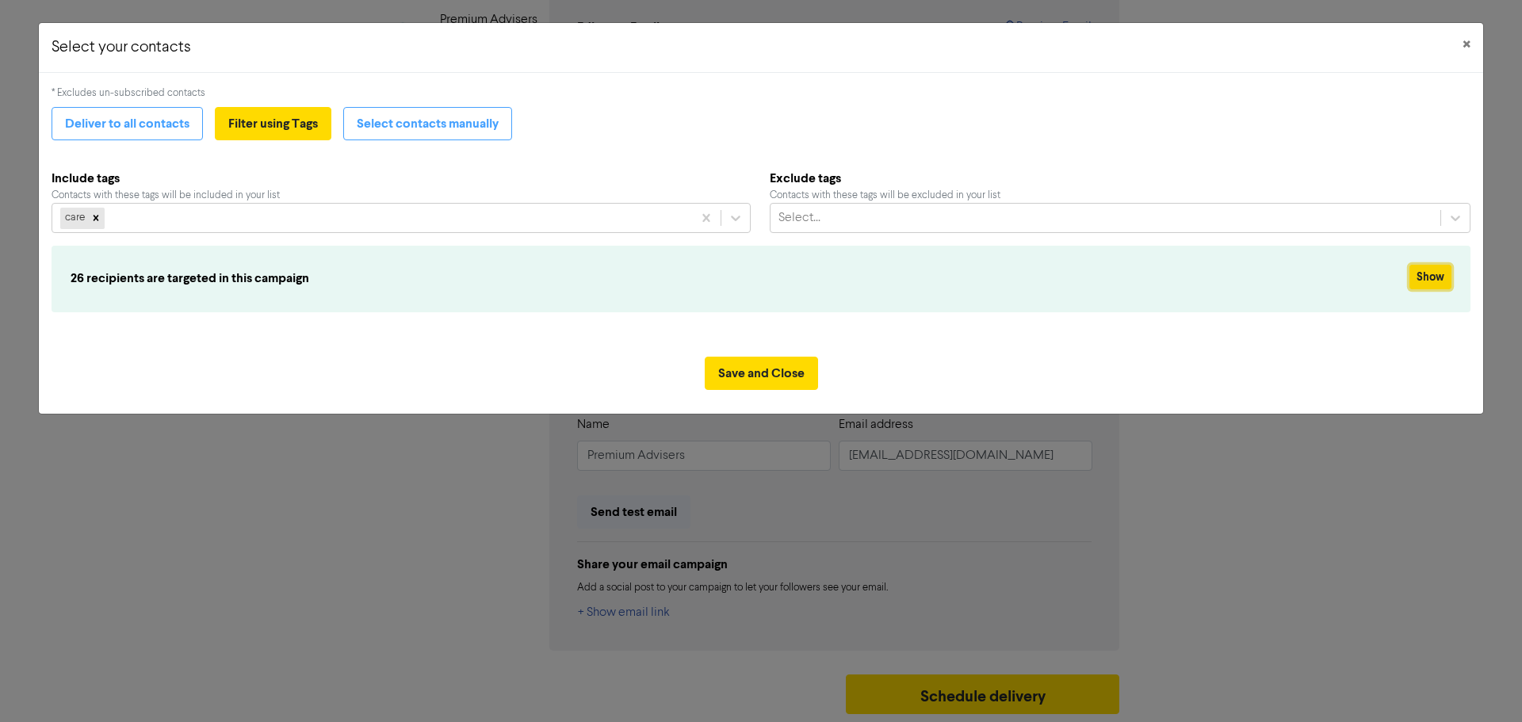
click at [1431, 280] on button "Show" at bounding box center [1430, 277] width 42 height 25
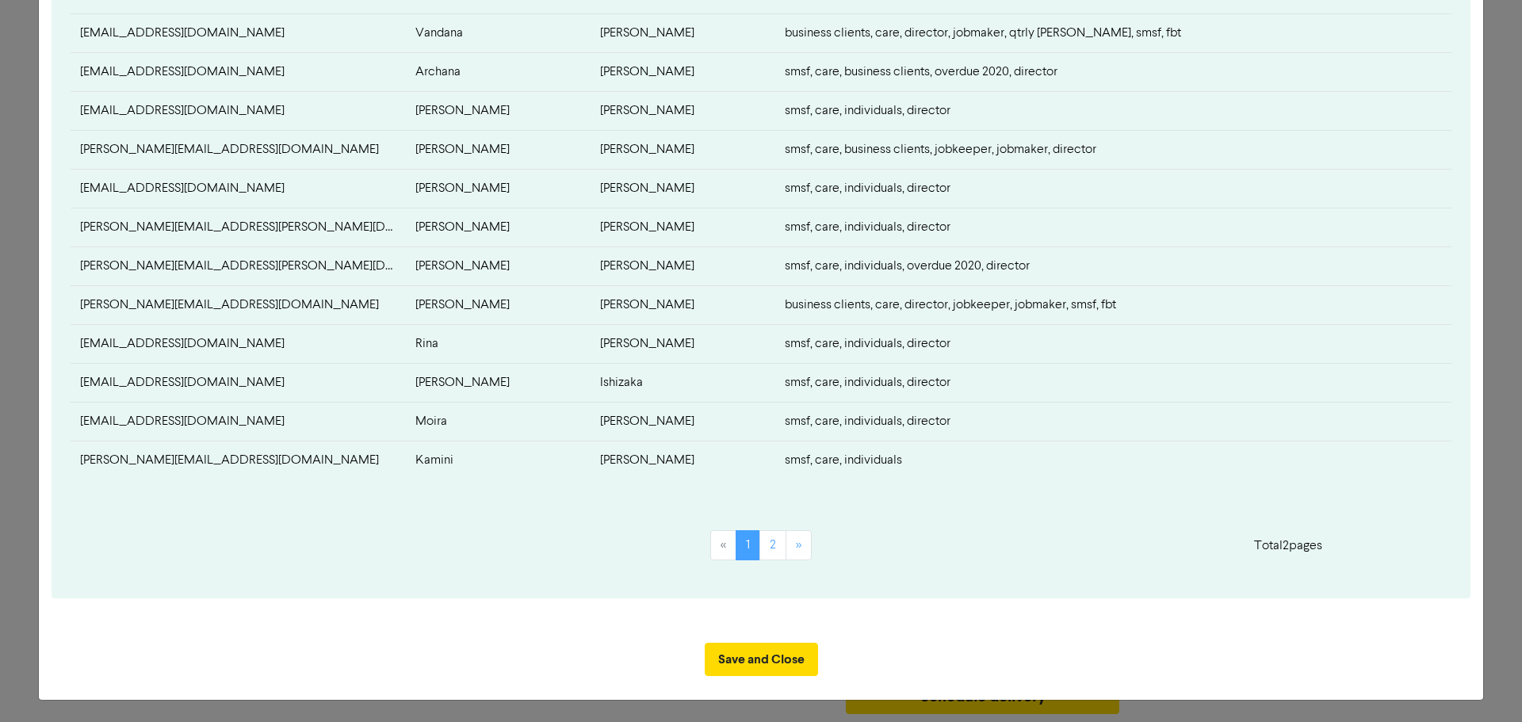
scroll to position [636, 0]
click at [773, 539] on link "2" at bounding box center [772, 544] width 27 height 30
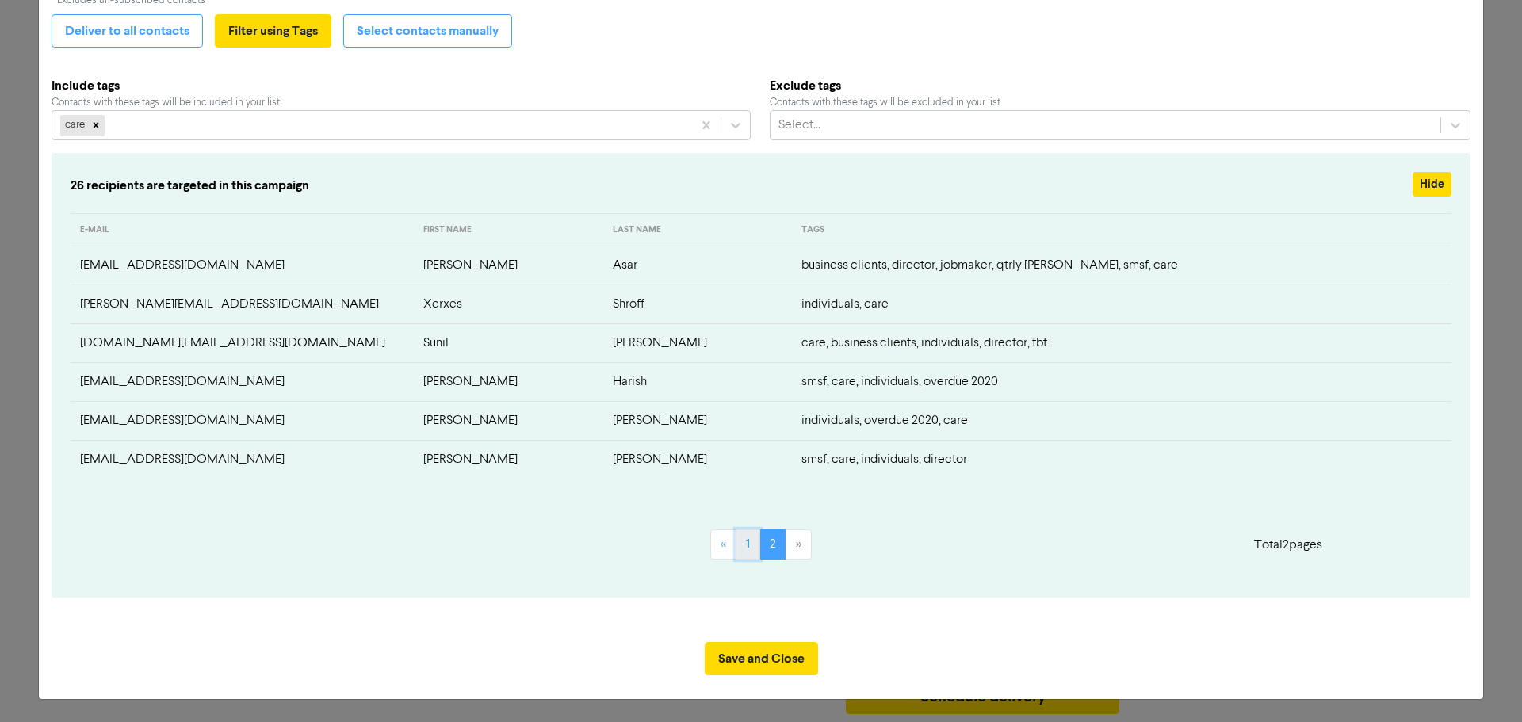
click at [743, 548] on link "1" at bounding box center [747, 544] width 25 height 30
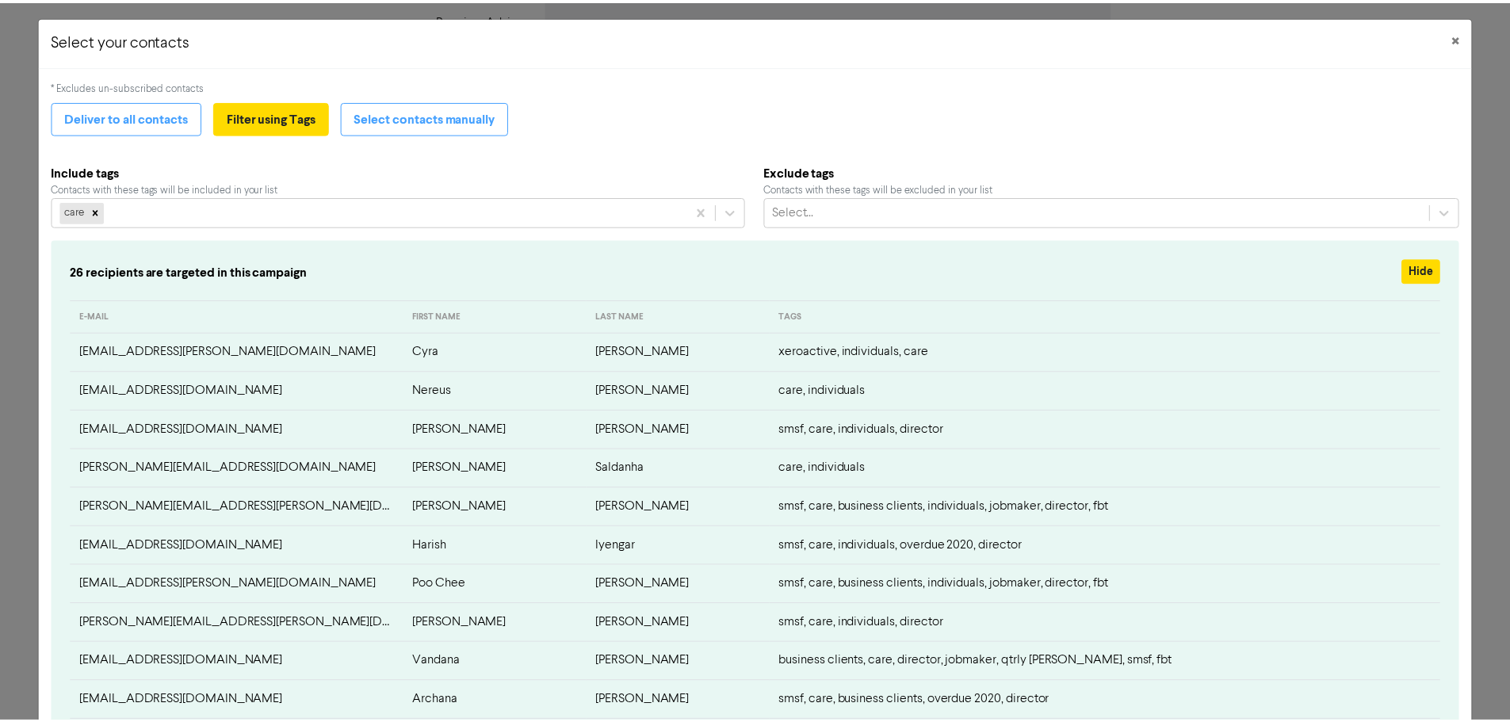
scroll to position [0, 0]
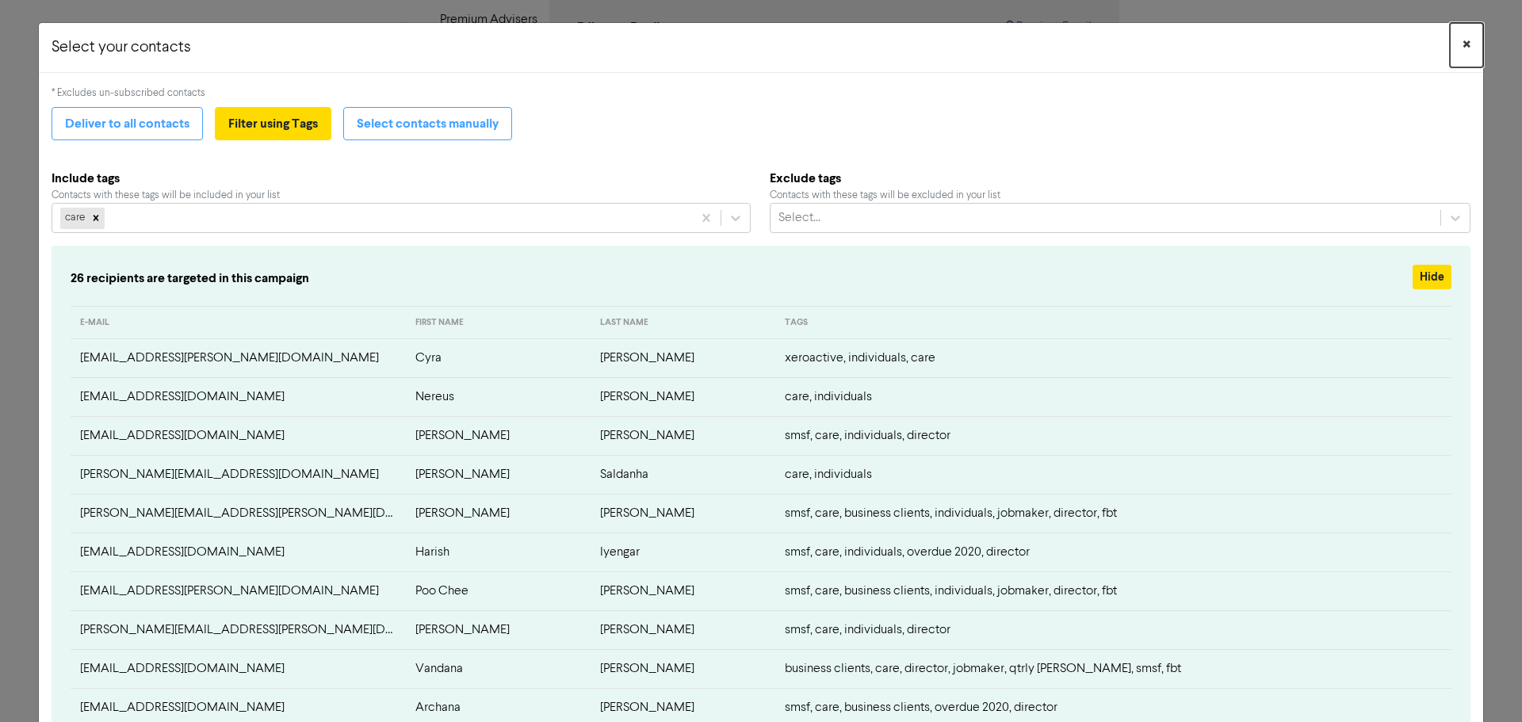
click at [1463, 44] on button "×" at bounding box center [1466, 45] width 33 height 44
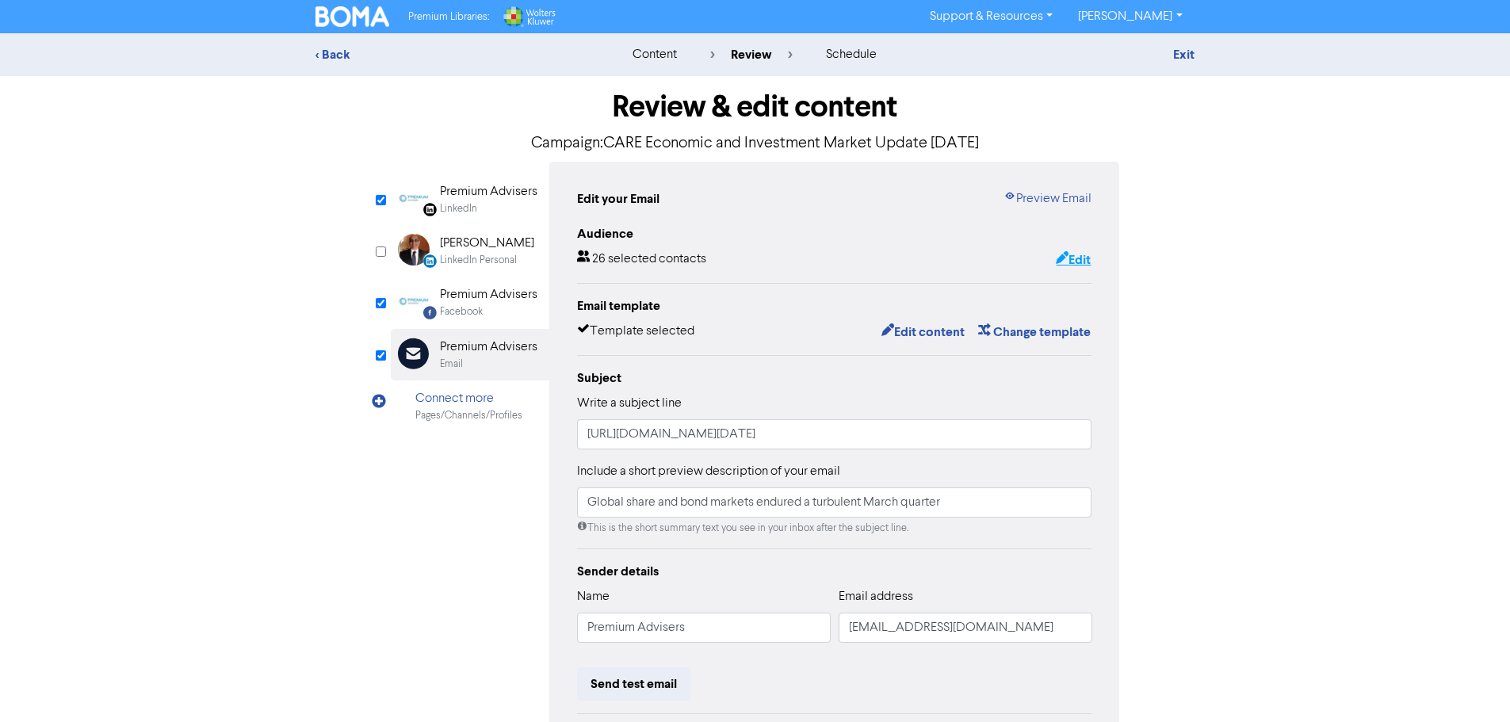
click at [1077, 259] on button "Edit" at bounding box center [1073, 260] width 36 height 21
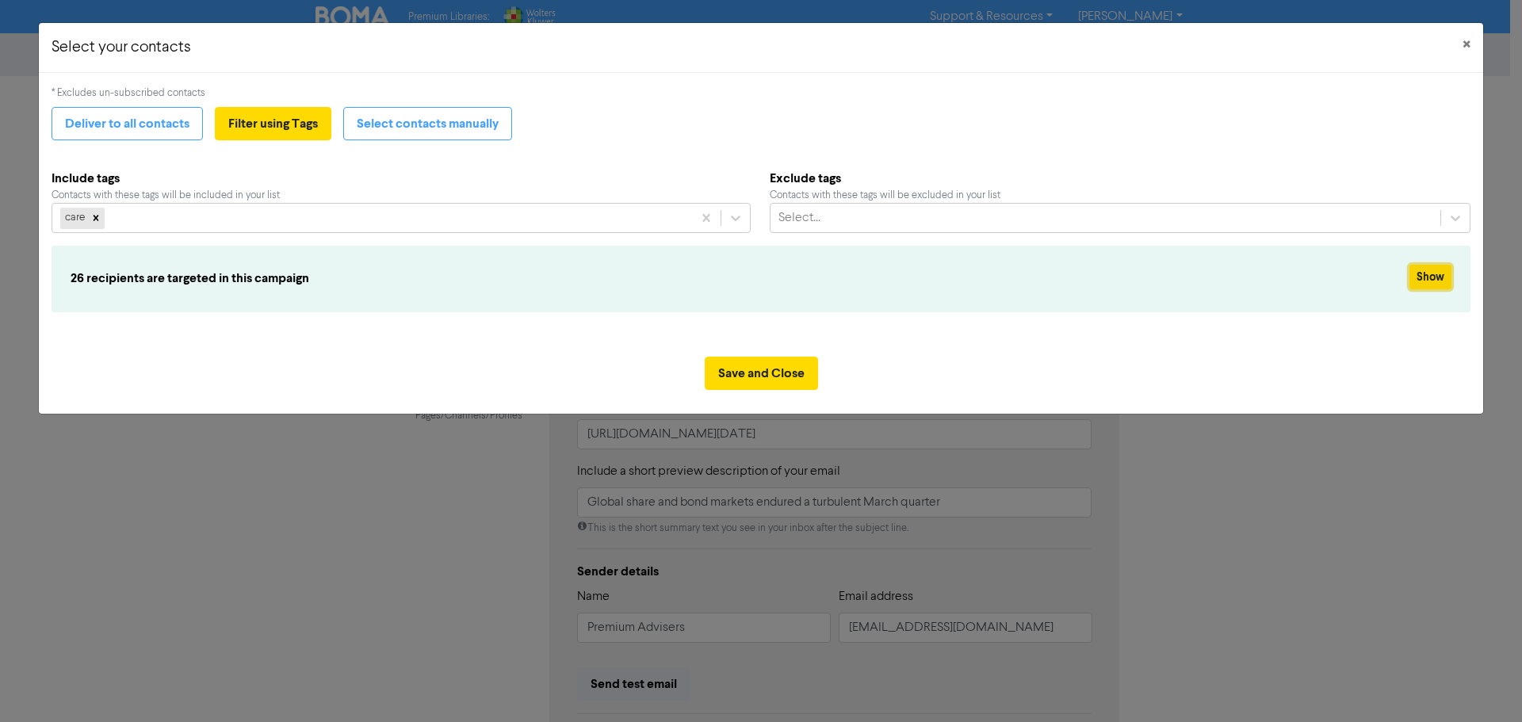
click at [1428, 278] on button "Show" at bounding box center [1430, 277] width 42 height 25
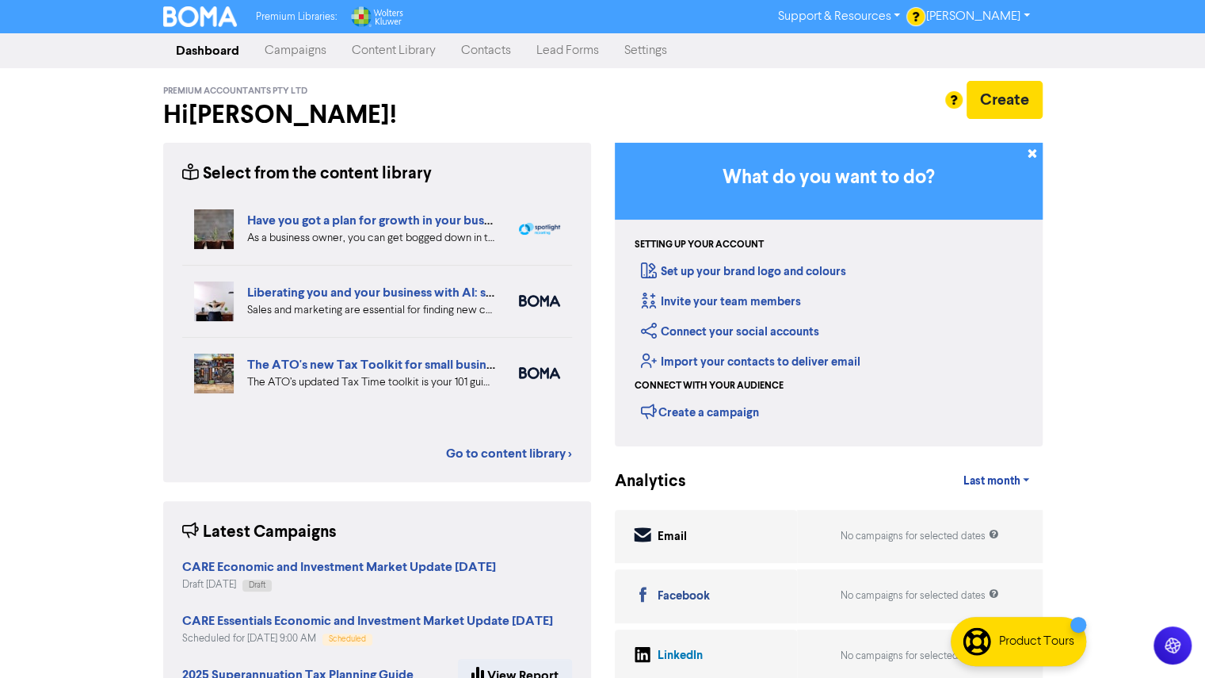
click at [494, 55] on link "Contacts" at bounding box center [486, 51] width 75 height 32
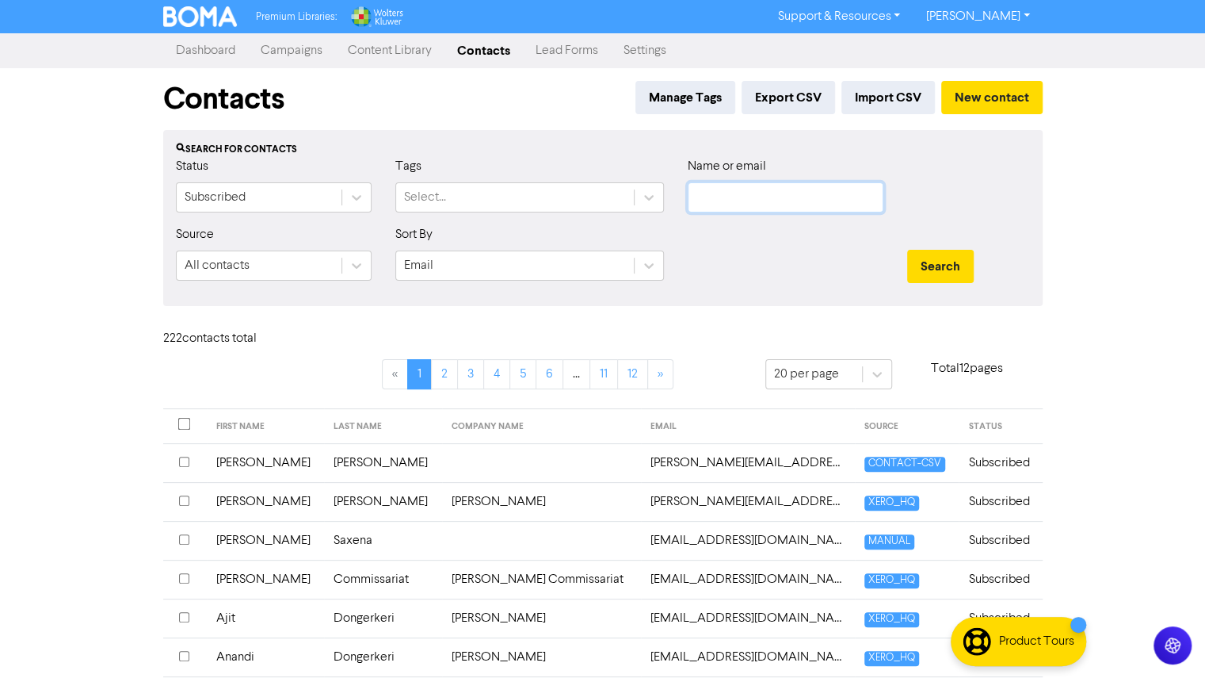
click at [499, 174] on input "text" at bounding box center [786, 197] width 196 height 30
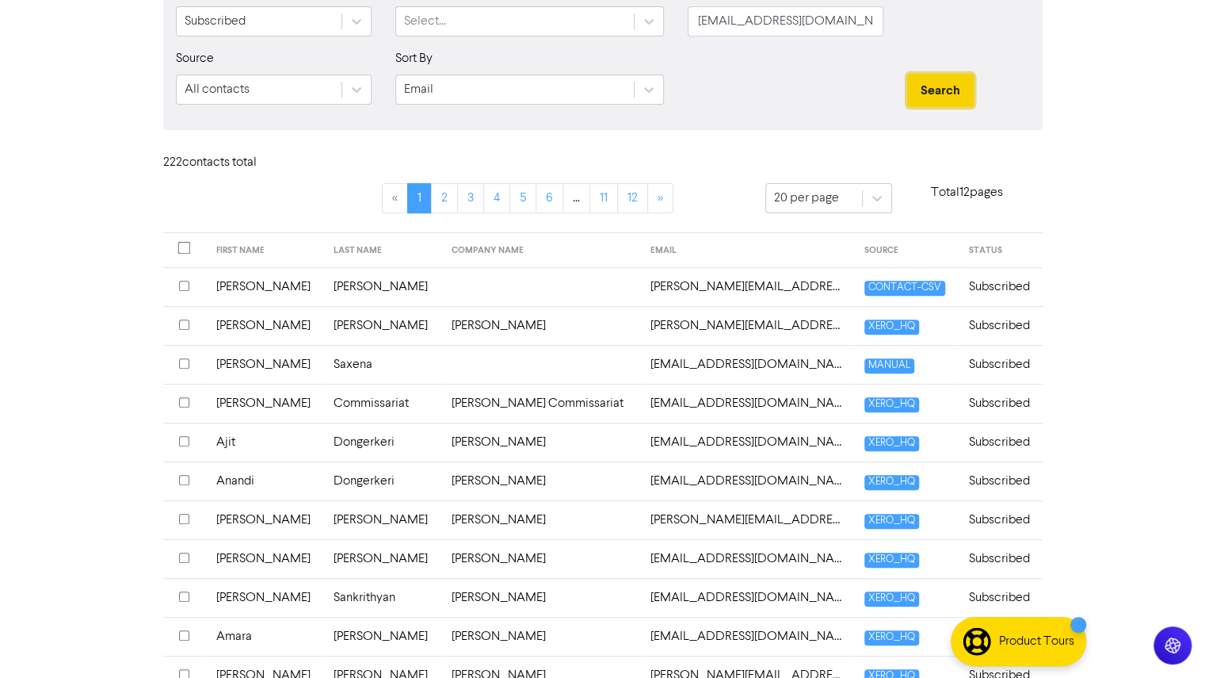
click at [499, 97] on button "Search" at bounding box center [940, 90] width 67 height 33
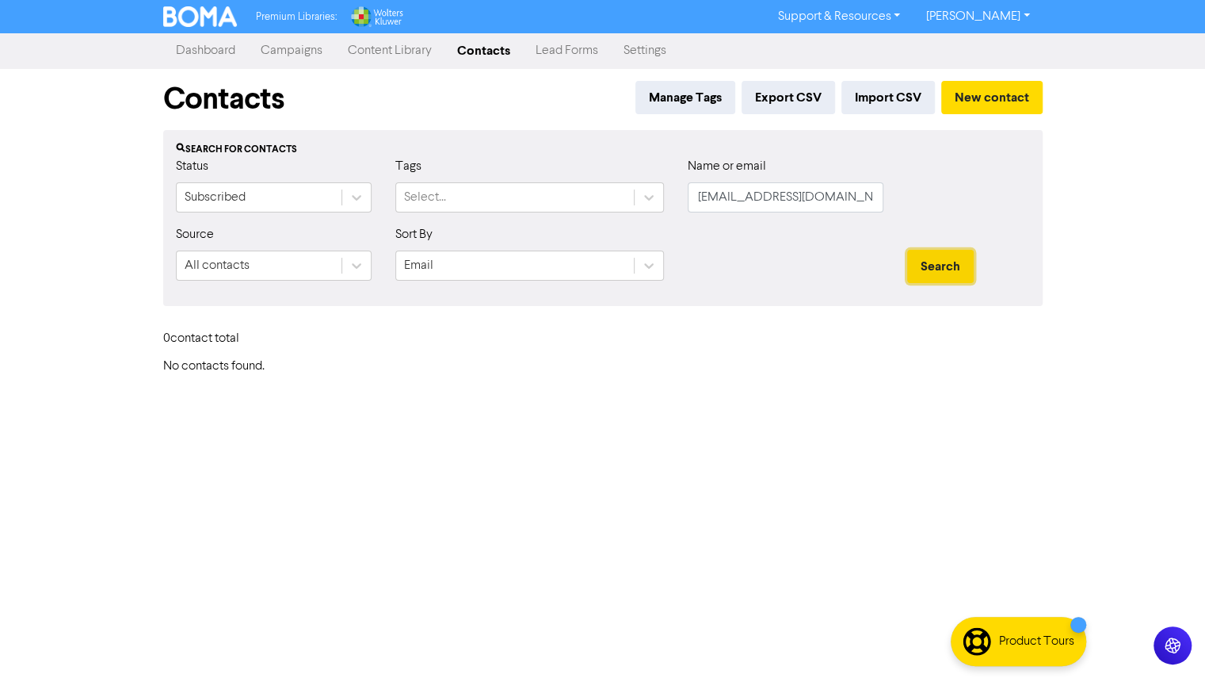
scroll to position [0, 0]
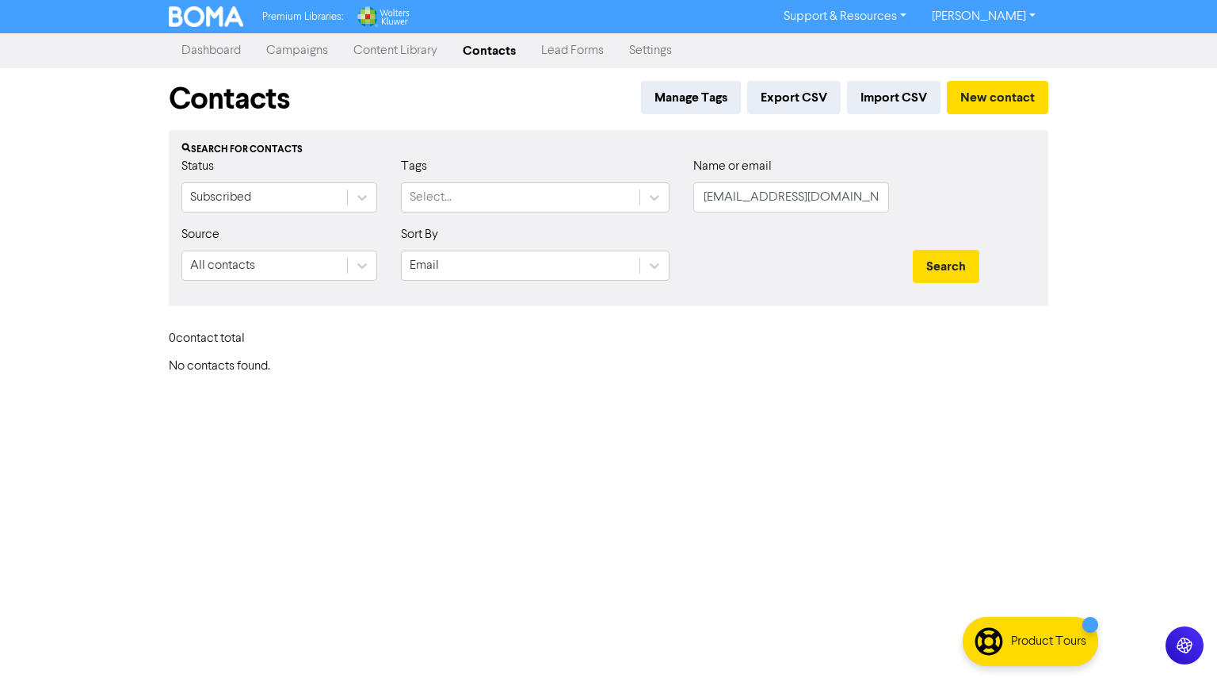
click at [323, 174] on h6 "No contacts found." at bounding box center [609, 366] width 880 height 15
drag, startPoint x: 323, startPoint y: 367, endPoint x: 124, endPoint y: 361, distance: 199.0
click at [124, 174] on div "Premium Libraries: Support & Resources Video Tutorials FAQ & Guides Marketing E…" at bounding box center [608, 339] width 1217 height 678
click at [193, 174] on h6 "No contacts found." at bounding box center [609, 366] width 880 height 15
drag, startPoint x: 305, startPoint y: 368, endPoint x: 71, endPoint y: 346, distance: 235.6
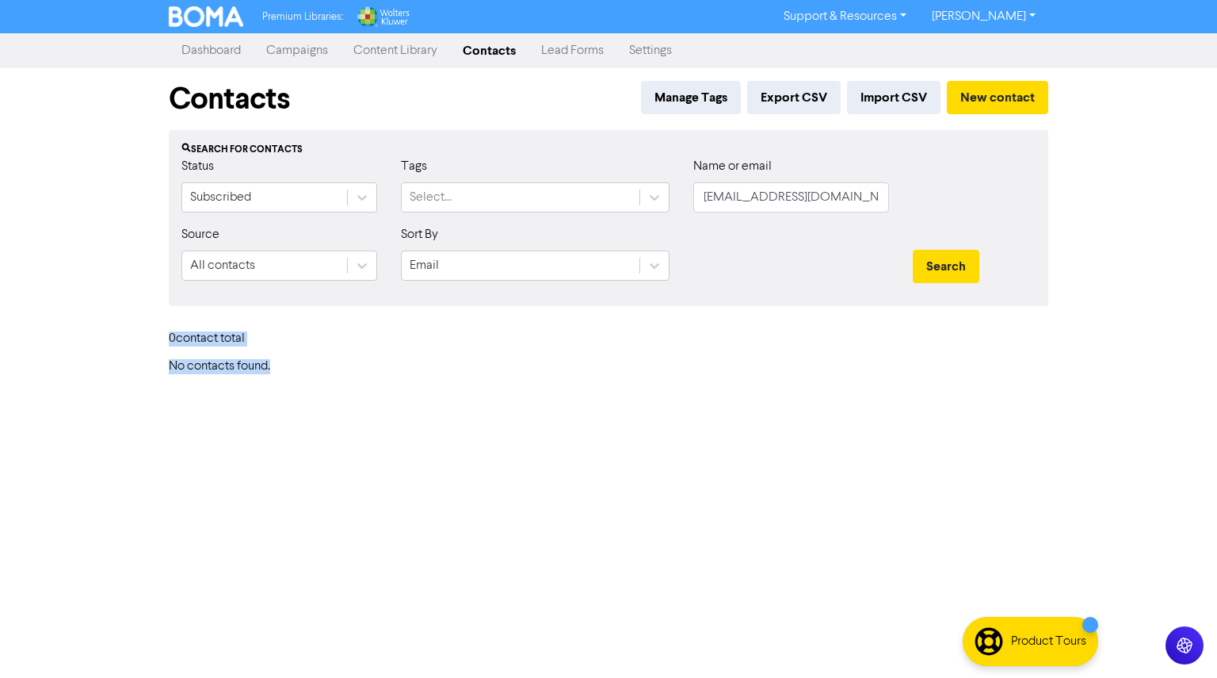
click at [71, 174] on div "Premium Libraries: Support & Resources Video Tutorials FAQ & Guides Marketing E…" at bounding box center [608, 339] width 1217 height 678
click at [274, 174] on h6 "No contacts found." at bounding box center [609, 366] width 880 height 15
drag, startPoint x: 274, startPoint y: 364, endPoint x: 128, endPoint y: 357, distance: 146.0
click at [128, 174] on div "Premium Libraries: Support & Resources Video Tutorials FAQ & Guides Marketing E…" at bounding box center [608, 339] width 1217 height 678
click at [339, 174] on h6 "No contacts found." at bounding box center [609, 366] width 880 height 15
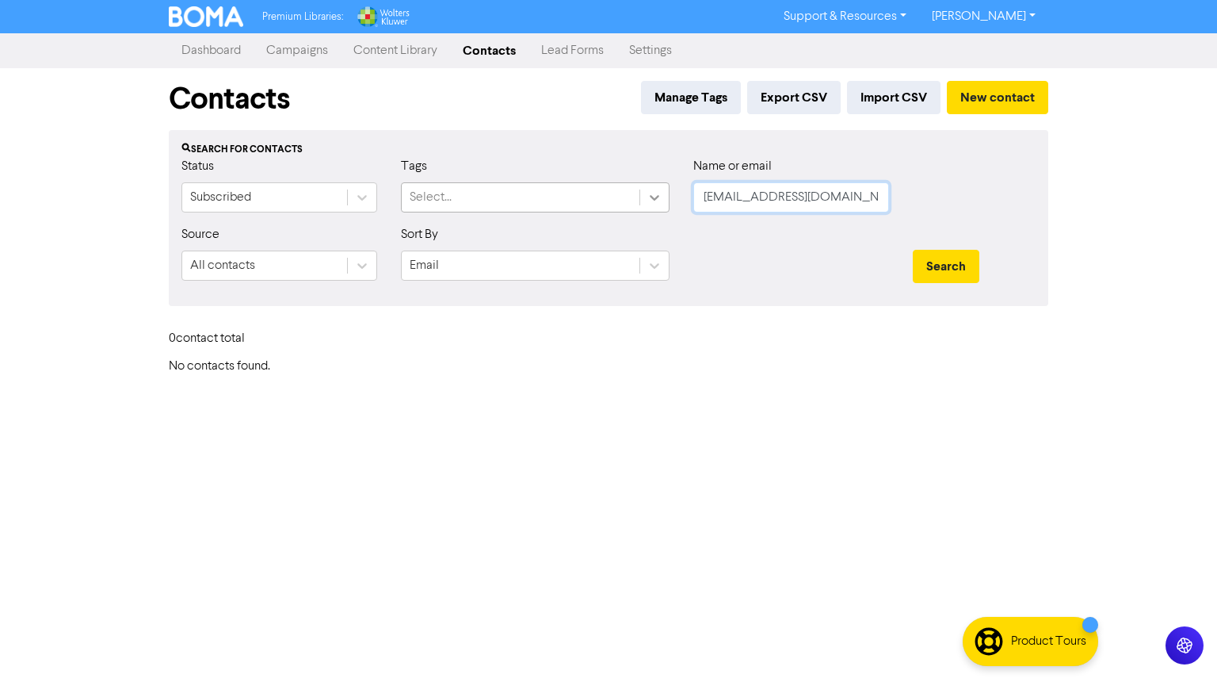
drag, startPoint x: 863, startPoint y: 202, endPoint x: 661, endPoint y: 194, distance: 202.3
click at [499, 174] on div "Status Subscribed Tags Select... Name or email carmel_isaacs@hotmail.com" at bounding box center [609, 191] width 878 height 68
click at [361, 174] on div "Contacts Manage Tags Export CSV Import CSV New contact Search for contacts Stat…" at bounding box center [608, 221] width 903 height 306
click at [499, 174] on input "Carme" at bounding box center [791, 197] width 196 height 30
type input "Carmel Isaacs"
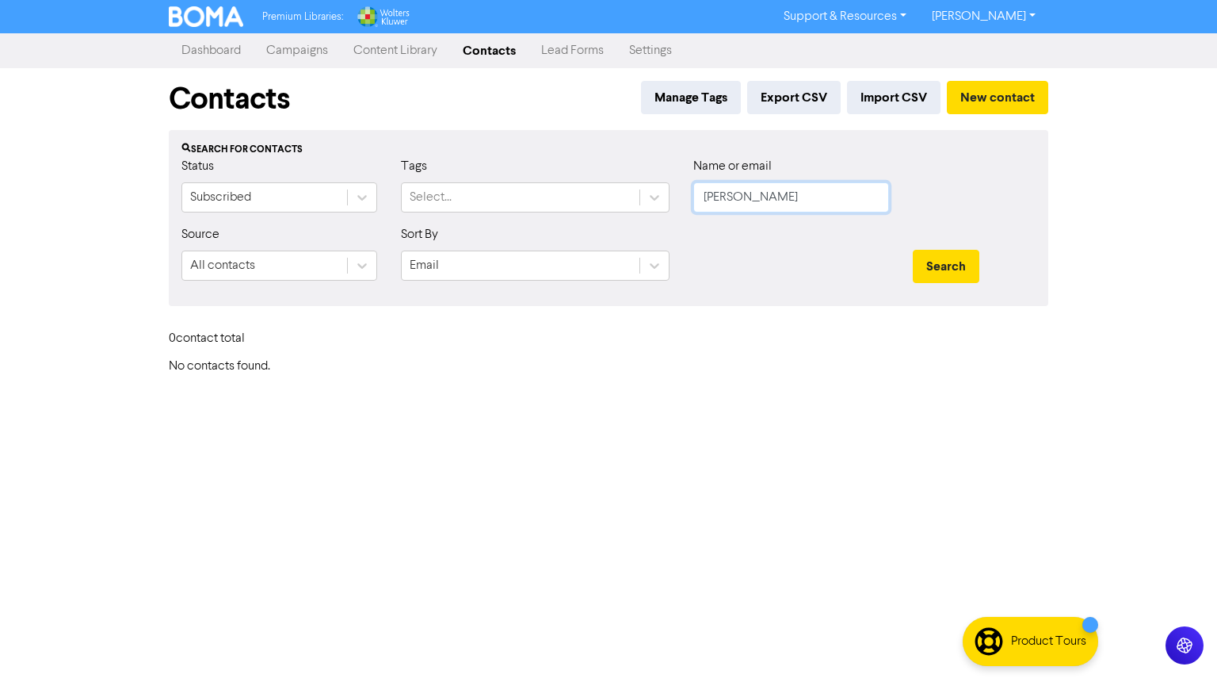
click at [499, 174] on button "Search" at bounding box center [946, 266] width 67 height 33
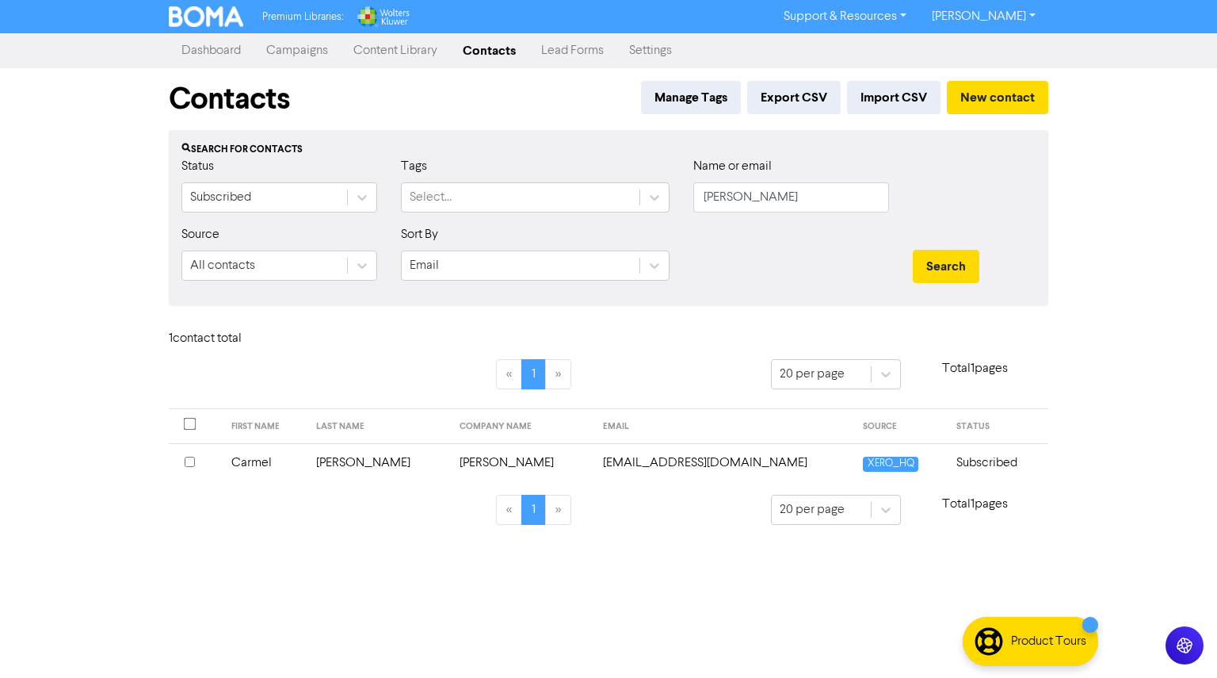
click at [276, 174] on td "Carmel" at bounding box center [264, 462] width 85 height 39
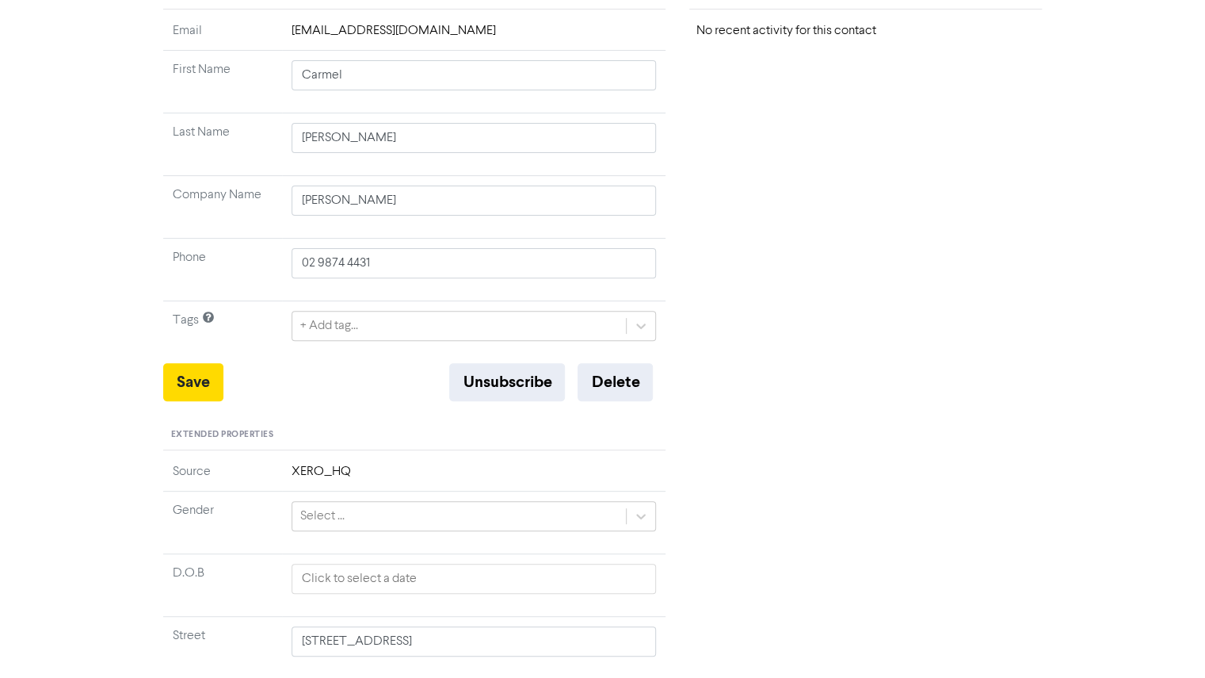
scroll to position [203, 0]
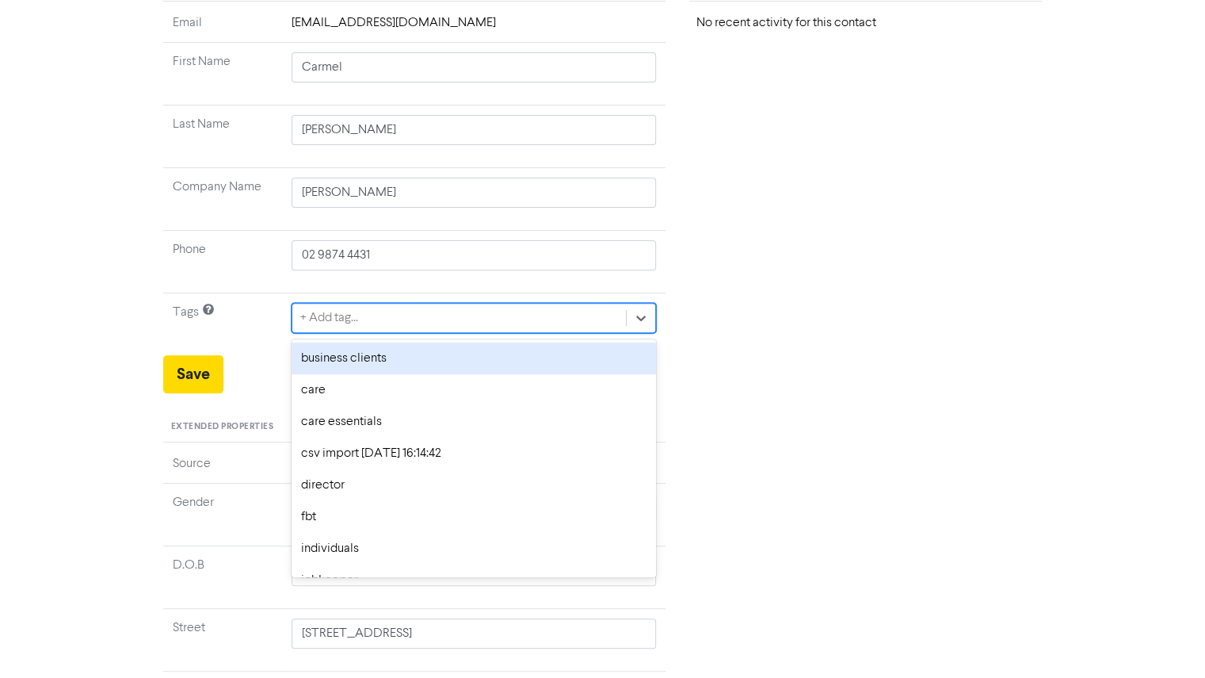
click at [351, 174] on div "+ Add tag..." at bounding box center [329, 317] width 58 height 19
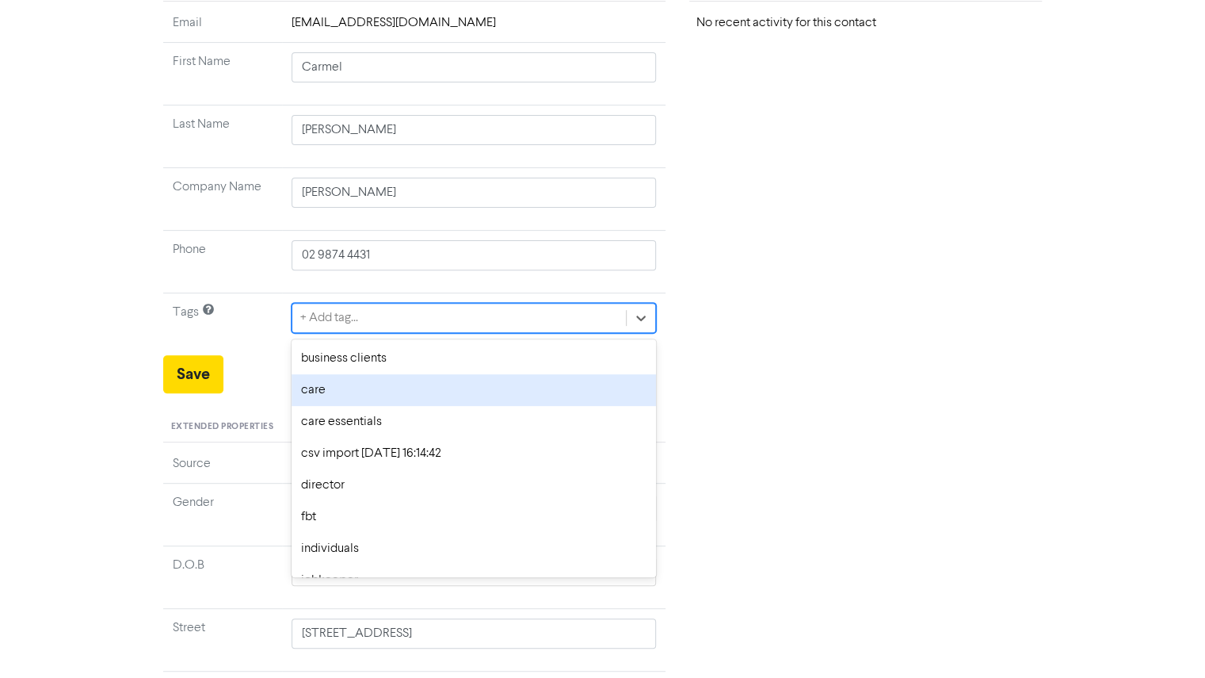
click at [336, 174] on div "care" at bounding box center [474, 390] width 365 height 32
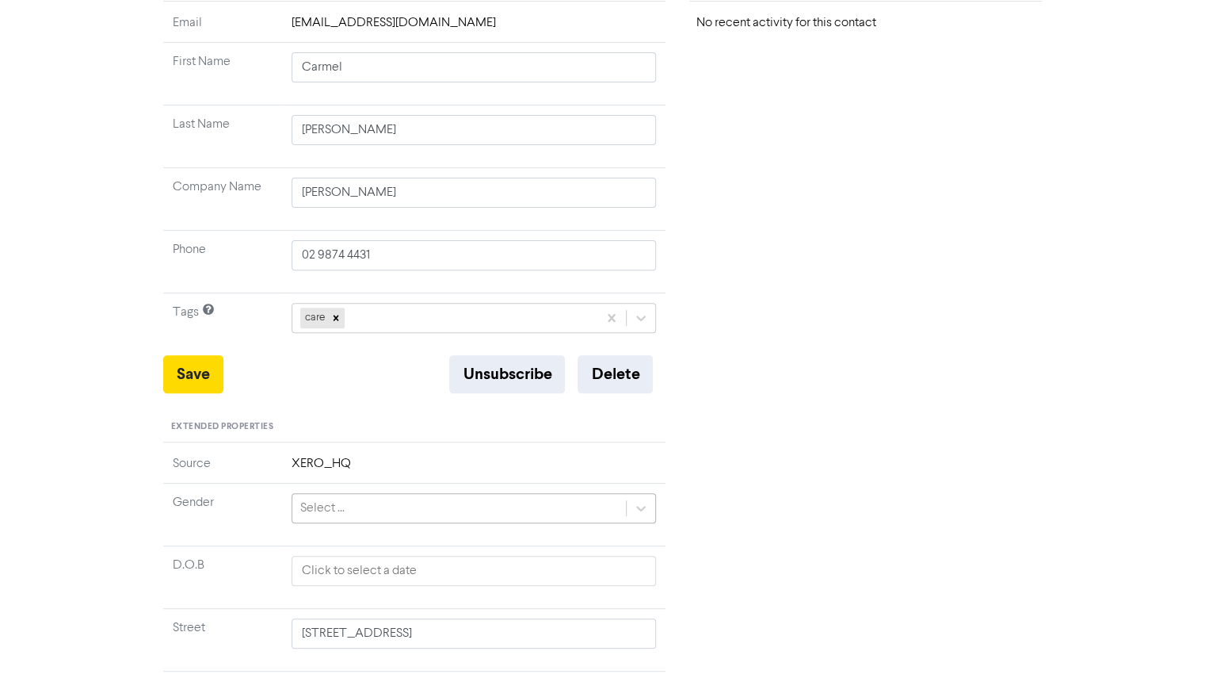
click at [499, 174] on div "Select ..." at bounding box center [459, 508] width 334 height 29
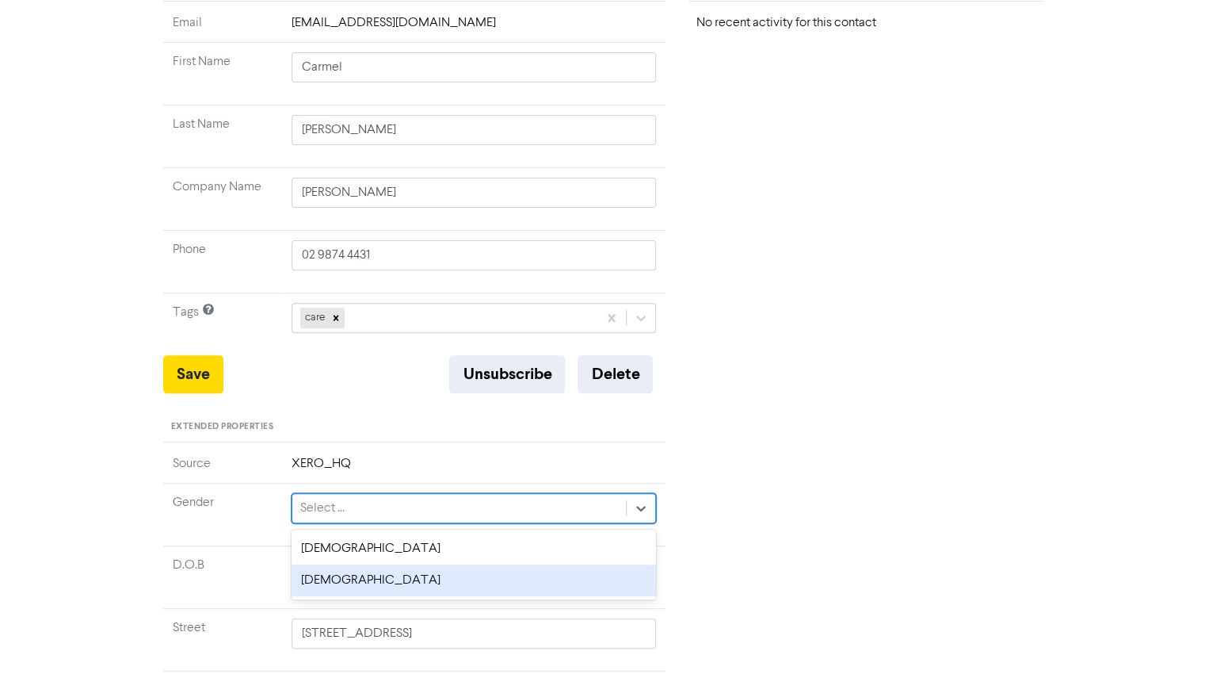
click at [342, 174] on div "Female" at bounding box center [474, 580] width 365 height 32
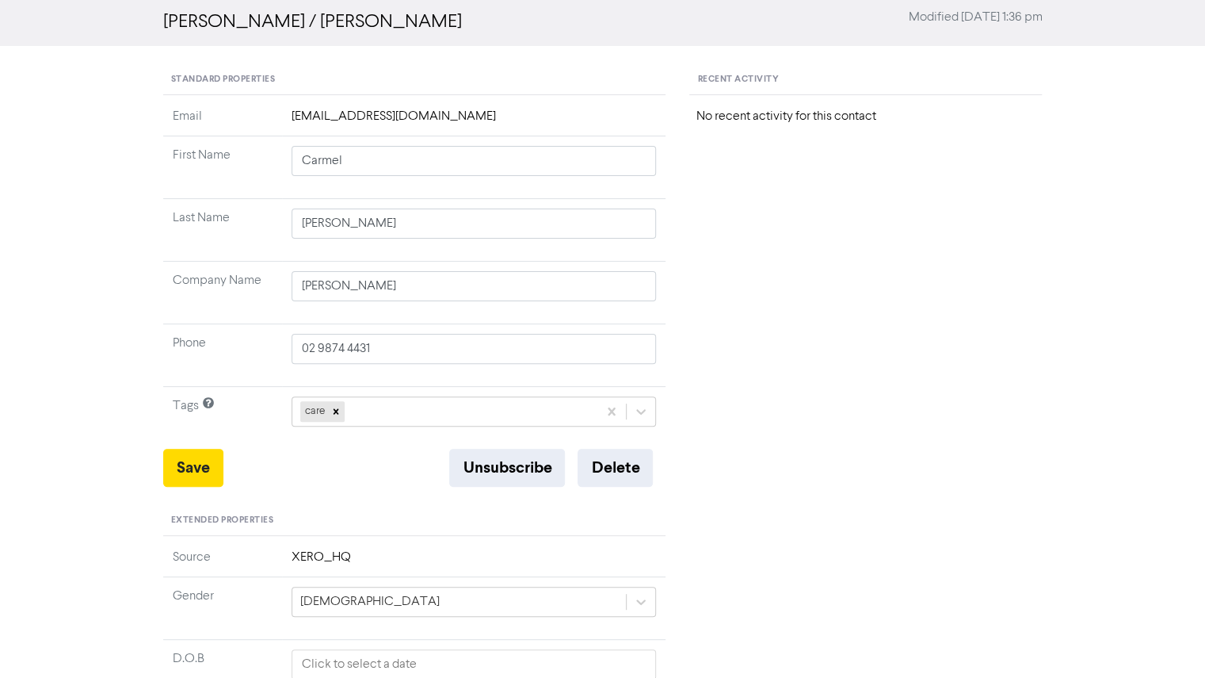
scroll to position [0, 0]
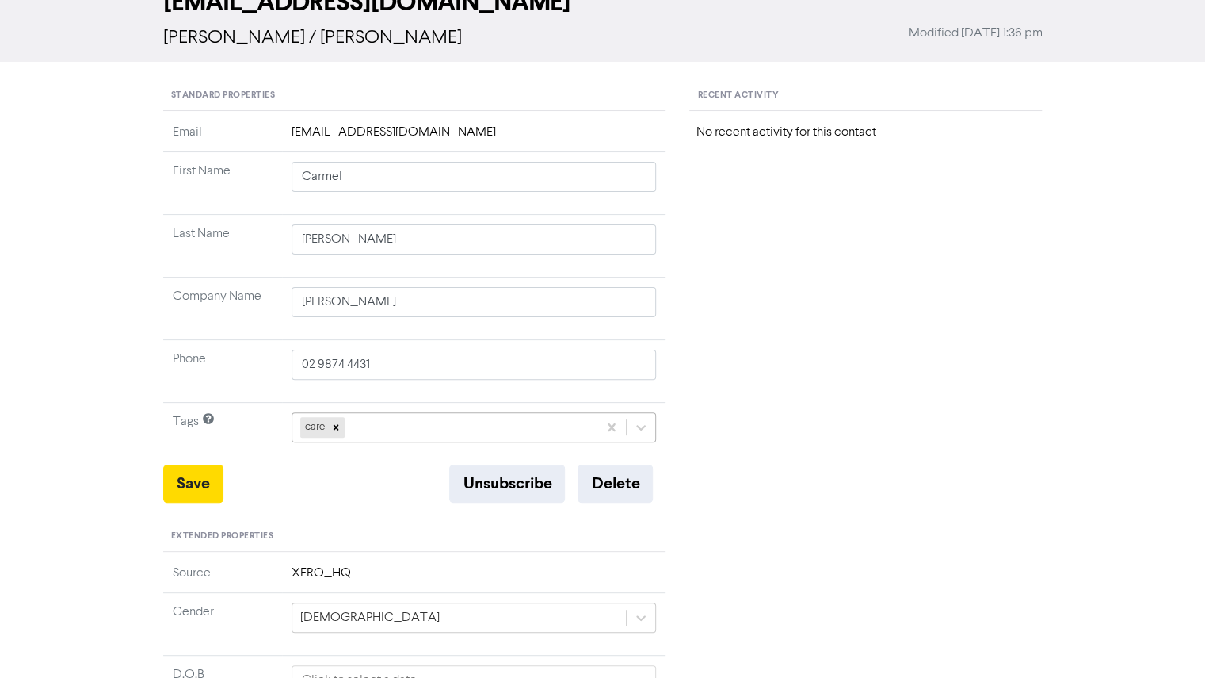
click at [387, 174] on div "care" at bounding box center [474, 427] width 365 height 30
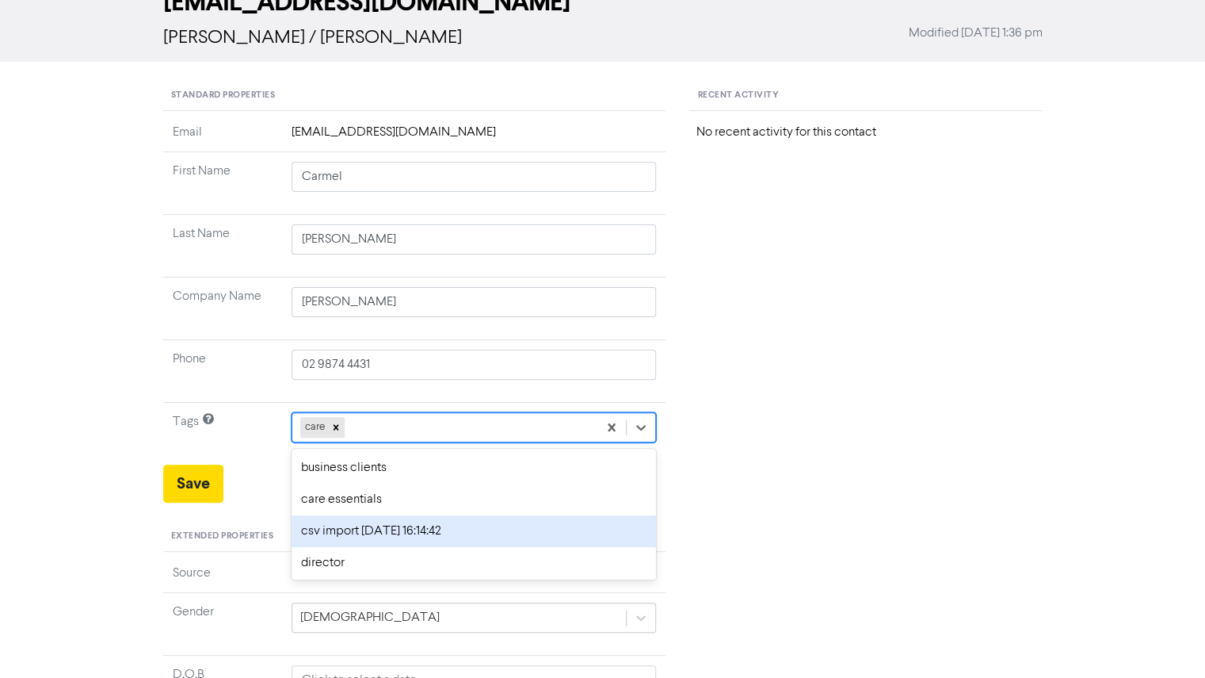
scroll to position [107, 0]
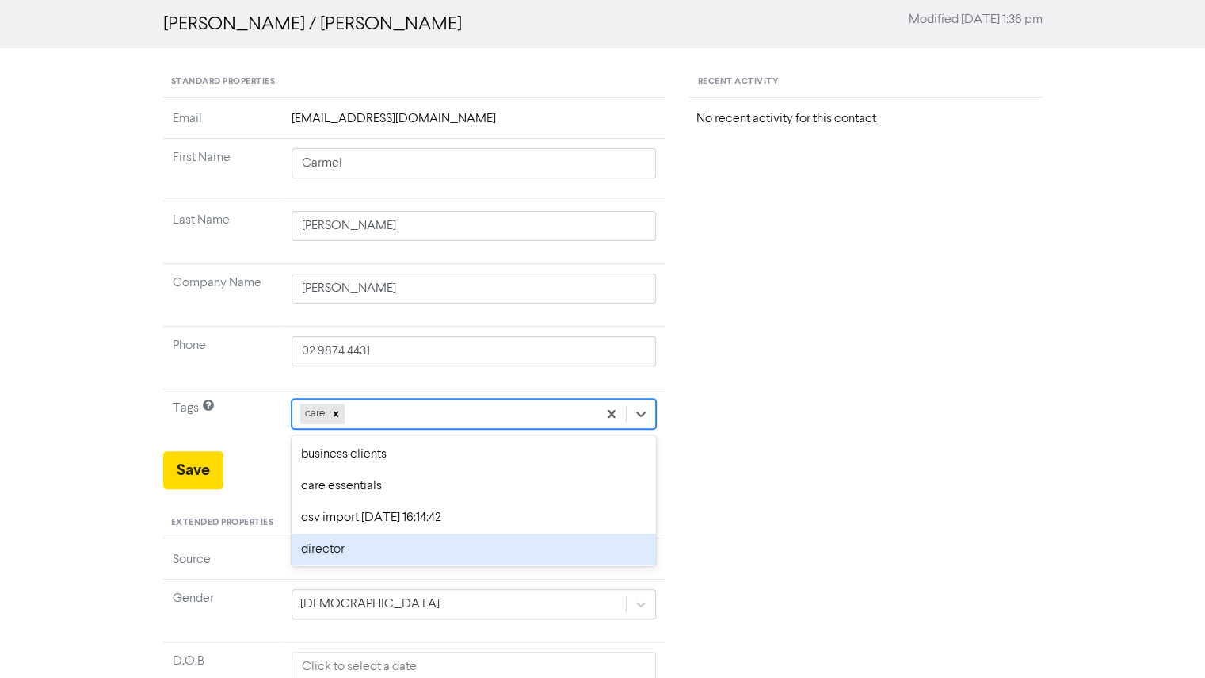
click at [413, 174] on div "director" at bounding box center [474, 549] width 365 height 32
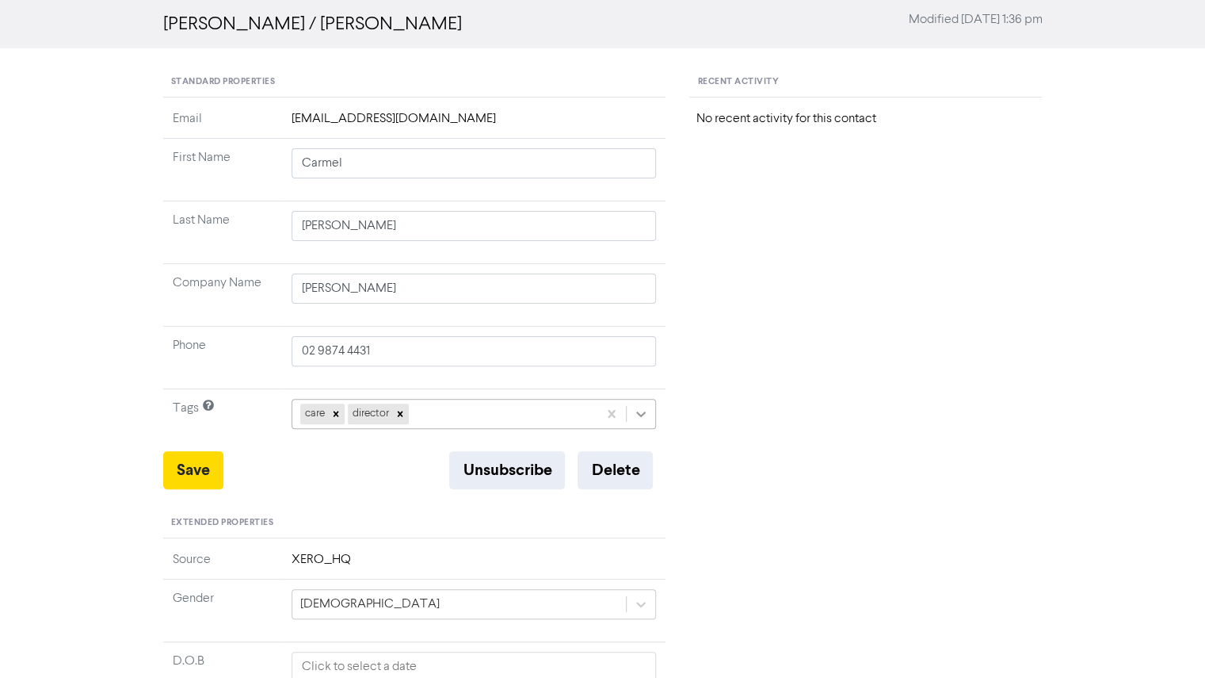
click at [499, 174] on icon at bounding box center [641, 414] width 16 height 16
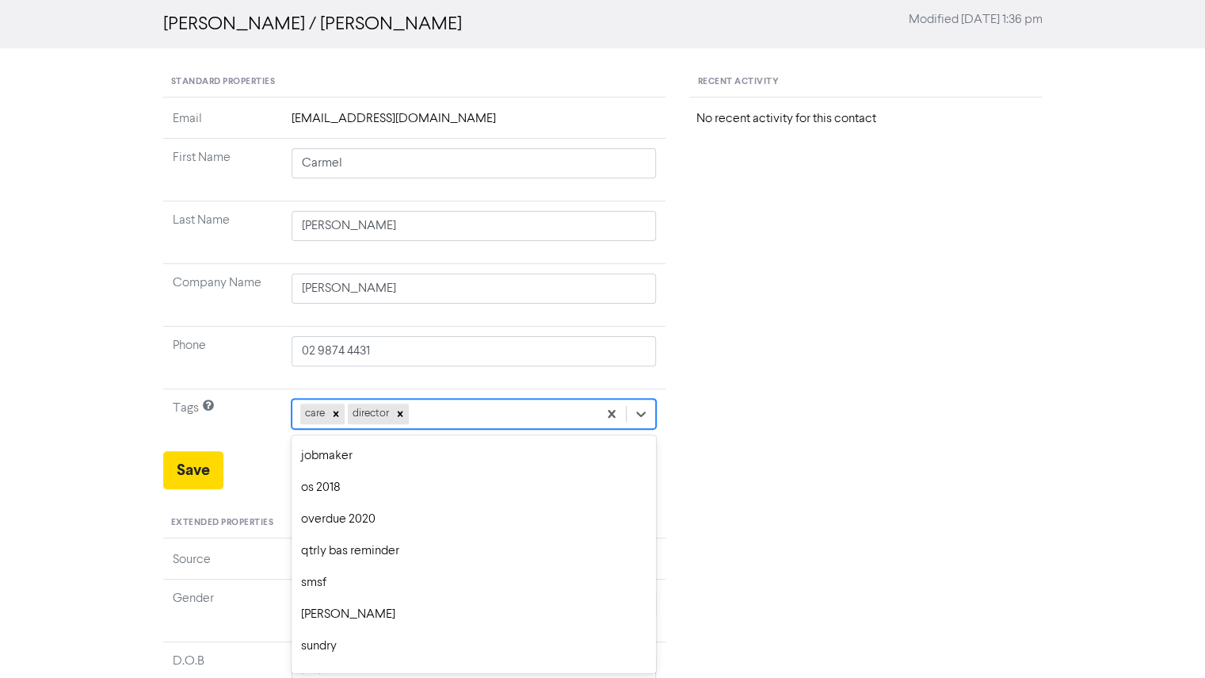
scroll to position [192, 0]
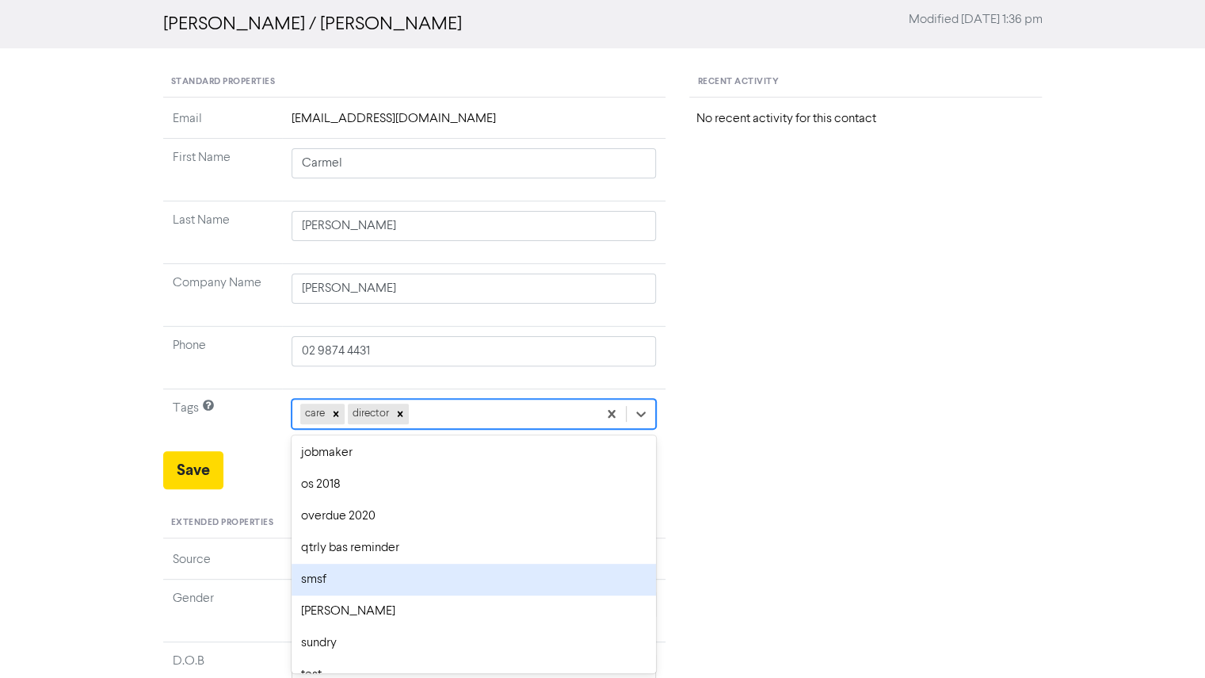
click at [499, 174] on div "smsf" at bounding box center [474, 579] width 365 height 32
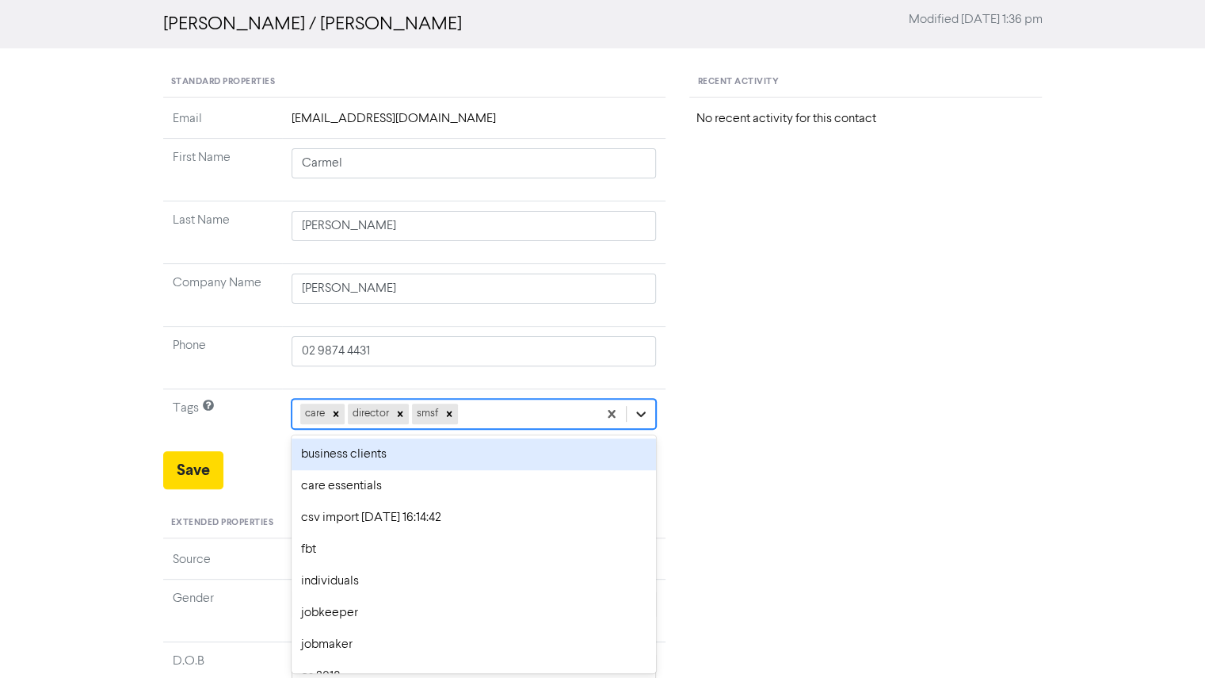
click at [499, 174] on icon at bounding box center [642, 414] width 10 height 6
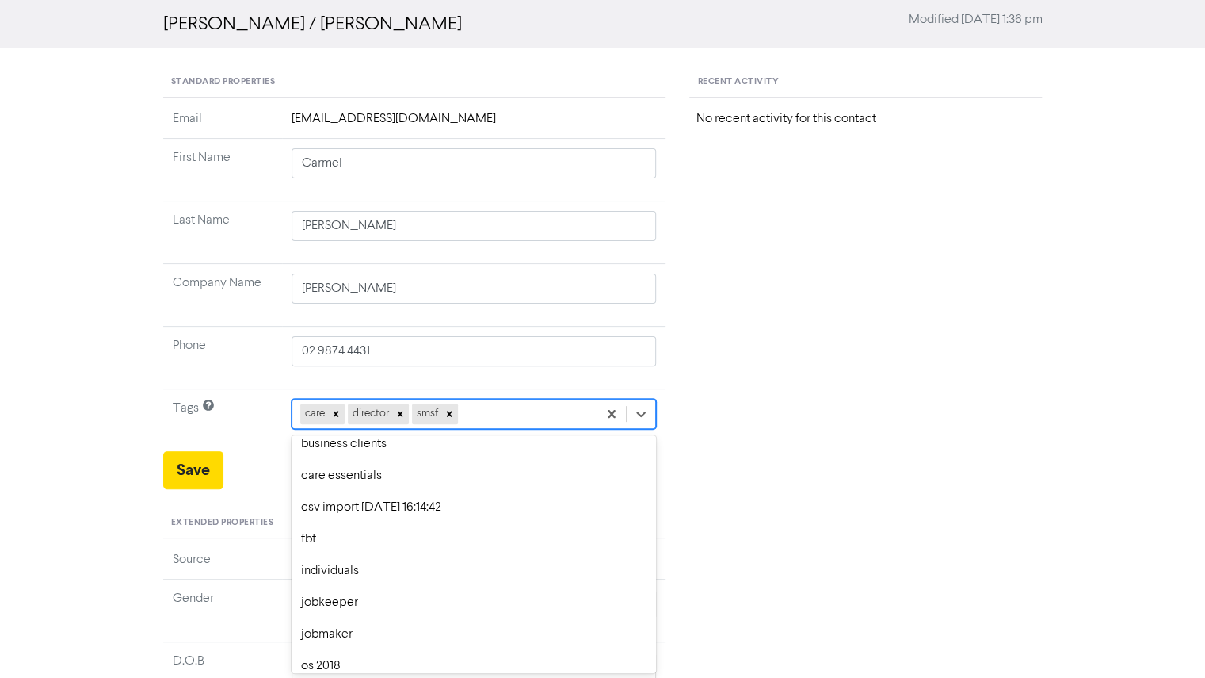
scroll to position [0, 0]
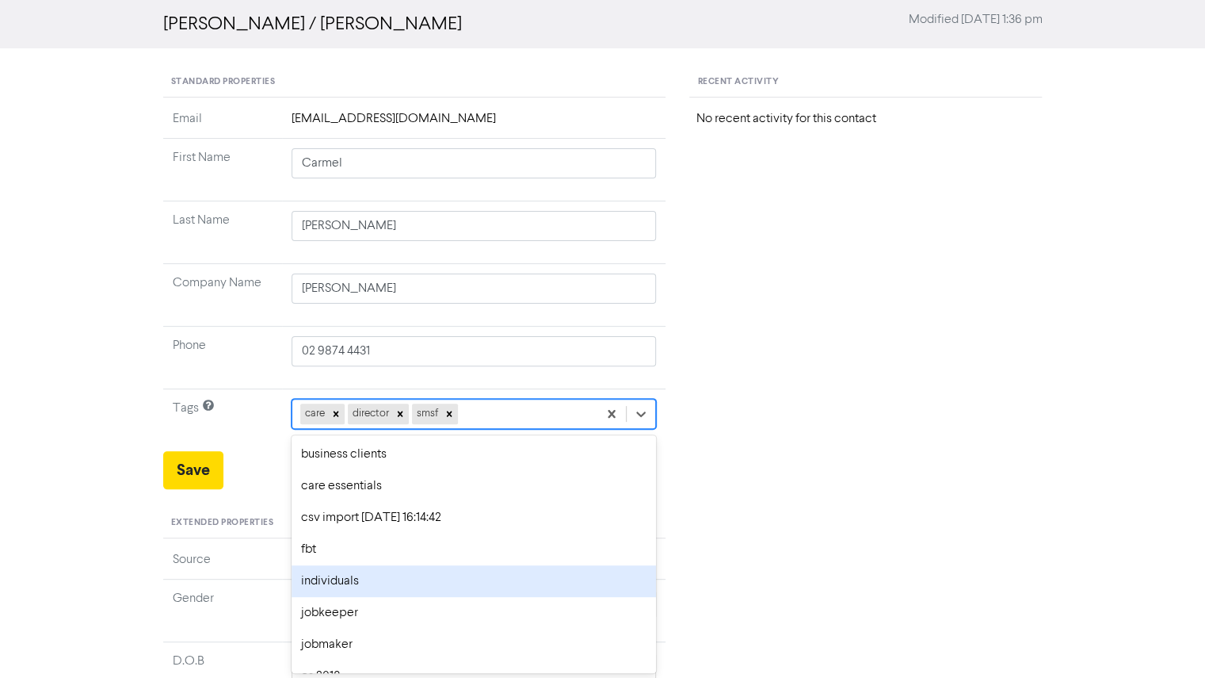
click at [391, 174] on div "individuals" at bounding box center [474, 581] width 365 height 32
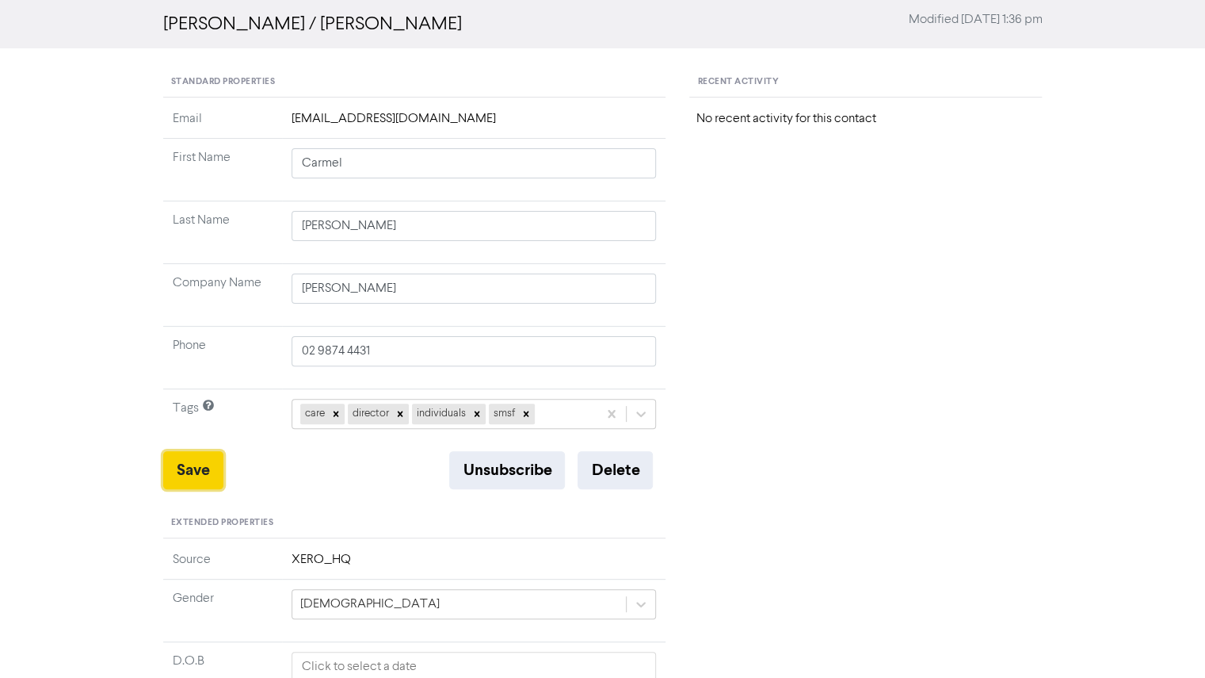
click at [195, 174] on button "Save" at bounding box center [193, 470] width 60 height 38
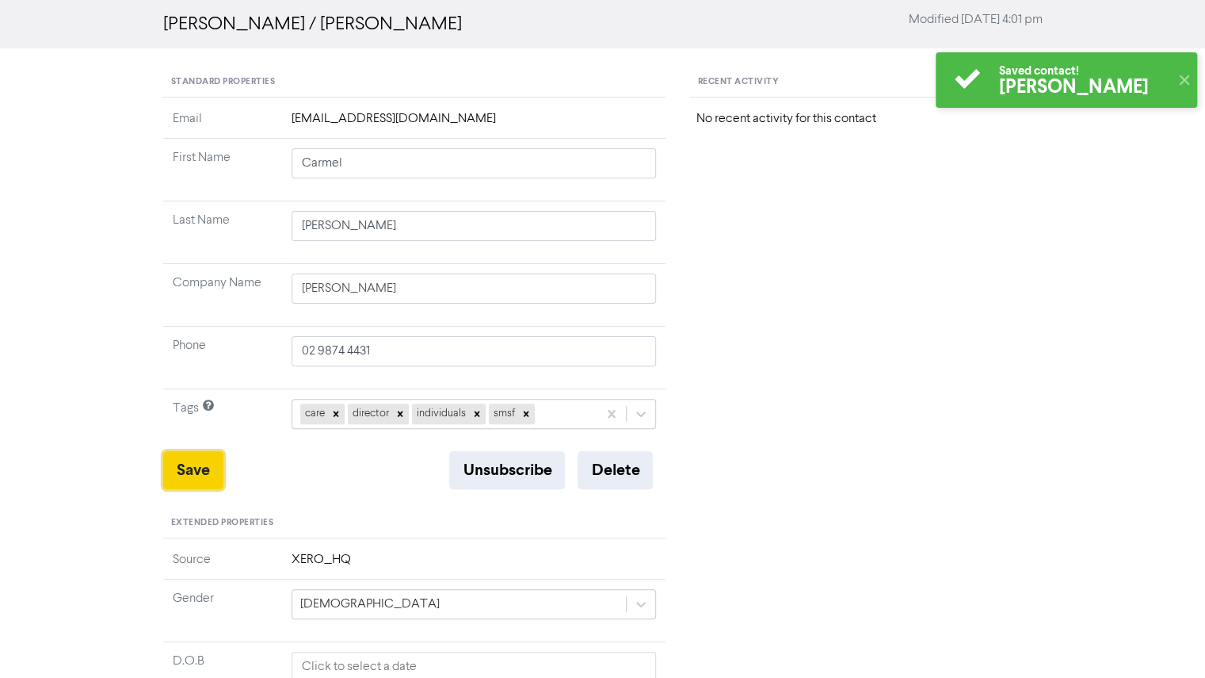
click at [195, 174] on button "Save" at bounding box center [193, 470] width 60 height 38
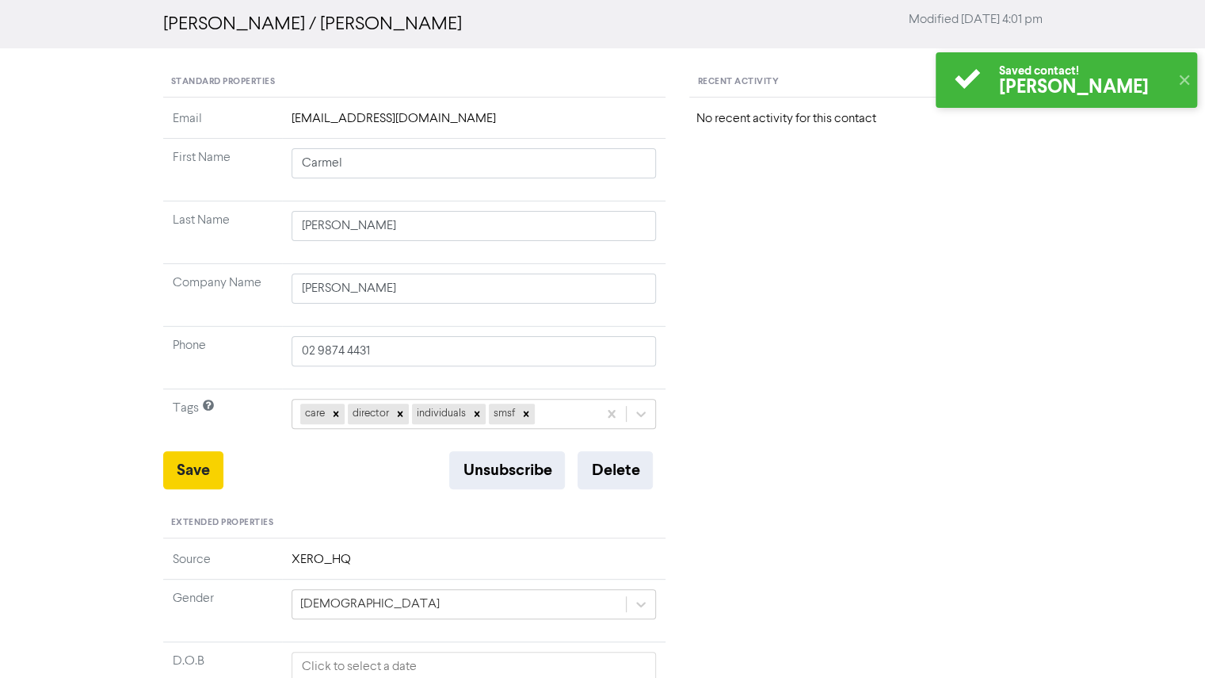
click at [195, 174] on button "Save" at bounding box center [193, 470] width 60 height 38
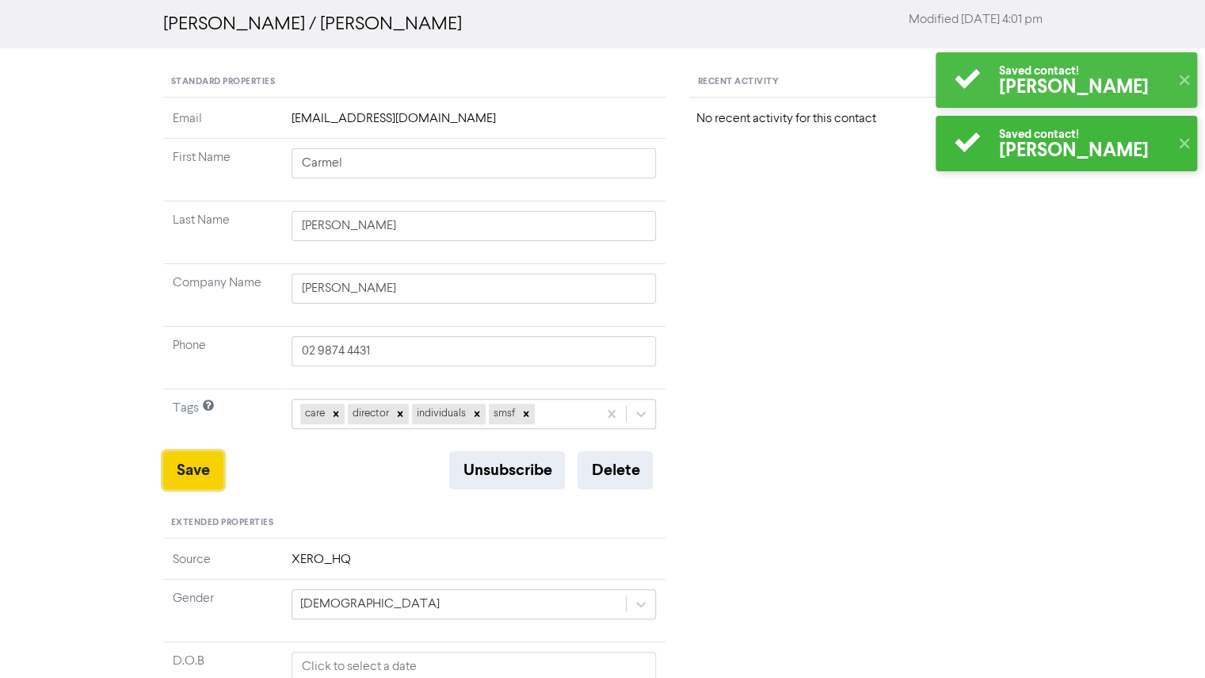
click at [195, 174] on button "Save" at bounding box center [193, 470] width 60 height 38
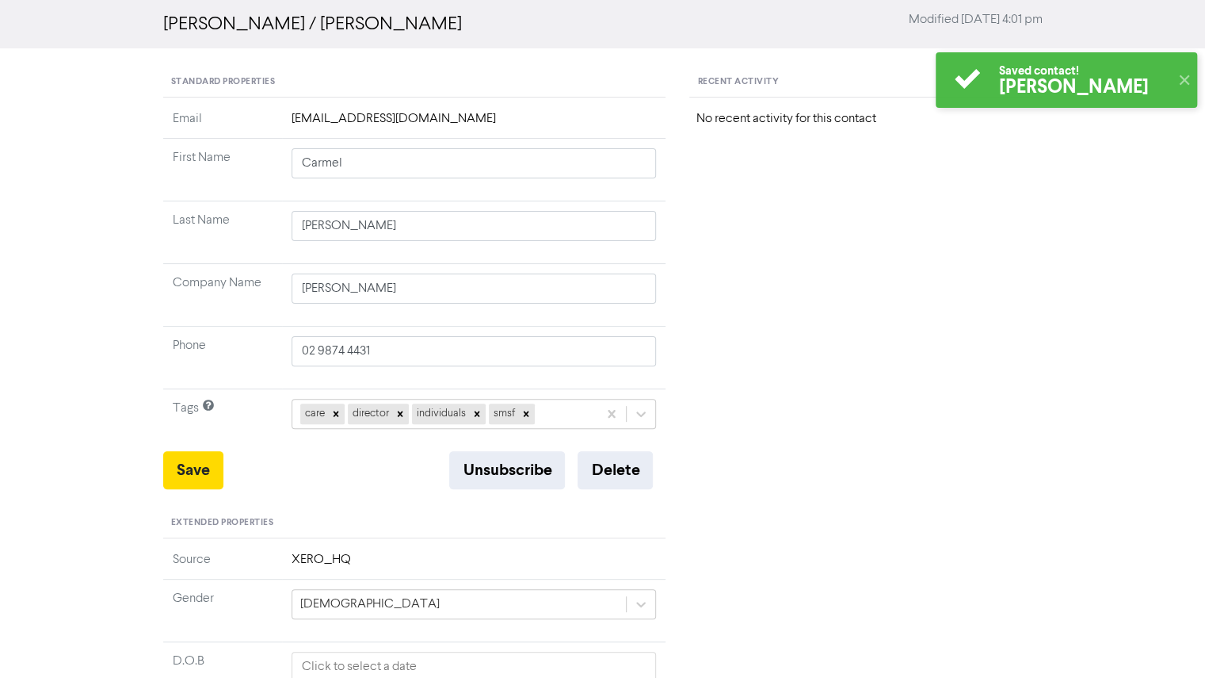
click at [499, 174] on div "Recent Activity No recent activity for this contact" at bounding box center [866, 560] width 376 height 987
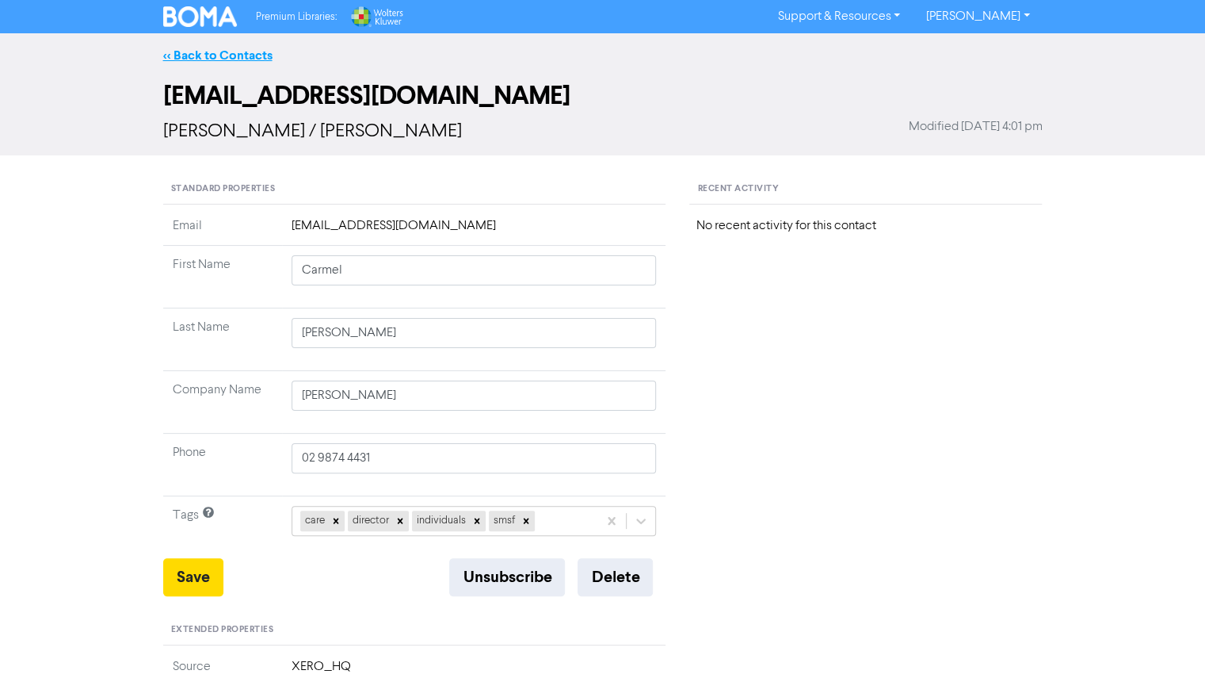
click at [220, 48] on link "<< Back to Contacts" at bounding box center [217, 56] width 109 height 16
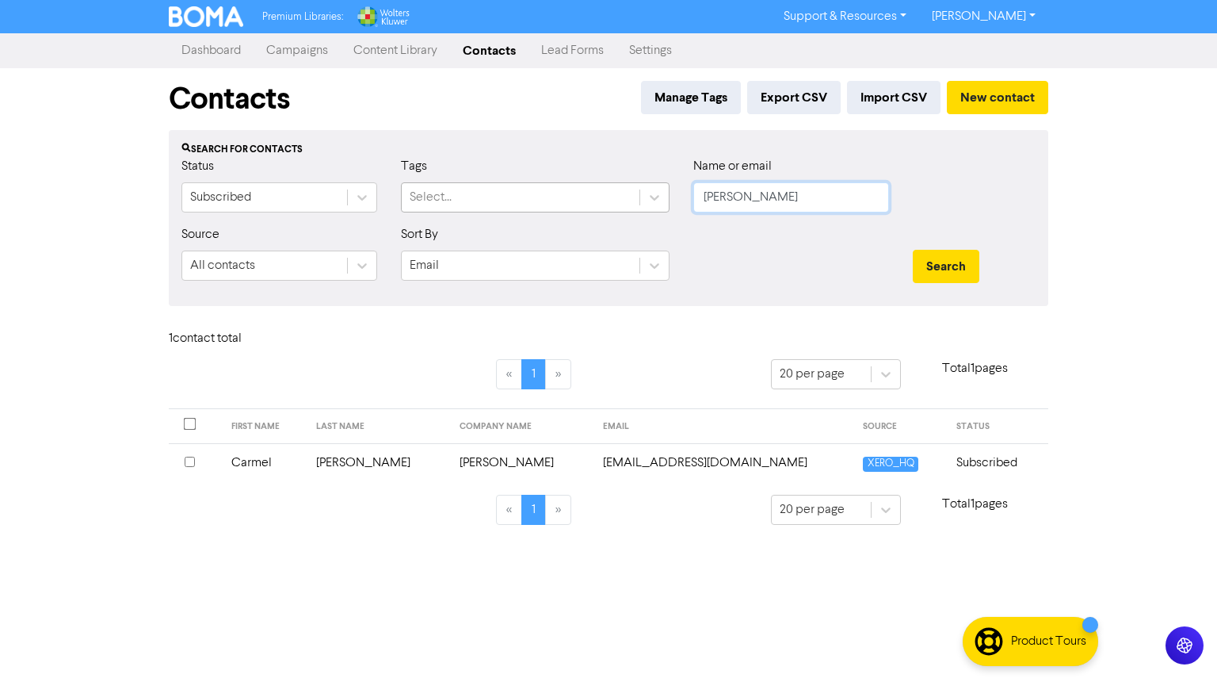
drag, startPoint x: 799, startPoint y: 201, endPoint x: 594, endPoint y: 192, distance: 205.5
click at [499, 174] on div "Status Subscribed Tags Select... Name or email Carmel Isaacs" at bounding box center [609, 191] width 878 height 68
type input "[PERSON_NAME]"
click at [499, 174] on button "Search" at bounding box center [946, 266] width 67 height 33
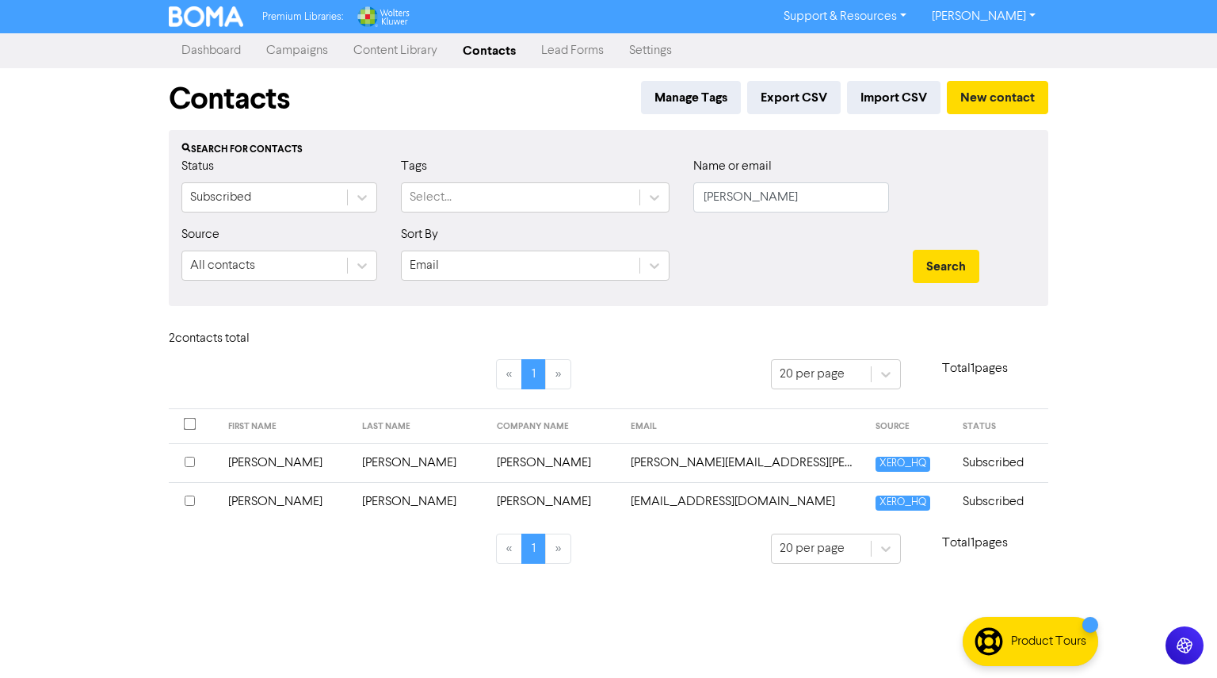
click at [195, 174] on div at bounding box center [194, 462] width 18 height 19
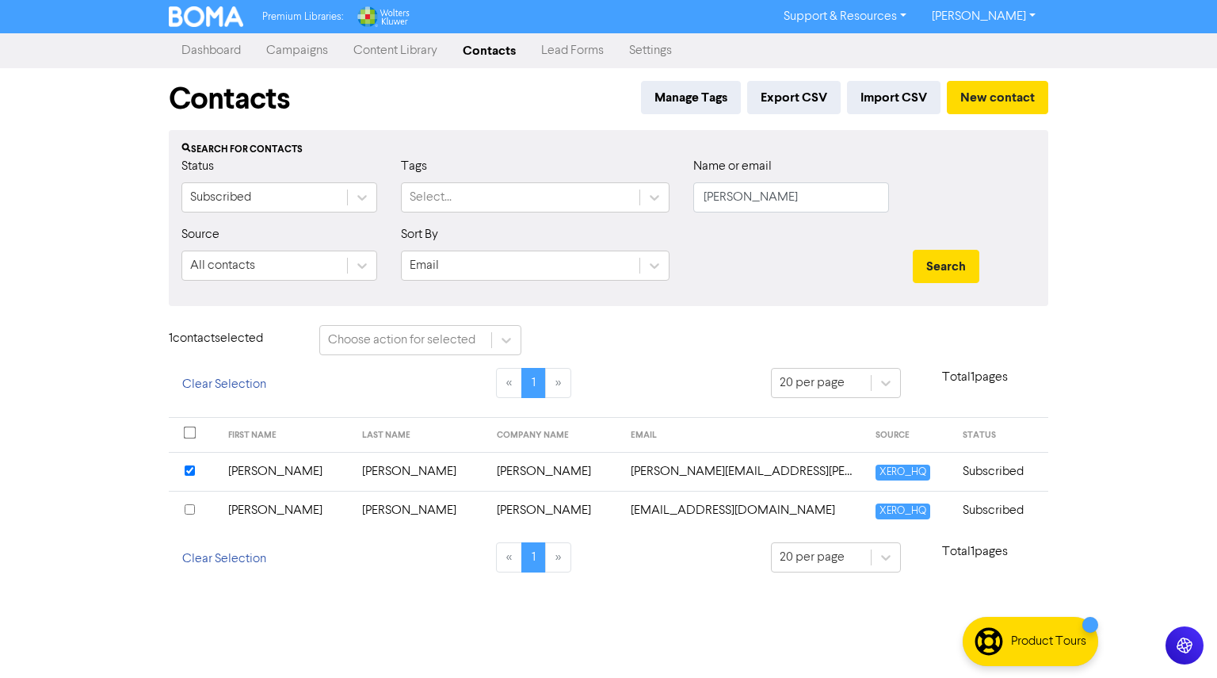
click at [193, 174] on input "checkbox" at bounding box center [190, 509] width 10 height 10
click at [250, 174] on td "[PERSON_NAME]" at bounding box center [286, 471] width 135 height 39
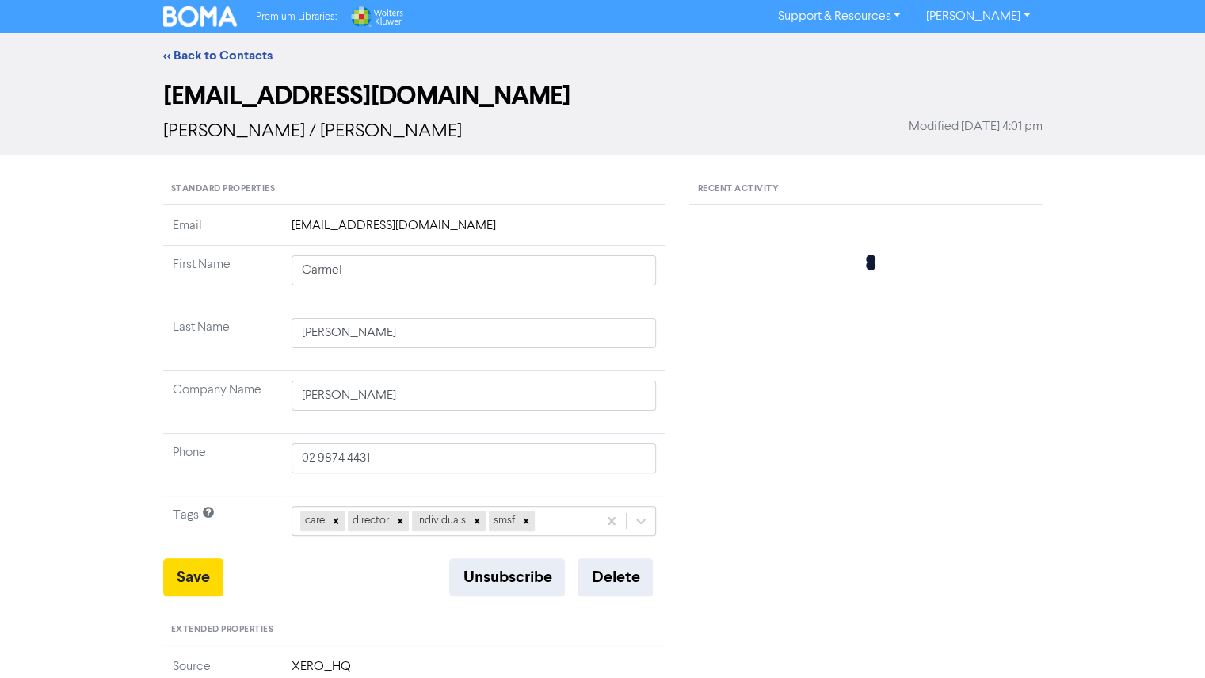
type input "[PERSON_NAME]"
type input "David Isaacs"
type input "0419288998"
type input "9 Wentworth Road"
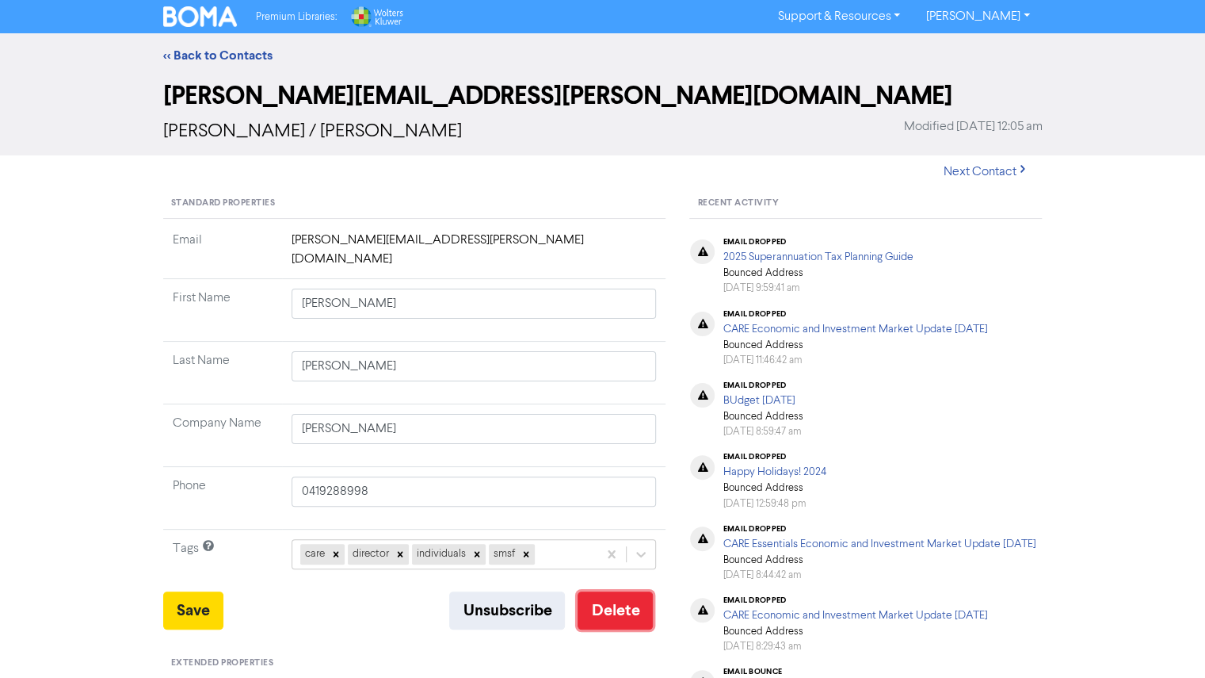
click at [499, 174] on button "Delete" at bounding box center [615, 610] width 75 height 38
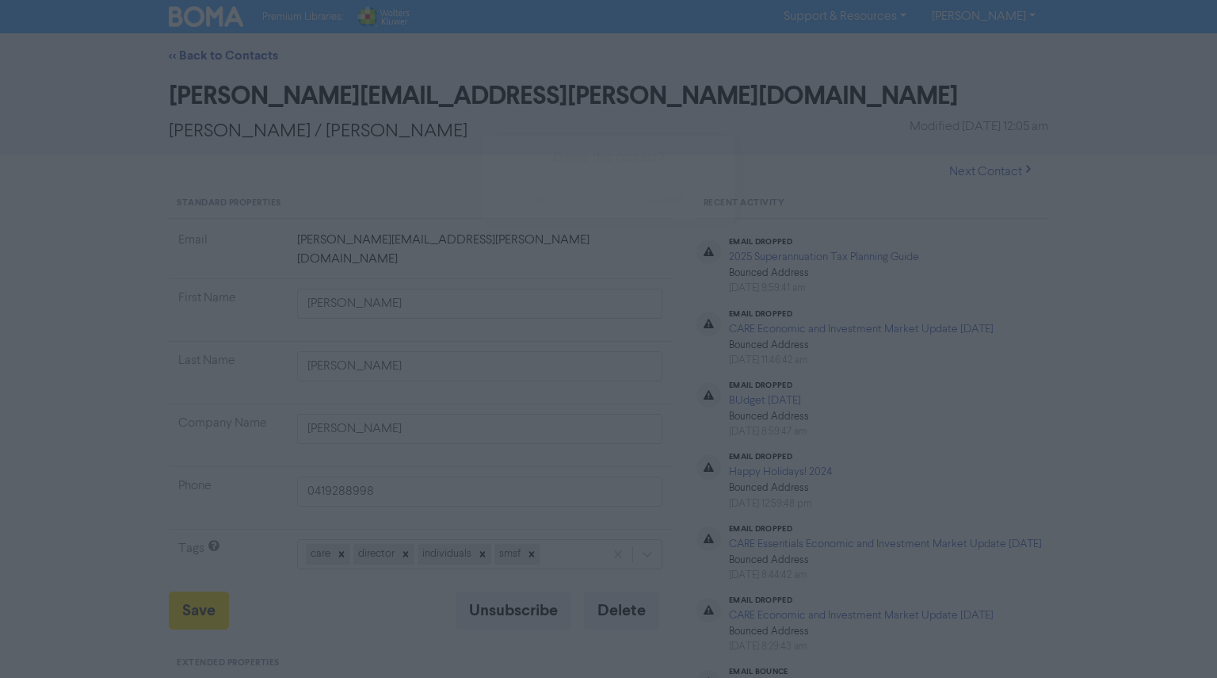
click at [499, 174] on button "ok" at bounding box center [540, 200] width 117 height 40
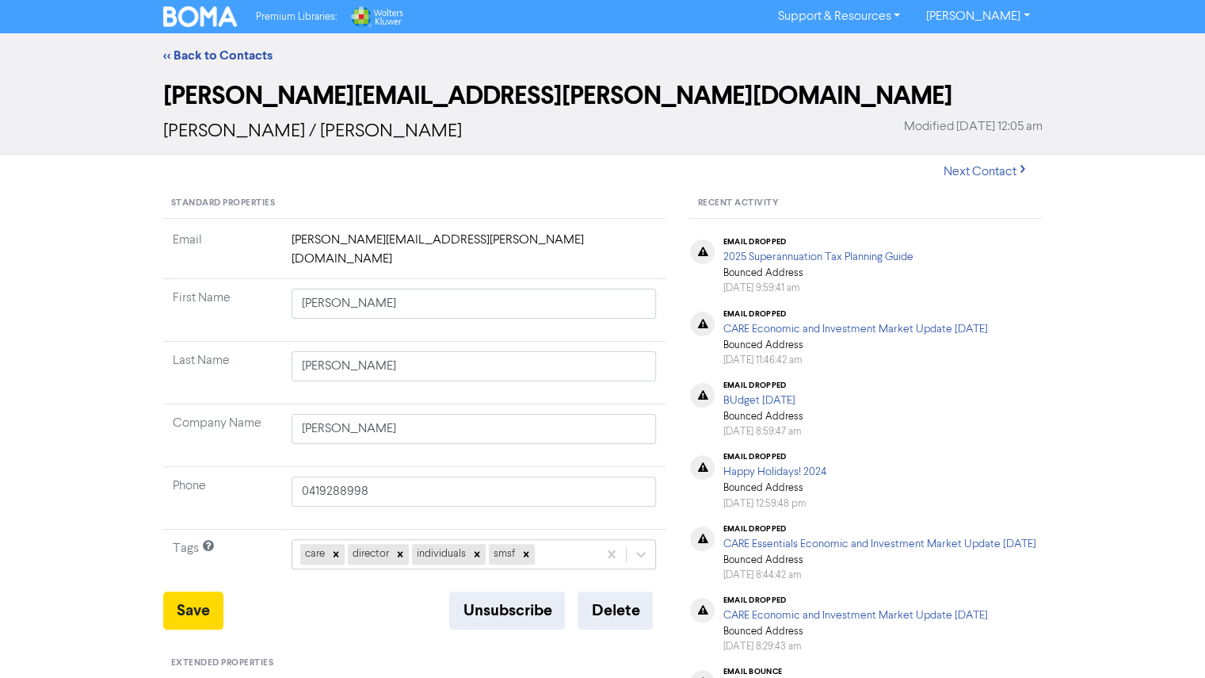
type input "9 Wentworth Road"
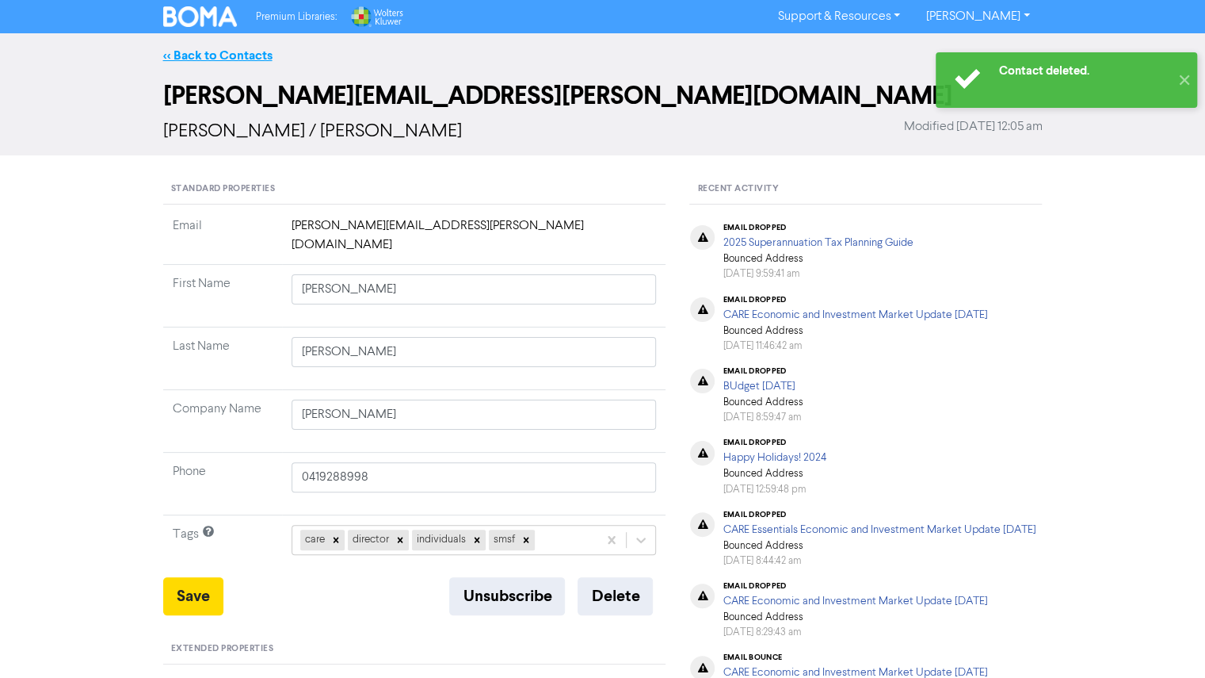
click at [205, 48] on link "<< Back to Contacts" at bounding box center [217, 56] width 109 height 16
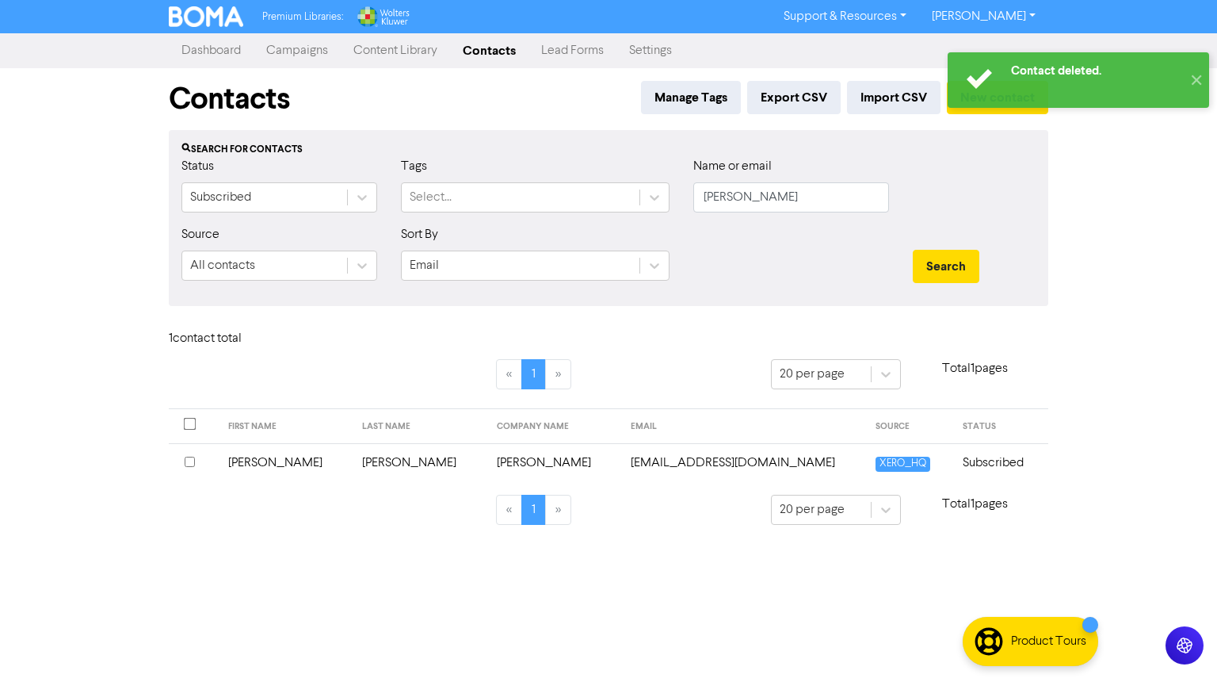
click at [254, 174] on td "[PERSON_NAME]" at bounding box center [286, 462] width 135 height 39
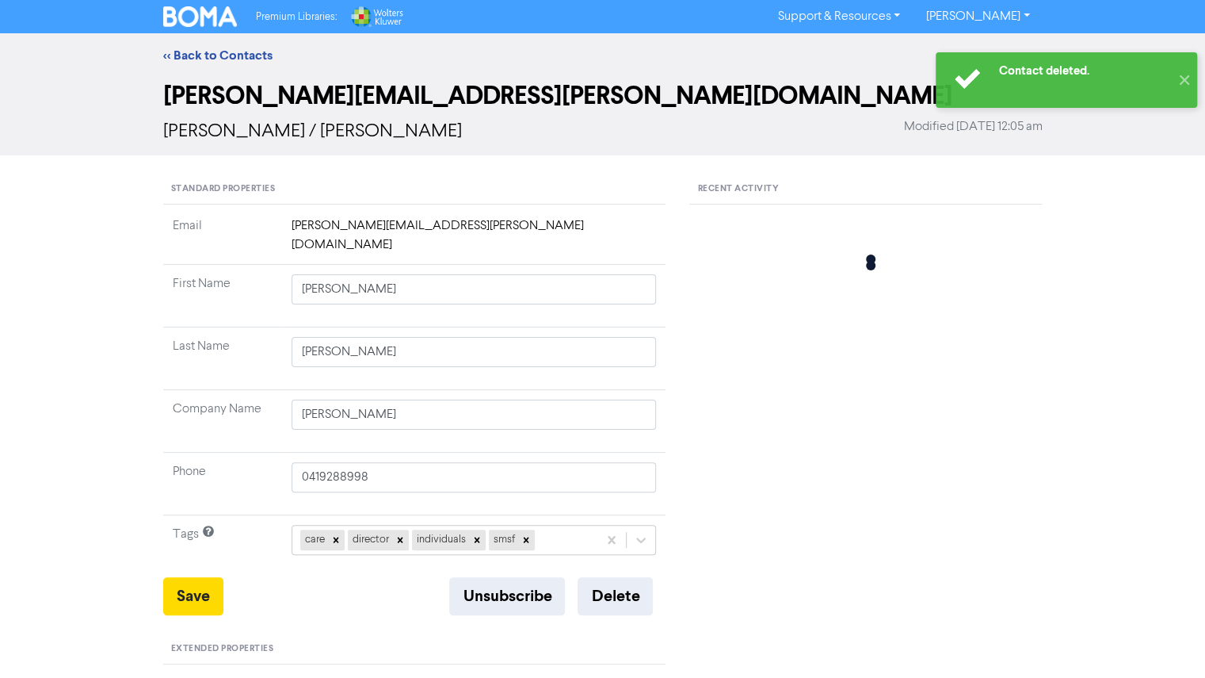
type input "9 Wentworth Road"
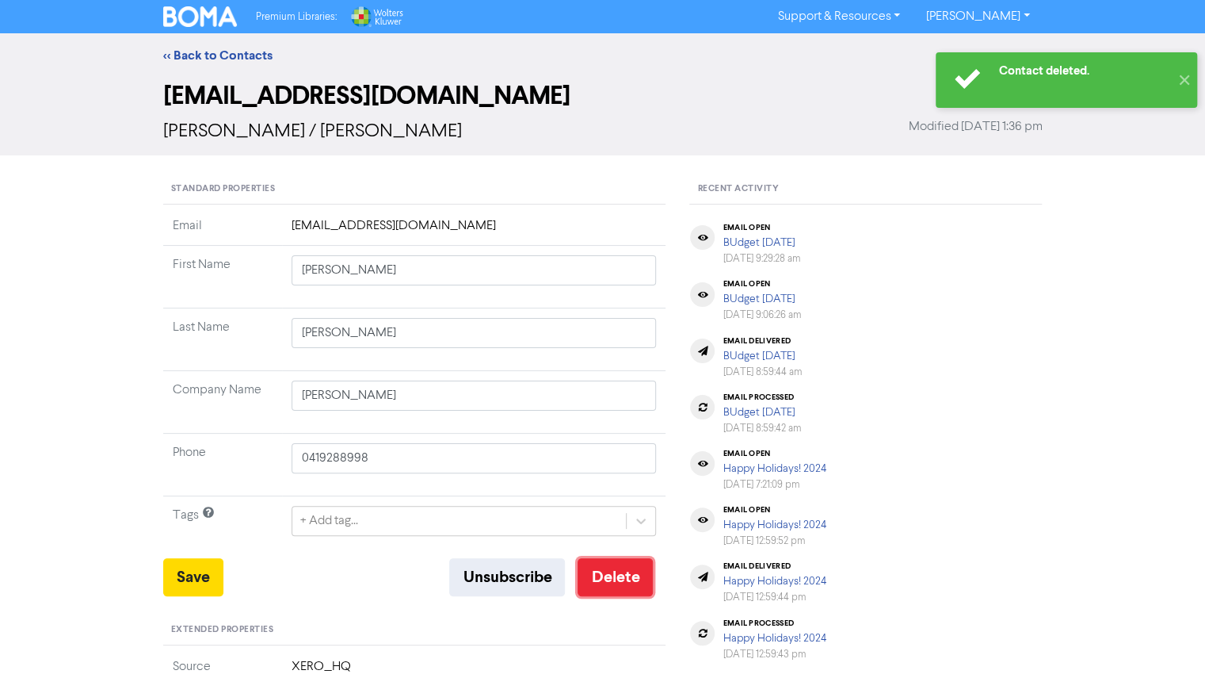
click at [499, 174] on button "Delete" at bounding box center [615, 577] width 75 height 38
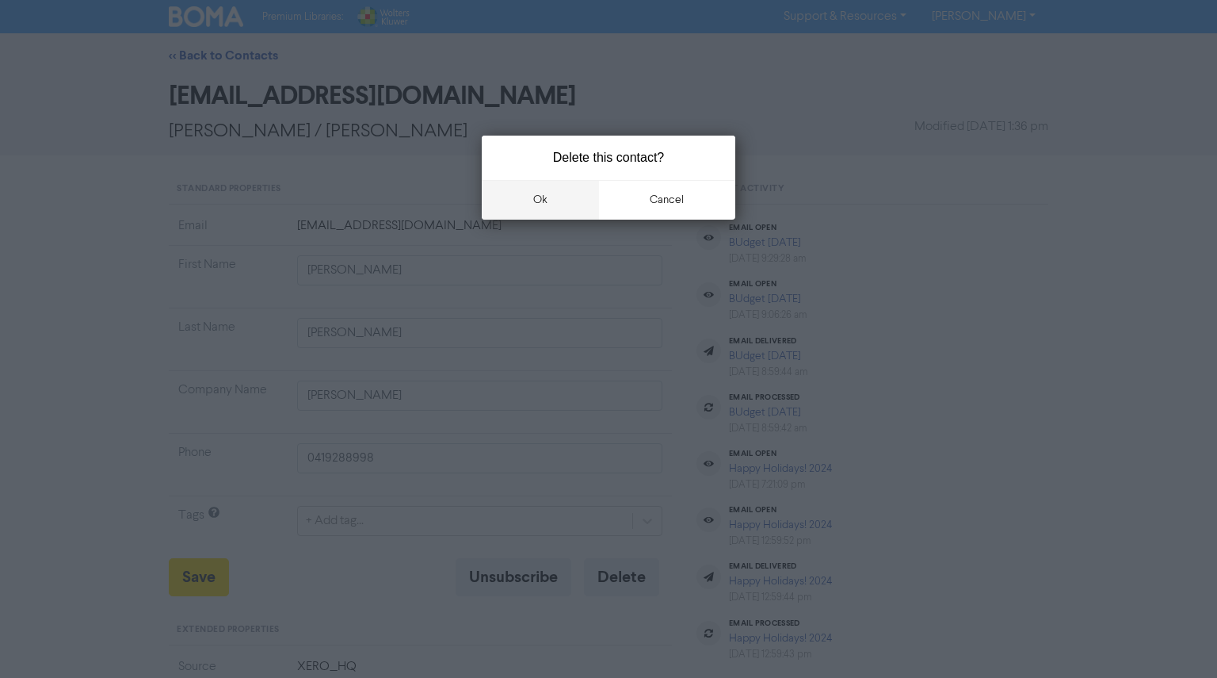
click at [499, 174] on button "ok" at bounding box center [540, 200] width 117 height 40
